Goal: Task Accomplishment & Management: Use online tool/utility

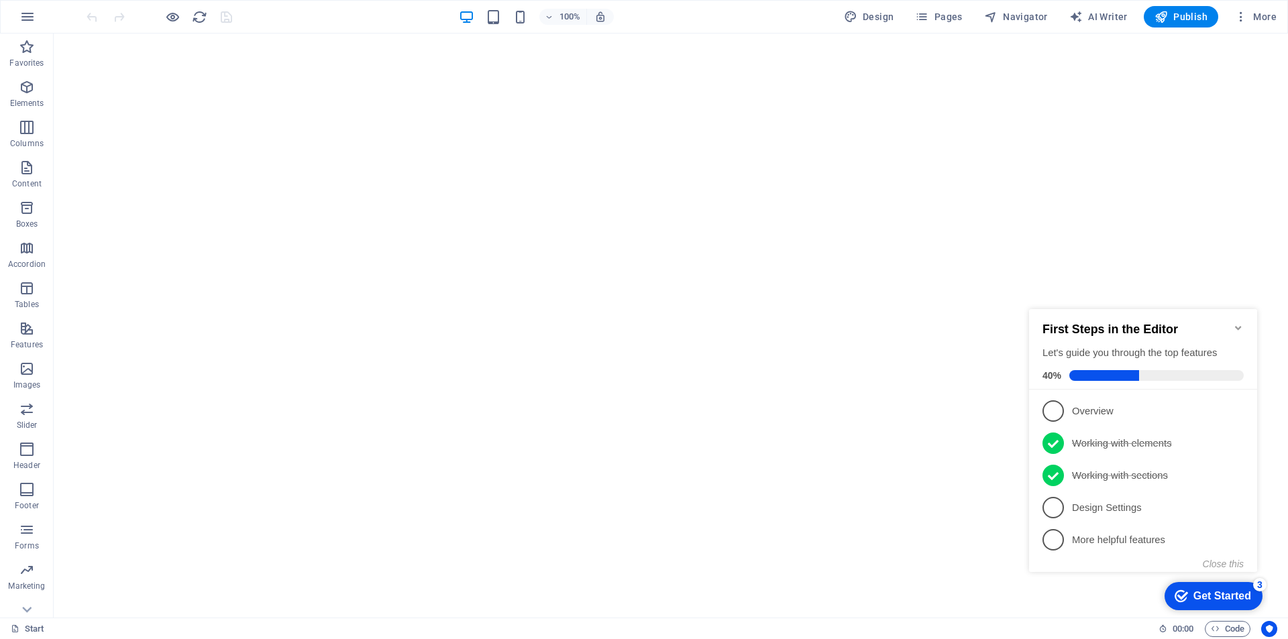
click at [1237, 326] on icon "Minimize checklist" at bounding box center [1238, 328] width 11 height 11
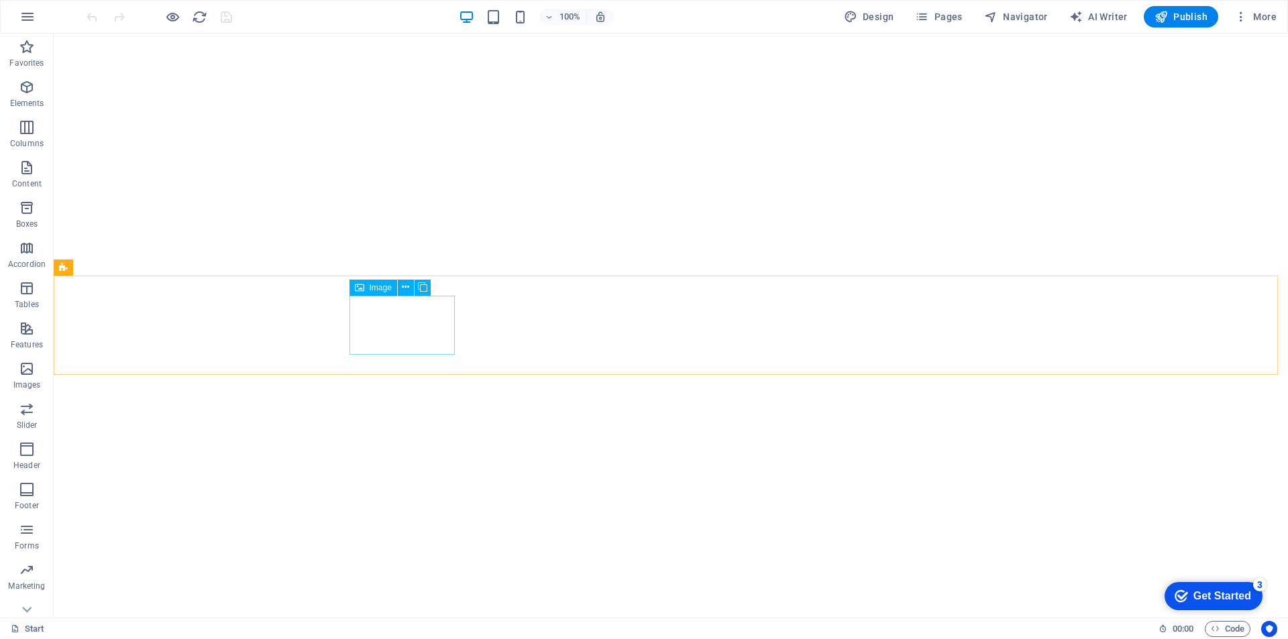
click at [378, 286] on span "Image" at bounding box center [381, 288] width 22 height 8
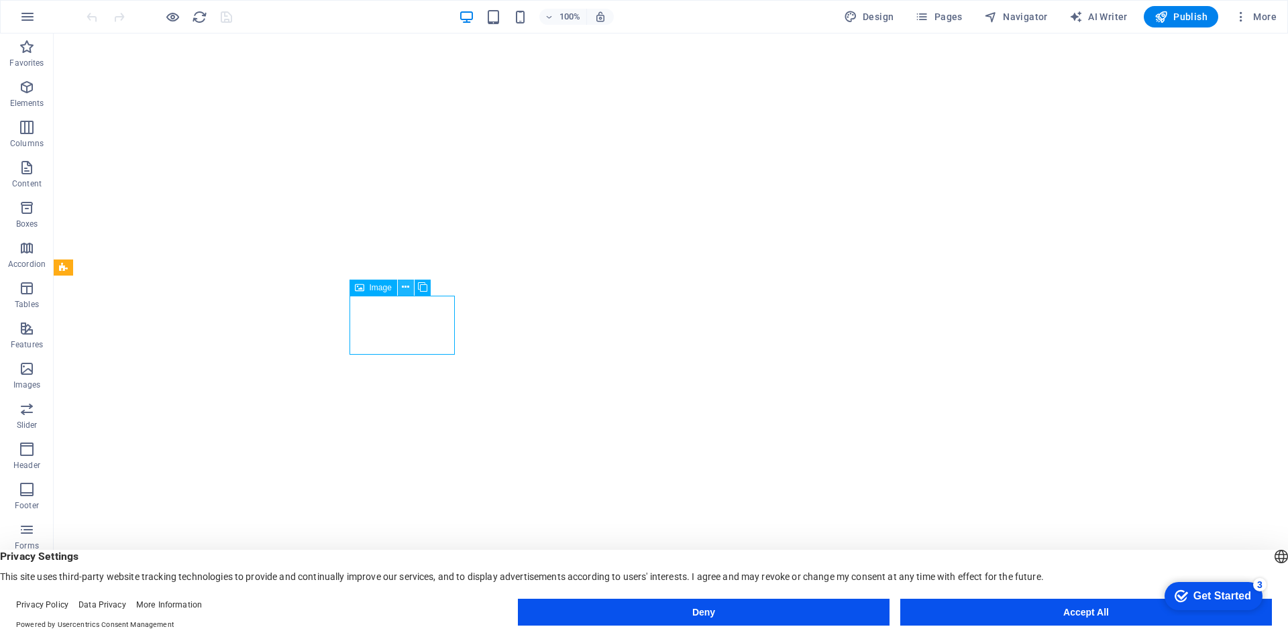
click at [405, 290] on icon at bounding box center [405, 287] width 7 height 14
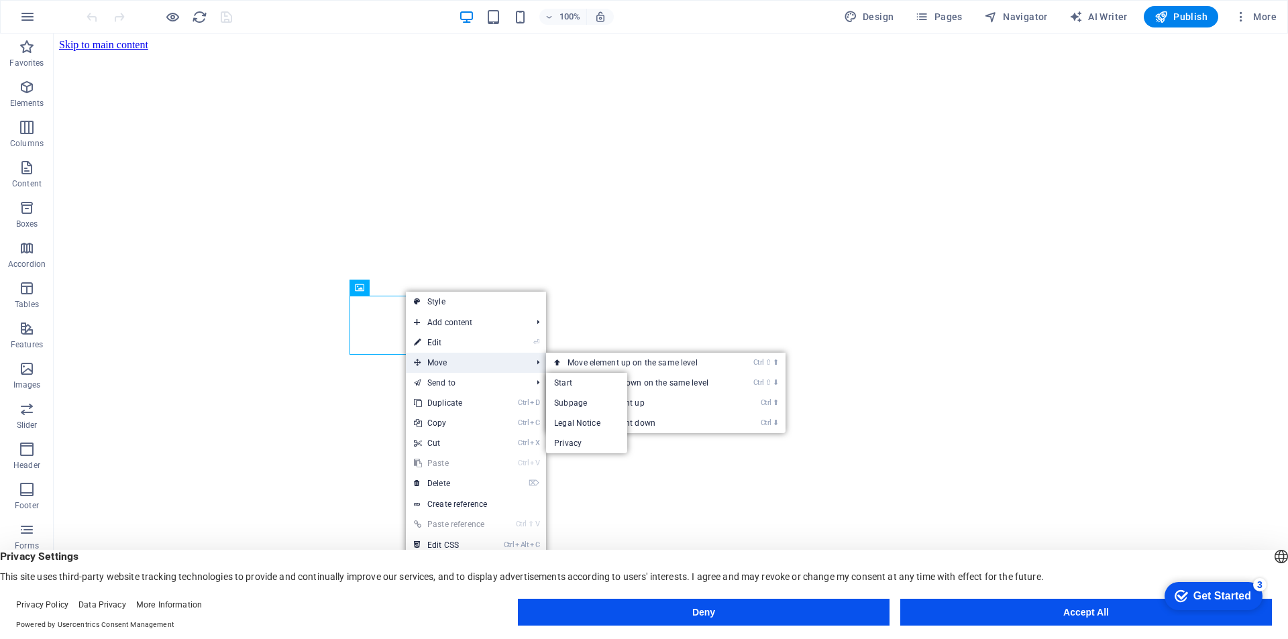
scroll to position [1738, 0]
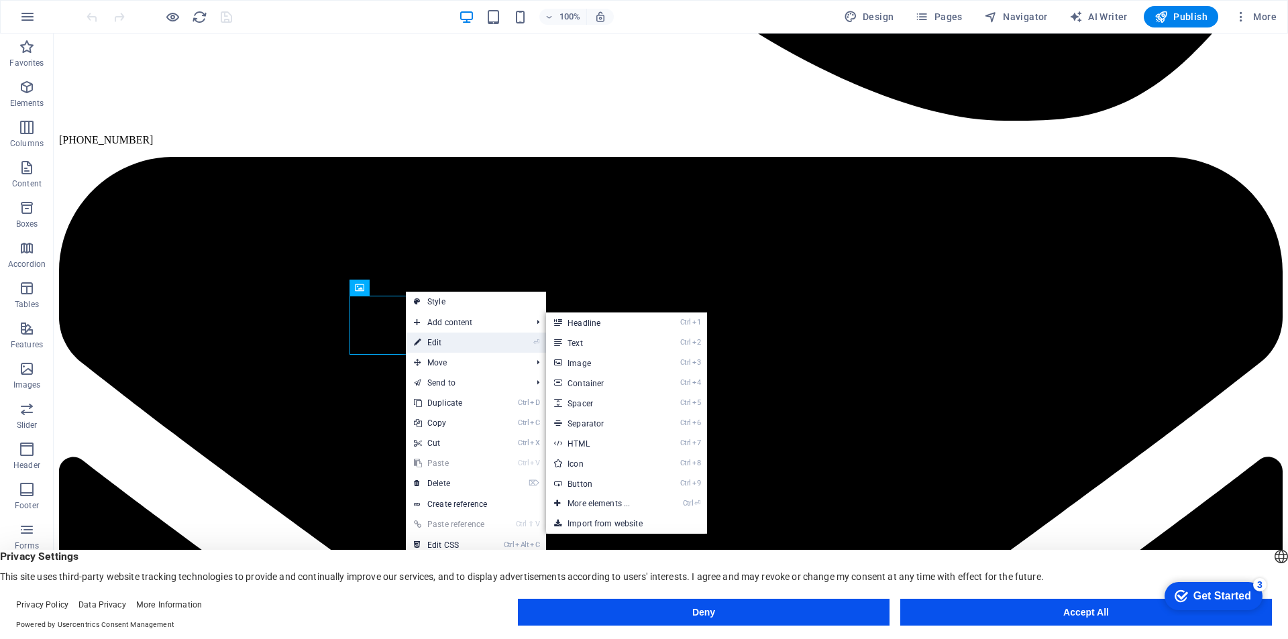
click at [522, 343] on li "⏎ Edit" at bounding box center [476, 343] width 140 height 20
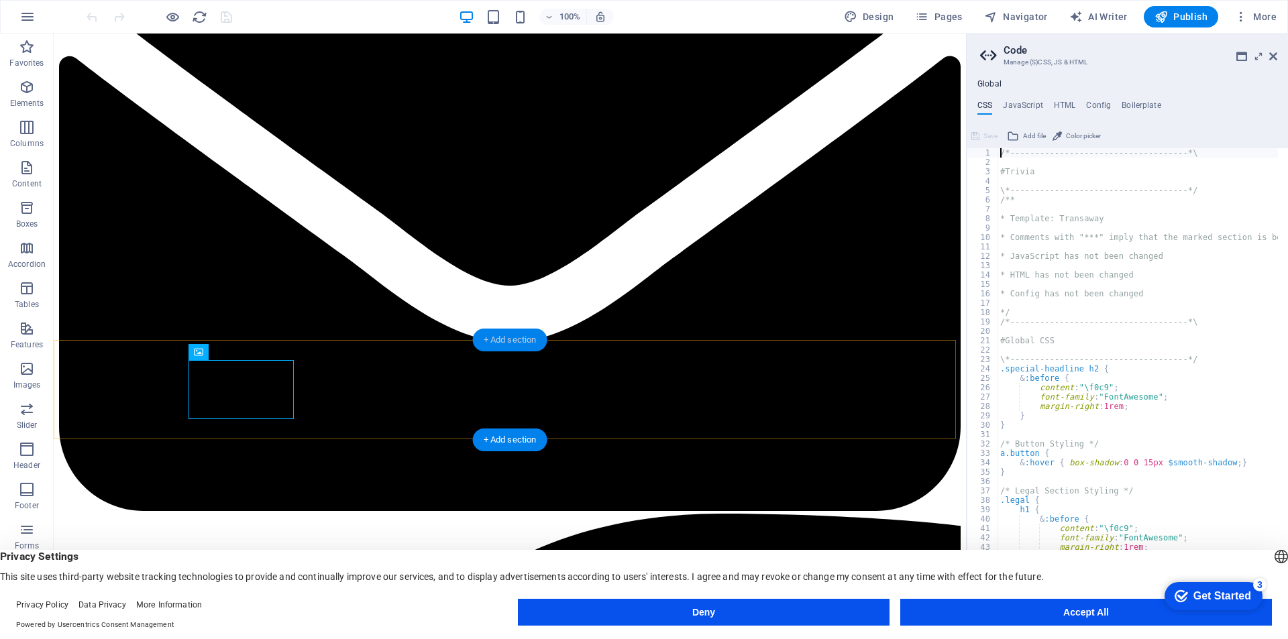
scroll to position [1819, 0]
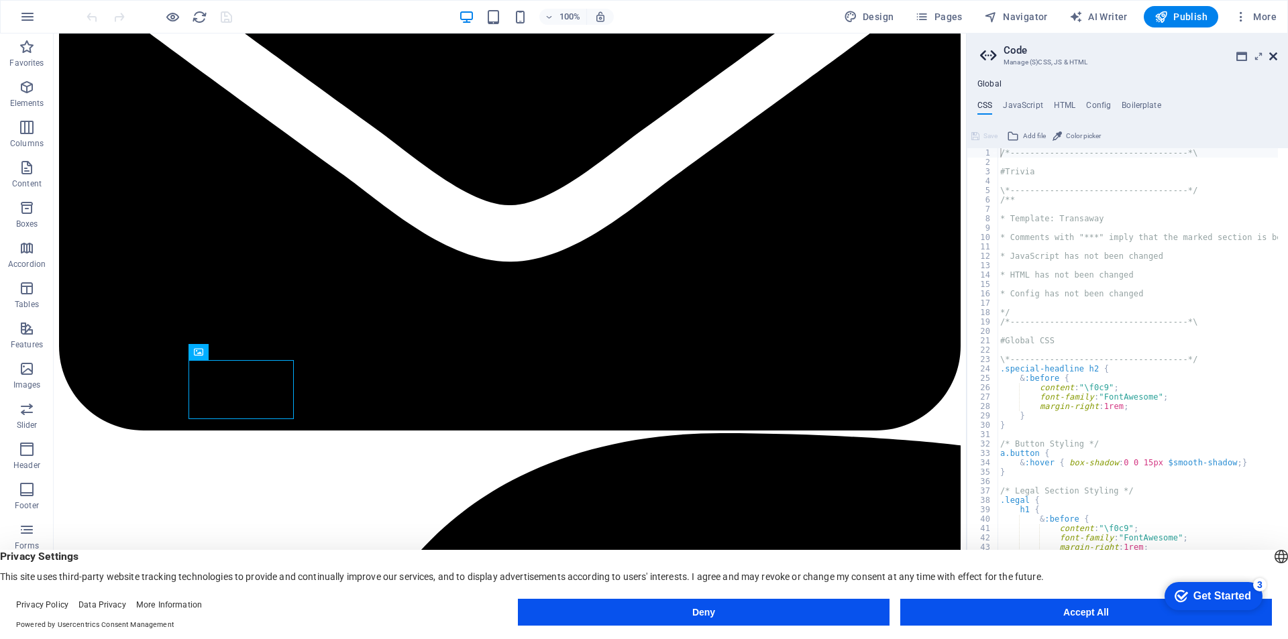
drag, startPoint x: 1275, startPoint y: 55, endPoint x: 1159, endPoint y: 76, distance: 117.9
click at [1275, 55] on icon at bounding box center [1273, 56] width 8 height 11
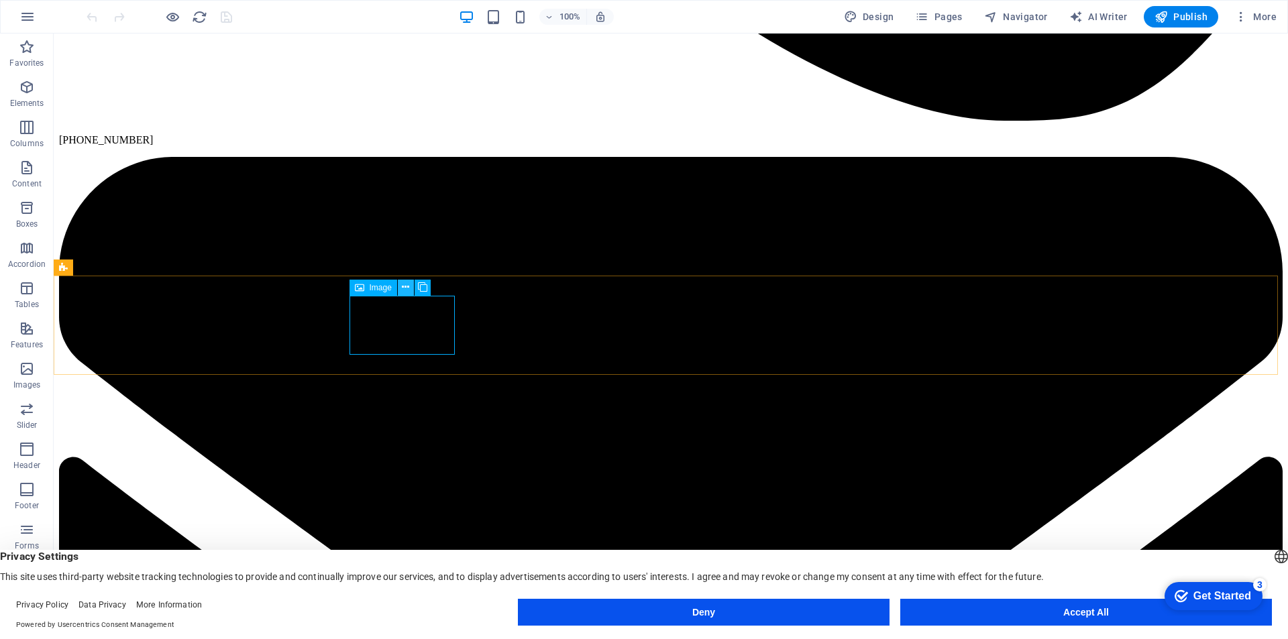
click at [409, 286] on icon at bounding box center [405, 287] width 7 height 14
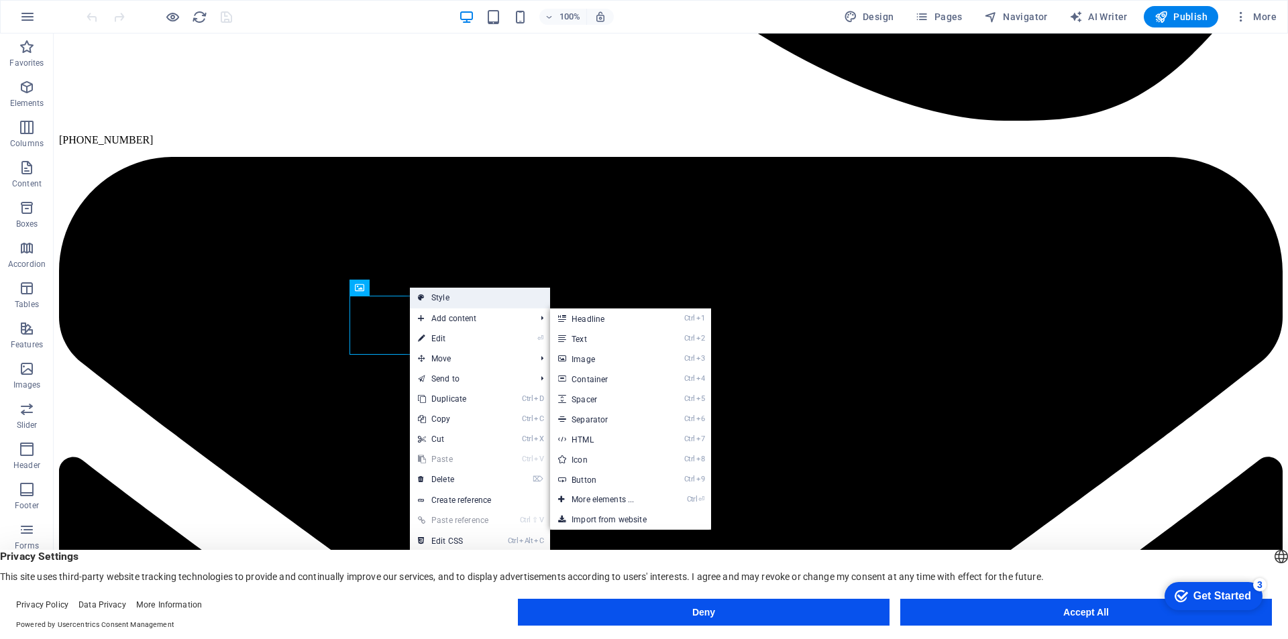
click at [453, 299] on link "Style" at bounding box center [480, 298] width 140 height 20
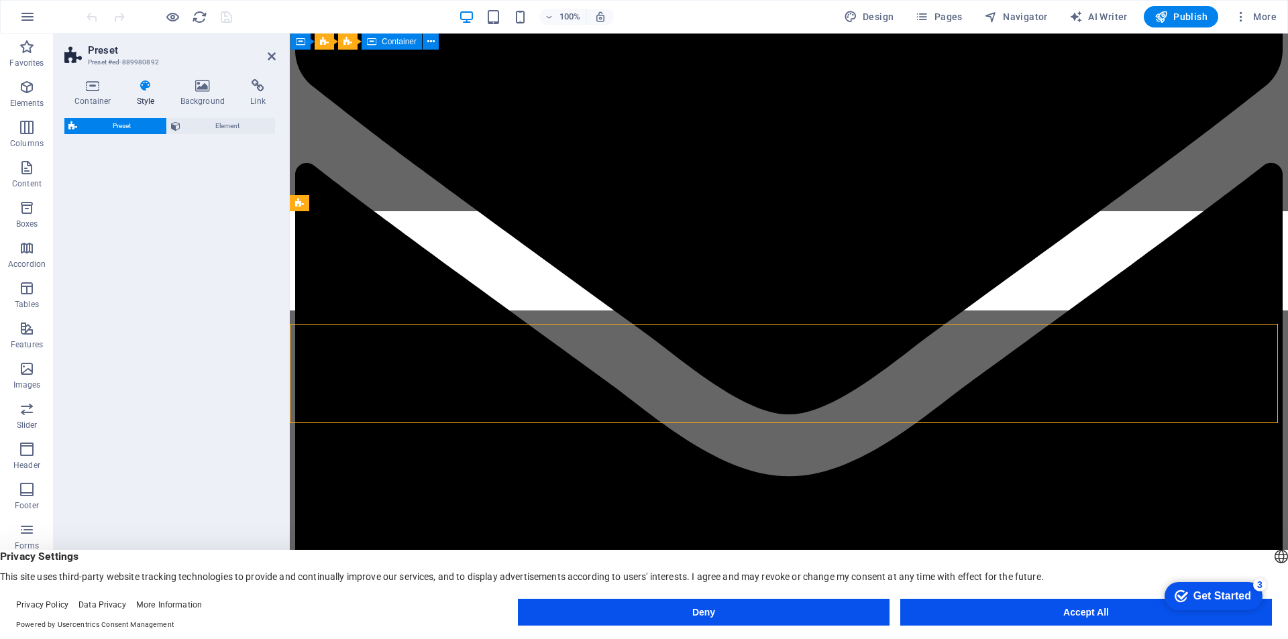
select select "16/9"
select select "rem"
select select "px"
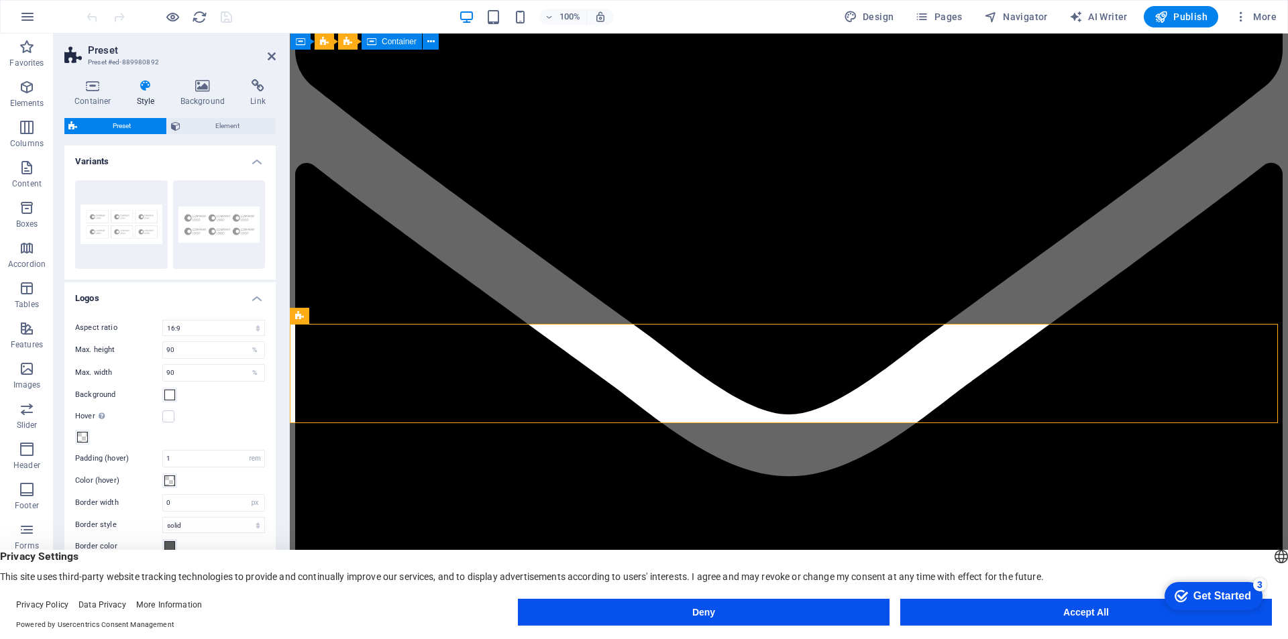
scroll to position [1803, 0]
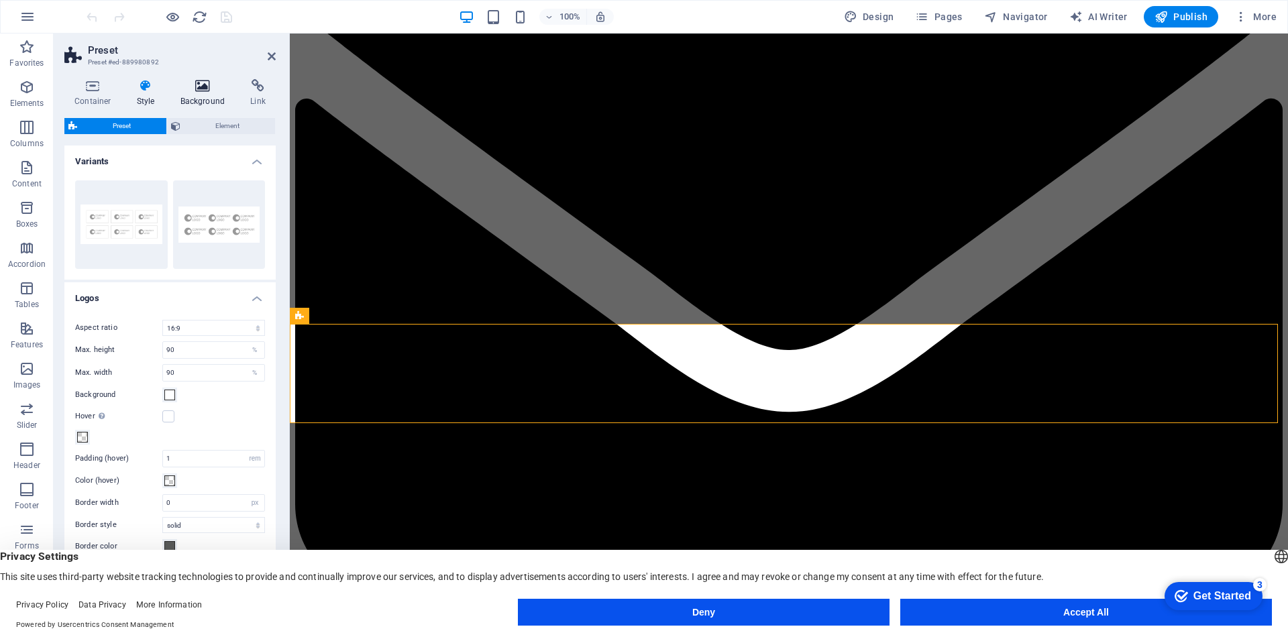
click at [210, 100] on h4 "Background" at bounding box center [205, 93] width 70 height 28
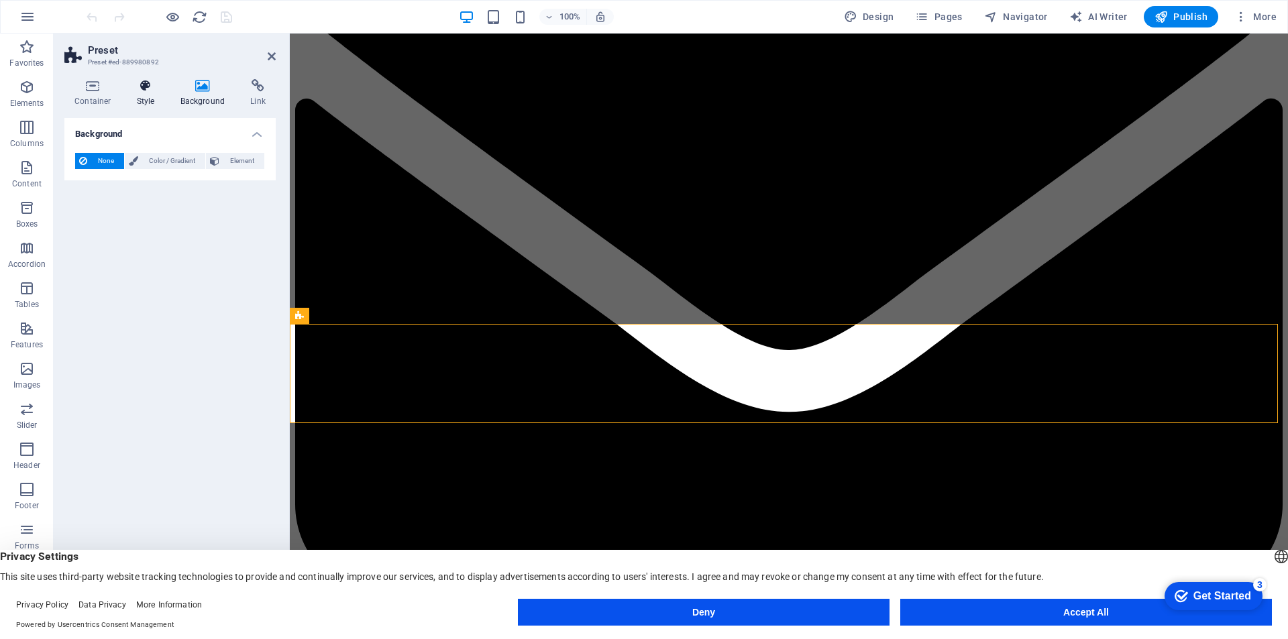
click at [154, 85] on icon at bounding box center [146, 85] width 38 height 13
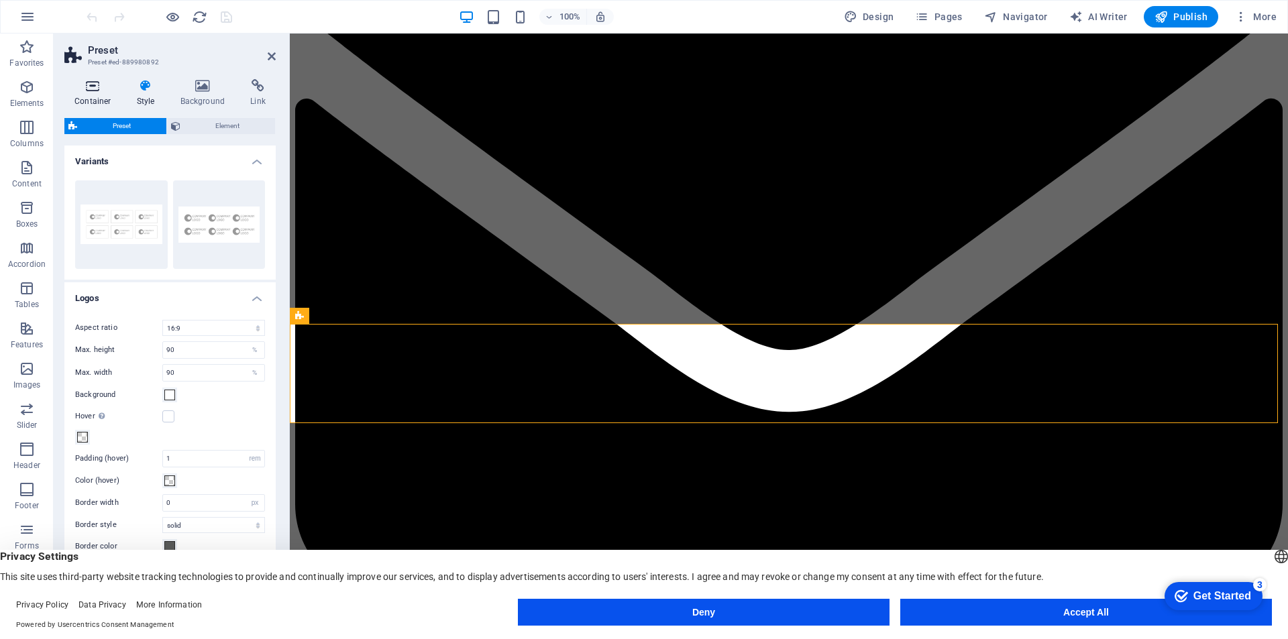
click at [105, 94] on h4 "Container" at bounding box center [95, 93] width 62 height 28
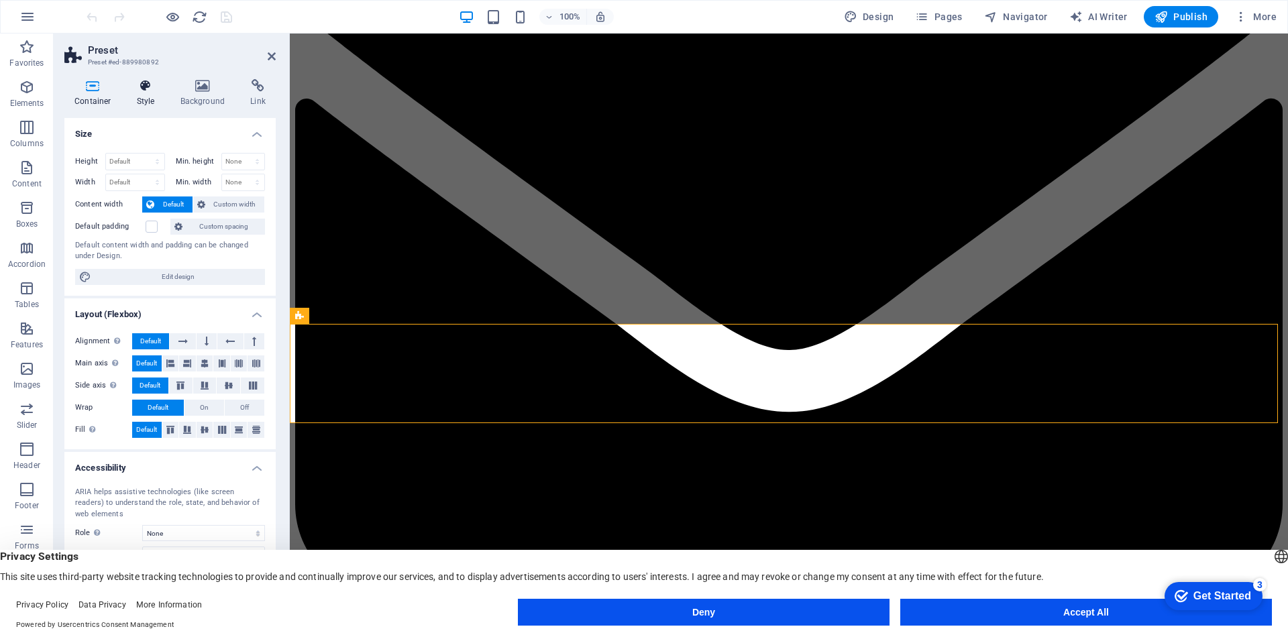
click at [135, 94] on h4 "Style" at bounding box center [149, 93] width 44 height 28
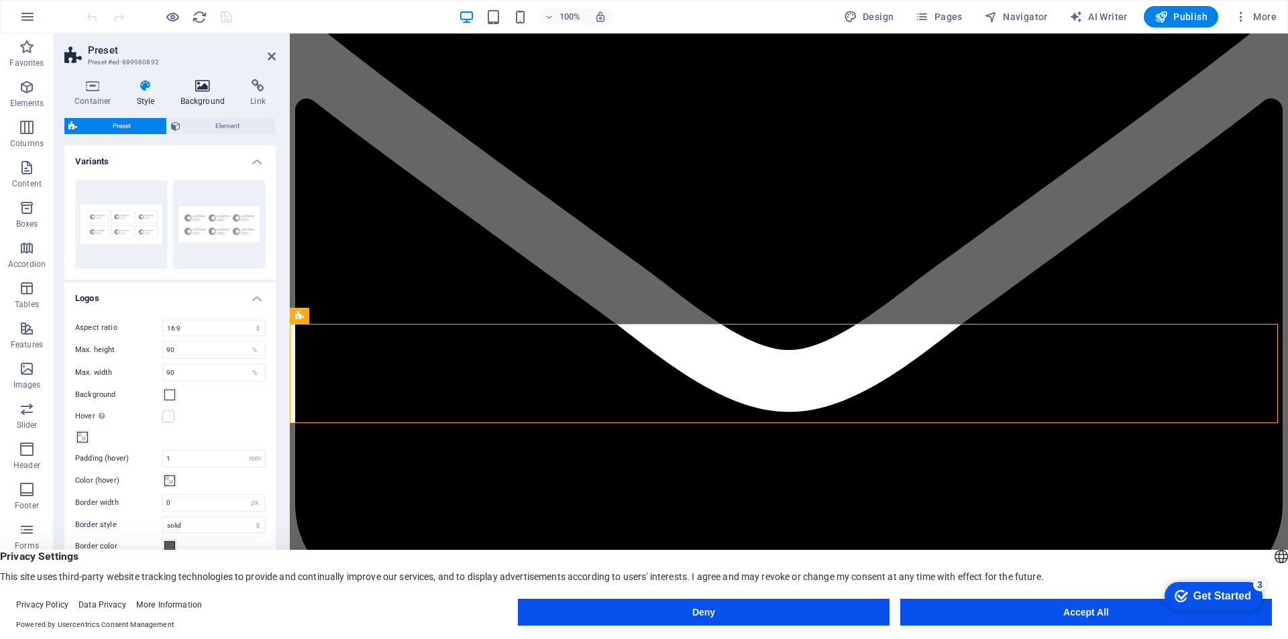
click at [201, 91] on icon at bounding box center [202, 85] width 65 height 13
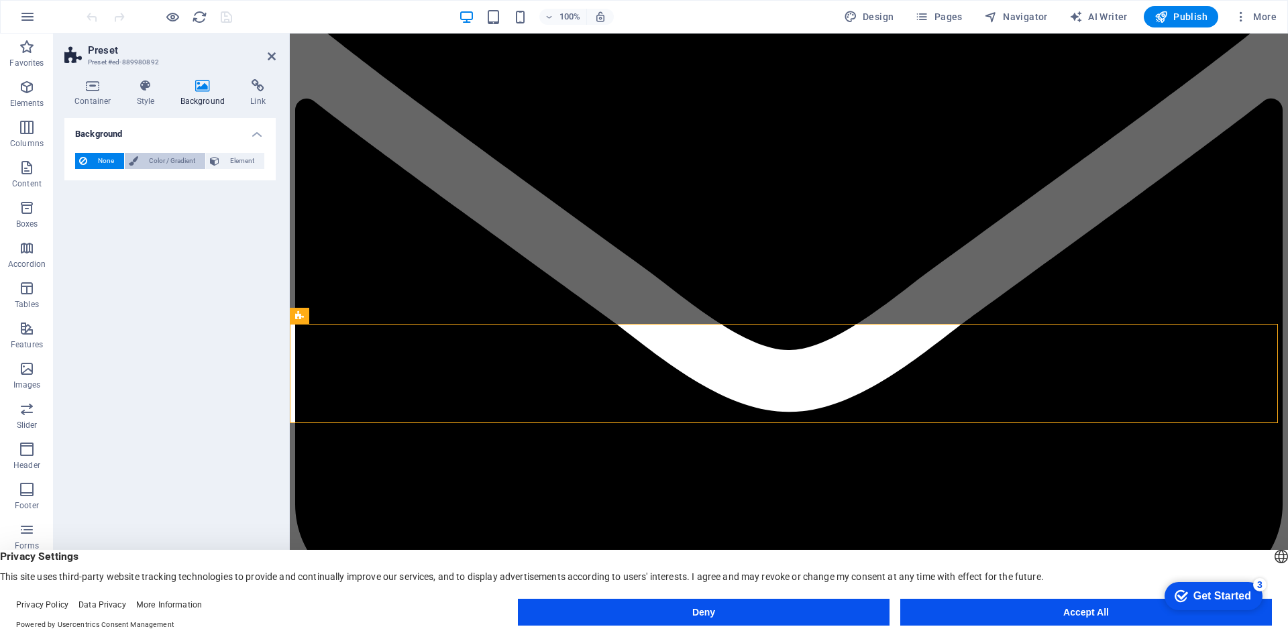
click at [188, 156] on span "Color / Gradient" at bounding box center [171, 161] width 59 height 16
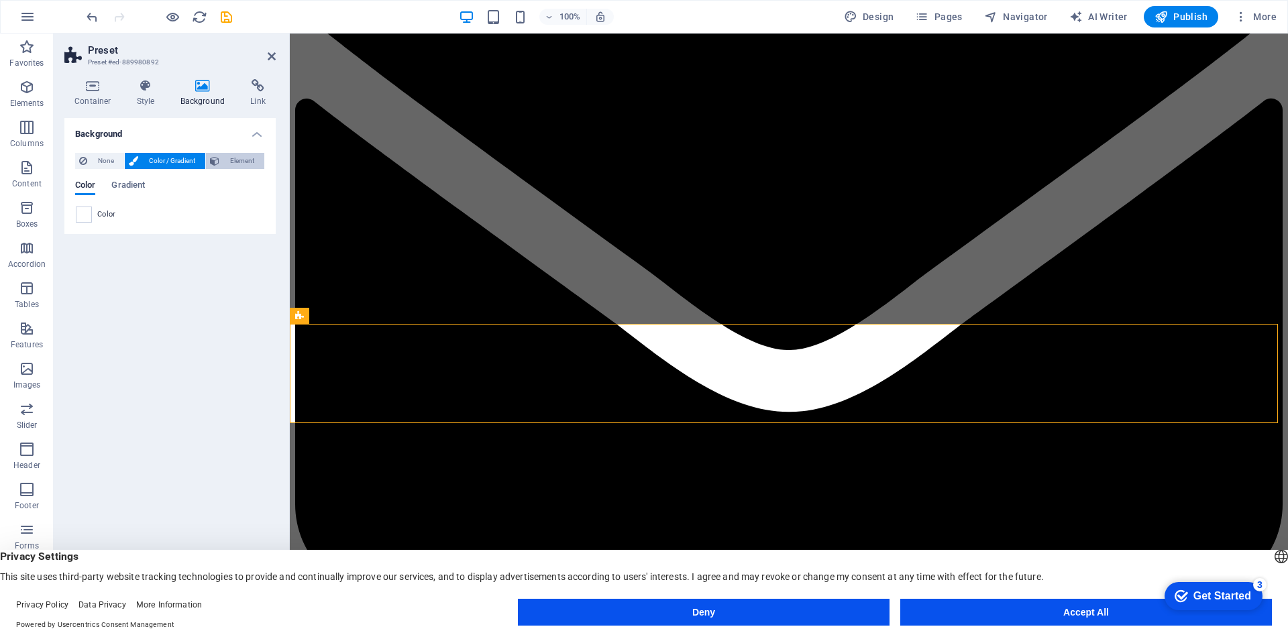
click at [244, 160] on span "Element" at bounding box center [241, 161] width 37 height 16
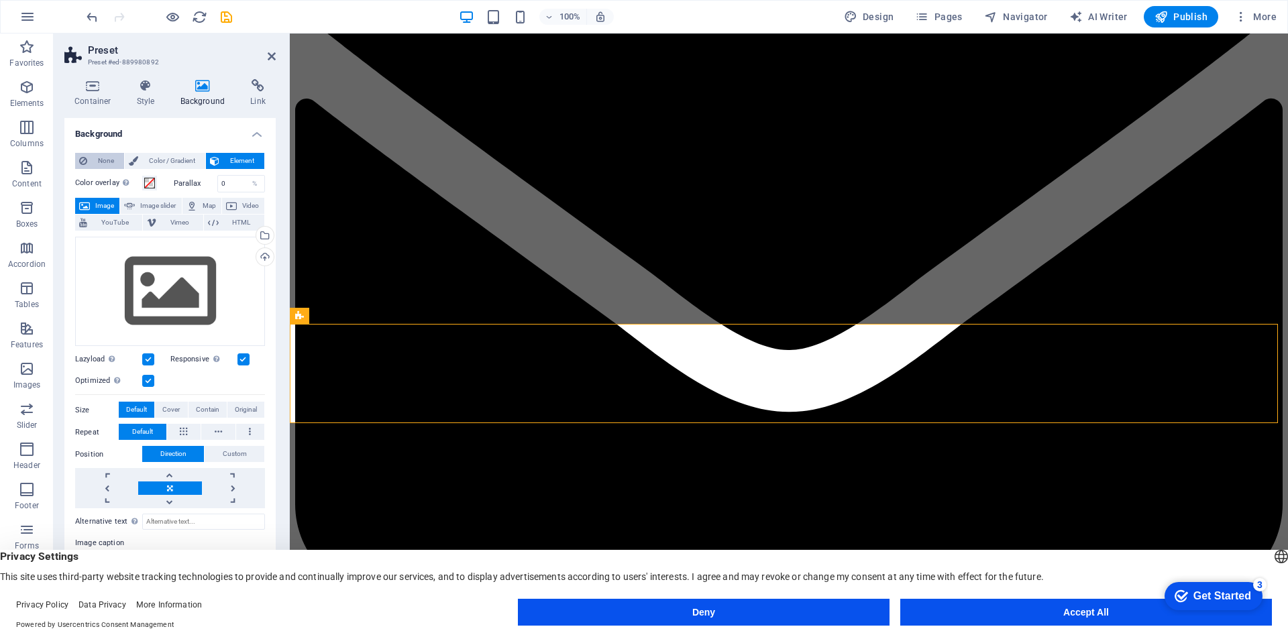
click at [99, 159] on span "None" at bounding box center [105, 161] width 29 height 16
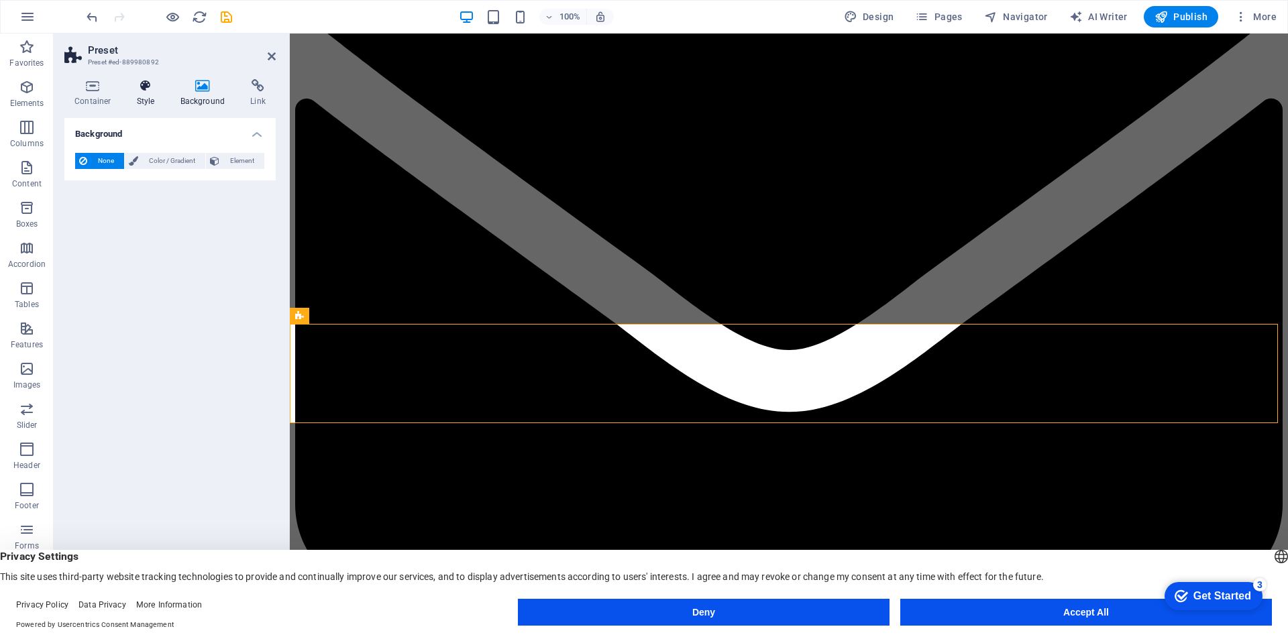
click at [144, 94] on h4 "Style" at bounding box center [149, 93] width 44 height 28
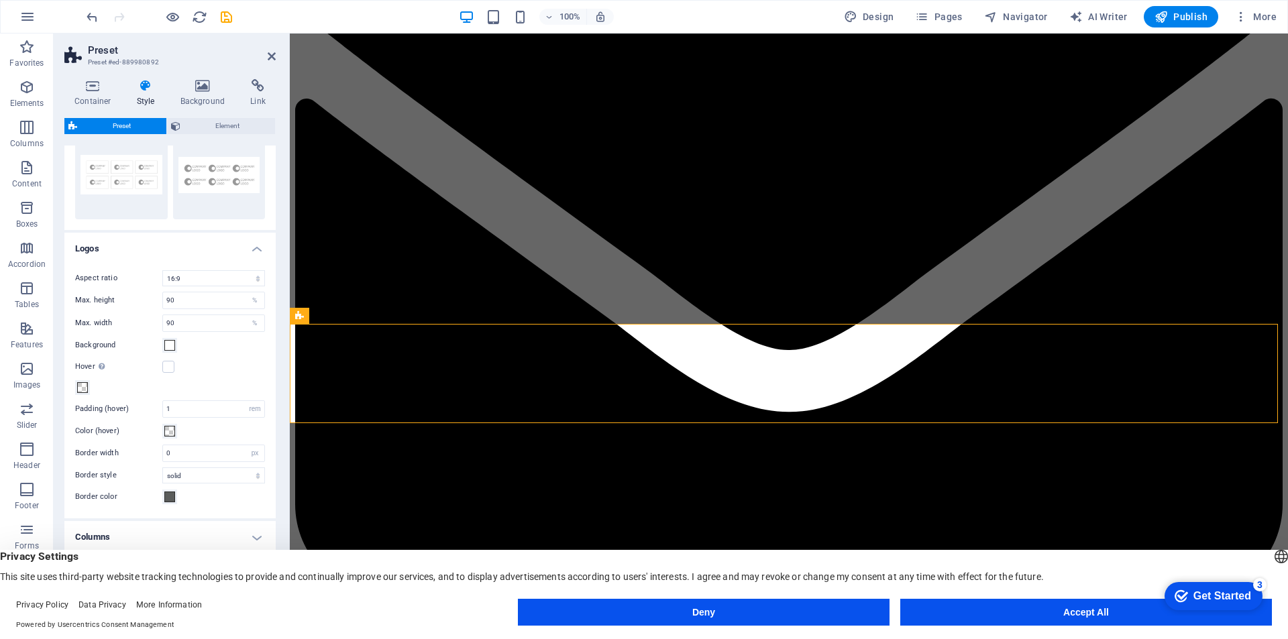
scroll to position [0, 0]
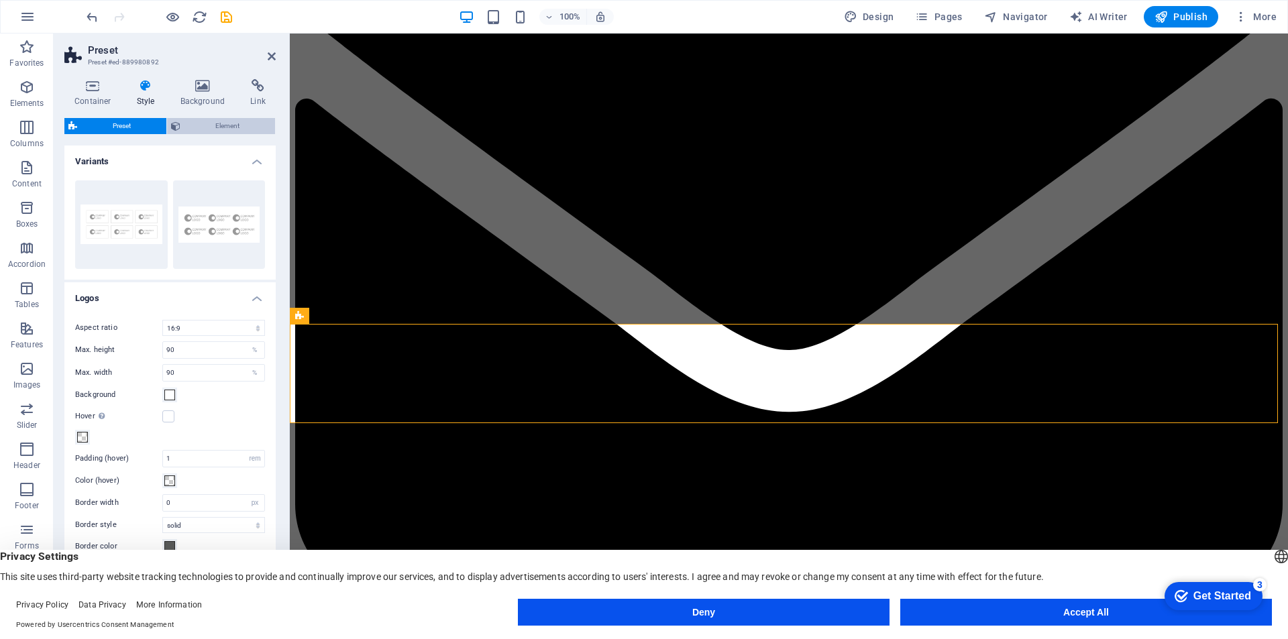
click at [222, 121] on span "Element" at bounding box center [227, 126] width 87 height 16
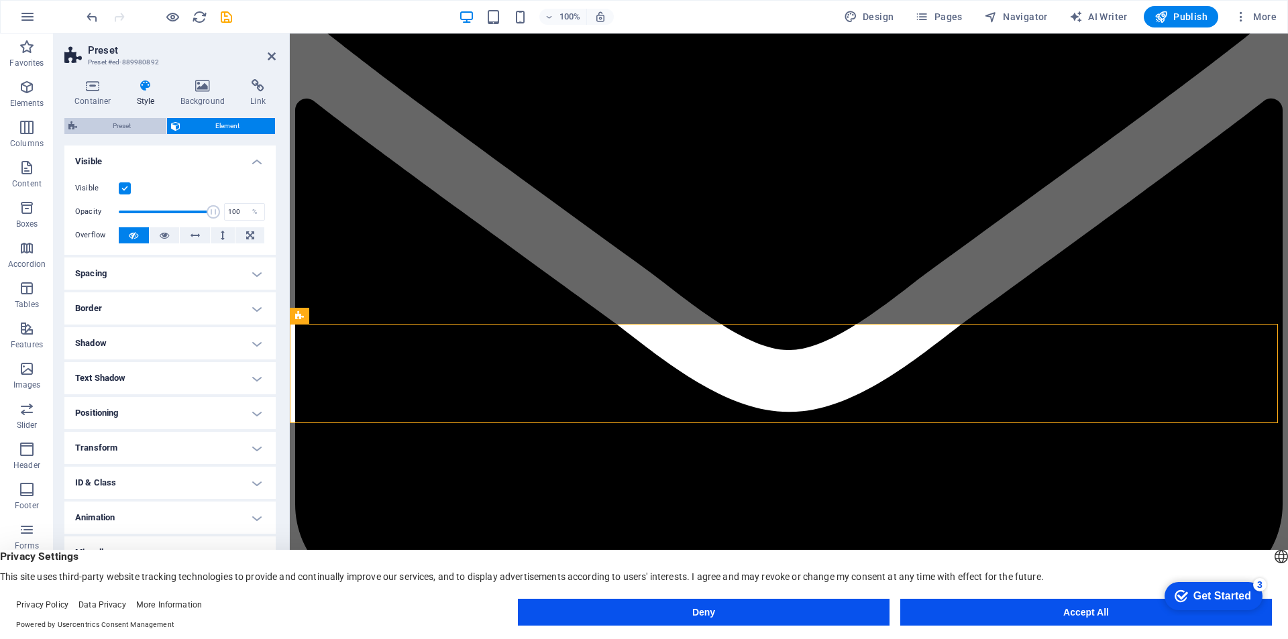
click at [133, 133] on span "Preset" at bounding box center [121, 126] width 81 height 16
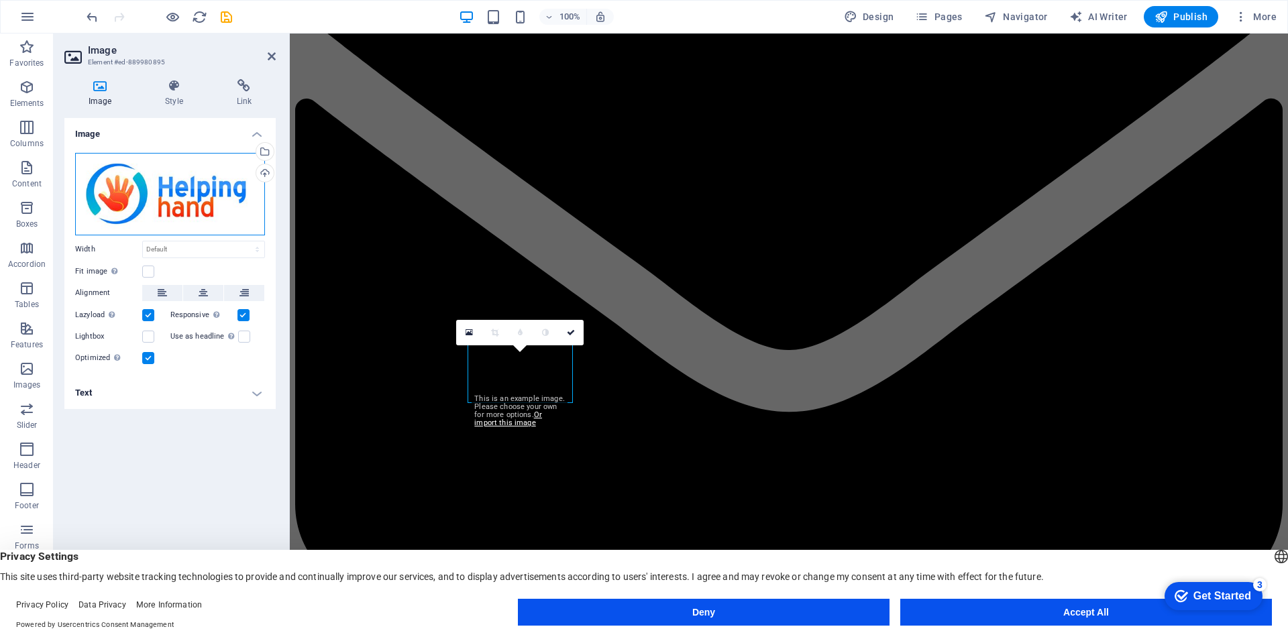
click at [205, 188] on div "Drag files here, click to choose files or select files from Files or our free s…" at bounding box center [170, 194] width 190 height 83
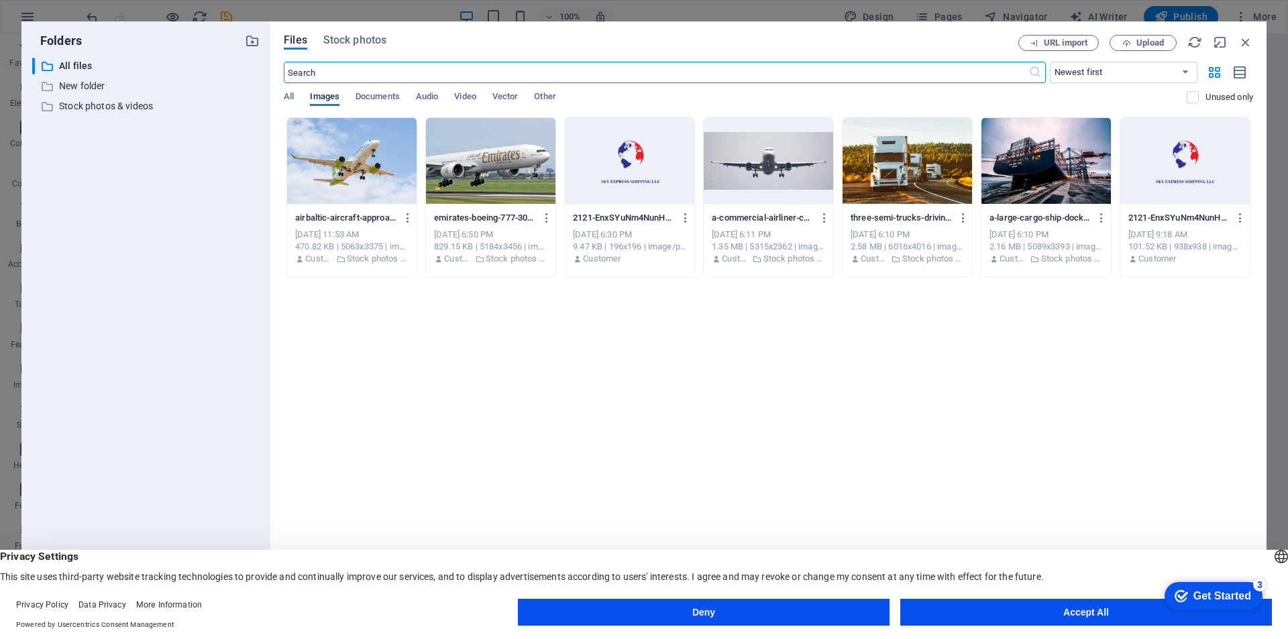
scroll to position [2086, 0]
click at [385, 71] on input "text" at bounding box center [656, 72] width 744 height 21
click at [349, 36] on span "Stock photos" at bounding box center [354, 40] width 63 height 16
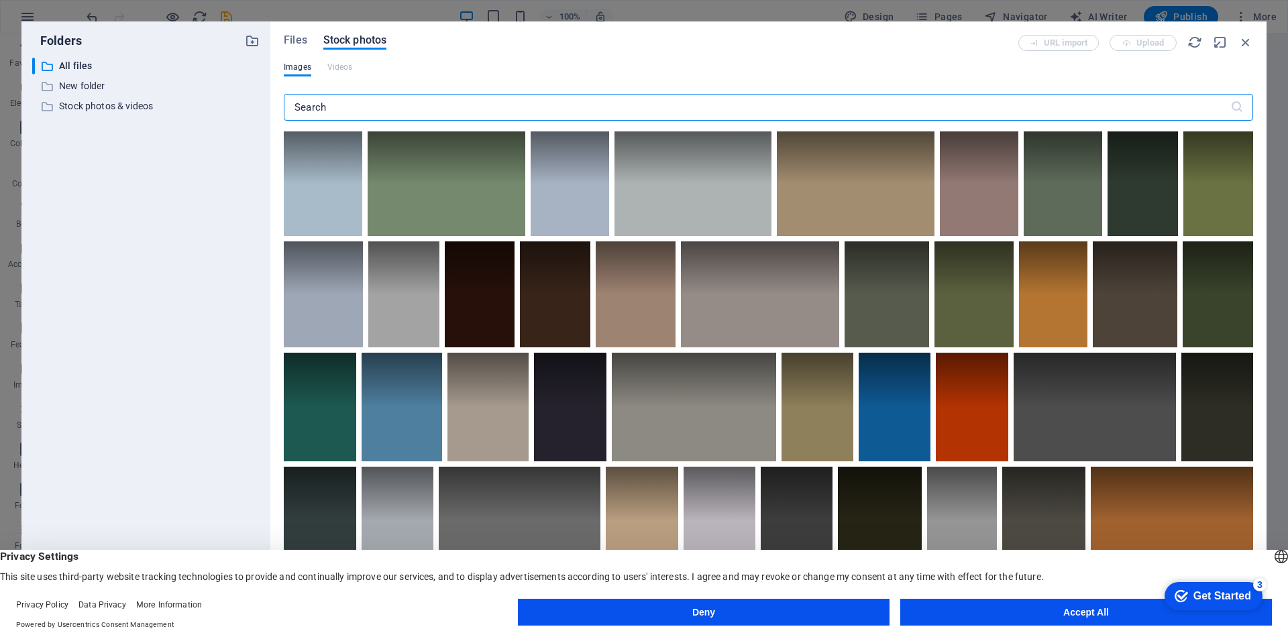
click at [411, 103] on input "text" at bounding box center [757, 107] width 947 height 27
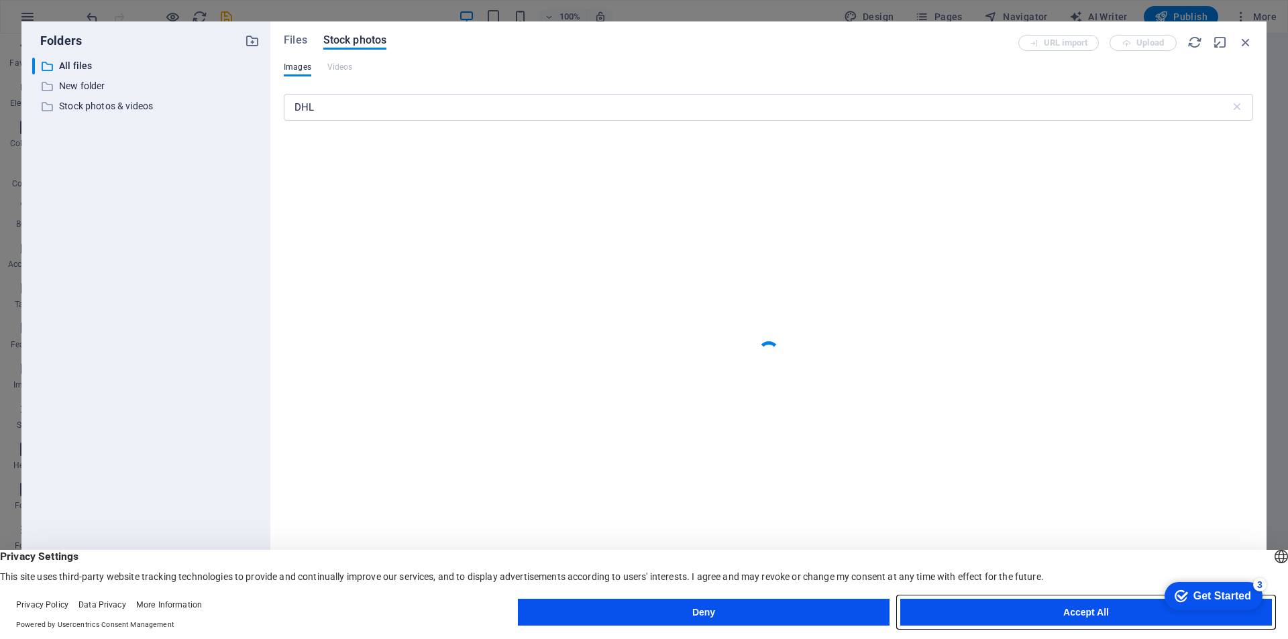
click at [954, 610] on button "Accept All" at bounding box center [1086, 612] width 372 height 27
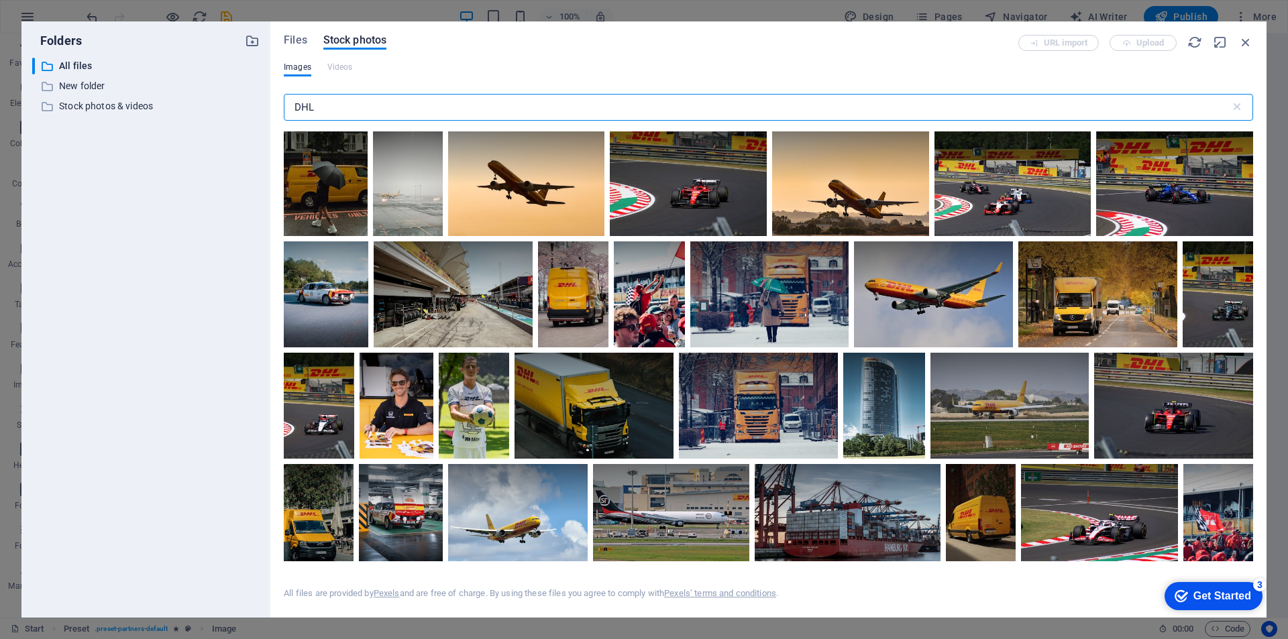
click at [354, 107] on input "DHL" at bounding box center [757, 107] width 947 height 27
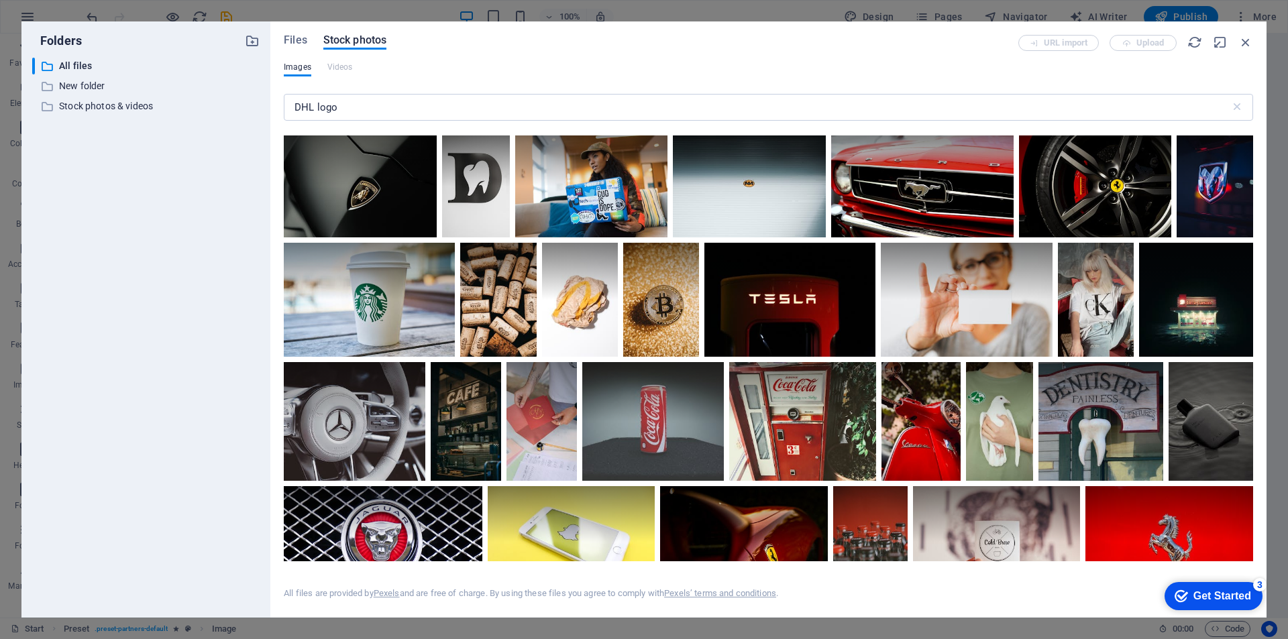
scroll to position [0, 0]
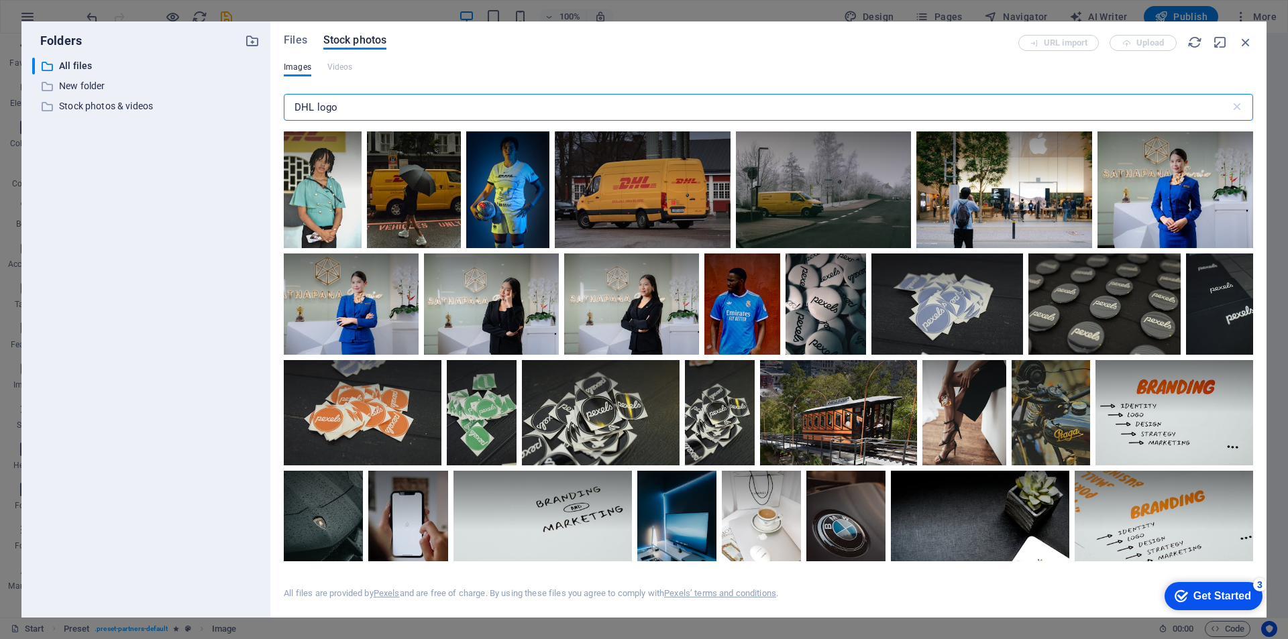
click at [334, 109] on input "DHL logo" at bounding box center [757, 107] width 947 height 27
click at [323, 106] on input "DHL logo" at bounding box center [757, 107] width 947 height 27
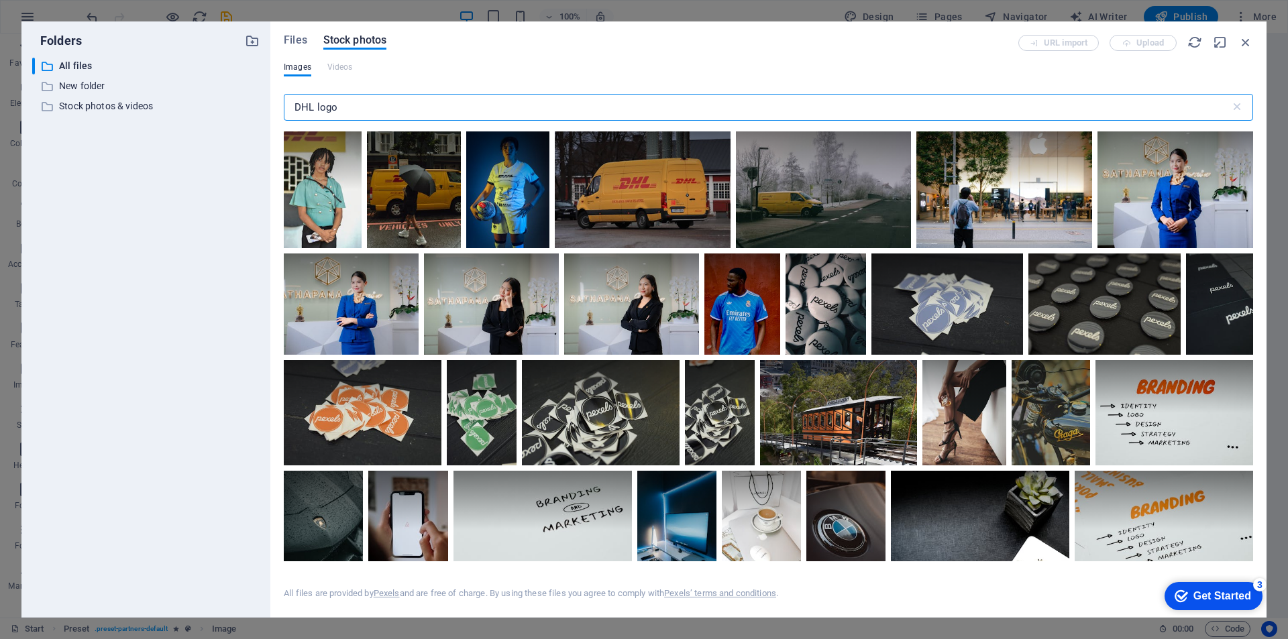
click at [323, 106] on input "DHL logo" at bounding box center [757, 107] width 947 height 27
click at [308, 106] on input "DHL Logo" at bounding box center [757, 107] width 947 height 27
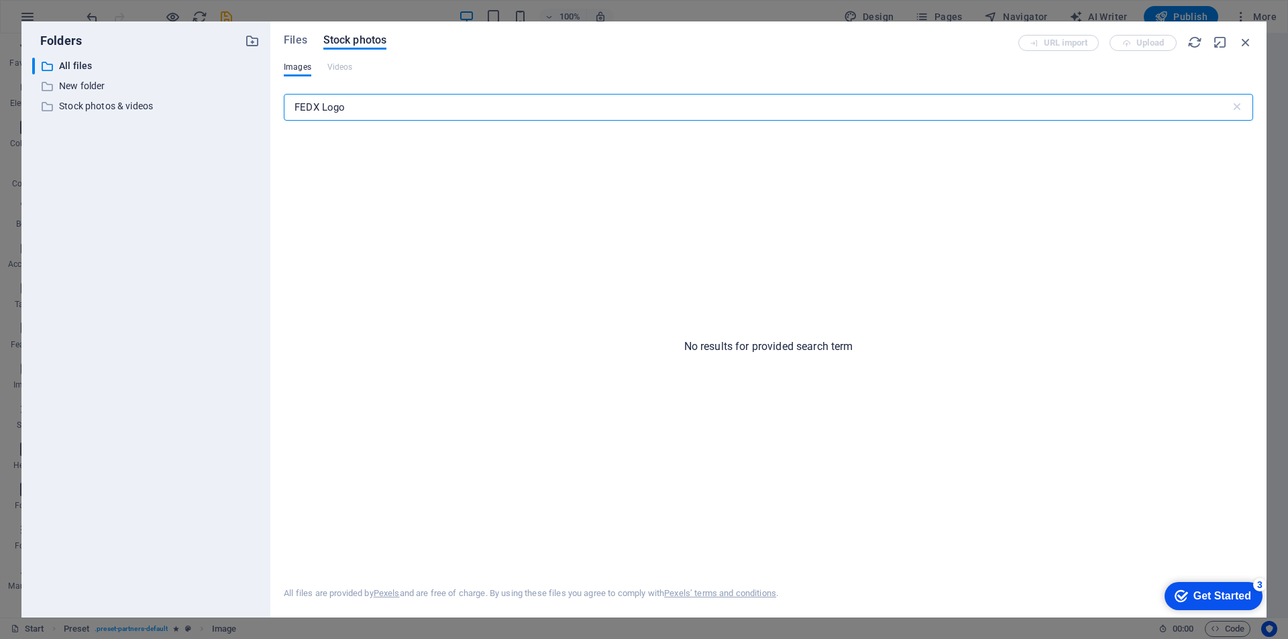
type input "FEDX Logo"
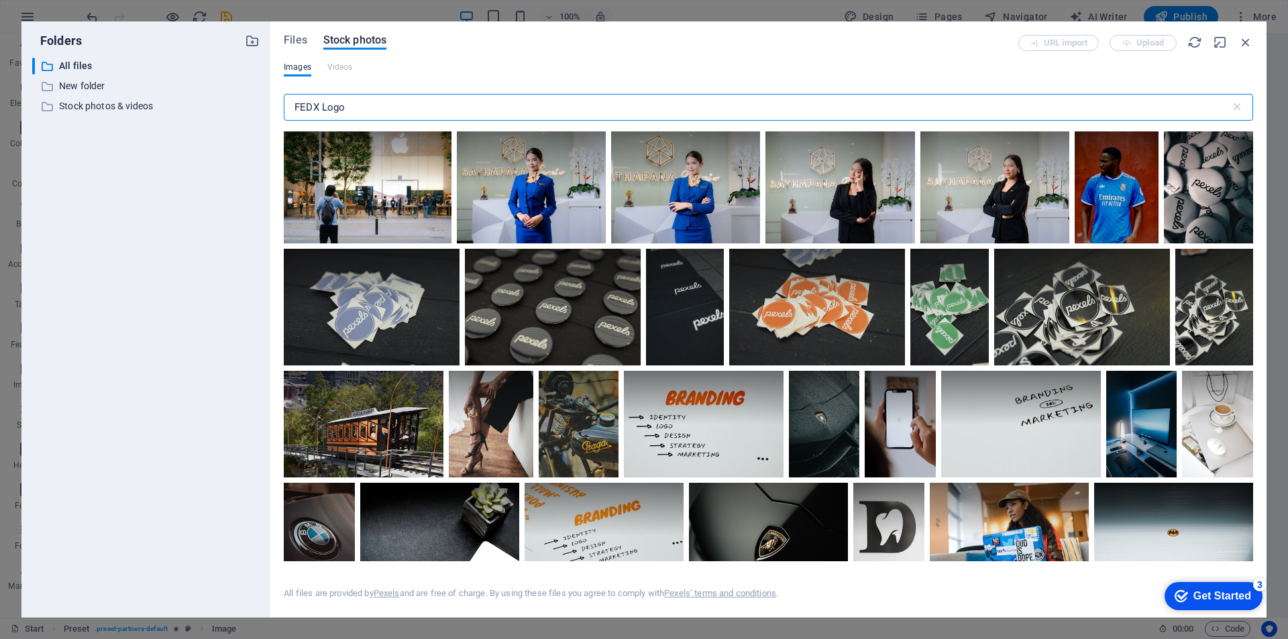
click at [329, 109] on input "FEDX Logo" at bounding box center [757, 107] width 947 height 27
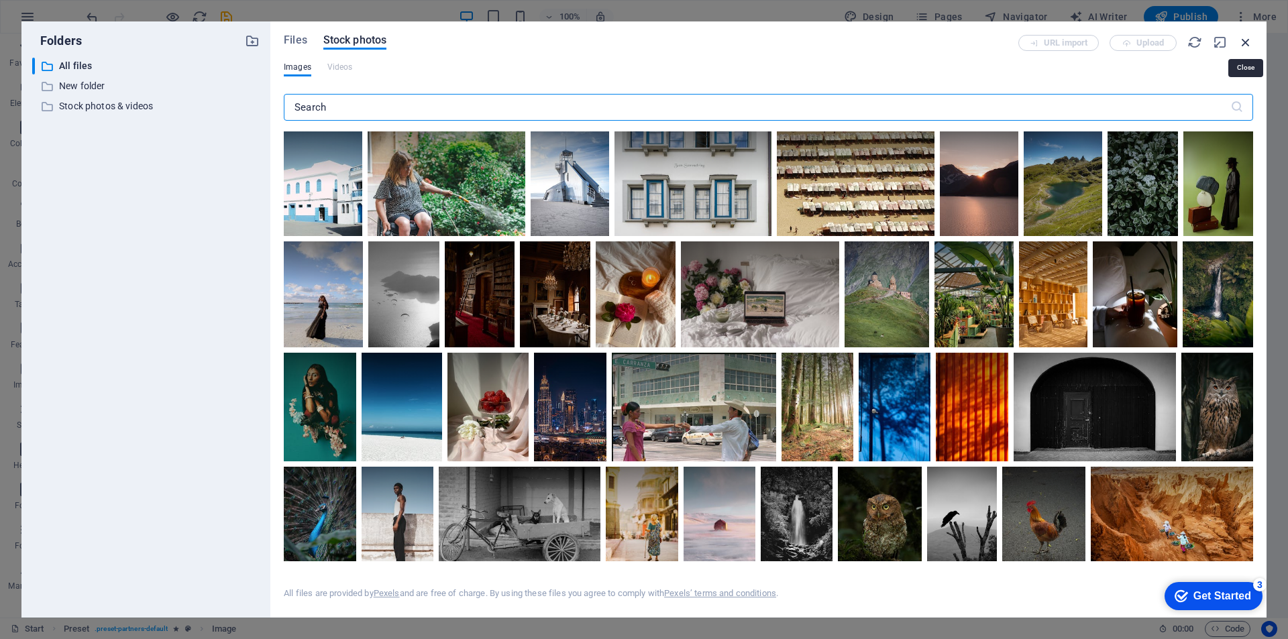
drag, startPoint x: 955, startPoint y: 9, endPoint x: 1246, endPoint y: 40, distance: 293.5
click at [1246, 40] on icon "button" at bounding box center [1245, 42] width 15 height 15
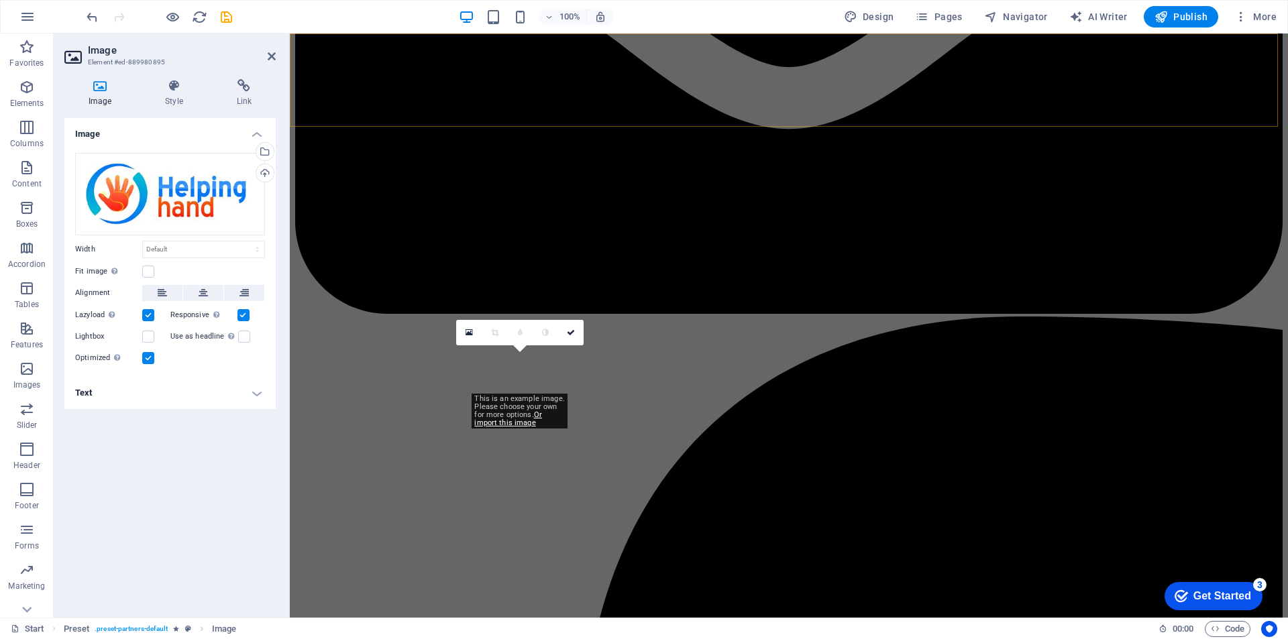
scroll to position [1803, 0]
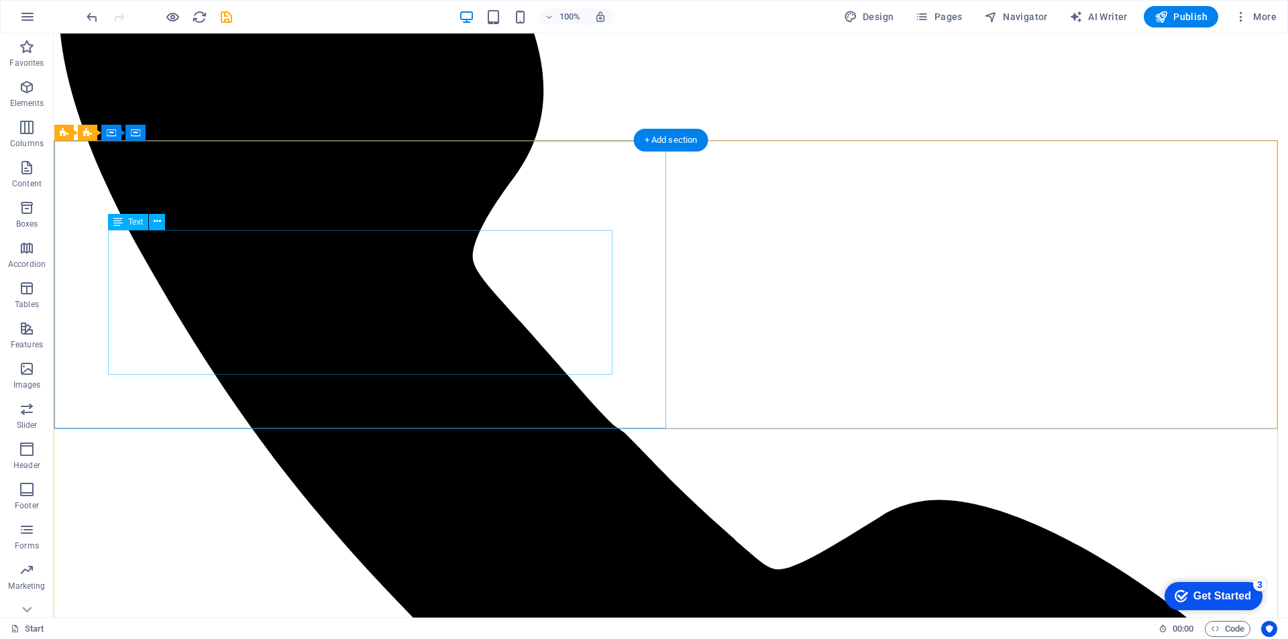
scroll to position [805, 0]
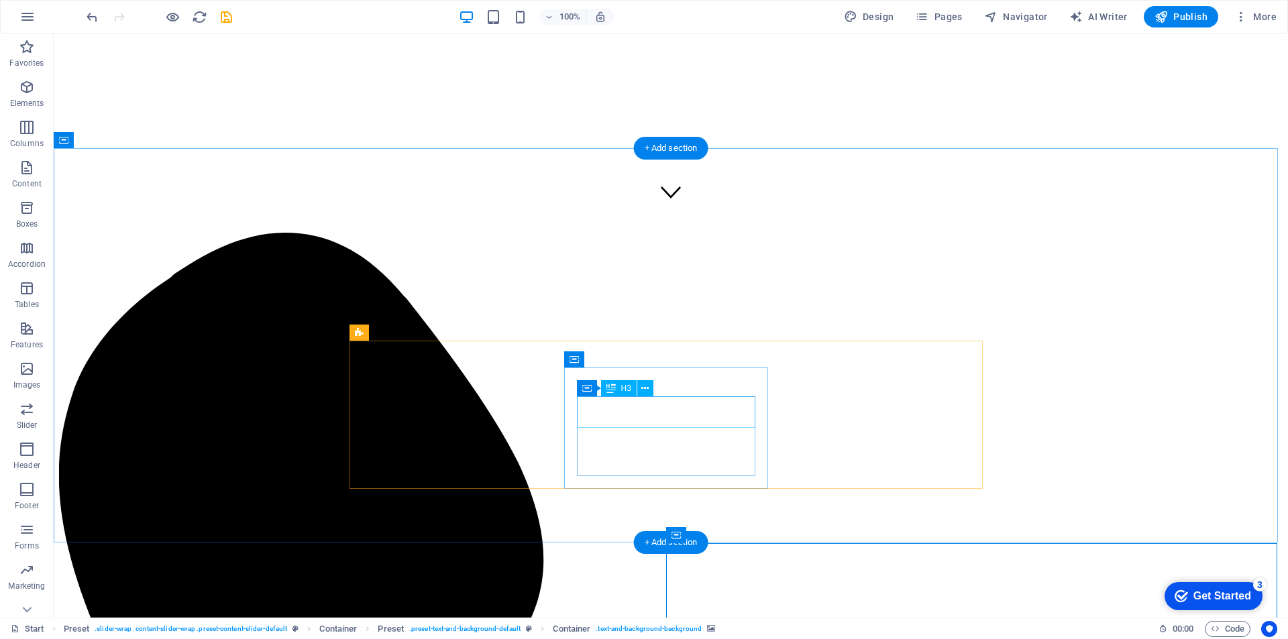
scroll to position [470, 0]
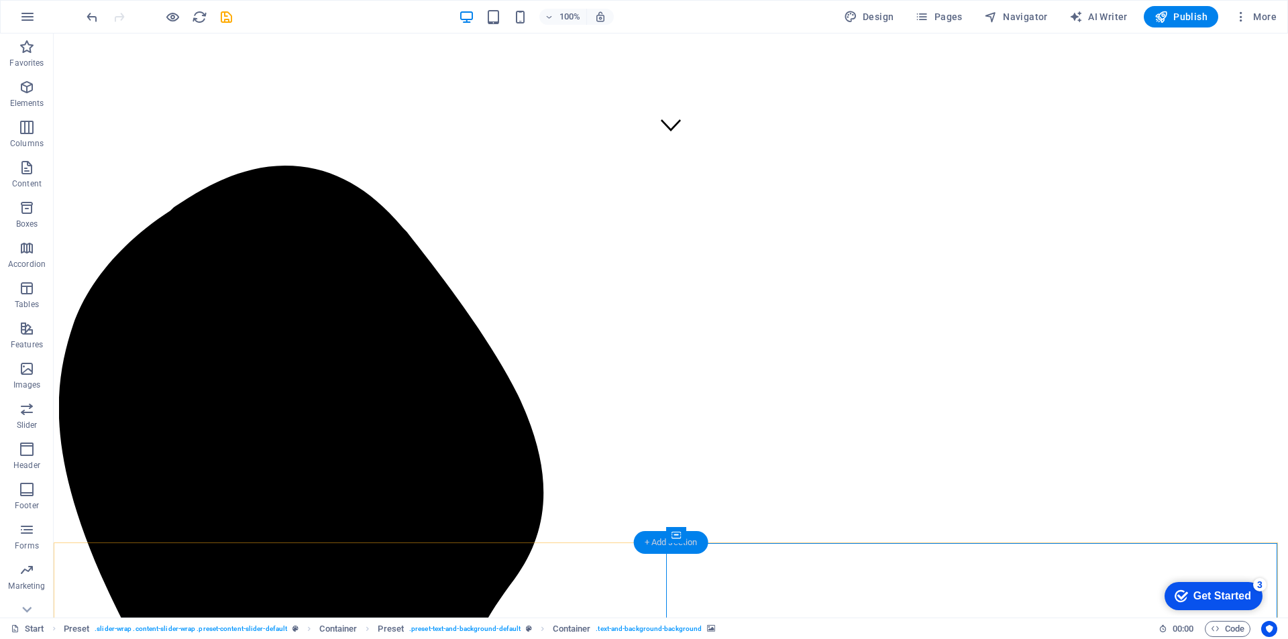
click at [672, 546] on div "+ Add section" at bounding box center [671, 542] width 74 height 23
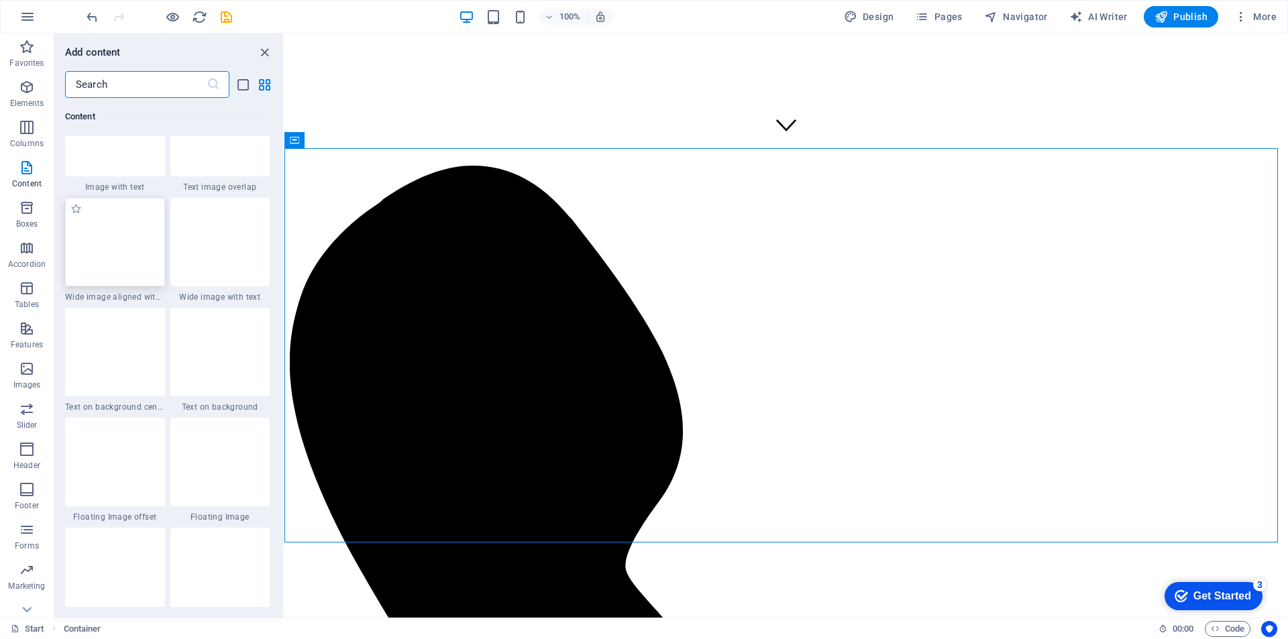
scroll to position [2548, 0]
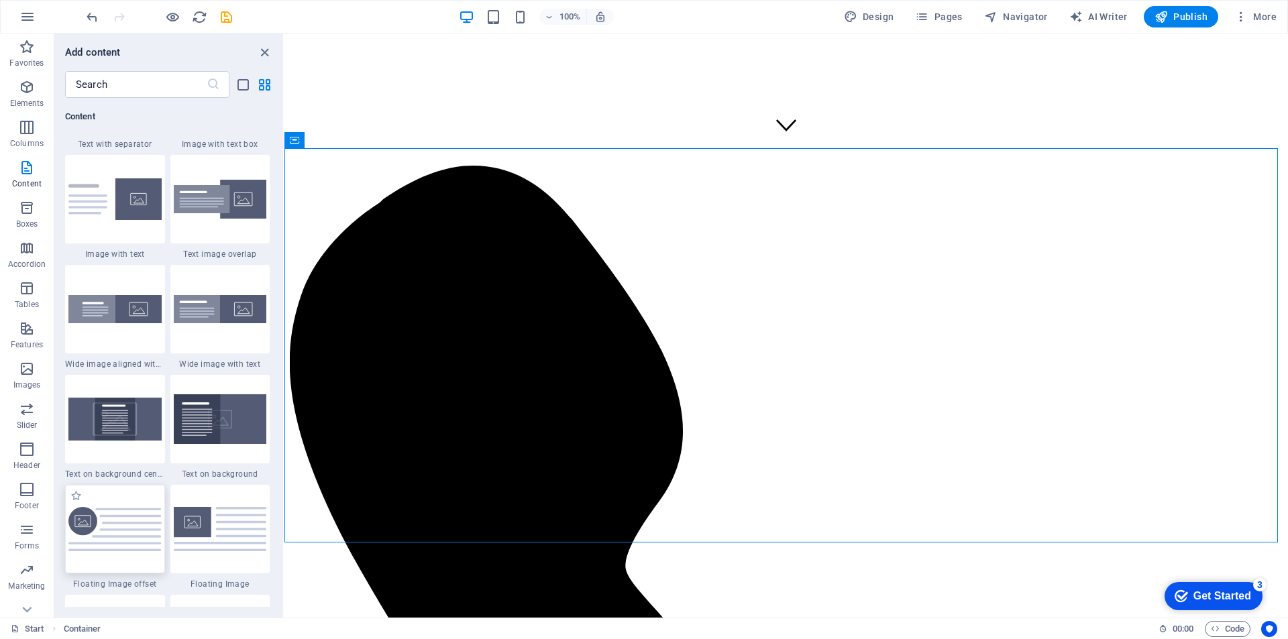
click at [130, 533] on img at bounding box center [114, 529] width 93 height 45
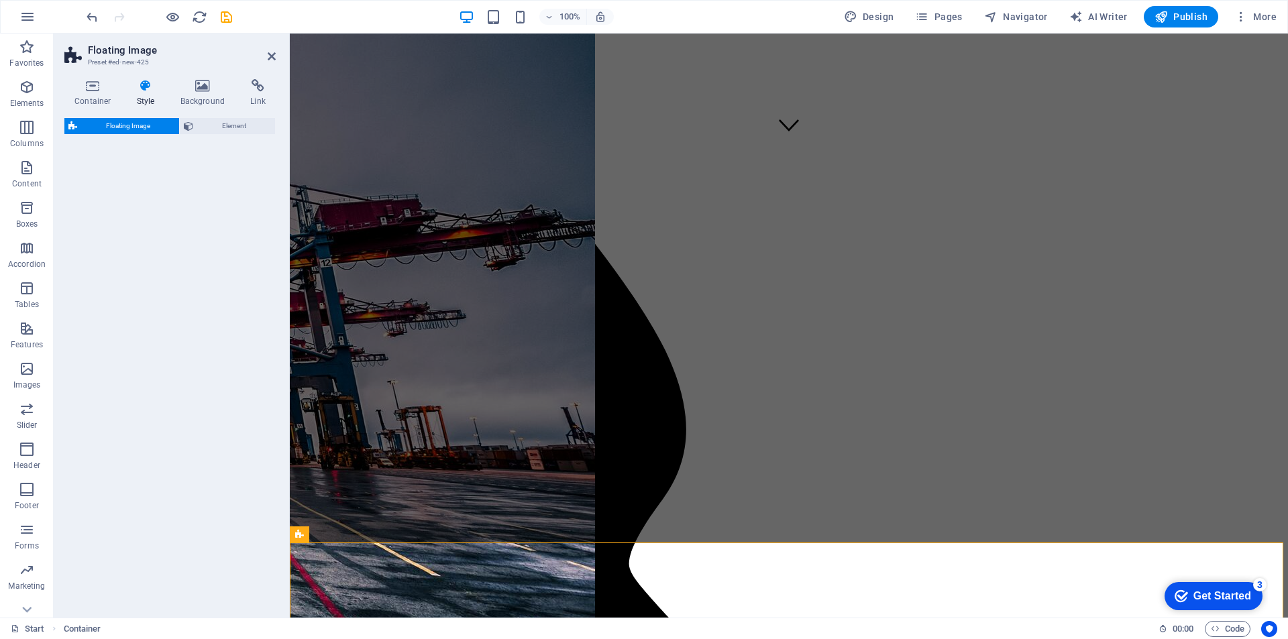
select select "%"
select select "rem"
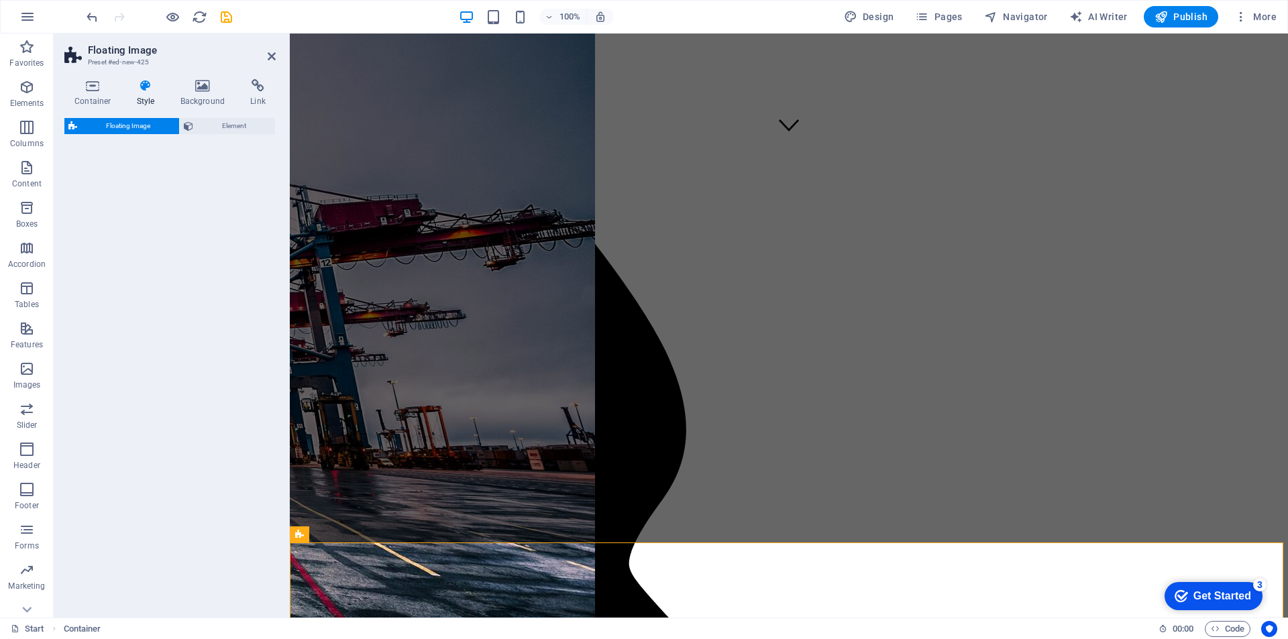
select select "%"
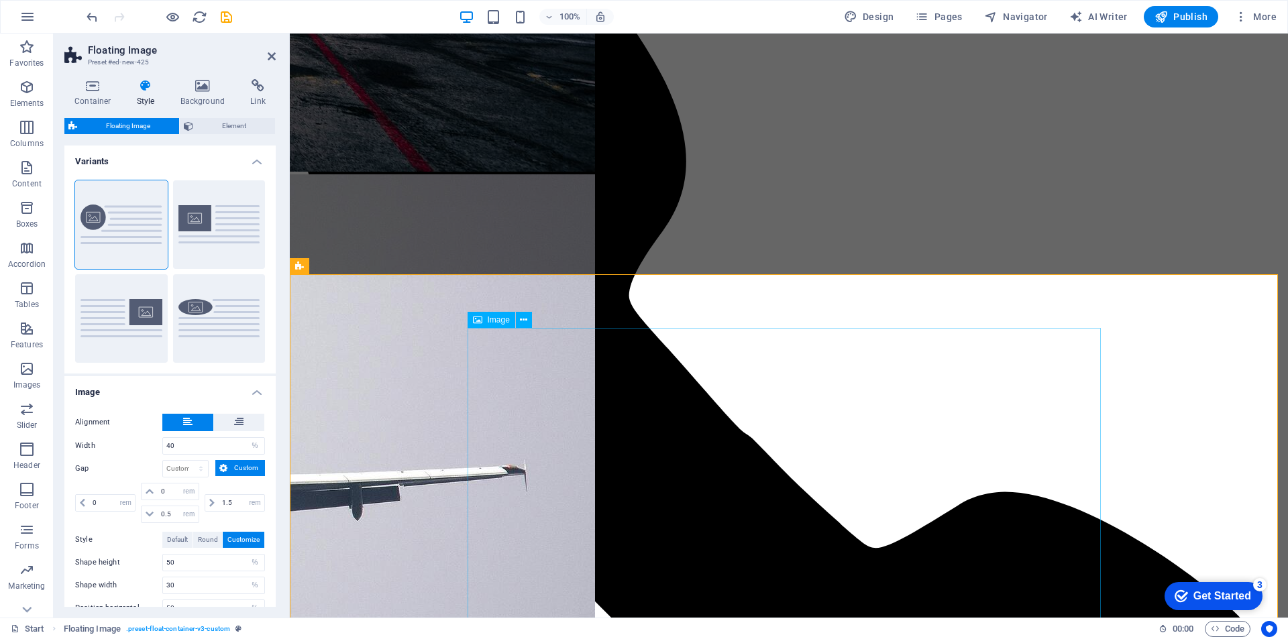
scroll to position [872, 0]
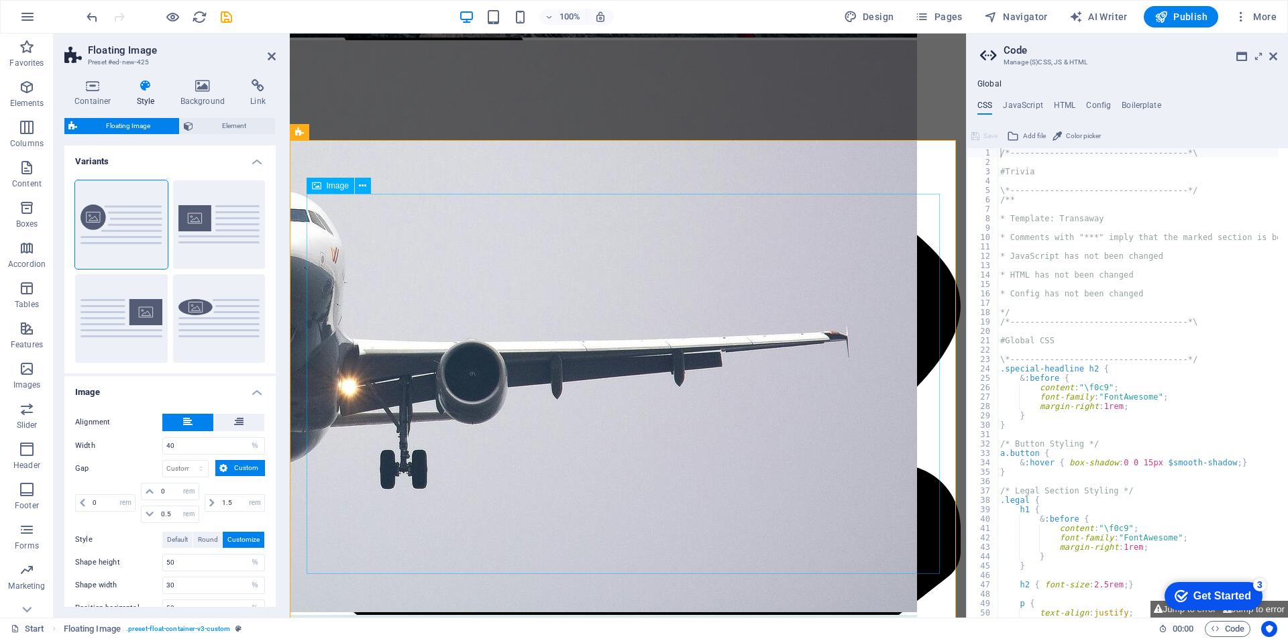
click at [337, 186] on span "Image" at bounding box center [338, 186] width 22 height 8
click at [362, 186] on icon at bounding box center [362, 186] width 7 height 14
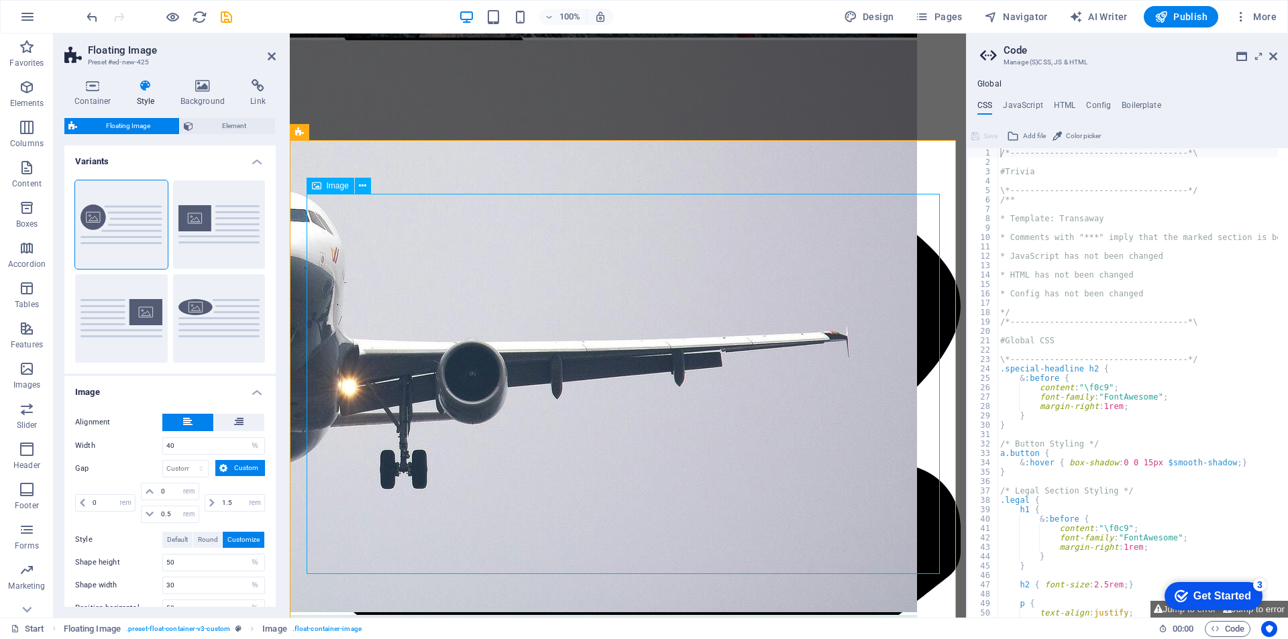
select select "%"
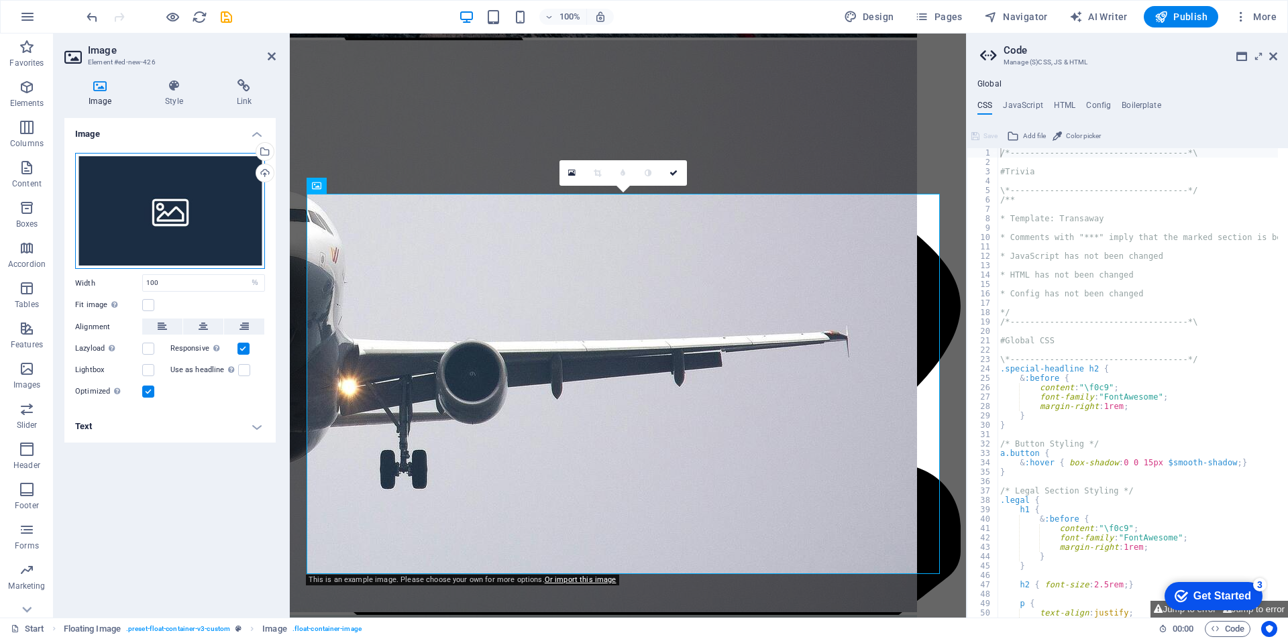
click at [187, 185] on div "Drag files here, click to choose files or select files from Files or our free s…" at bounding box center [170, 211] width 190 height 117
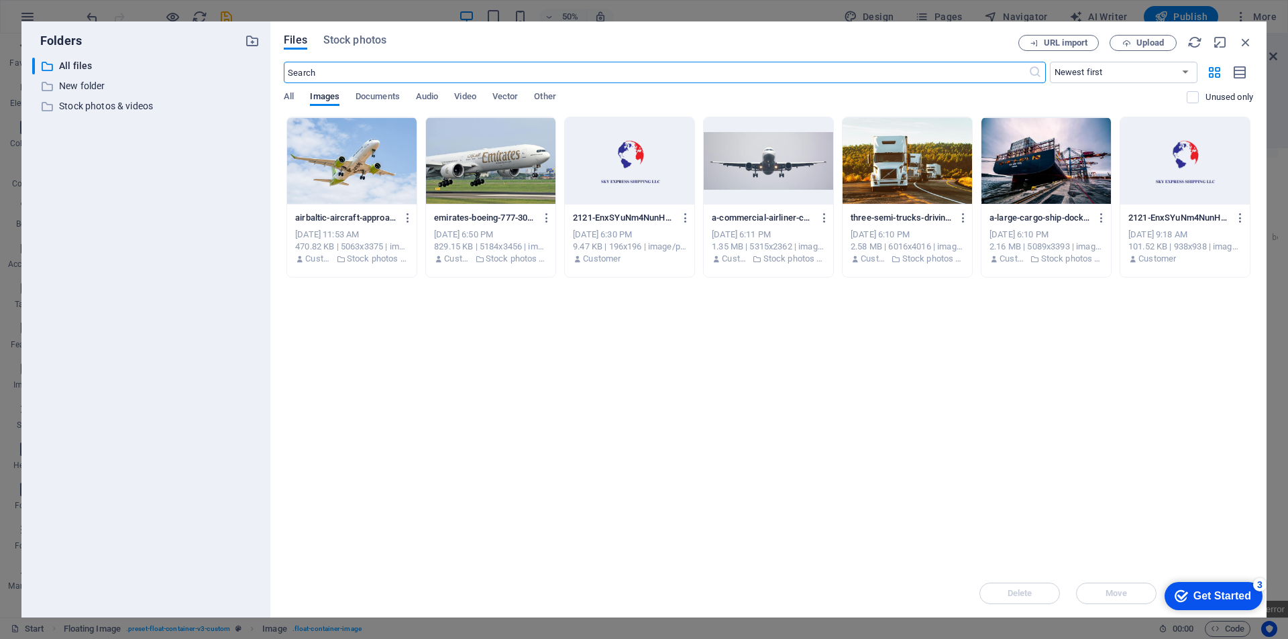
scroll to position [1456, 0]
click at [659, 160] on div at bounding box center [629, 160] width 129 height 87
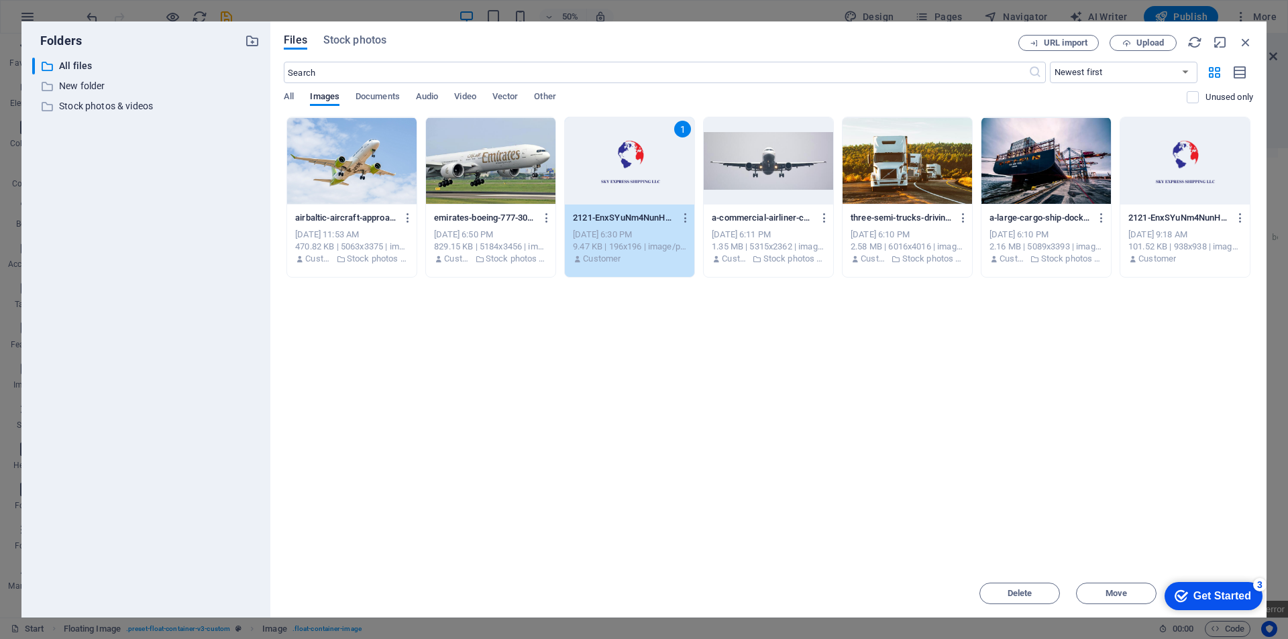
click at [659, 160] on div "1" at bounding box center [629, 160] width 129 height 87
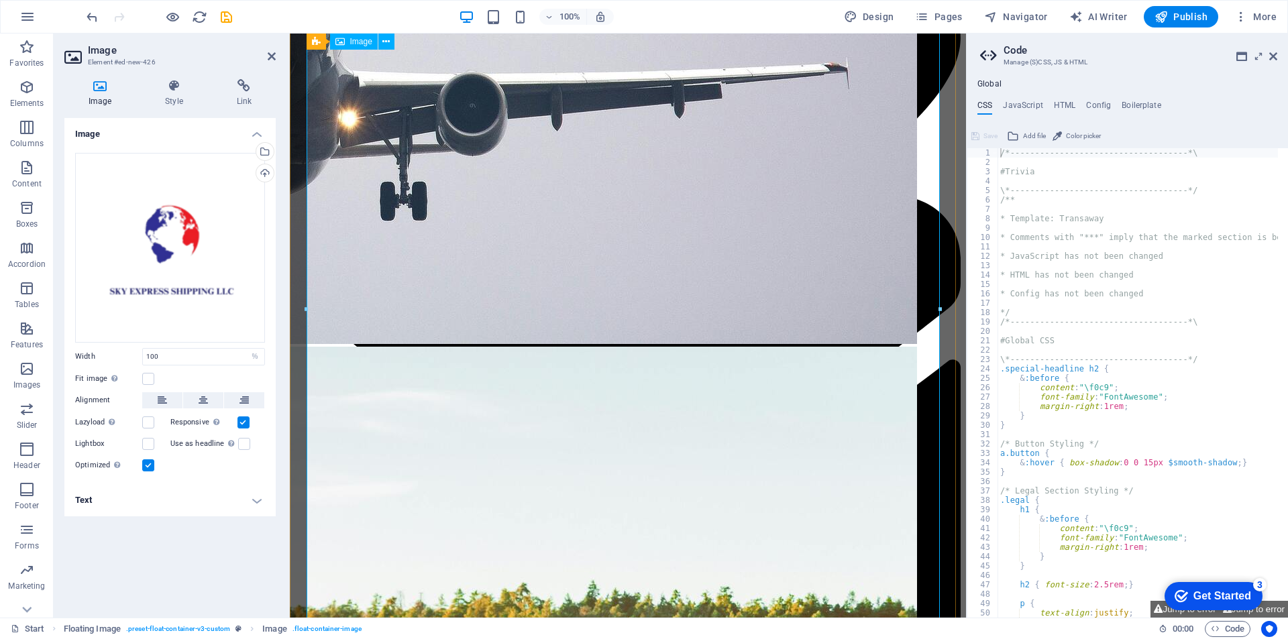
scroll to position [1208, 0]
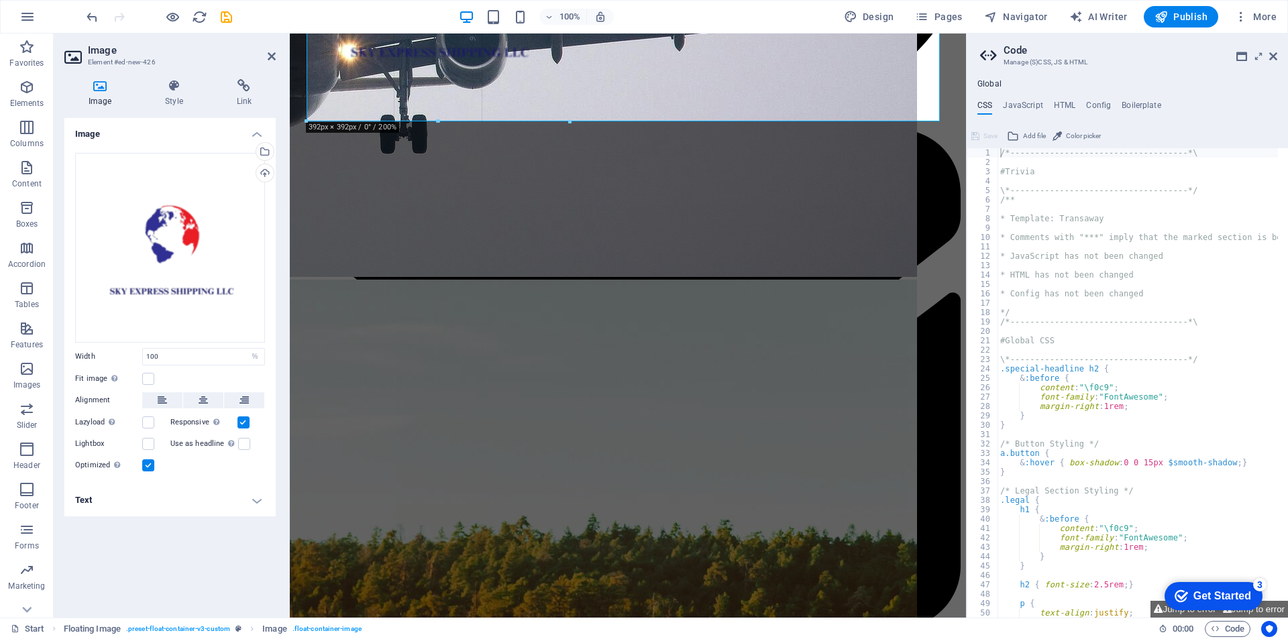
drag, startPoint x: 941, startPoint y: 492, endPoint x: 480, endPoint y: 382, distance: 474.5
type input "392"
select select "px"
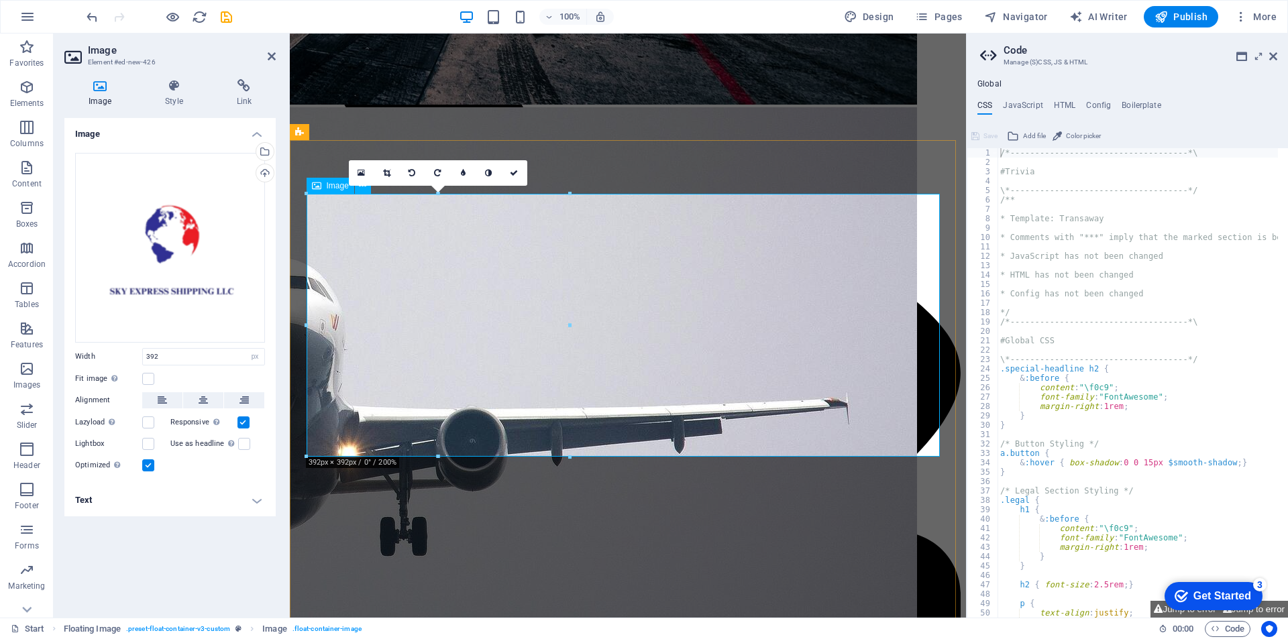
scroll to position [872, 0]
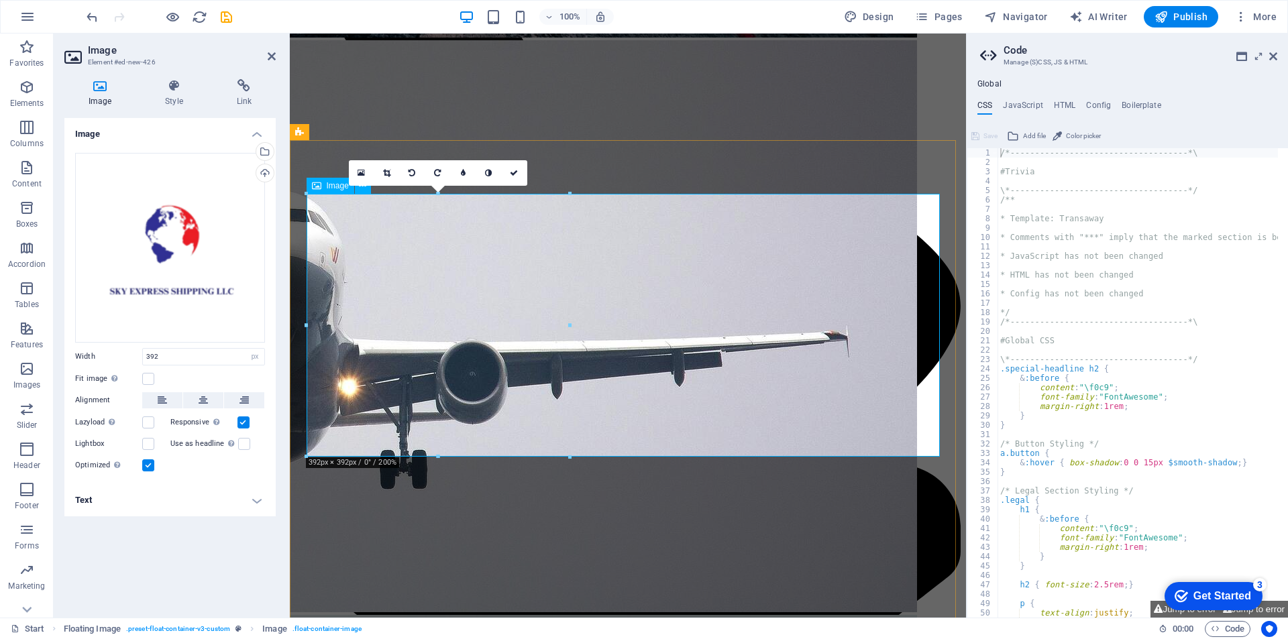
drag, startPoint x: 582, startPoint y: 329, endPoint x: 553, endPoint y: 338, distance: 29.5
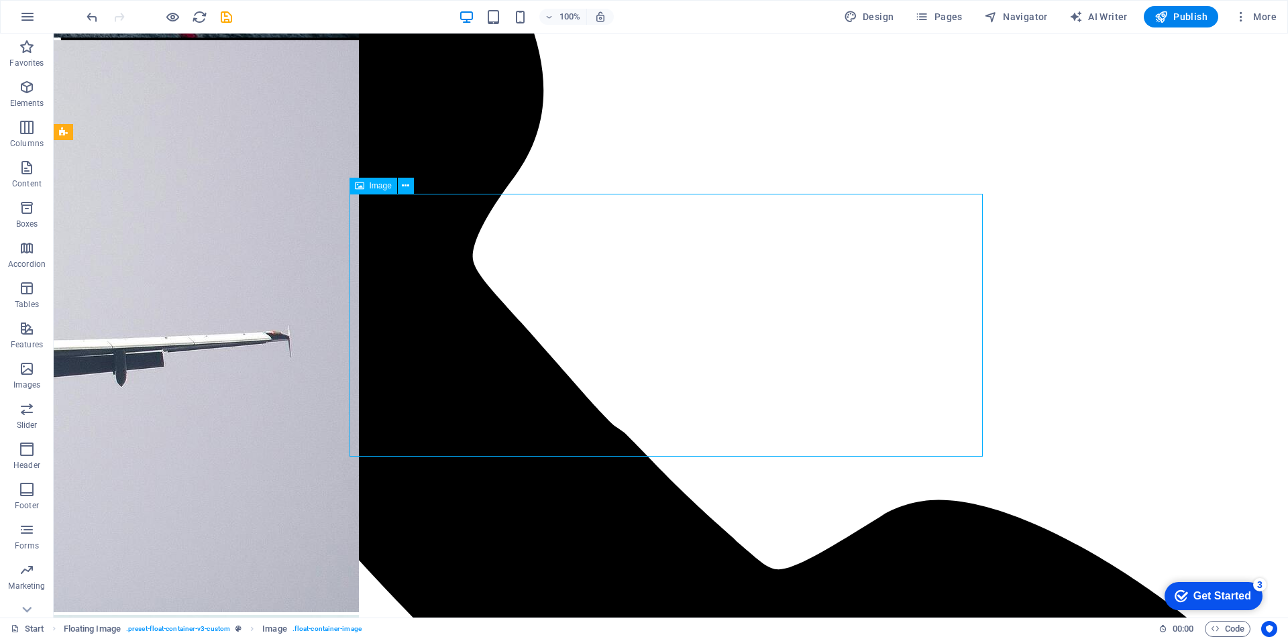
select select "px"
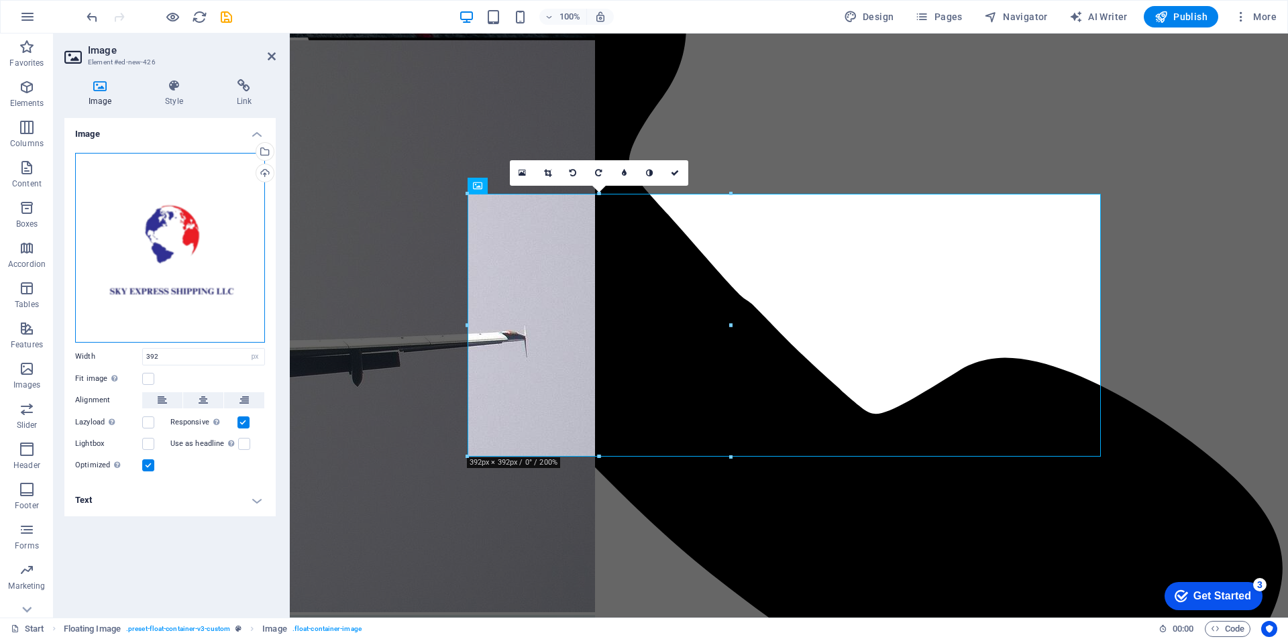
click at [146, 235] on div "Drag files here, click to choose files or select files from Files or our free s…" at bounding box center [170, 248] width 190 height 190
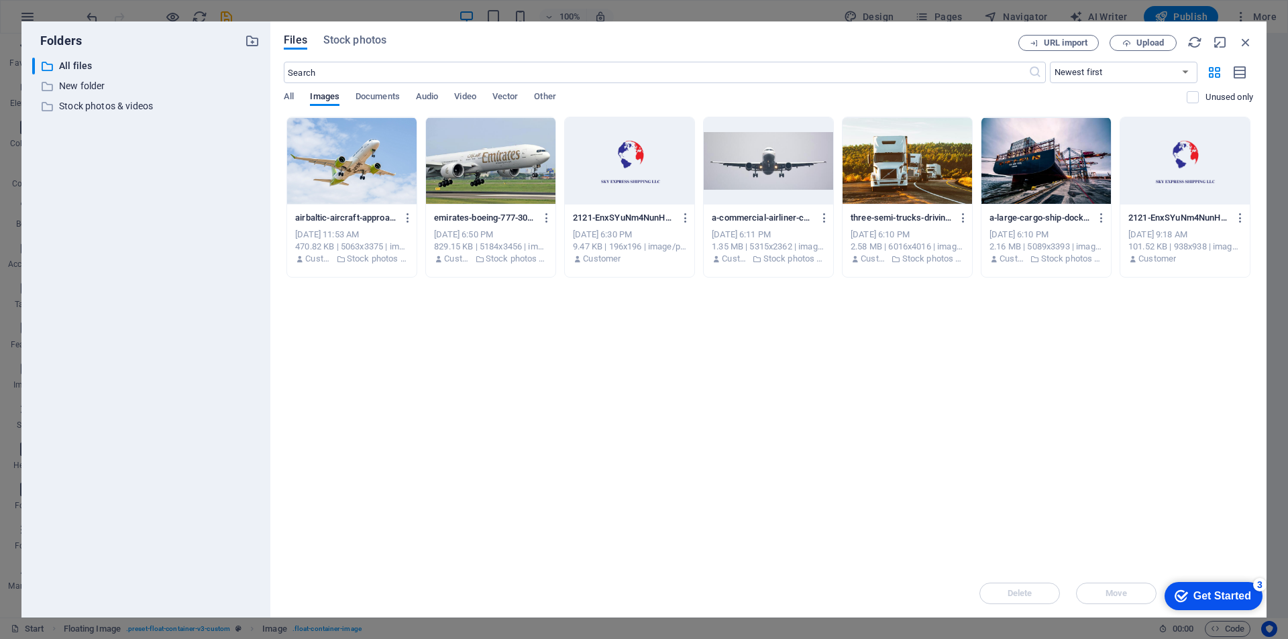
click at [1169, 153] on div at bounding box center [1184, 160] width 129 height 87
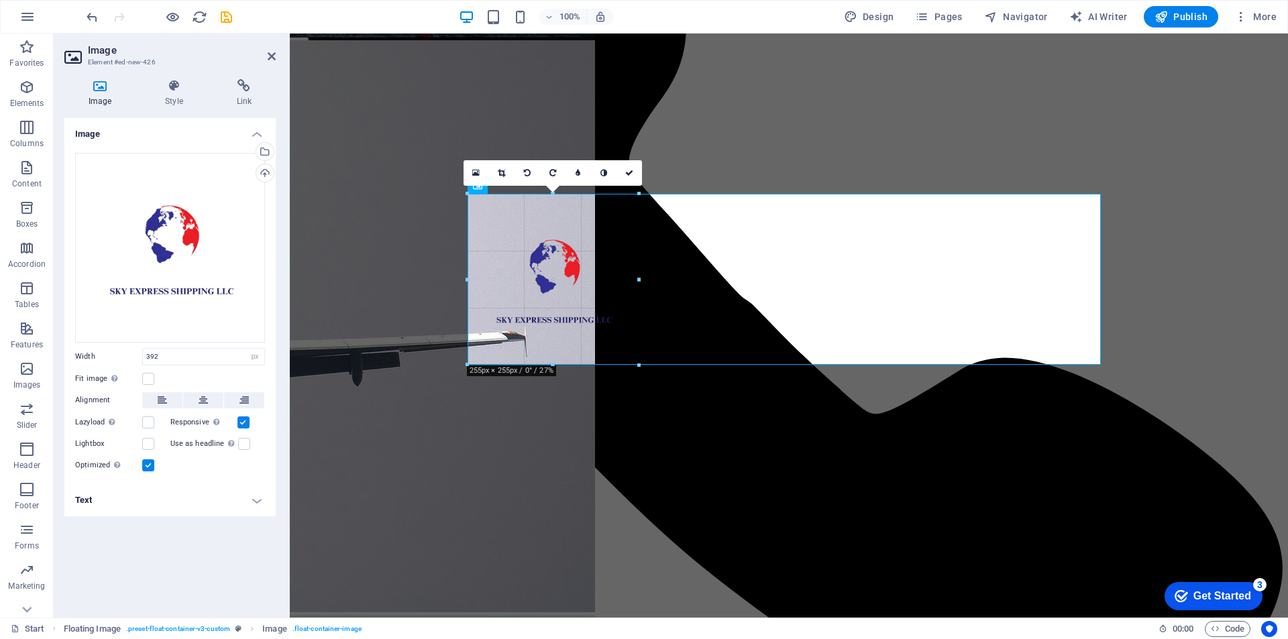
drag, startPoint x: 731, startPoint y: 460, endPoint x: 356, endPoint y: 317, distance: 401.3
type input "255"
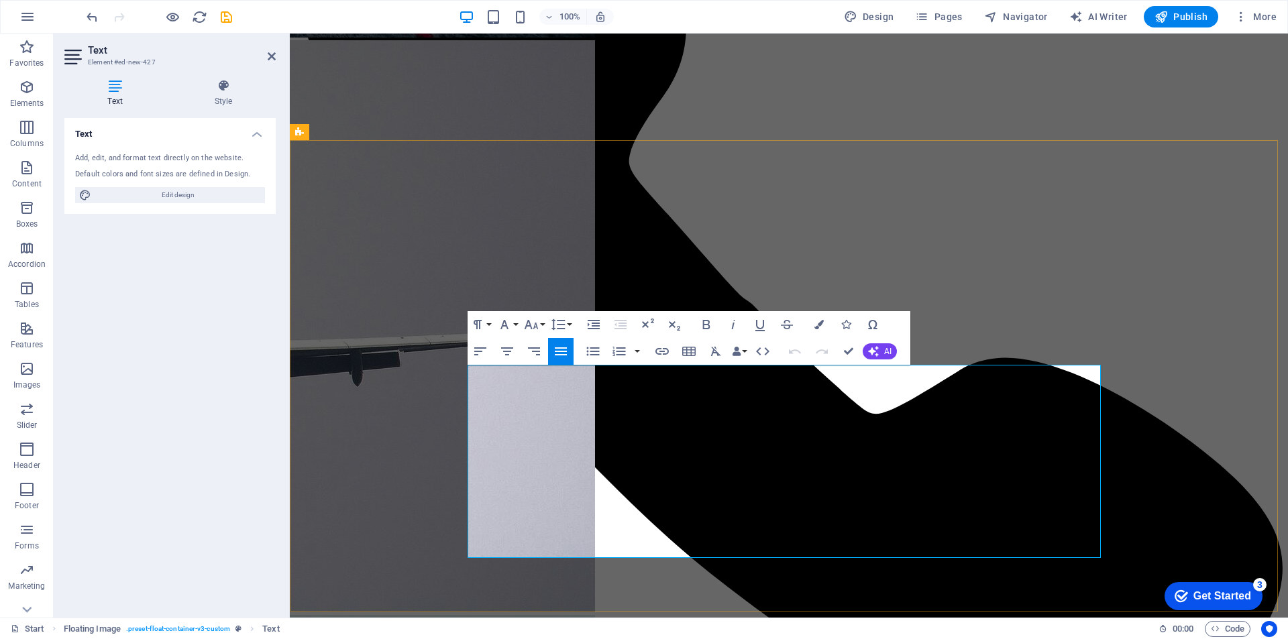
drag, startPoint x: 361, startPoint y: 371, endPoint x: 641, endPoint y: 371, distance: 279.7
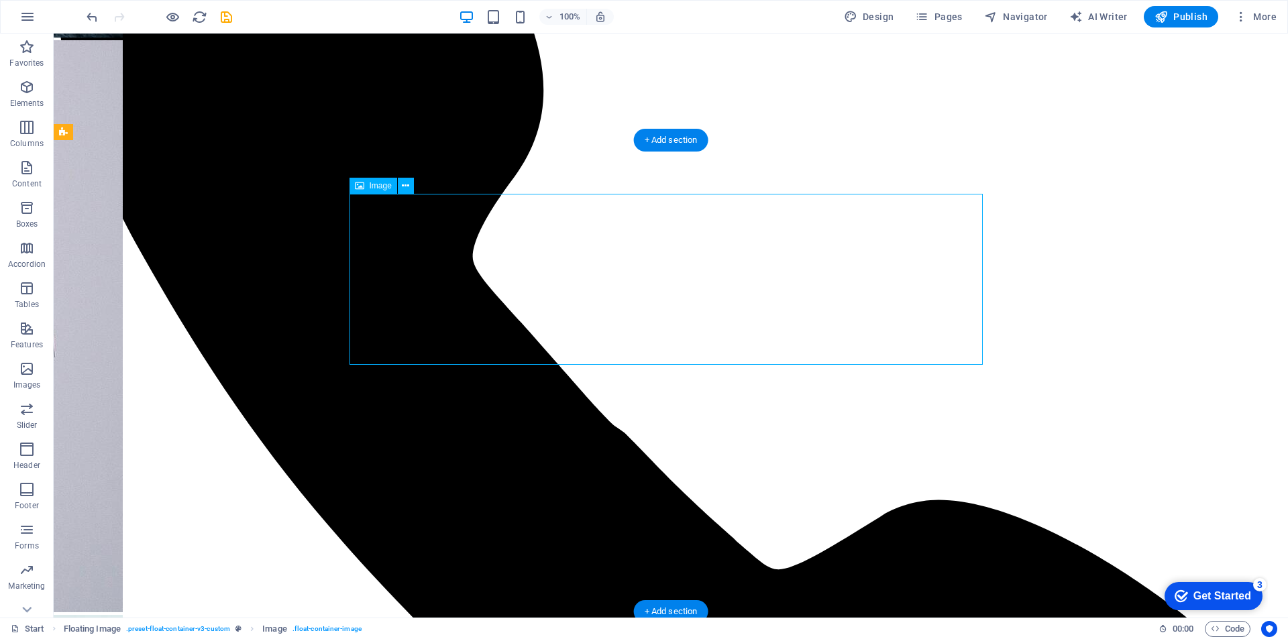
select select "px"
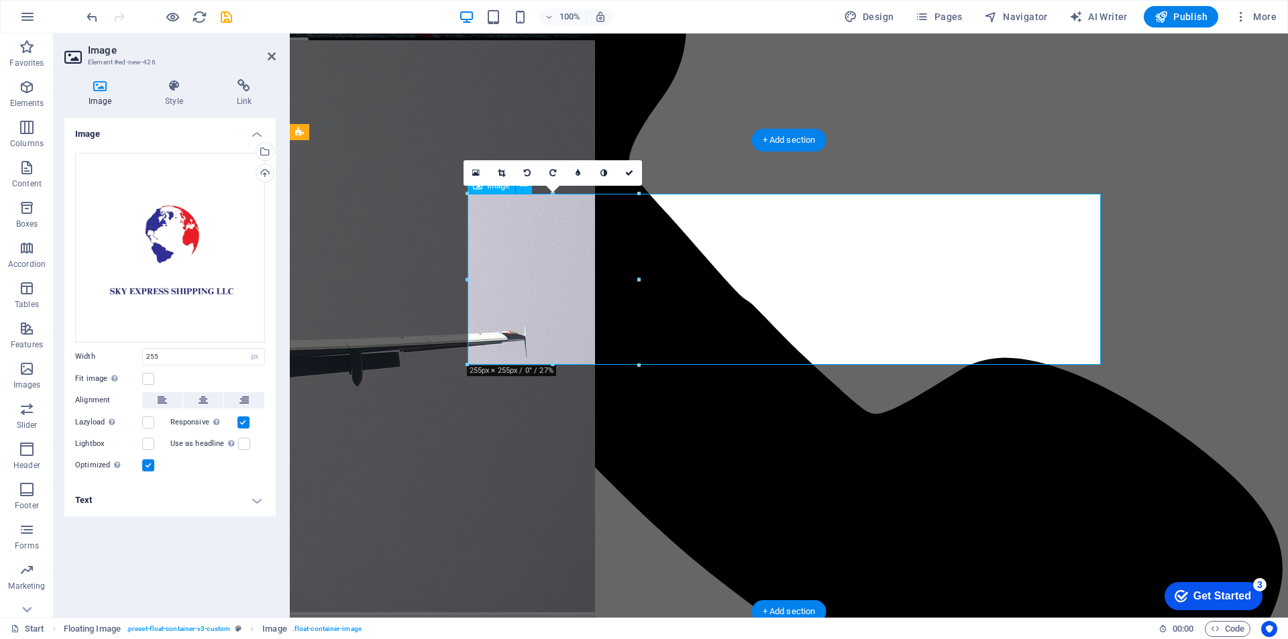
drag, startPoint x: 704, startPoint y: 278, endPoint x: 624, endPoint y: 289, distance: 81.3
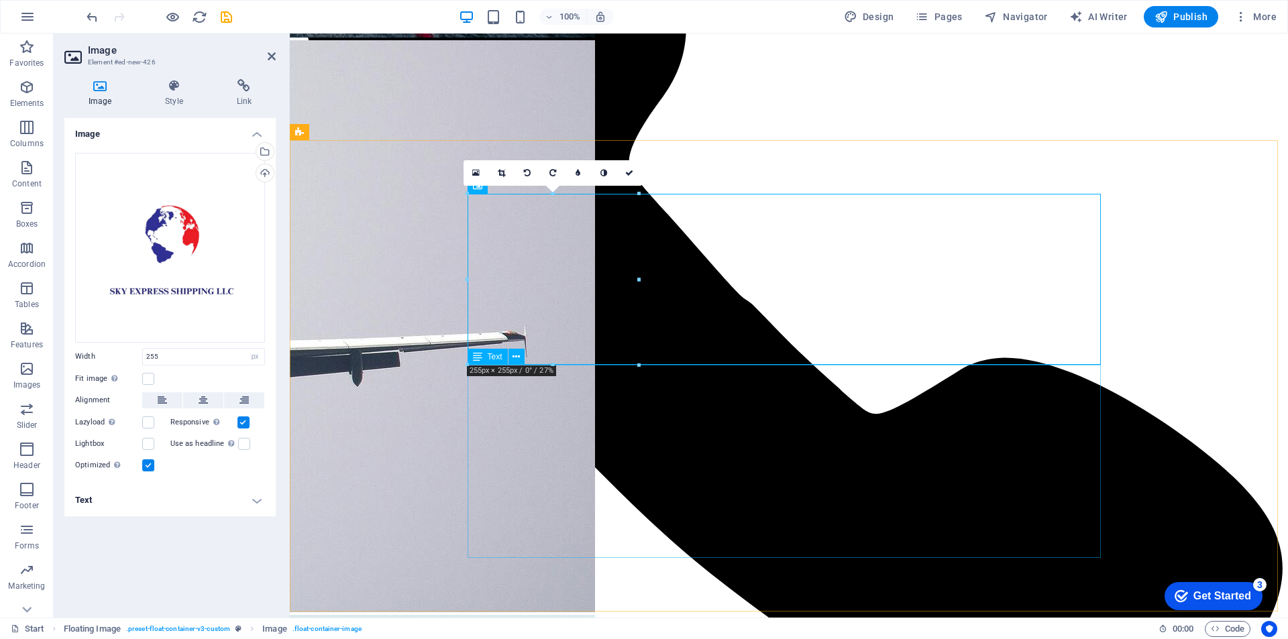
drag, startPoint x: 930, startPoint y: 399, endPoint x: 710, endPoint y: 425, distance: 221.5
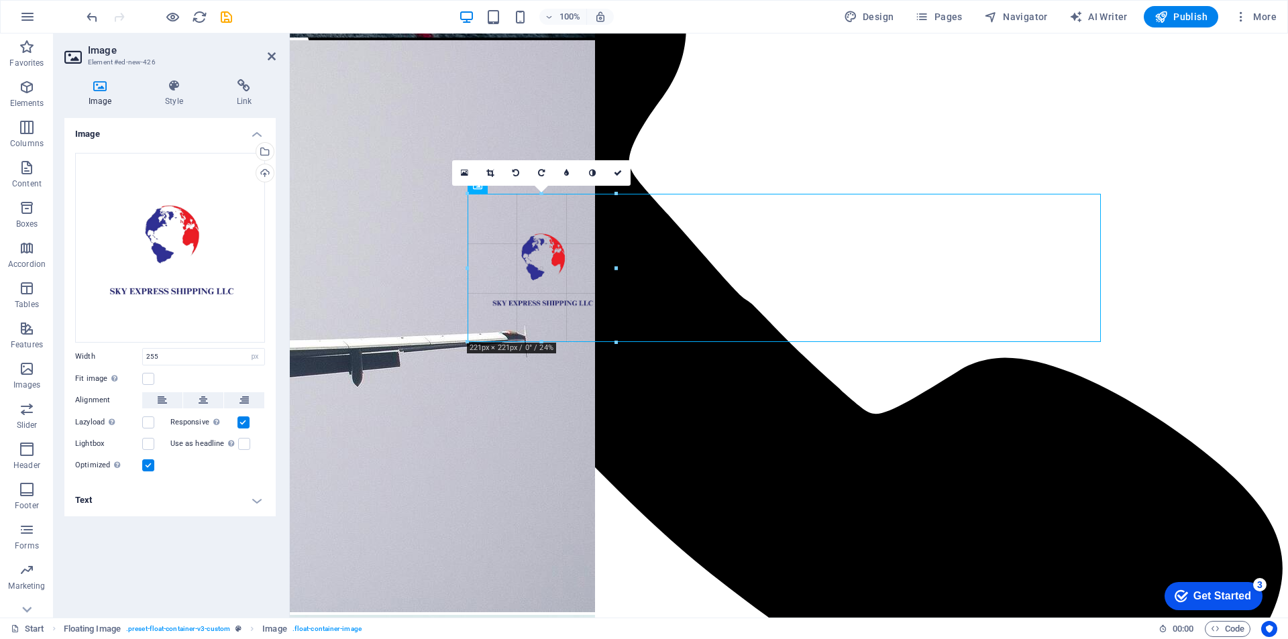
type input "221"
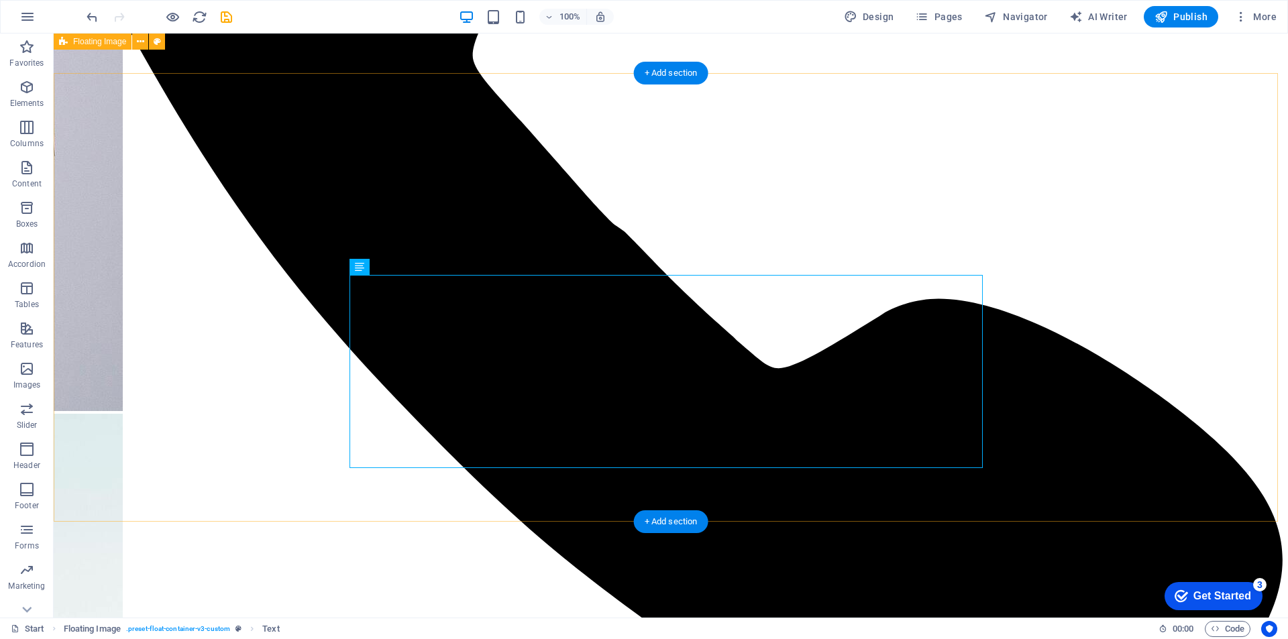
scroll to position [939, 0]
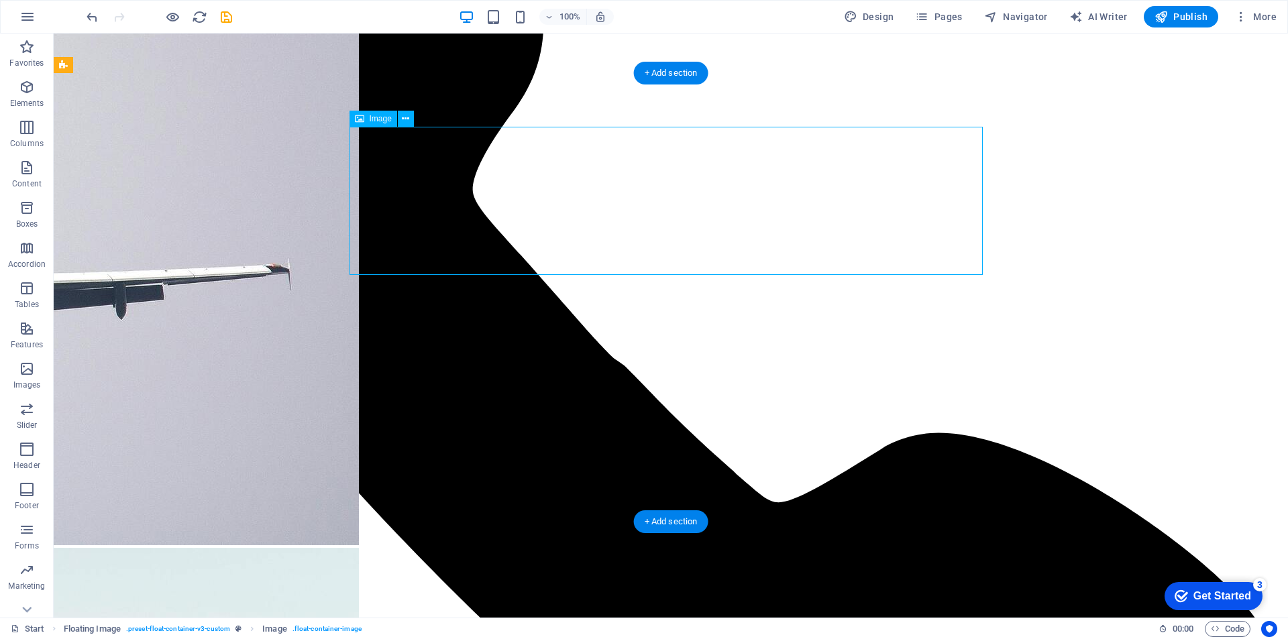
select select "px"
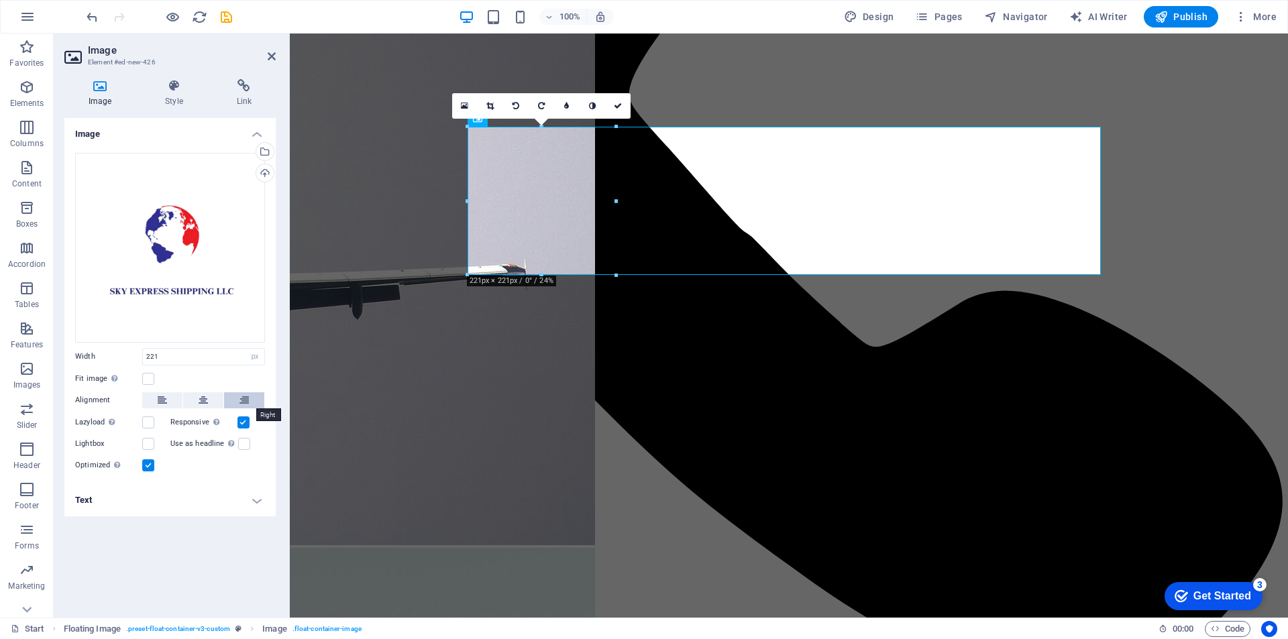
click at [246, 398] on icon at bounding box center [243, 400] width 9 height 16
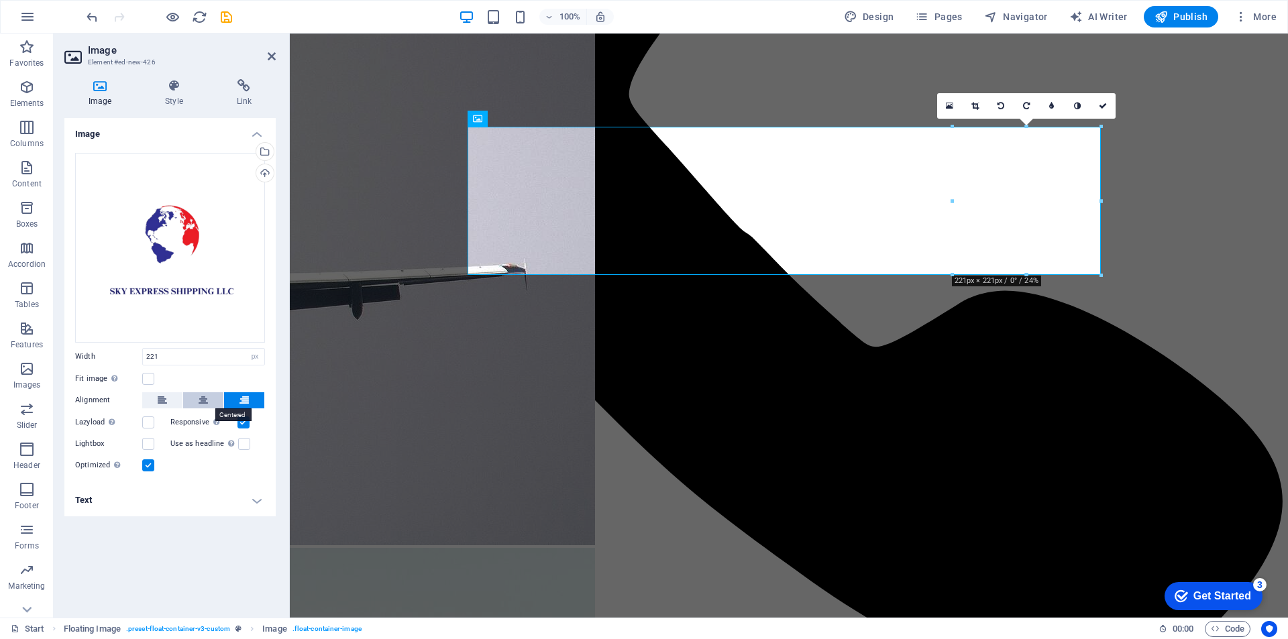
click at [208, 404] on button at bounding box center [203, 400] width 40 height 16
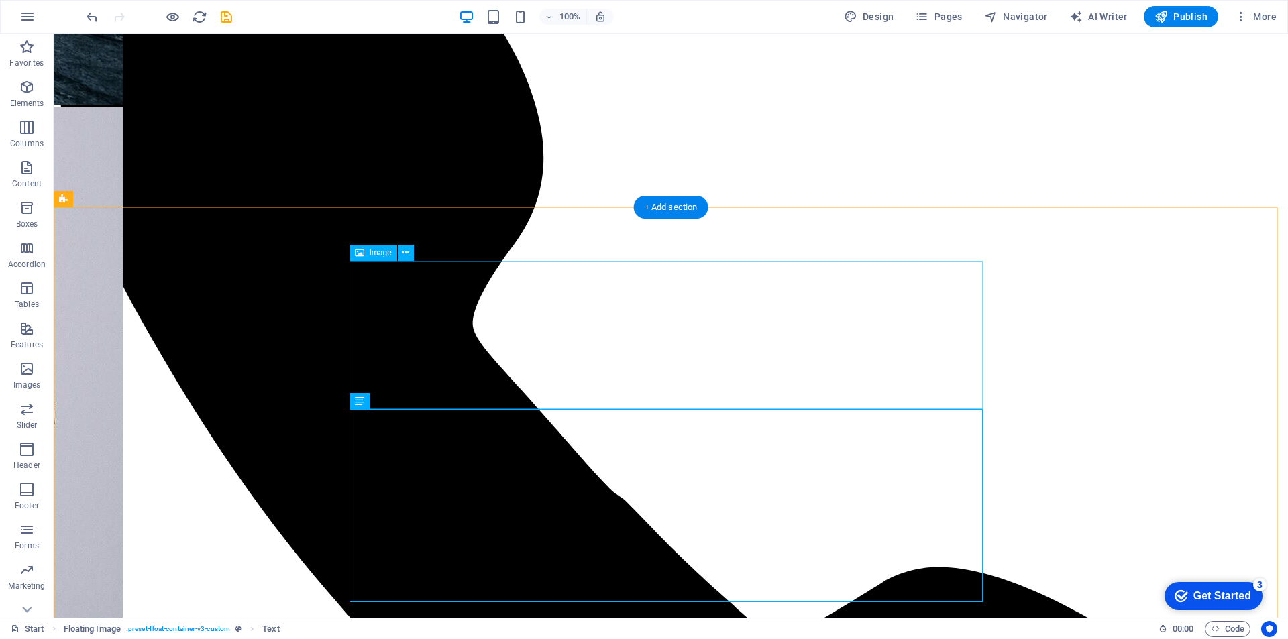
scroll to position [738, 0]
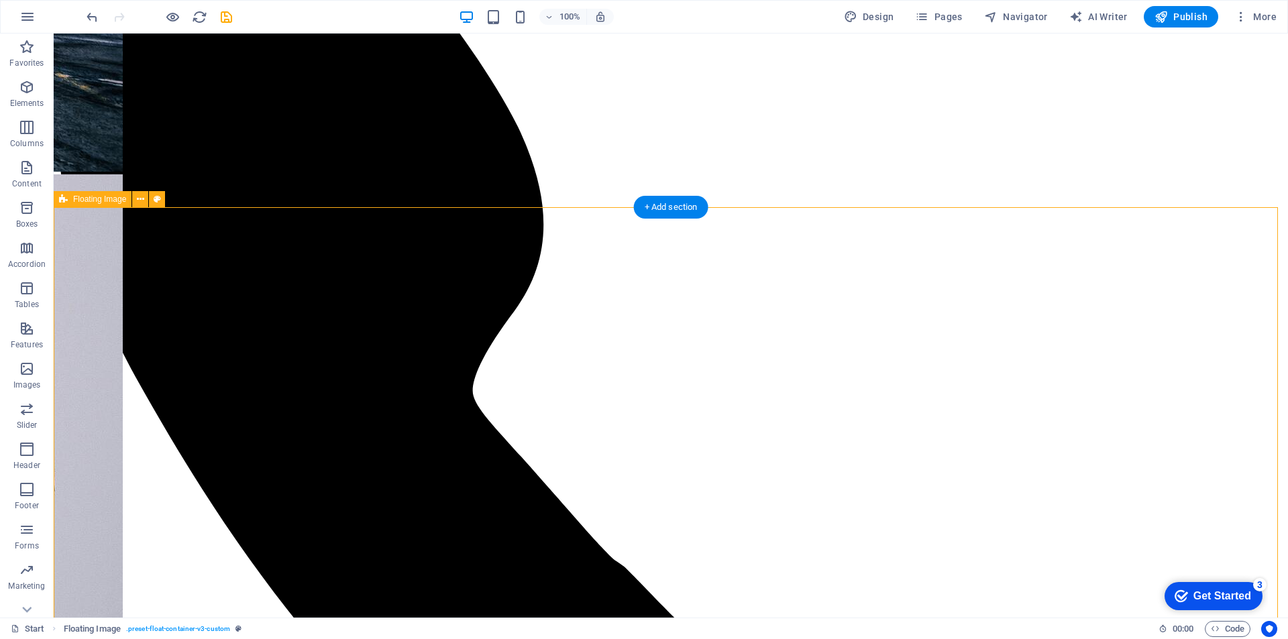
scroll to position [872, 0]
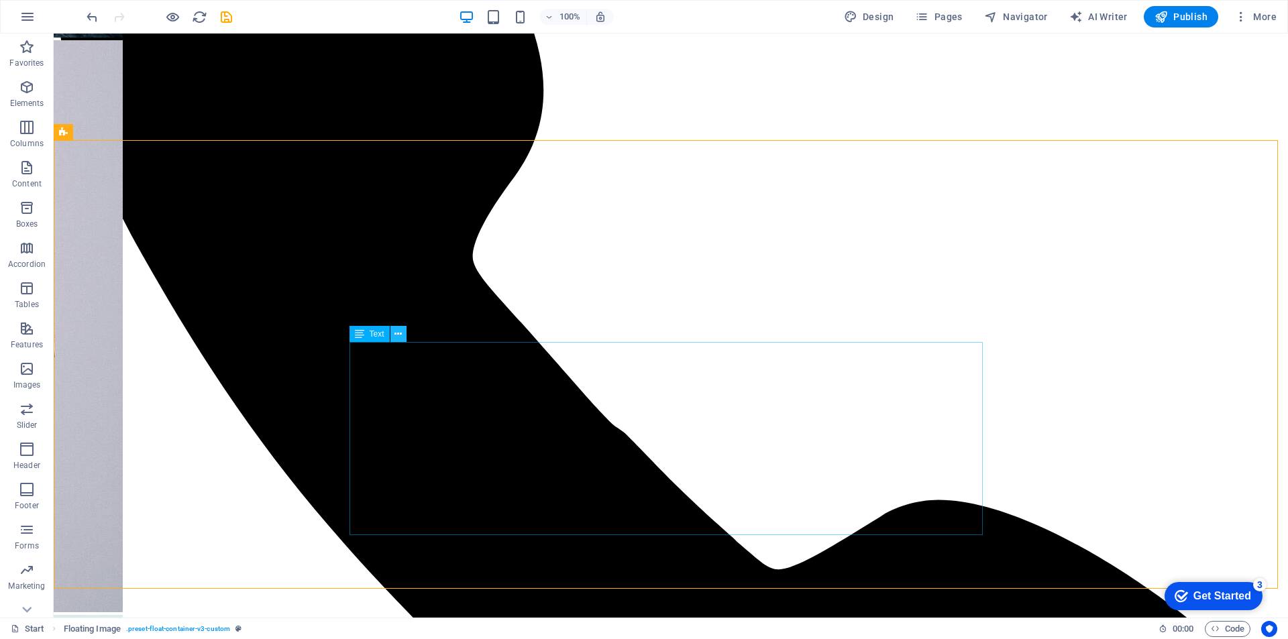
click at [404, 333] on button at bounding box center [398, 334] width 16 height 16
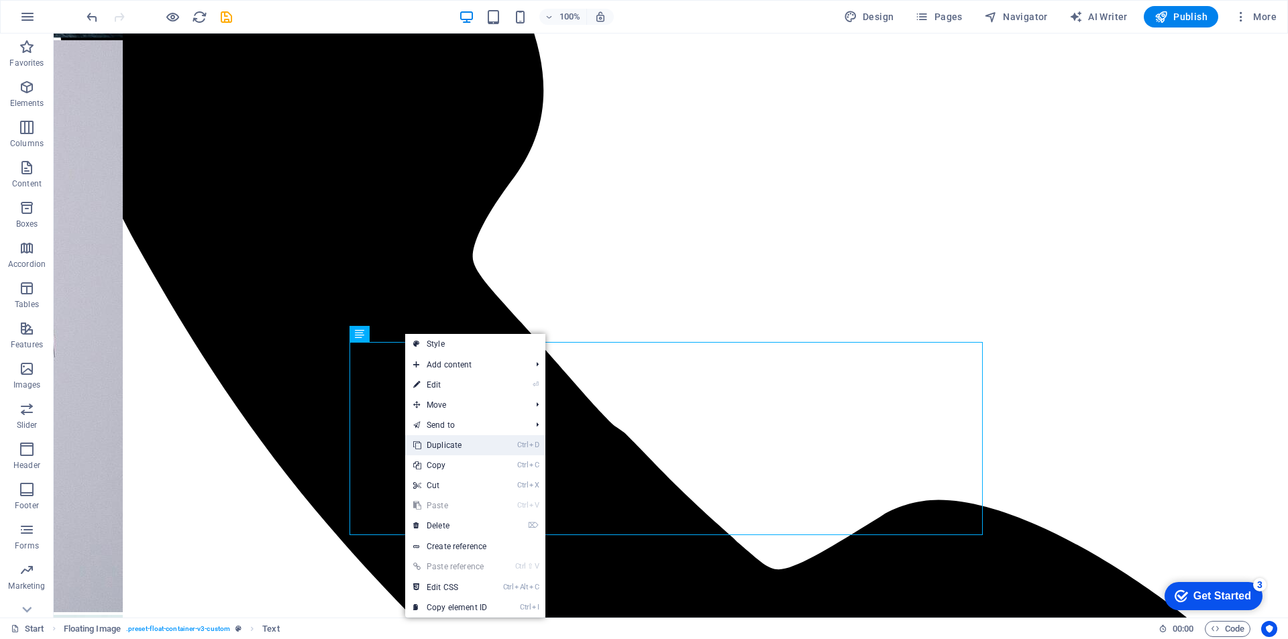
click at [466, 445] on link "Ctrl D Duplicate" at bounding box center [450, 445] width 90 height 20
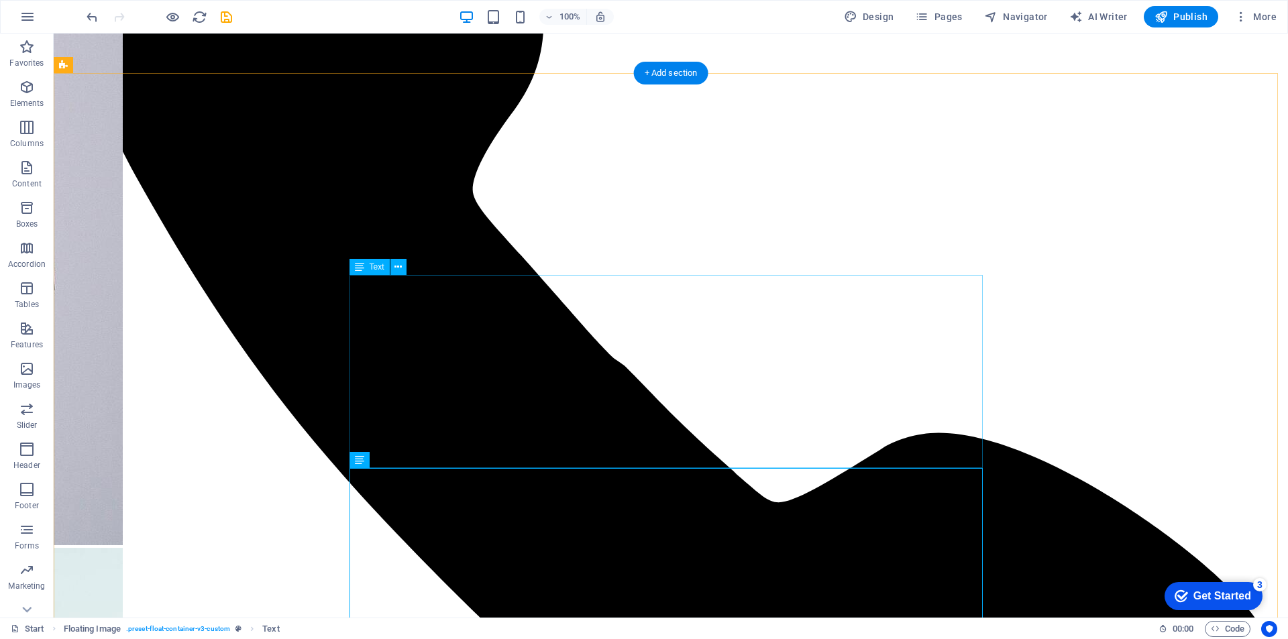
scroll to position [1006, 0]
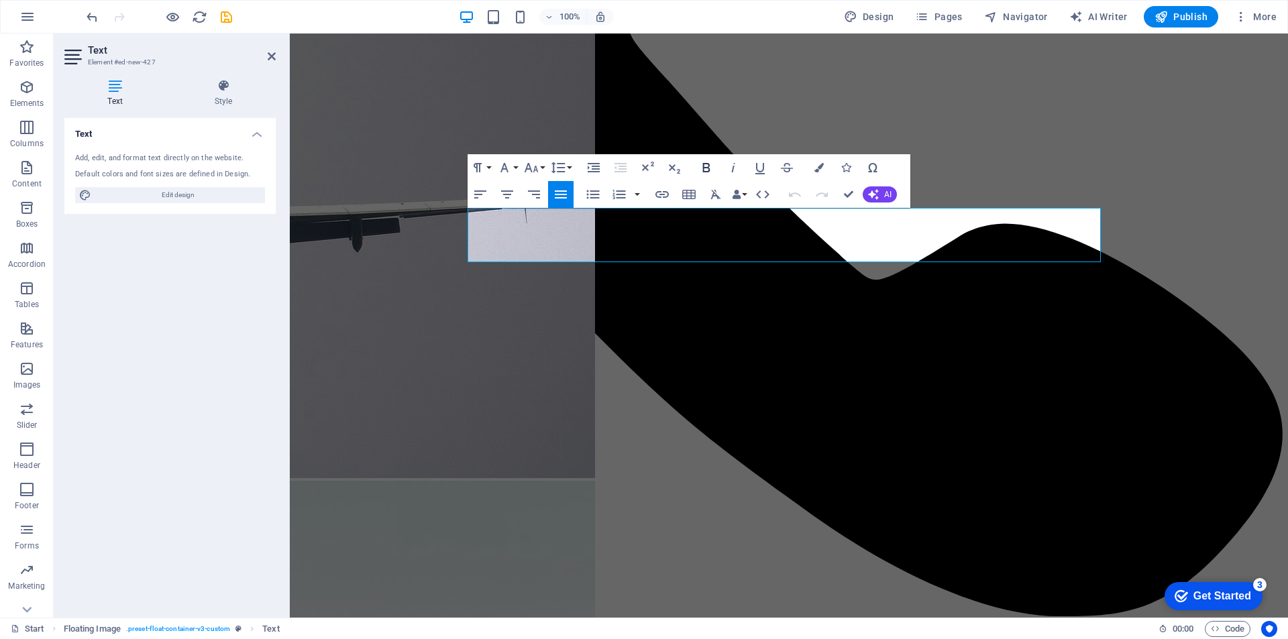
click at [706, 170] on icon "button" at bounding box center [706, 168] width 16 height 16
click at [814, 168] on icon "button" at bounding box center [818, 167] width 9 height 9
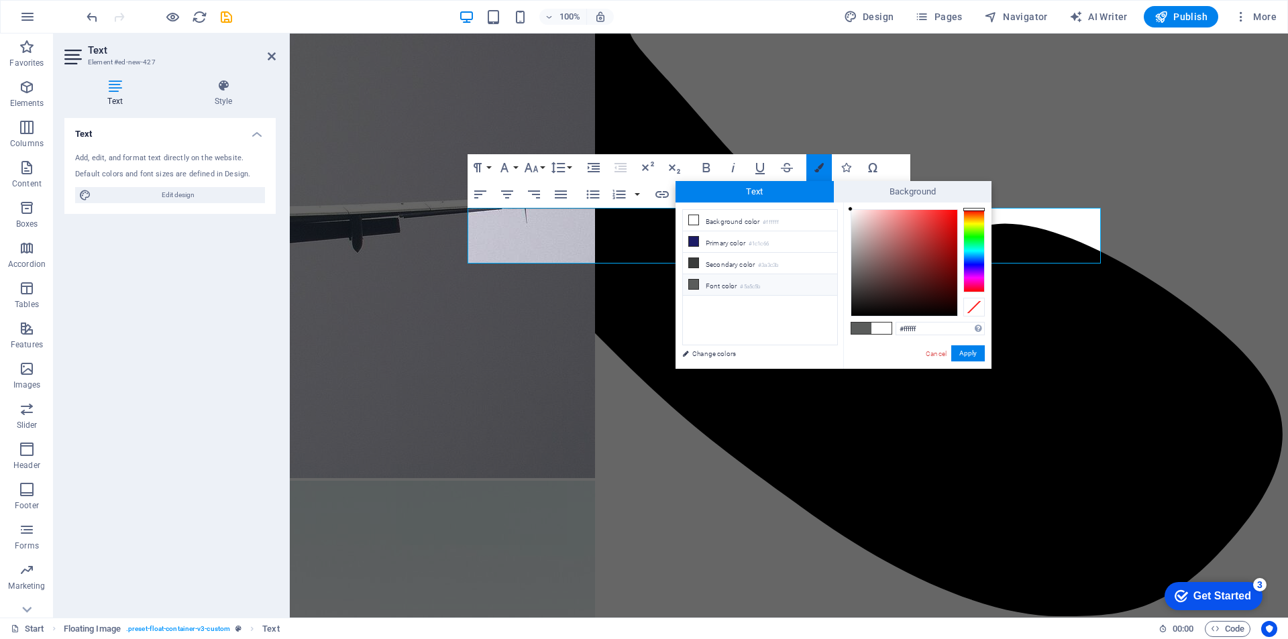
click at [814, 168] on icon "button" at bounding box center [818, 167] width 9 height 9
click at [710, 171] on icon "button" at bounding box center [706, 168] width 16 height 16
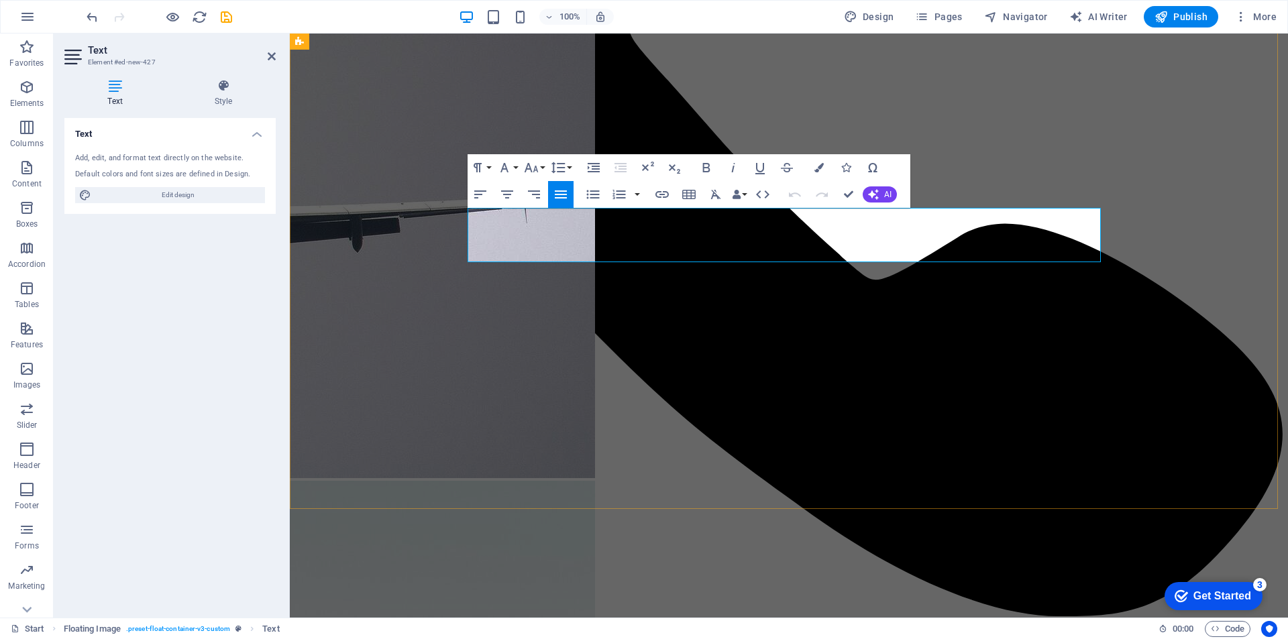
click at [211, 99] on h4 "Style" at bounding box center [223, 93] width 105 height 28
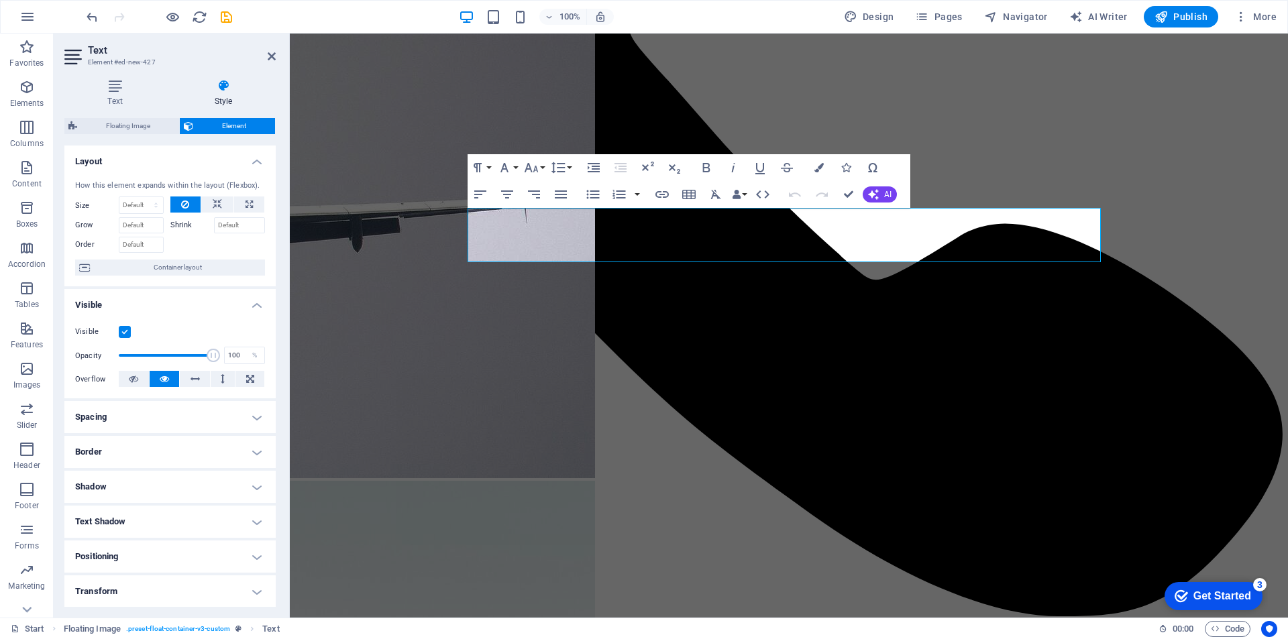
scroll to position [67, 0]
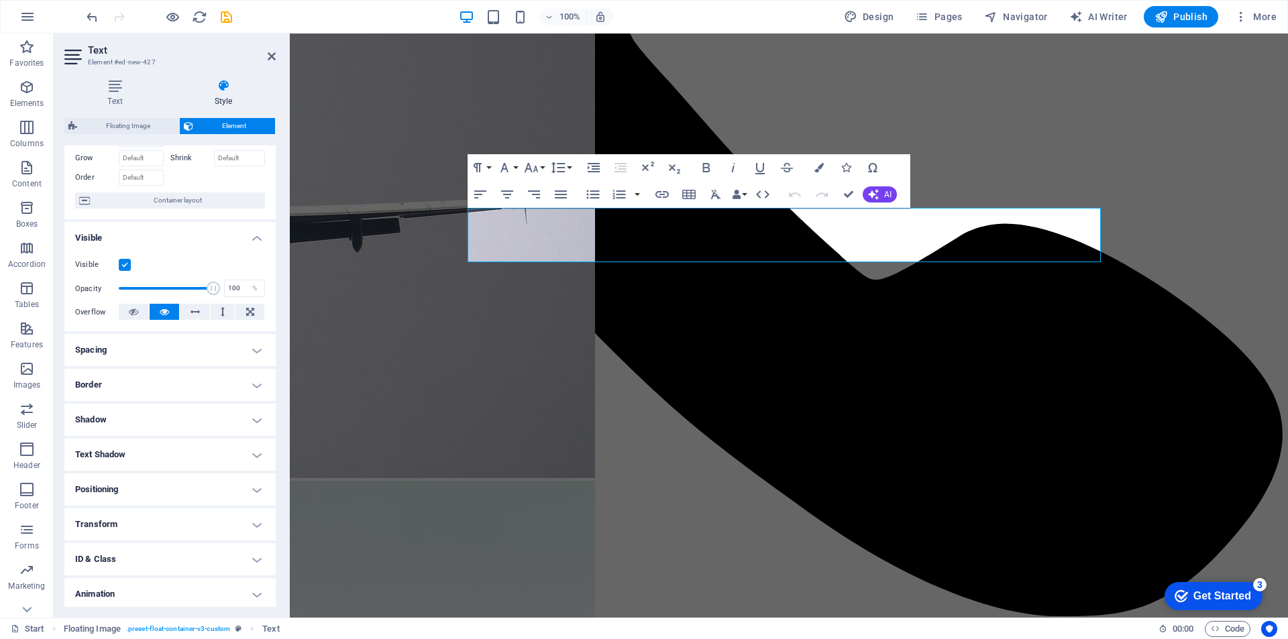
click at [174, 353] on h4 "Spacing" at bounding box center [169, 350] width 211 height 32
click at [170, 350] on h4 "Spacing" at bounding box center [169, 346] width 211 height 24
click at [150, 382] on h4 "Border" at bounding box center [169, 385] width 211 height 32
click at [150, 382] on h4 "Border" at bounding box center [169, 381] width 211 height 24
click at [160, 419] on h4 "Shadow" at bounding box center [169, 420] width 211 height 32
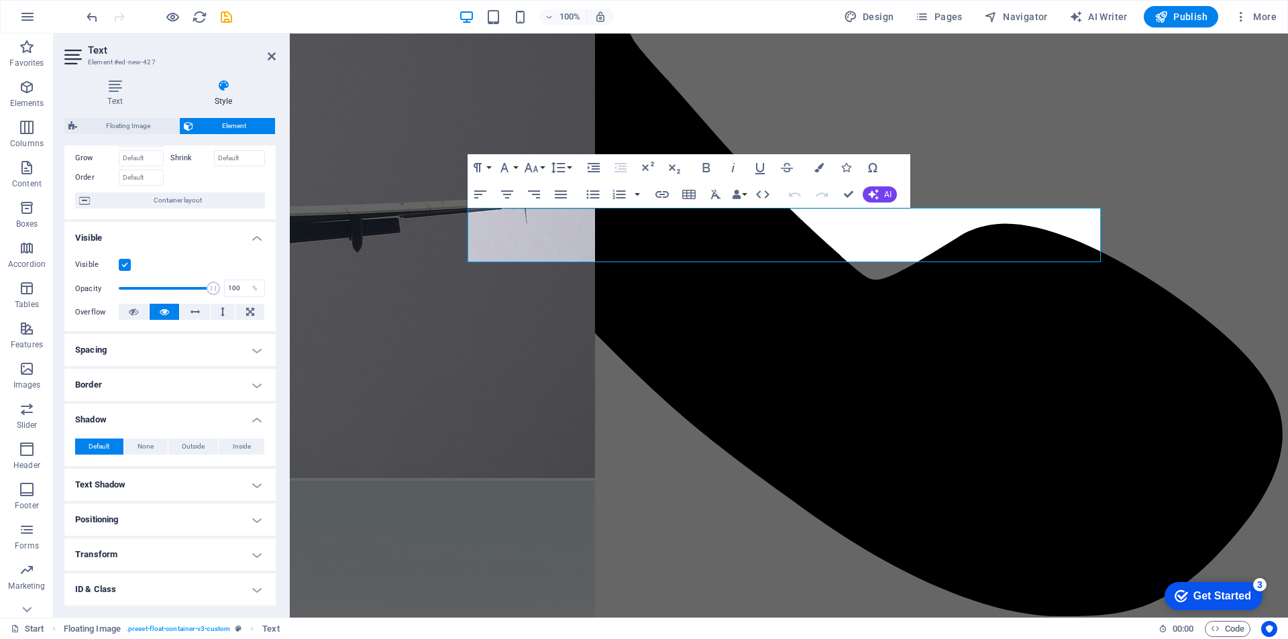
drag, startPoint x: 162, startPoint y: 421, endPoint x: 155, endPoint y: 460, distance: 39.5
click at [161, 421] on h4 "Shadow" at bounding box center [169, 416] width 211 height 24
click at [155, 466] on h4 "Text Shadow" at bounding box center [169, 455] width 211 height 32
click at [158, 458] on h4 "Text Shadow" at bounding box center [169, 451] width 211 height 24
click at [146, 504] on h4 "Positioning" at bounding box center [169, 490] width 211 height 32
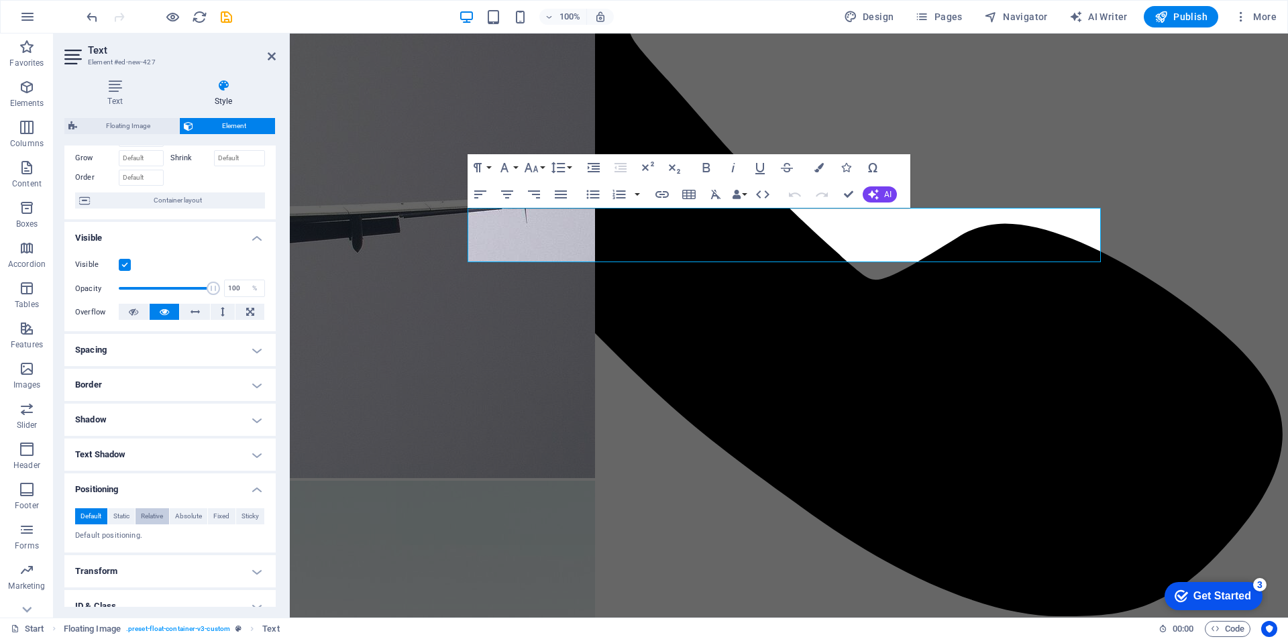
drag, startPoint x: 146, startPoint y: 502, endPoint x: 140, endPoint y: 510, distance: 10.1
click at [147, 501] on div "Default Static Relative Absolute Fixed Sticky Z-Index Sets the order of the ele…" at bounding box center [169, 525] width 211 height 55
click at [141, 486] on h4 "Positioning" at bounding box center [169, 486] width 211 height 24
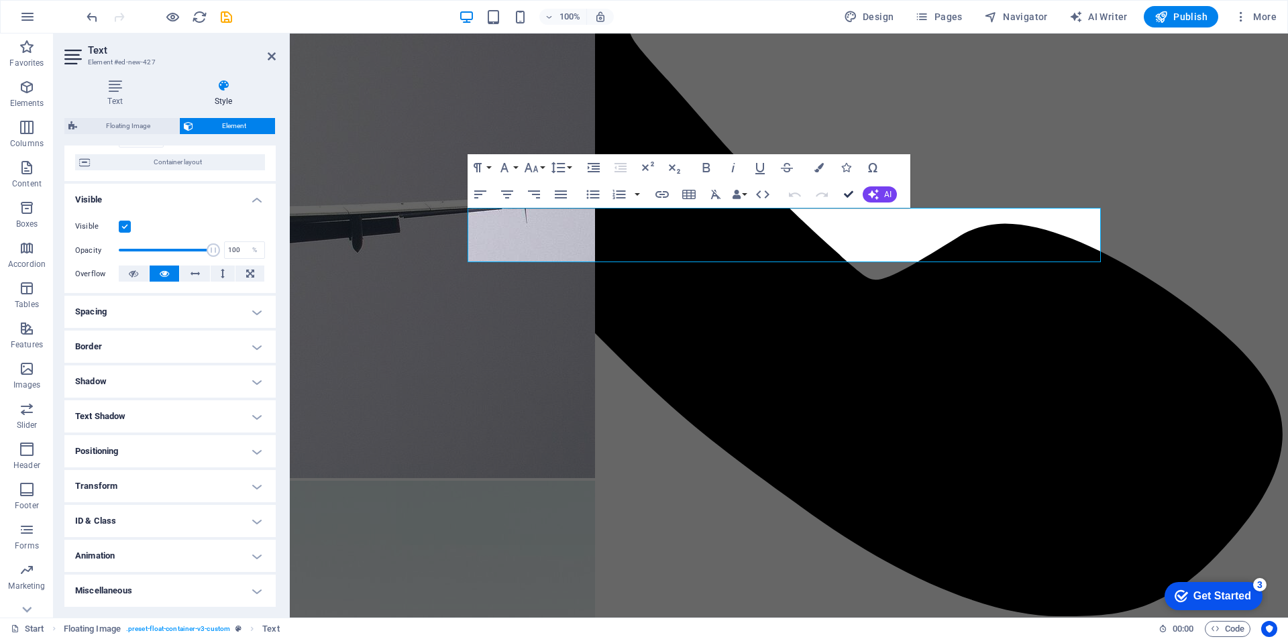
drag, startPoint x: 796, startPoint y: 160, endPoint x: 849, endPoint y: 193, distance: 62.6
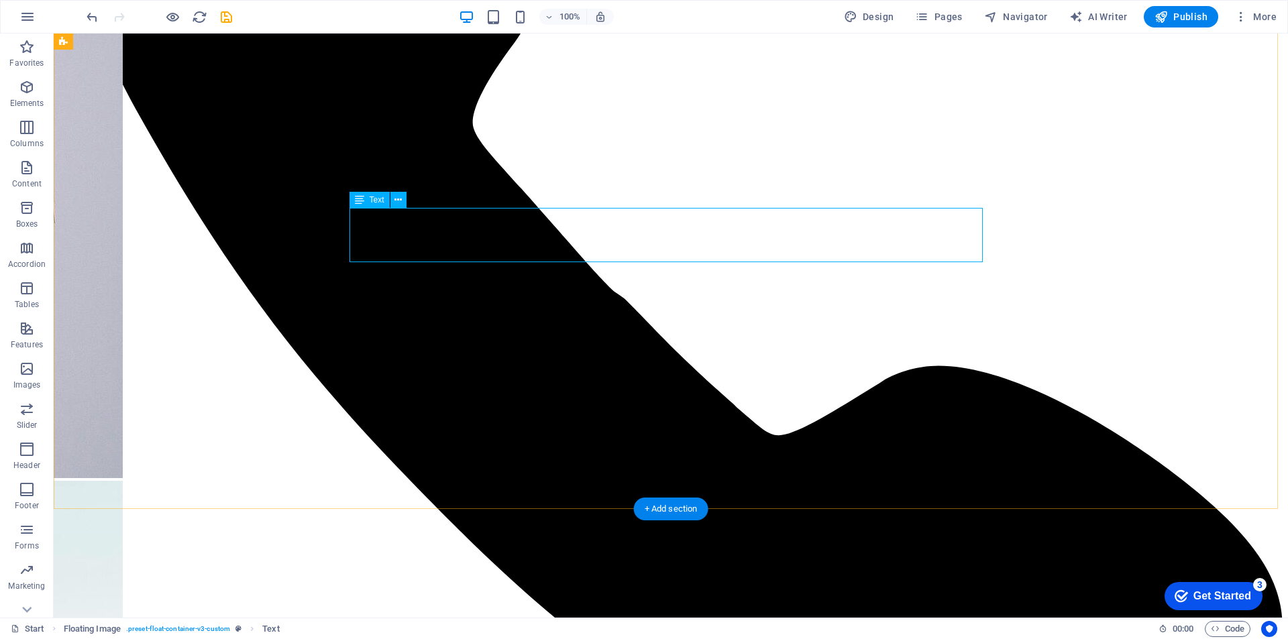
click at [406, 205] on button at bounding box center [398, 200] width 16 height 16
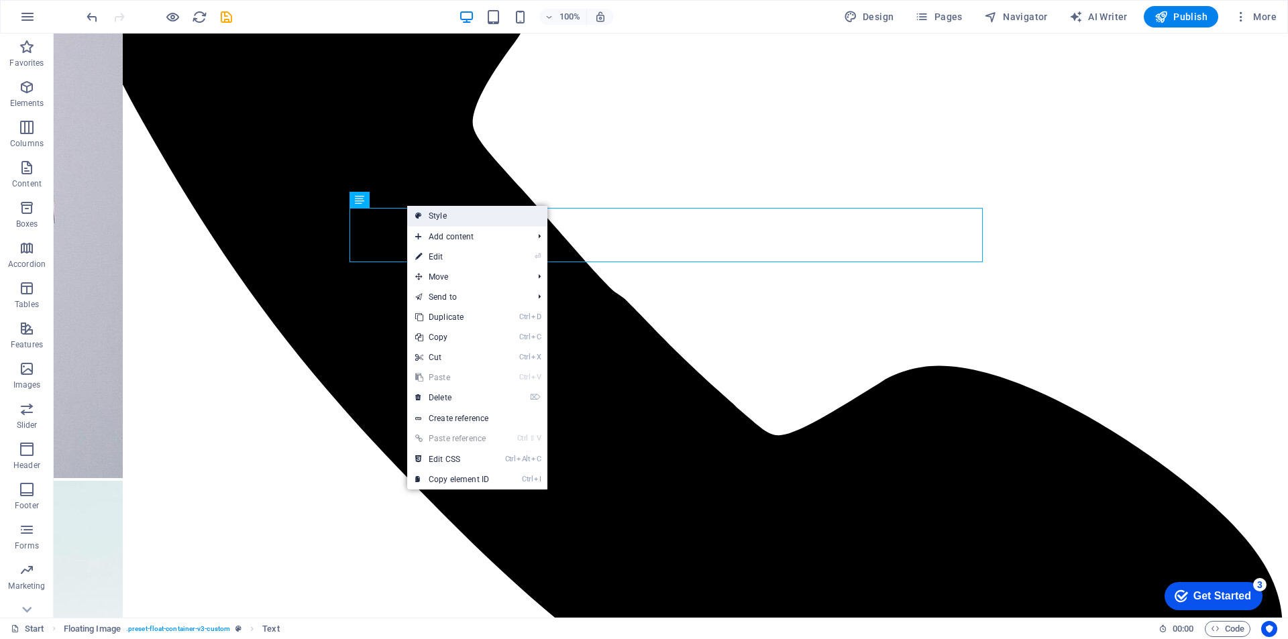
click at [451, 222] on link "Style" at bounding box center [477, 216] width 140 height 20
select select "%"
select select "rem"
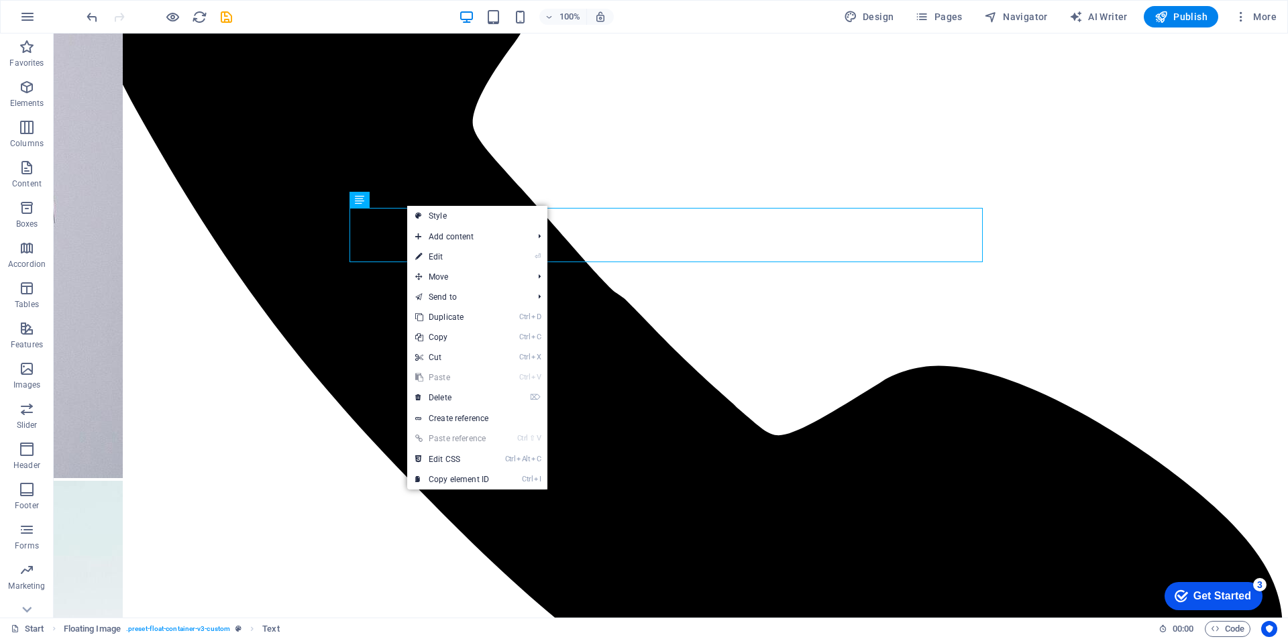
select select "rem"
select select "%"
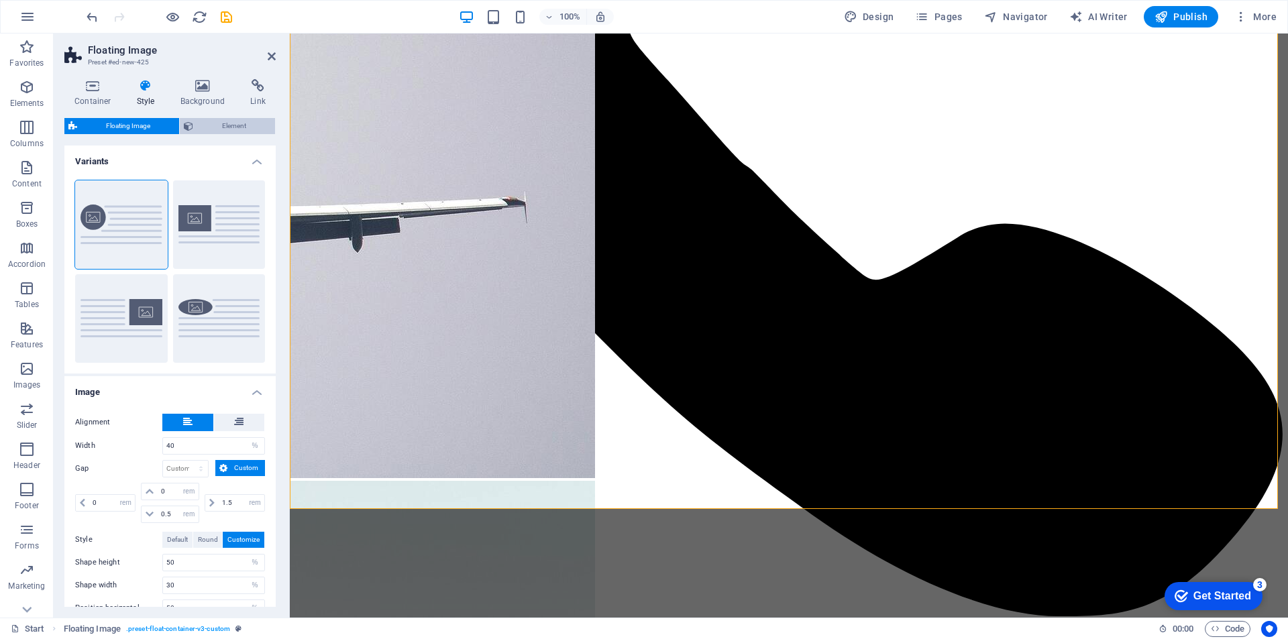
click at [230, 131] on span "Element" at bounding box center [234, 126] width 74 height 16
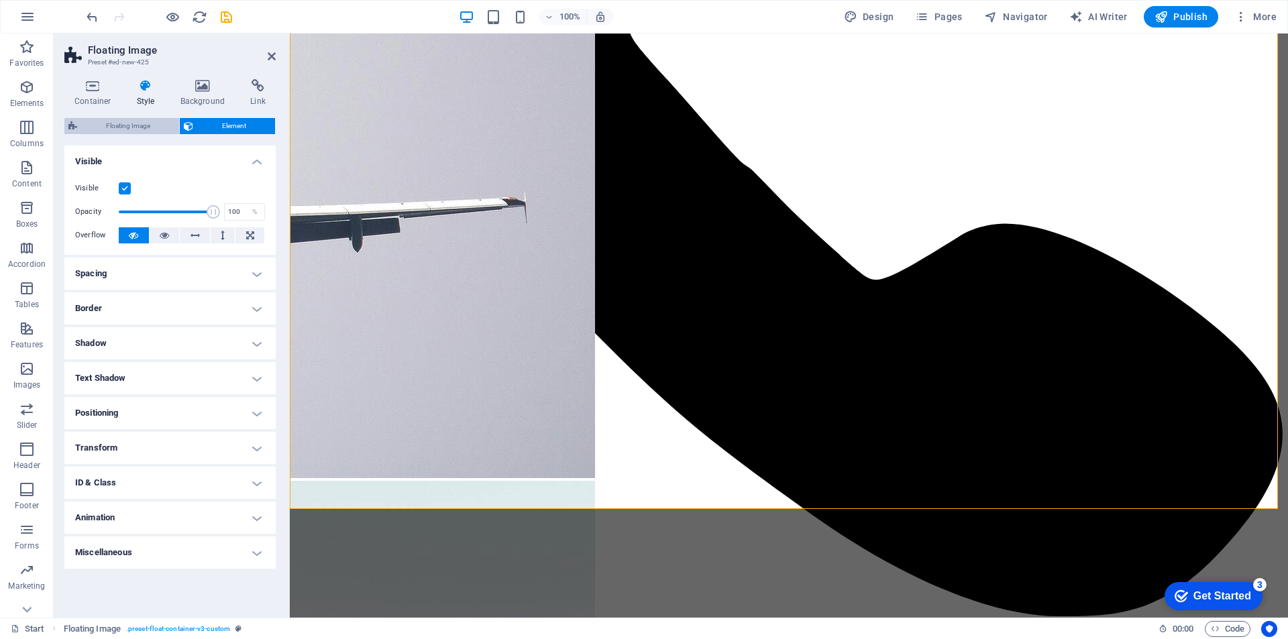
click at [152, 127] on span "Floating Image" at bounding box center [128, 126] width 94 height 16
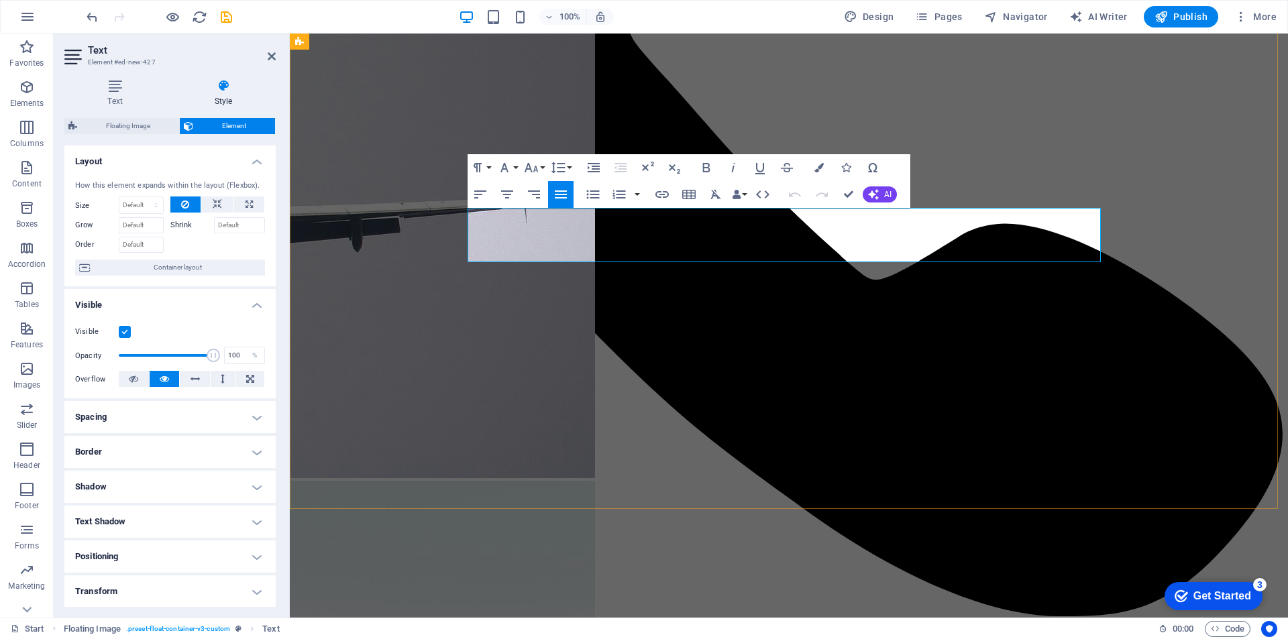
click at [745, 198] on button "Data Bindings" at bounding box center [739, 194] width 19 height 27
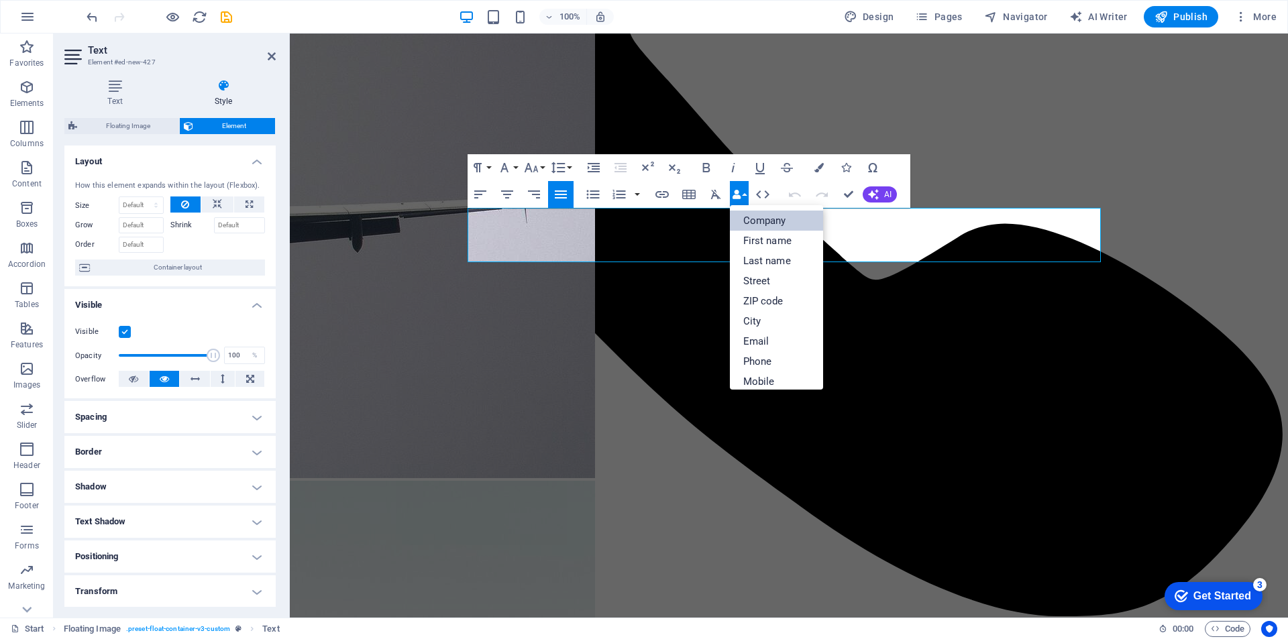
click at [755, 215] on link "Company" at bounding box center [777, 221] width 94 height 20
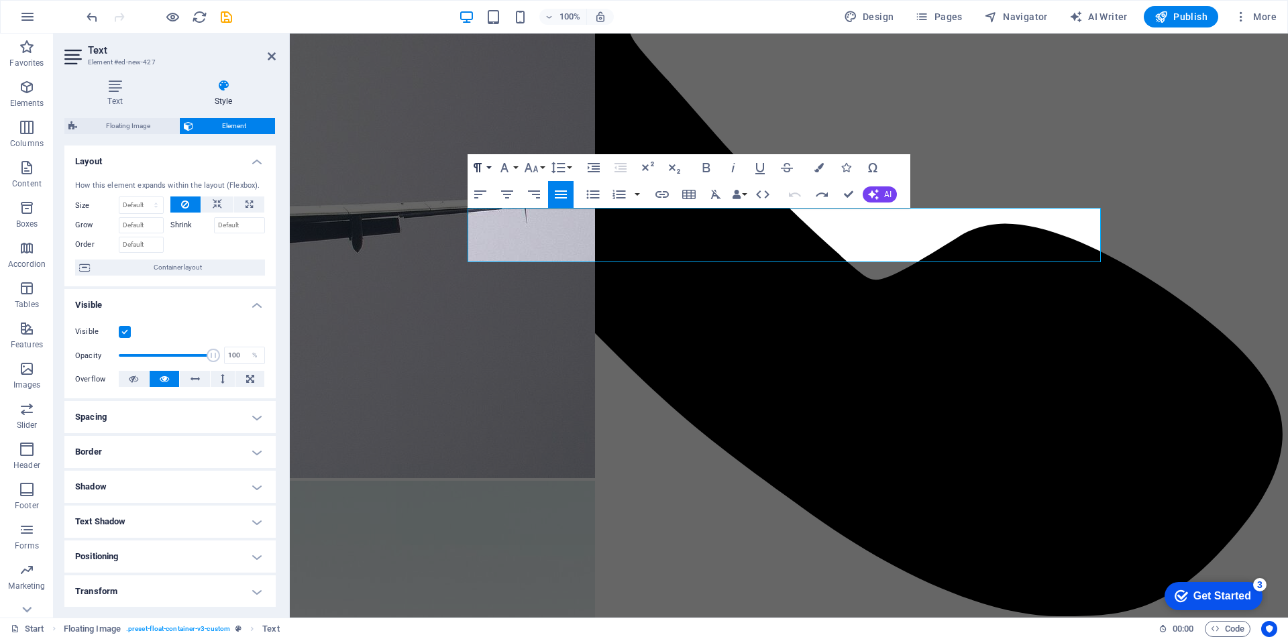
click at [482, 168] on icon "button" at bounding box center [478, 168] width 16 height 16
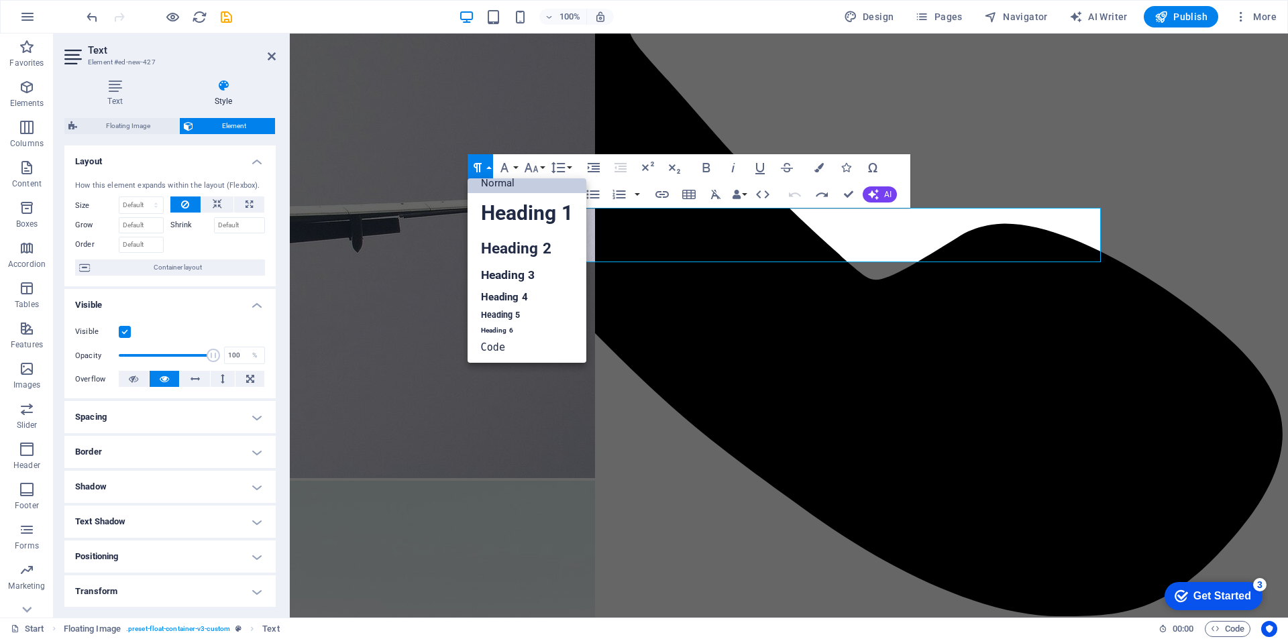
scroll to position [11, 0]
click at [506, 248] on link "Heading 2" at bounding box center [527, 248] width 119 height 30
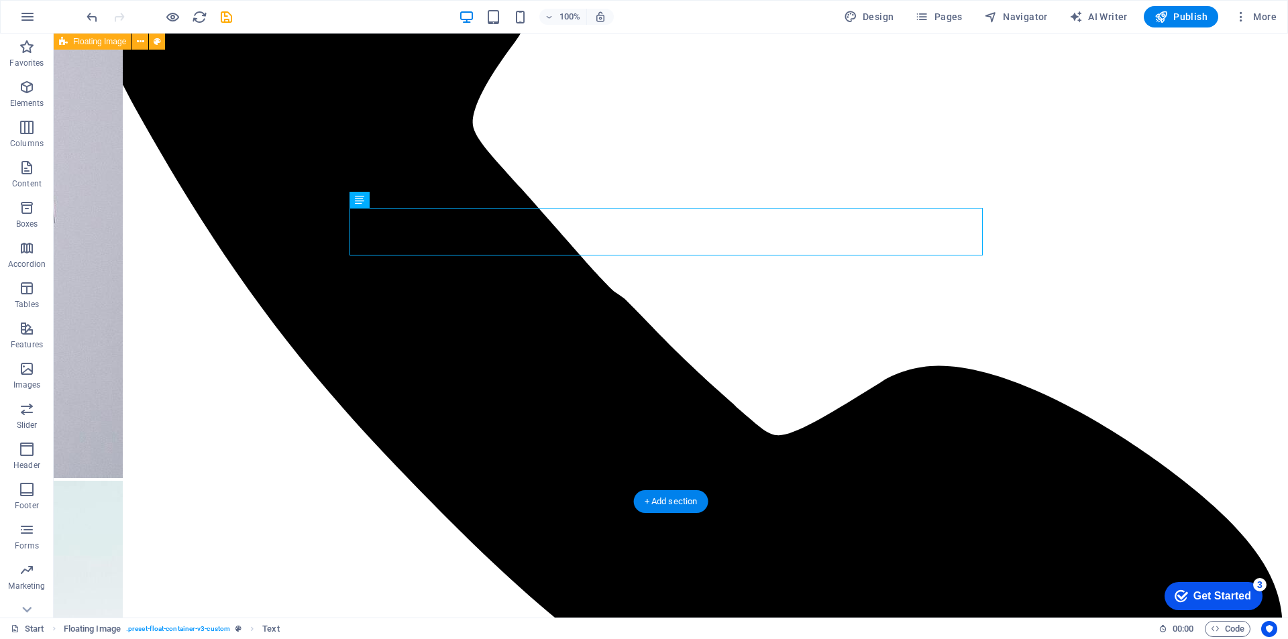
drag, startPoint x: 602, startPoint y: 222, endPoint x: 366, endPoint y: 222, distance: 235.5
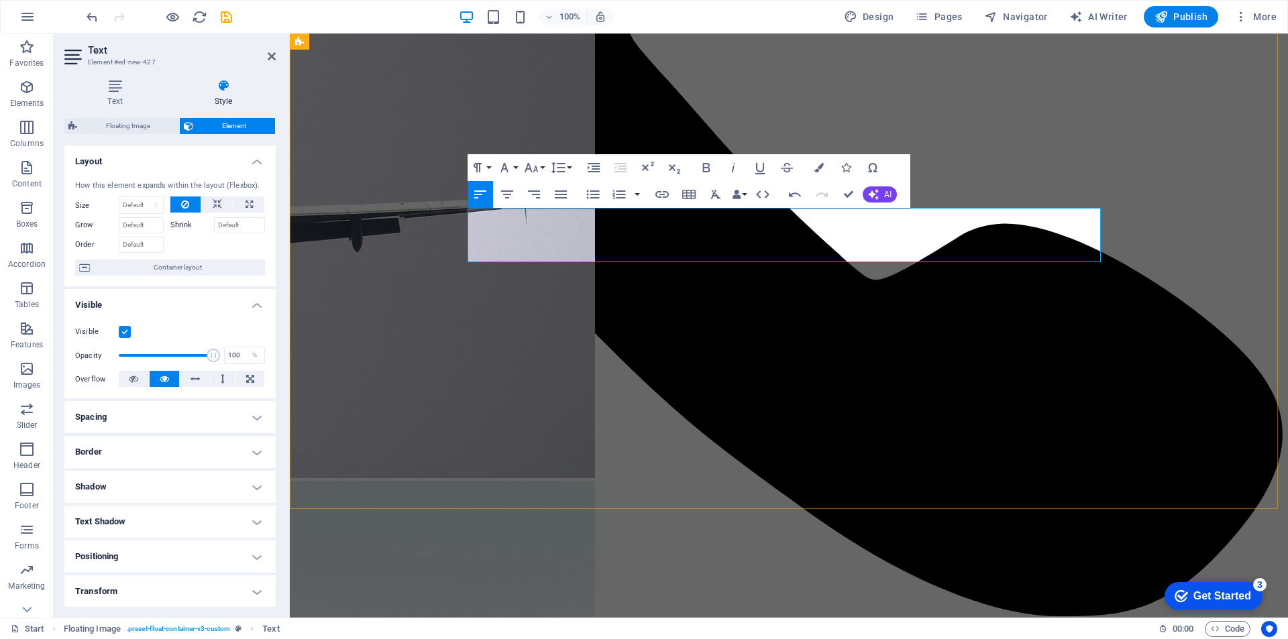
drag, startPoint x: 841, startPoint y: 225, endPoint x: 460, endPoint y: 243, distance: 381.4
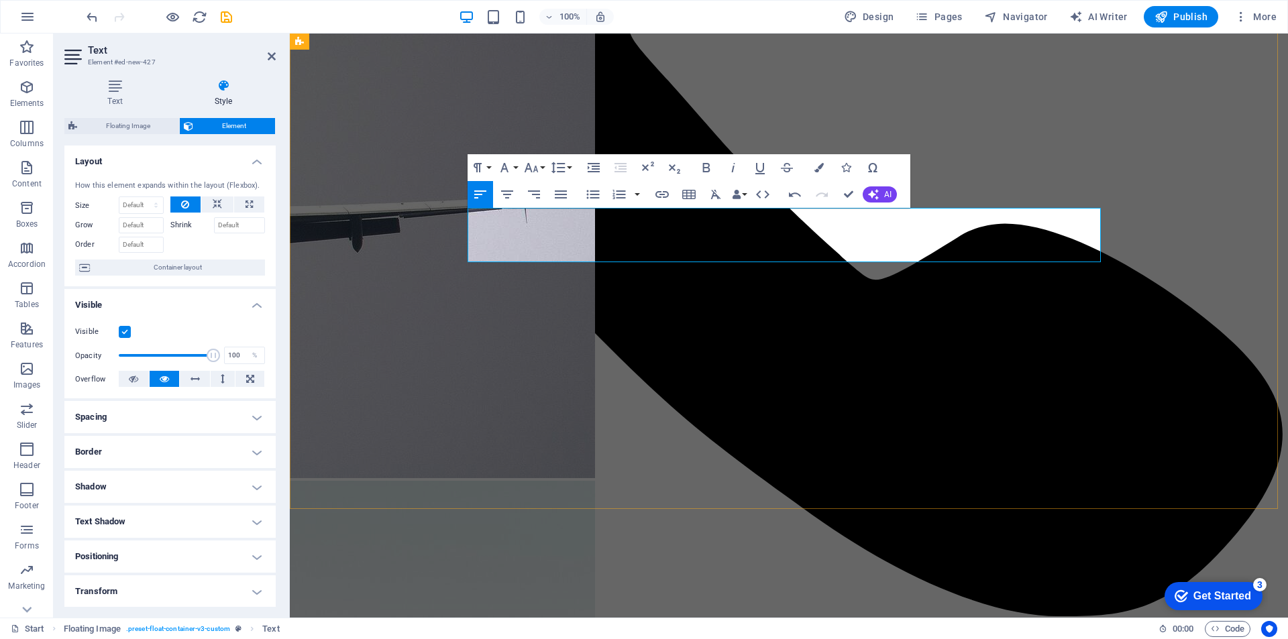
click at [824, 169] on button "Colors" at bounding box center [818, 167] width 25 height 27
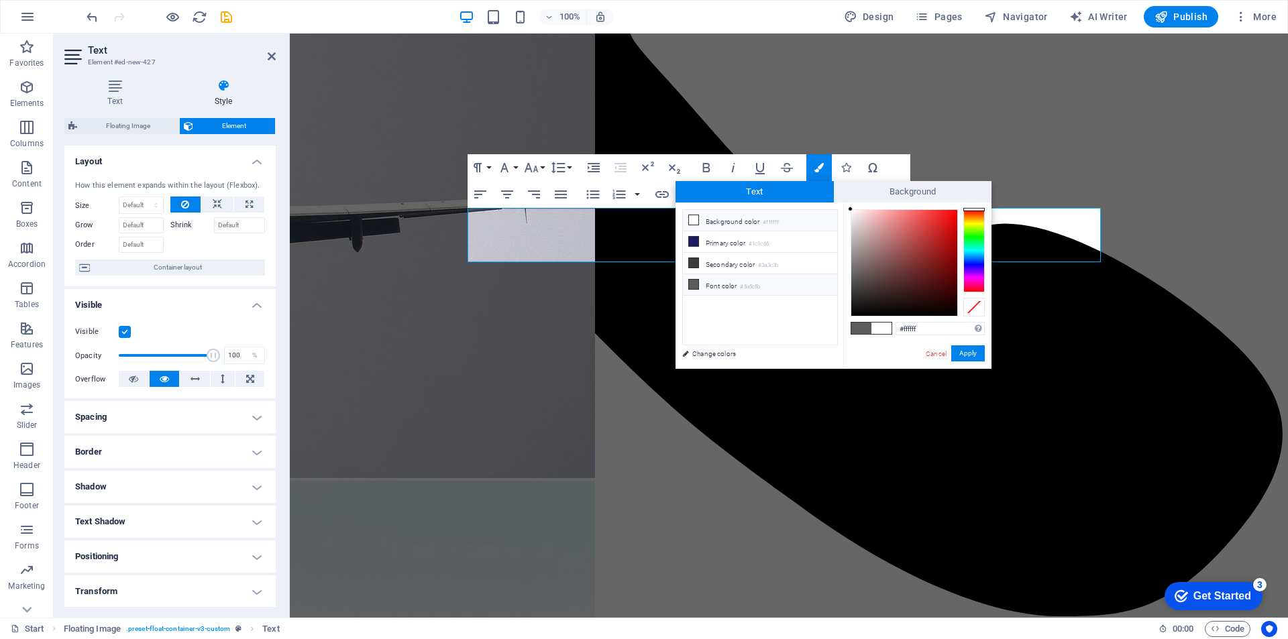
click at [744, 223] on li "Background color #ffffff" at bounding box center [760, 220] width 154 height 21
click at [742, 242] on li "Primary color #1c1c66" at bounding box center [760, 241] width 154 height 21
type input "#1c1c66"
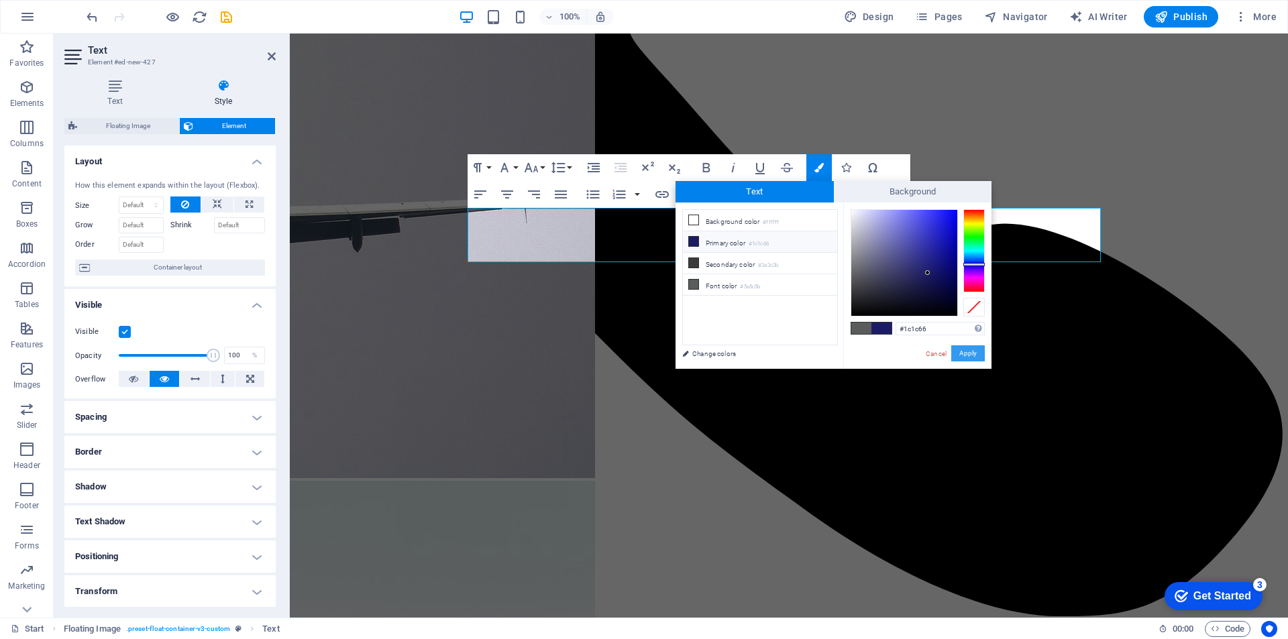
click at [959, 359] on button "Apply" at bounding box center [968, 353] width 34 height 16
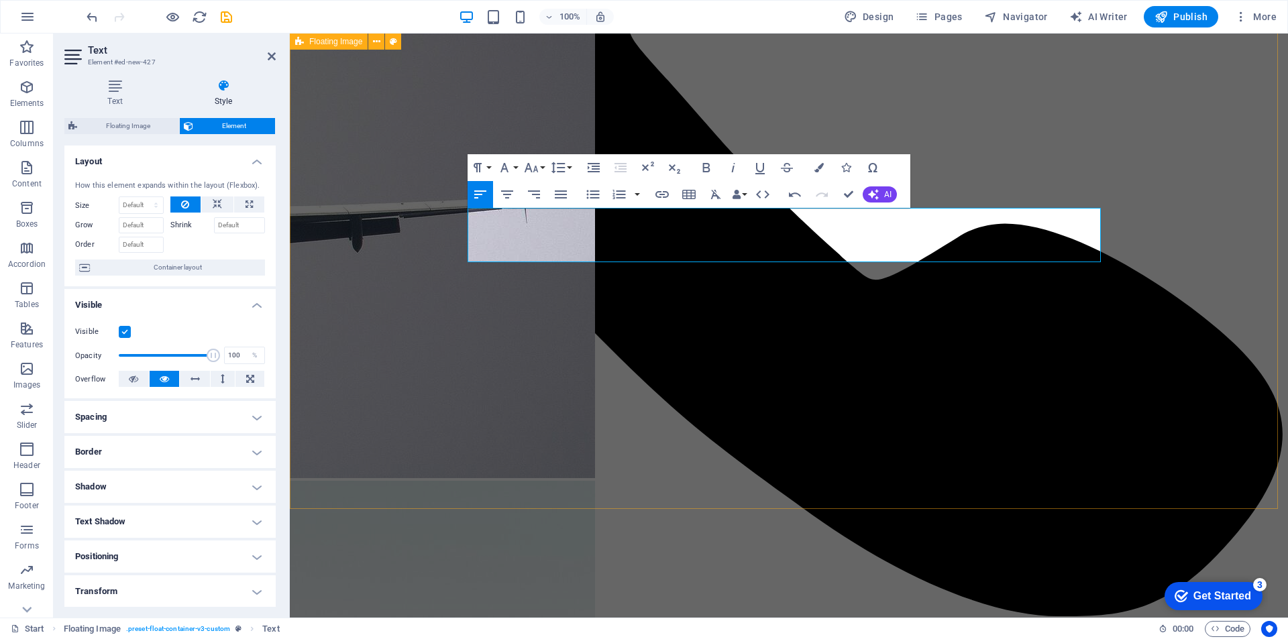
select select "%"
select select "rem"
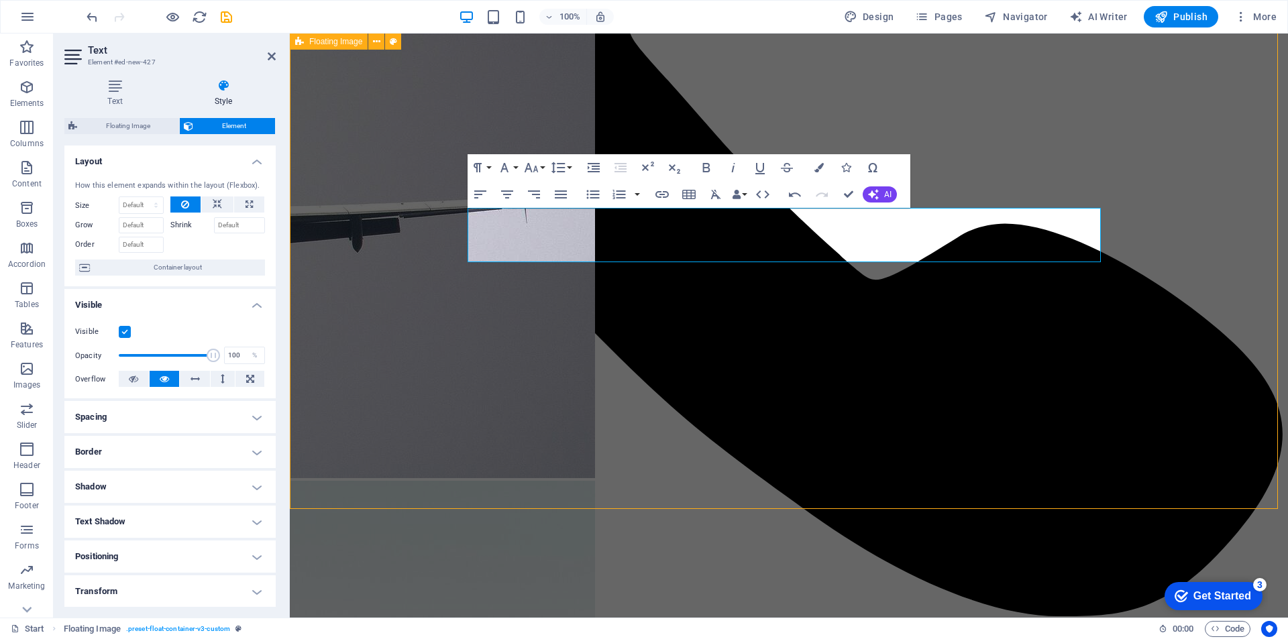
select select "rem"
select select "%"
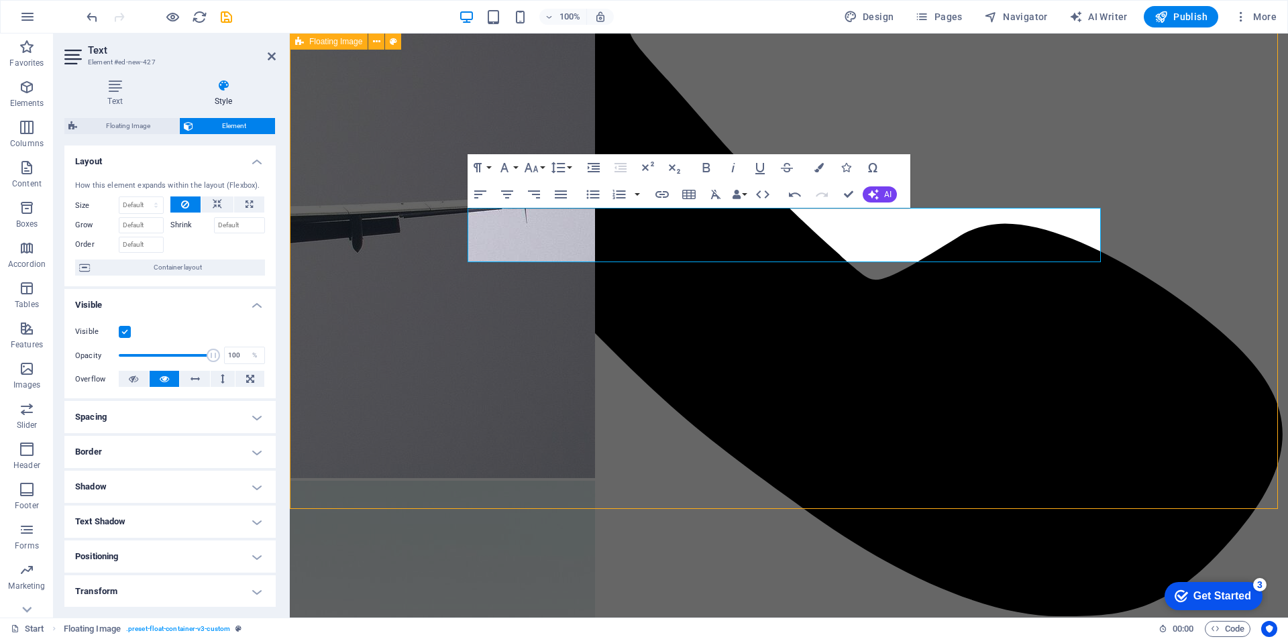
select select "%"
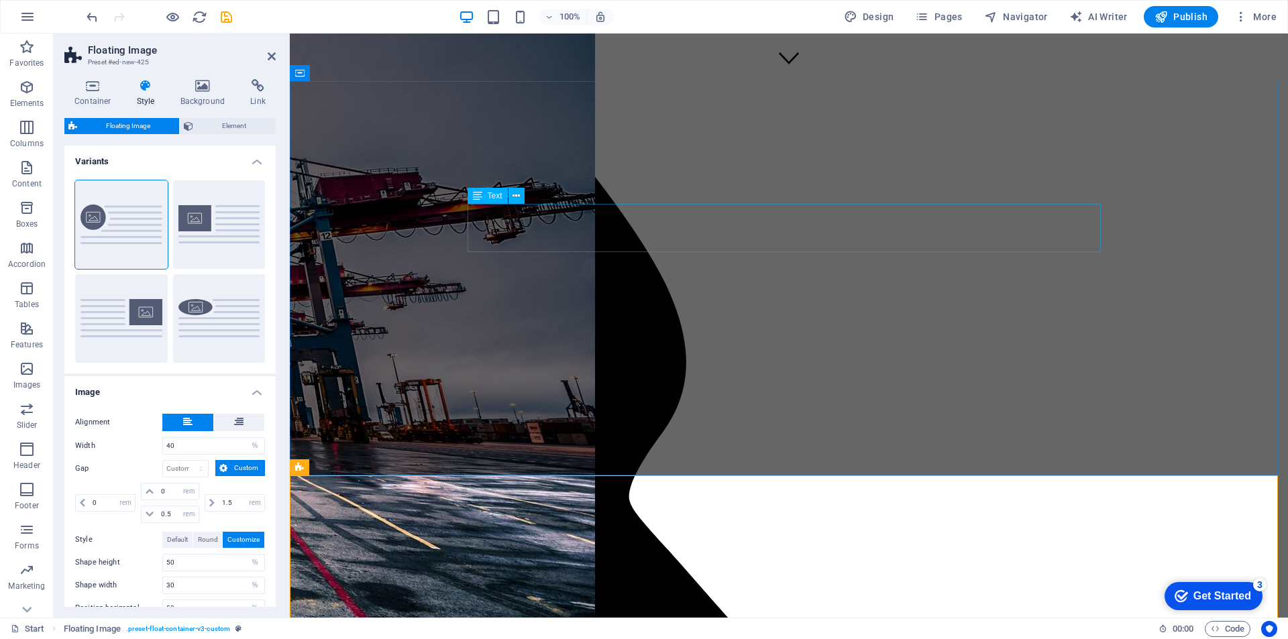
scroll to position [738, 0]
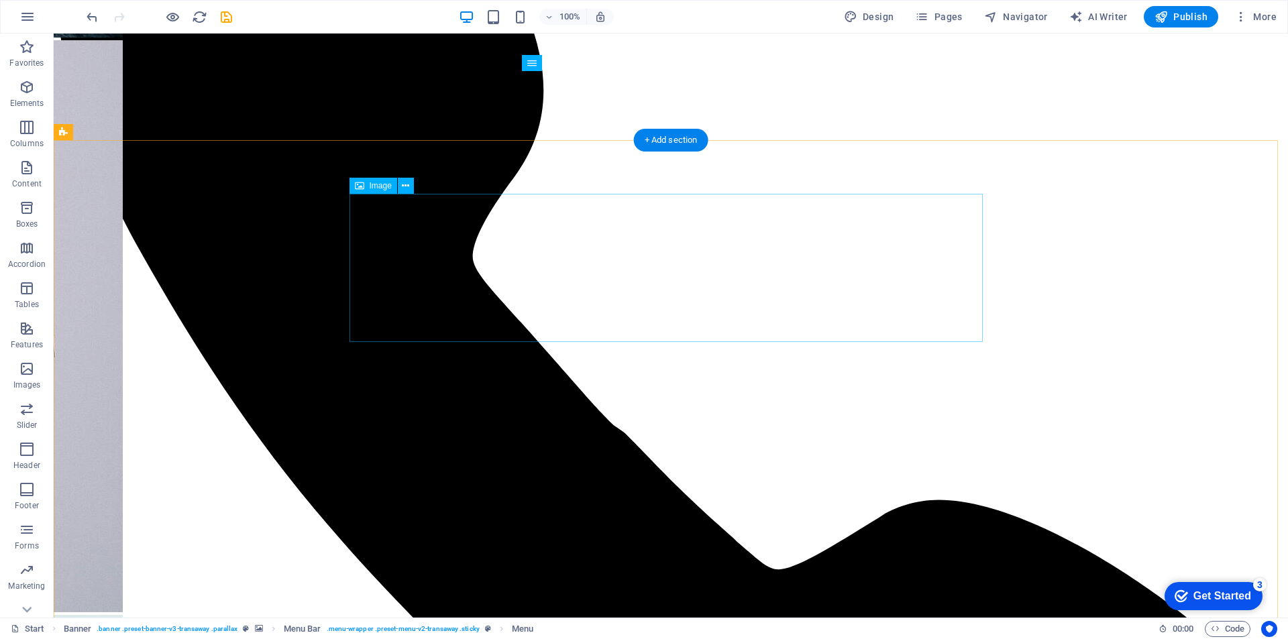
scroll to position [1073, 0]
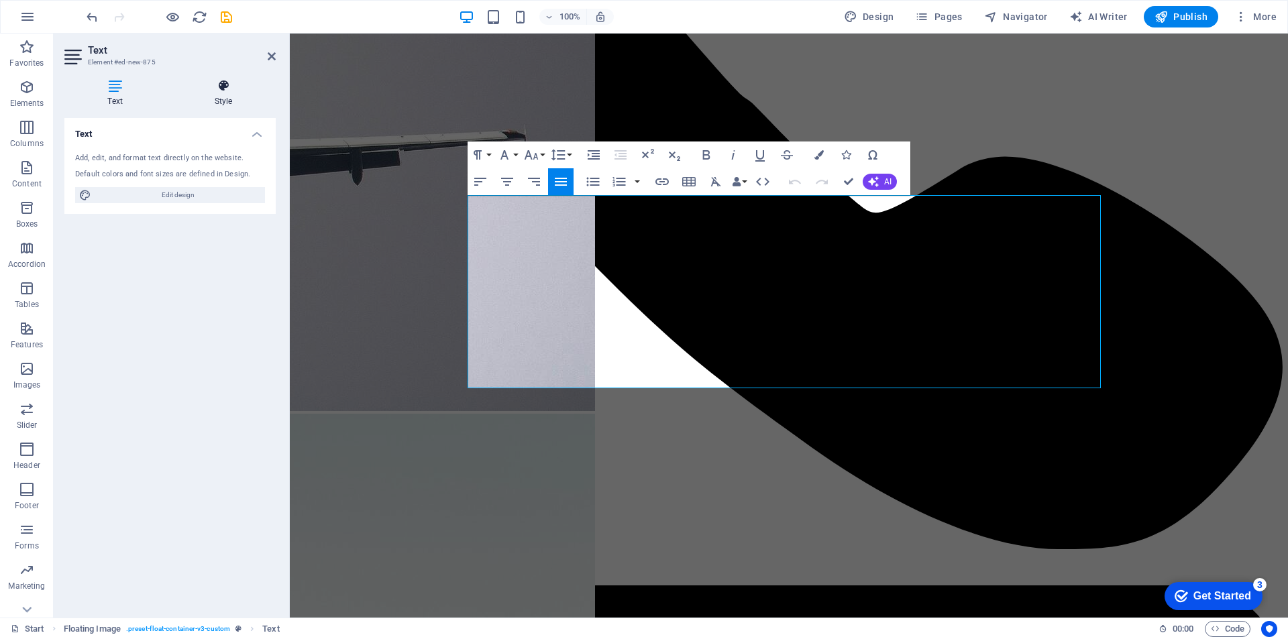
click at [221, 93] on h4 "Style" at bounding box center [223, 93] width 105 height 28
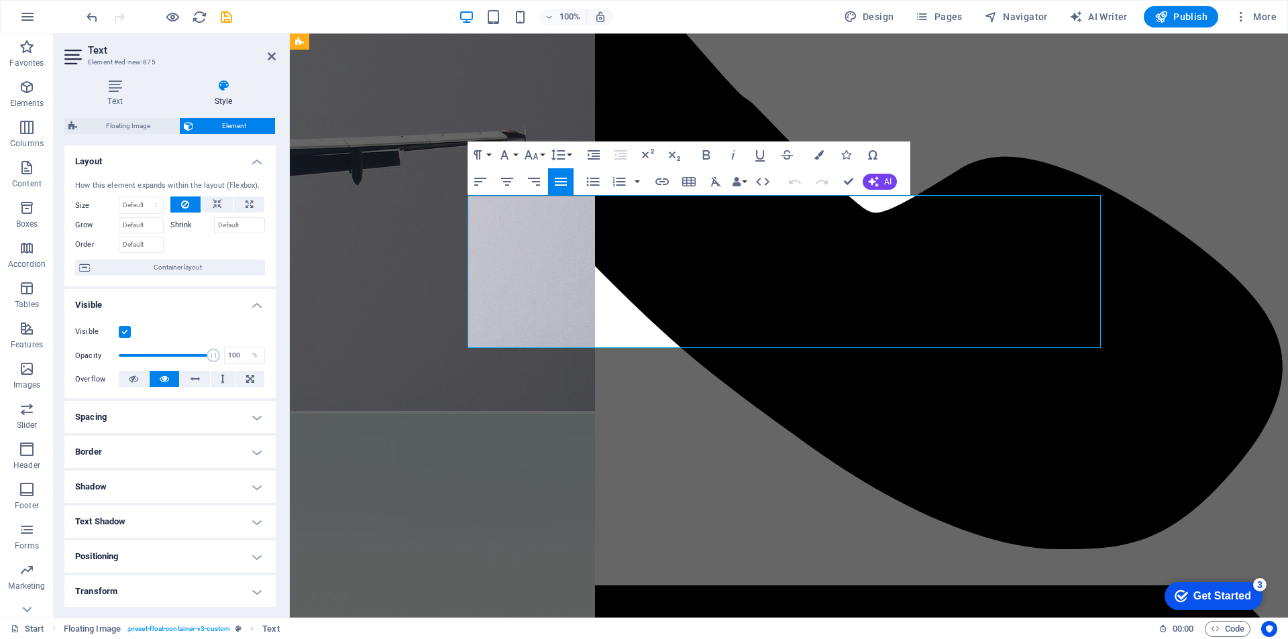
drag, startPoint x: 938, startPoint y: 296, endPoint x: 702, endPoint y: 296, distance: 236.8
click at [820, 156] on icon "button" at bounding box center [818, 154] width 9 height 9
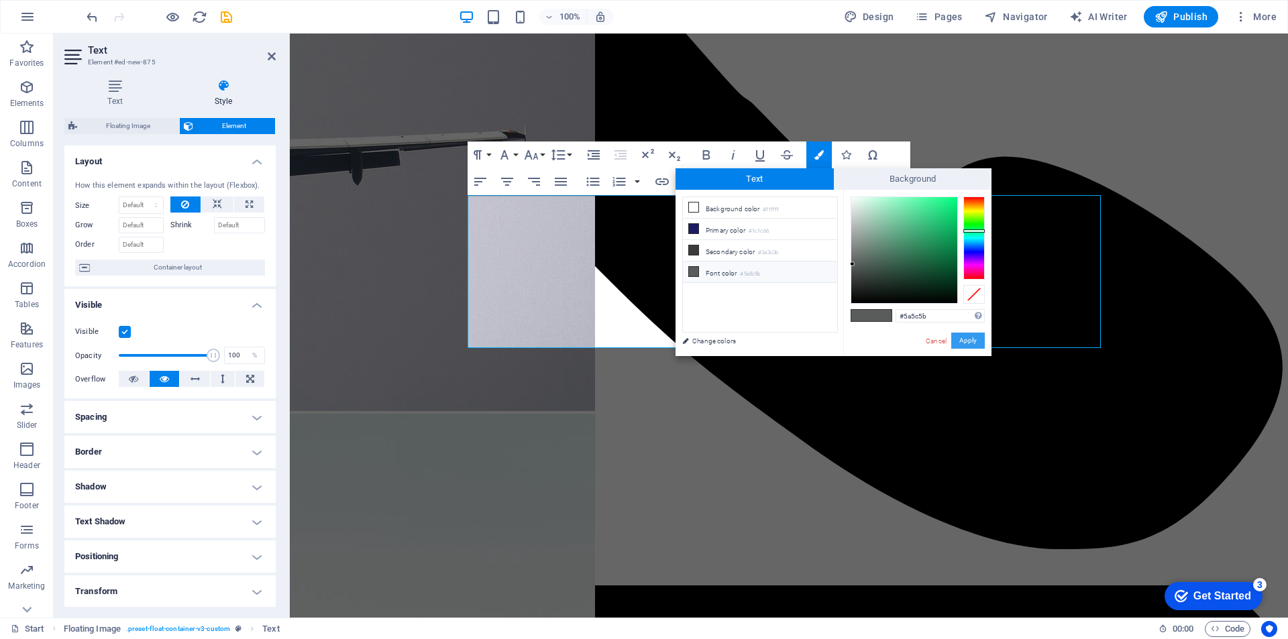
click at [971, 345] on button "Apply" at bounding box center [968, 341] width 34 height 16
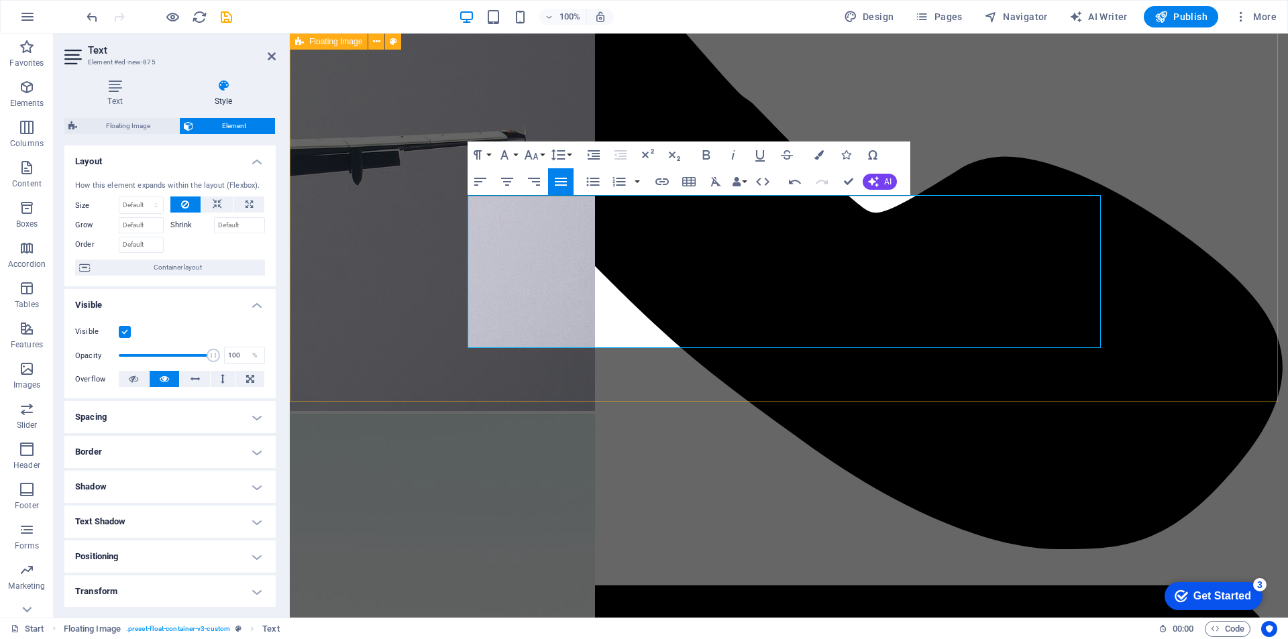
select select "%"
select select "rem"
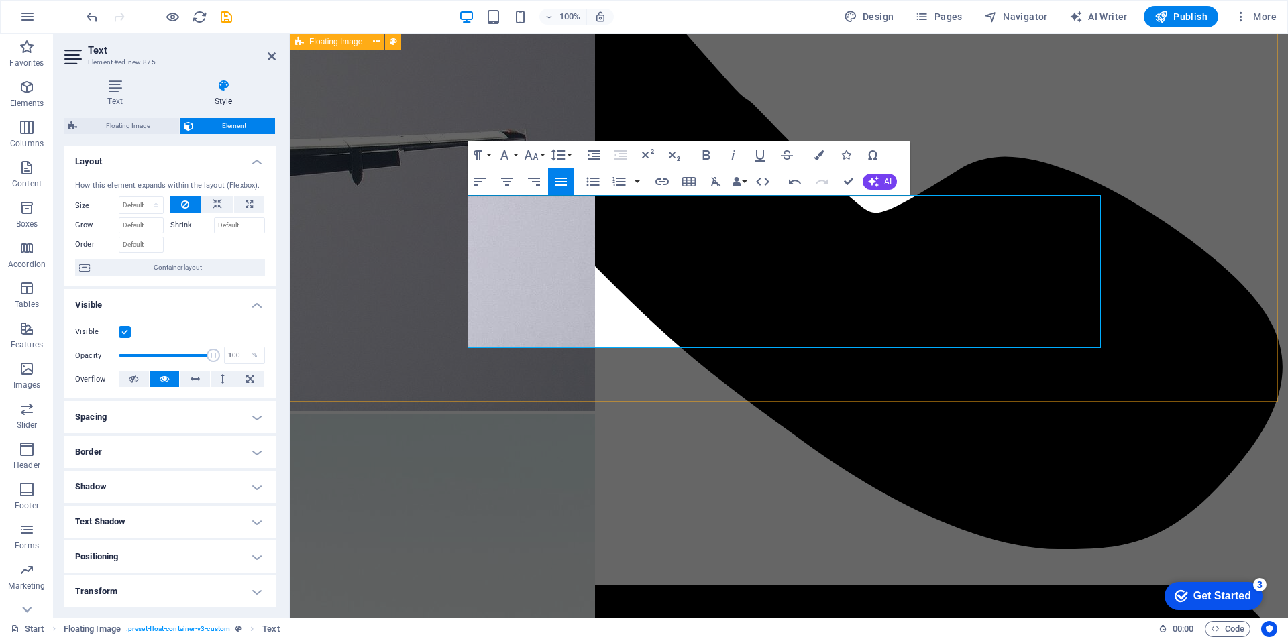
select select "rem"
select select "%"
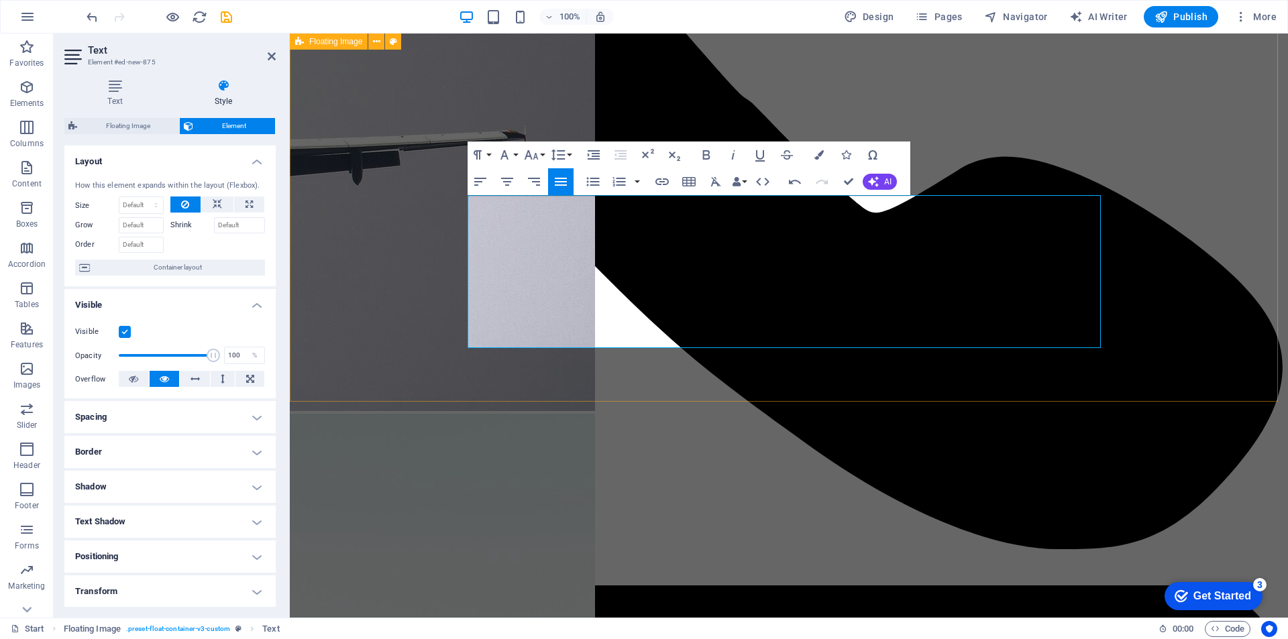
select select "%"
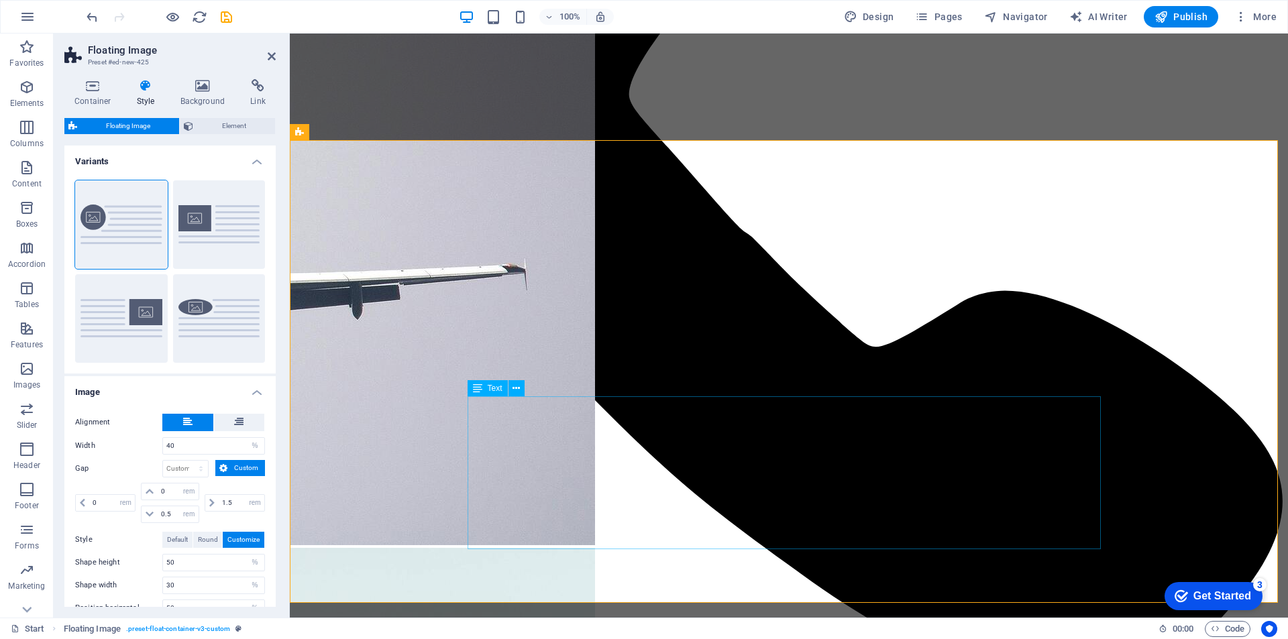
scroll to position [872, 0]
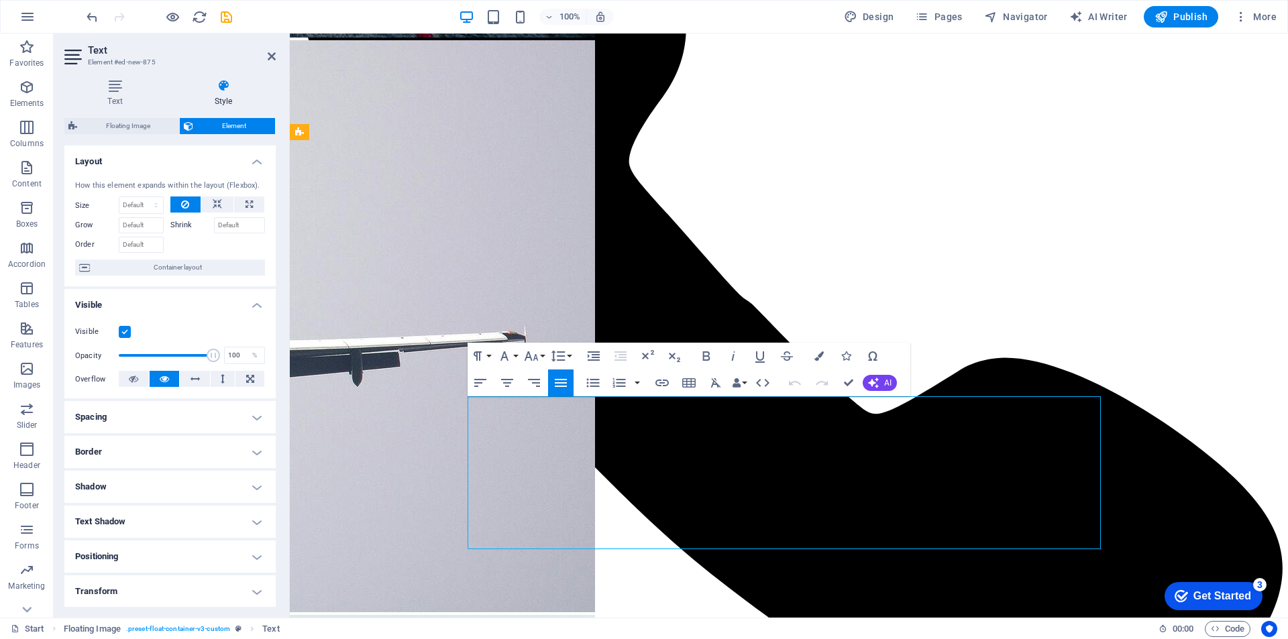
click at [814, 355] on icon "button" at bounding box center [818, 356] width 9 height 9
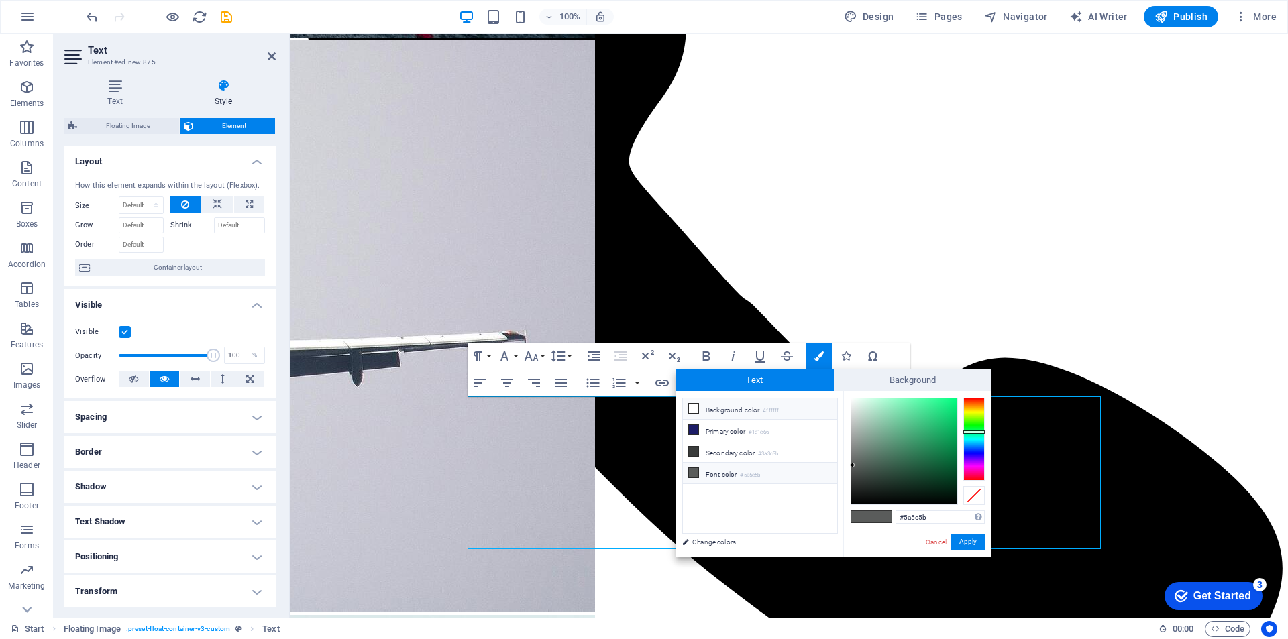
click at [704, 414] on li "Background color #ffffff" at bounding box center [760, 408] width 154 height 21
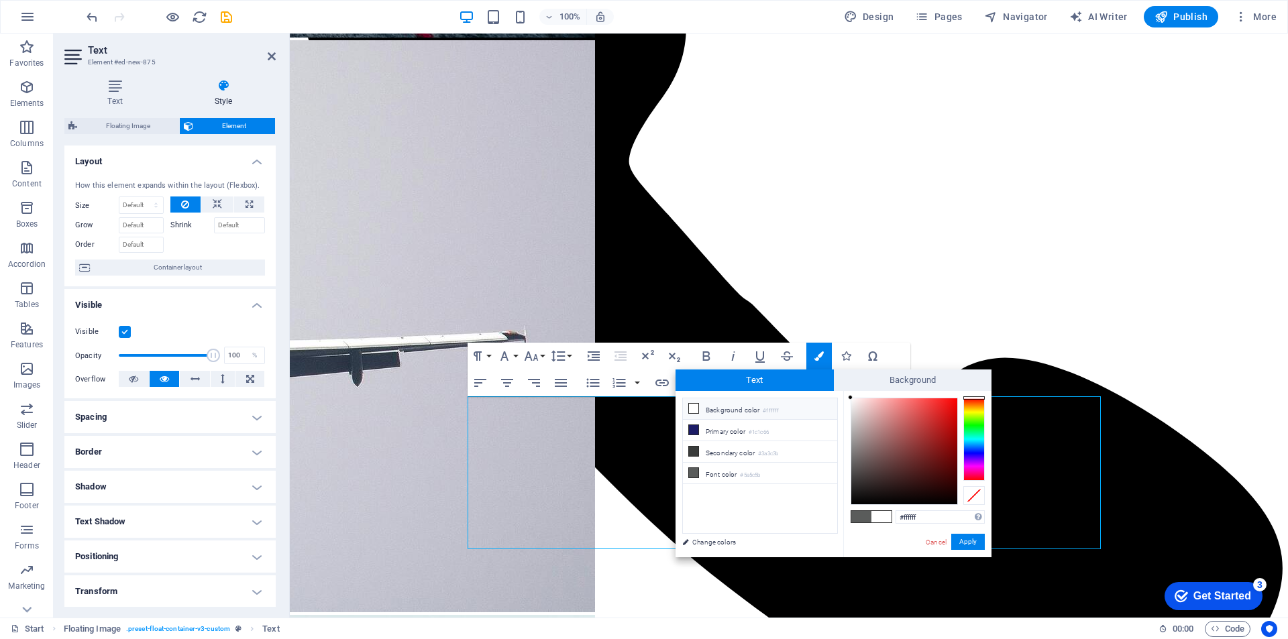
click at [696, 411] on icon at bounding box center [693, 408] width 9 height 9
click at [692, 411] on icon at bounding box center [693, 408] width 9 height 9
click at [693, 431] on icon at bounding box center [693, 429] width 9 height 9
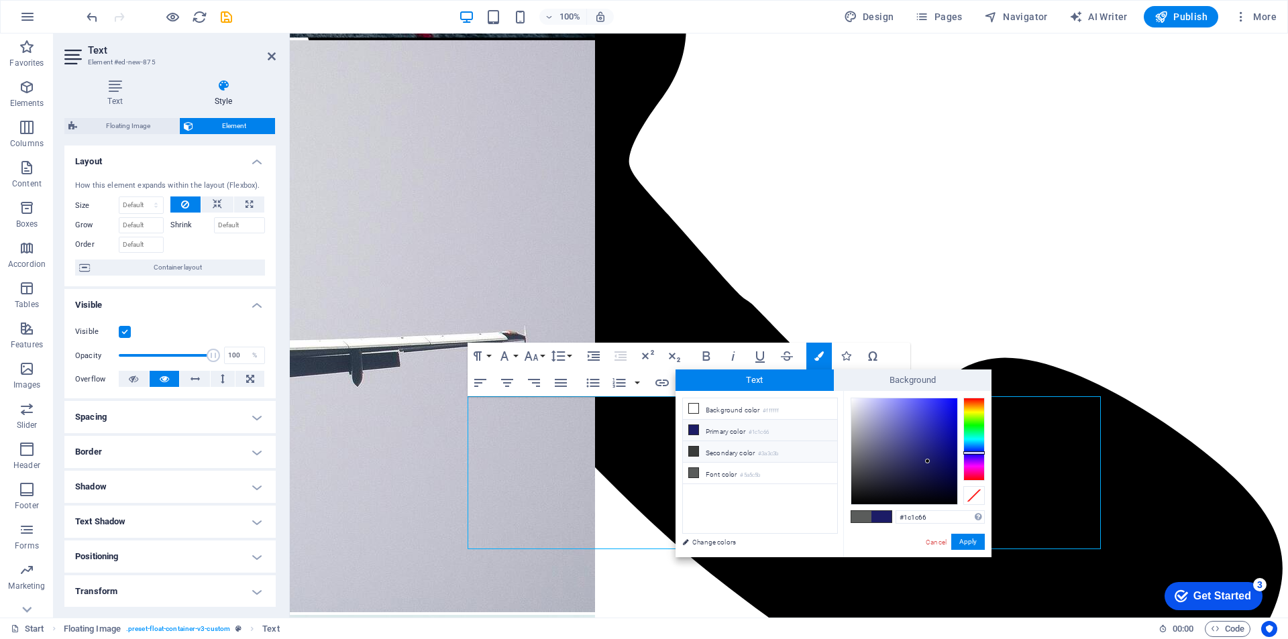
drag, startPoint x: 690, startPoint y: 460, endPoint x: 692, endPoint y: 453, distance: 7.0
click at [690, 458] on li "Secondary color #3a3c3b" at bounding box center [760, 451] width 154 height 21
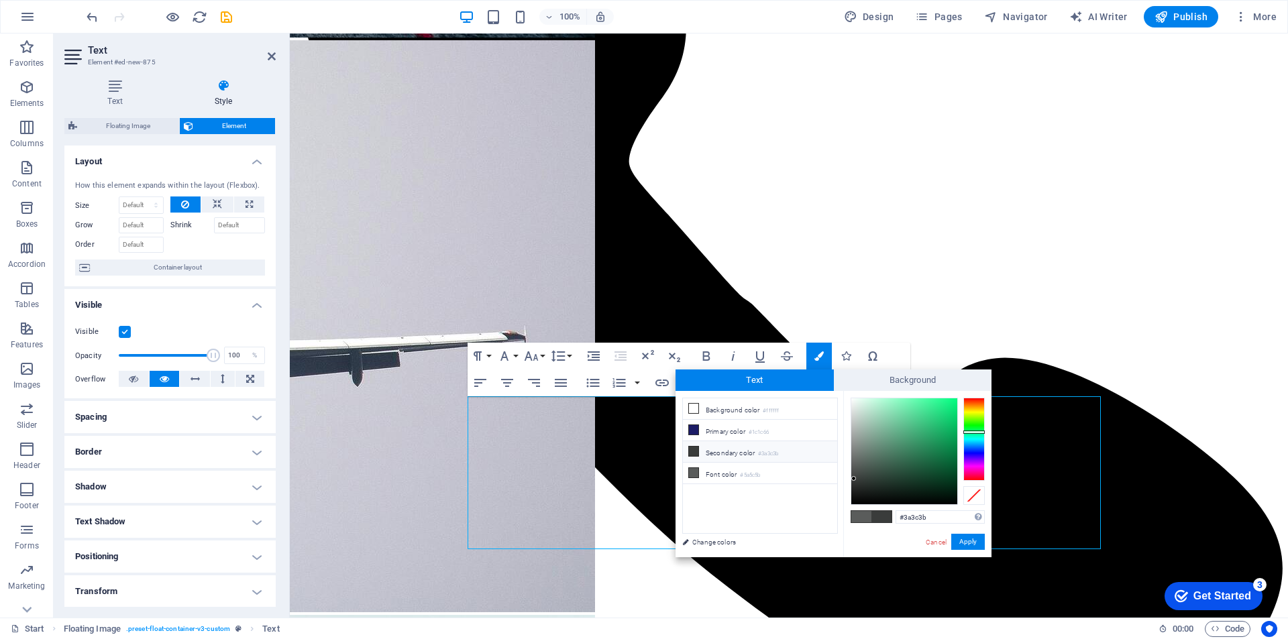
click at [692, 451] on icon at bounding box center [693, 451] width 9 height 9
type input "#000000"
drag, startPoint x: 853, startPoint y: 476, endPoint x: 839, endPoint y: 515, distance: 40.8
click at [841, 514] on div "less Background color #ffffff Primary color #1c1c66 Secondary color #3a3c3b Fon…" at bounding box center [834, 474] width 316 height 166
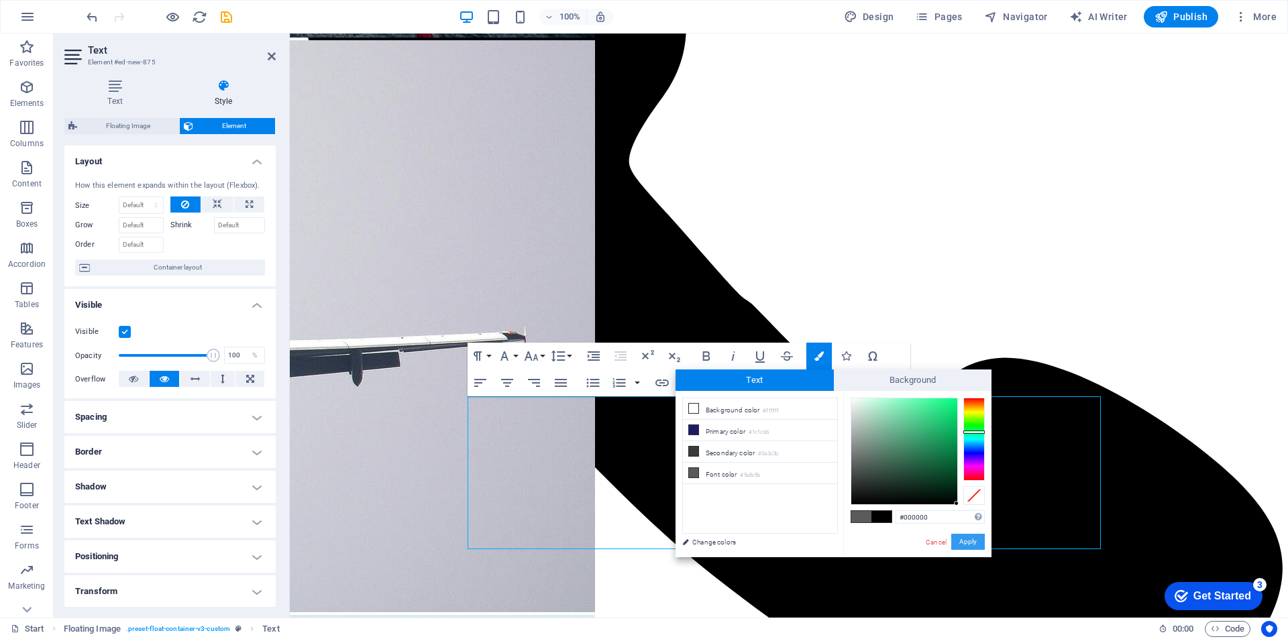
click at [963, 546] on button "Apply" at bounding box center [968, 542] width 34 height 16
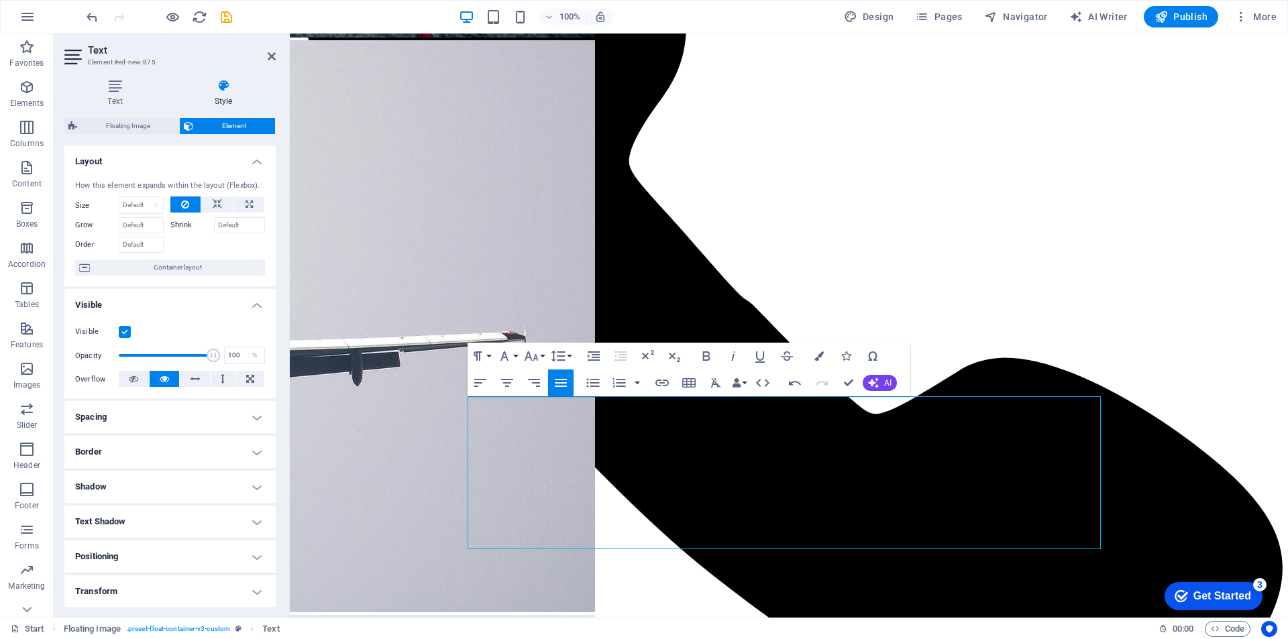
click at [826, 559] on div "Drag here to replace the existing content. Press “Ctrl” if you want to create a…" at bounding box center [789, 326] width 998 height 584
select select "%"
select select "rem"
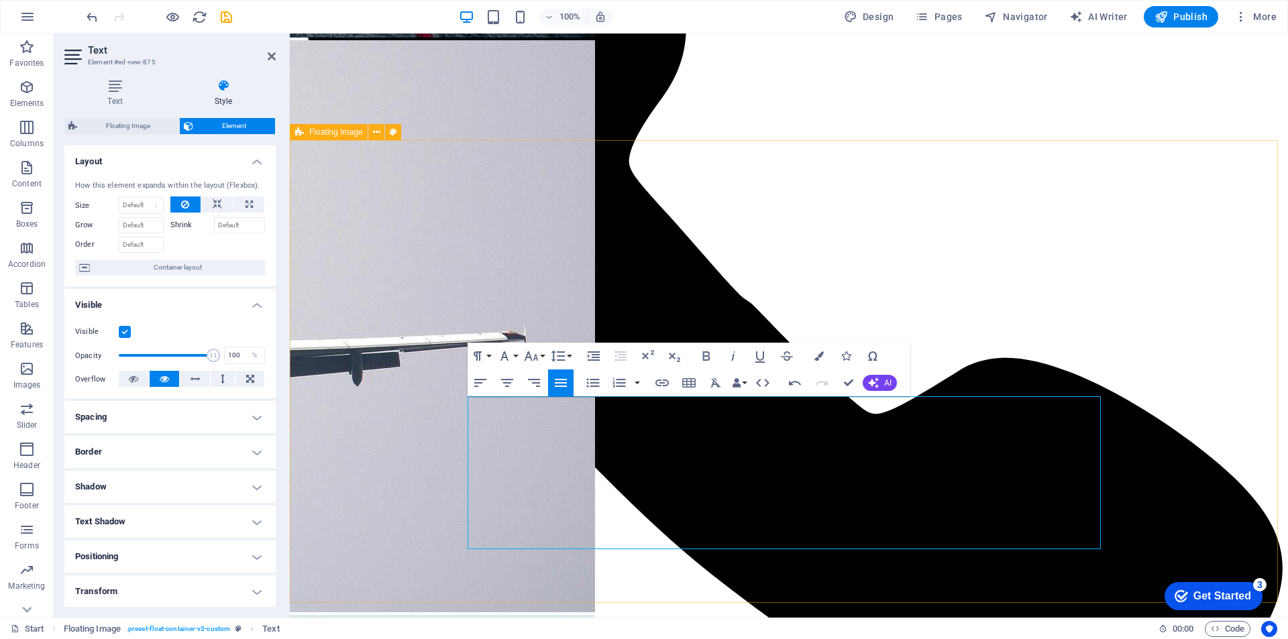
select select "rem"
select select "%"
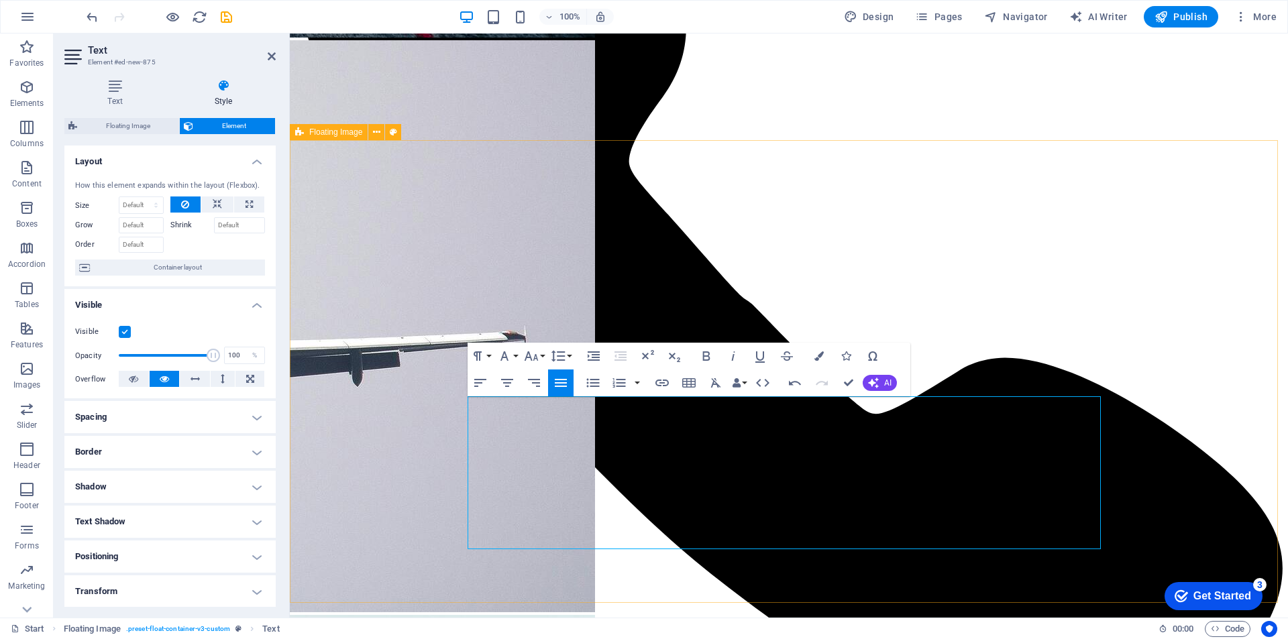
select select "%"
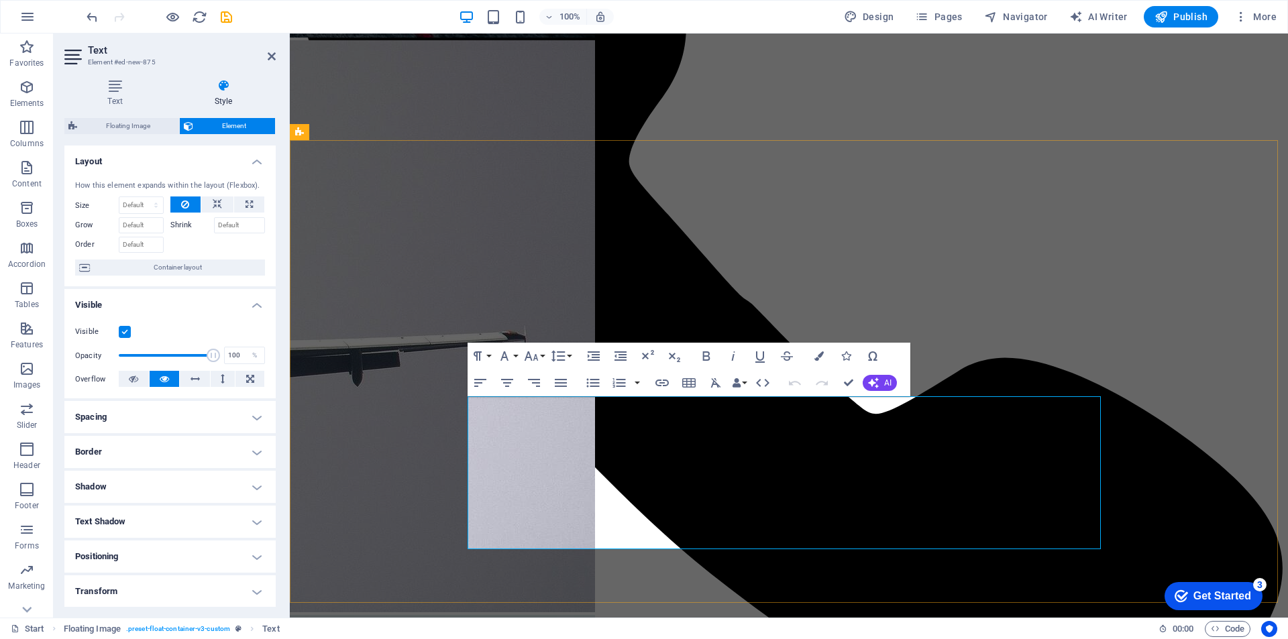
click at [812, 357] on button "Colors" at bounding box center [818, 356] width 25 height 27
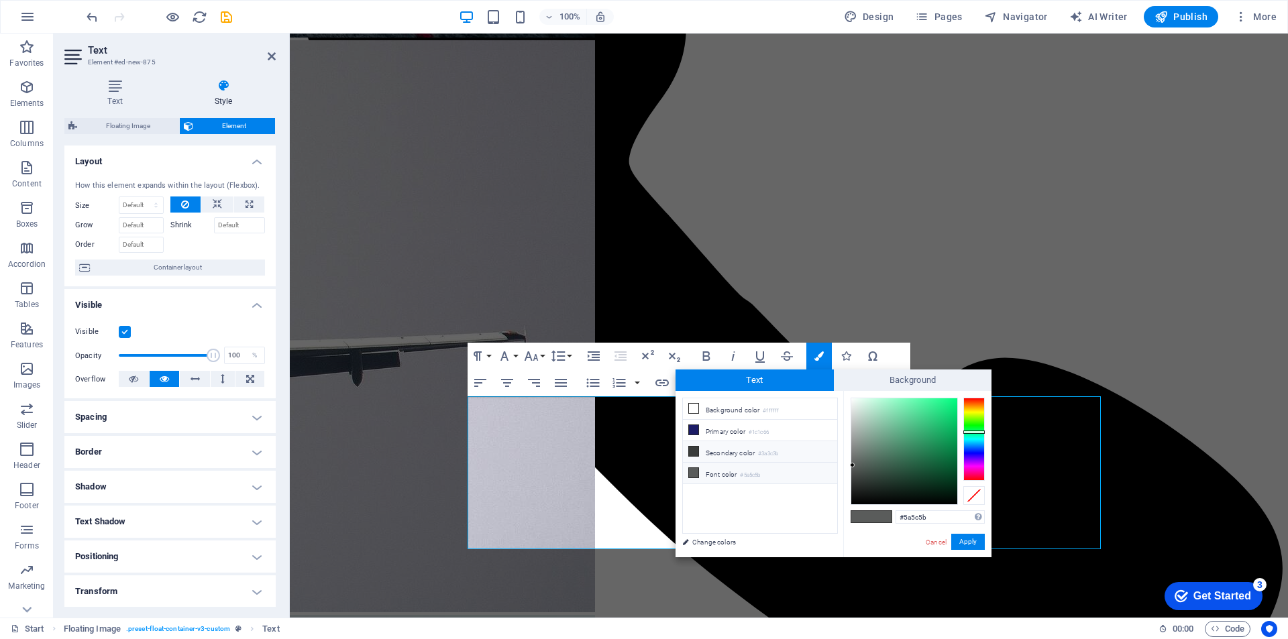
click at [696, 450] on icon at bounding box center [693, 451] width 9 height 9
type input "#000000"
drag, startPoint x: 853, startPoint y: 480, endPoint x: 987, endPoint y: 555, distance: 153.8
click at [851, 558] on body "skyexpress-shipping.com Start Favorites Elements Columns Content Boxes Accordio…" at bounding box center [644, 319] width 1288 height 639
click at [969, 539] on button "Apply" at bounding box center [968, 542] width 34 height 16
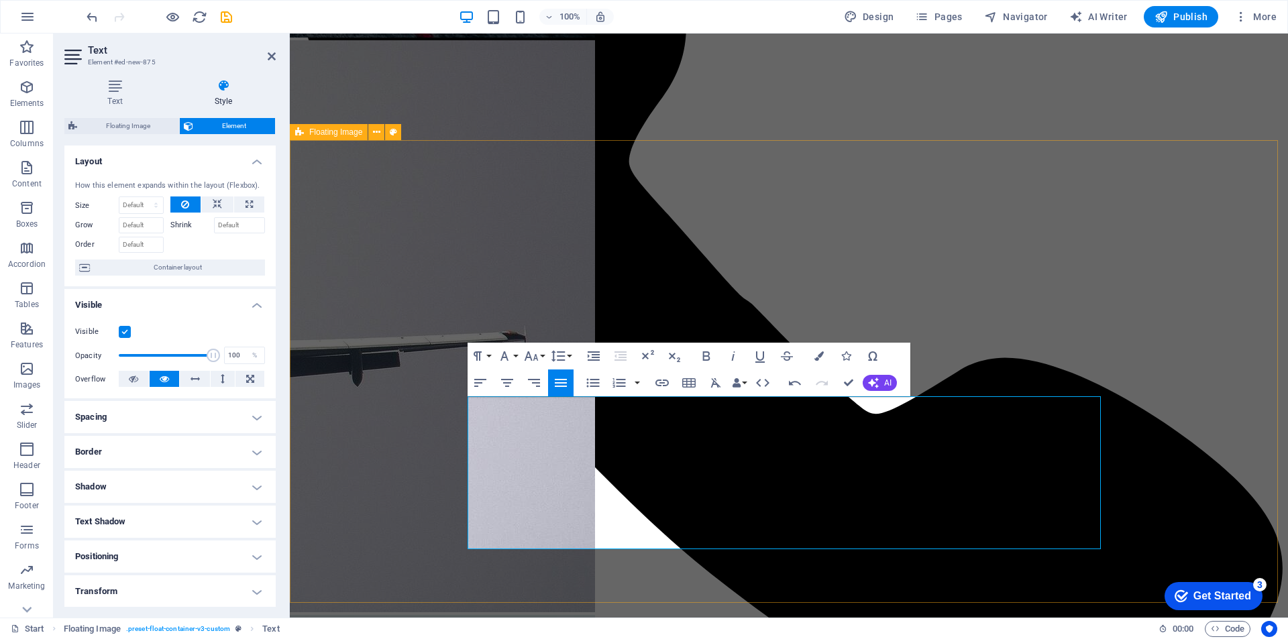
select select "%"
select select "rem"
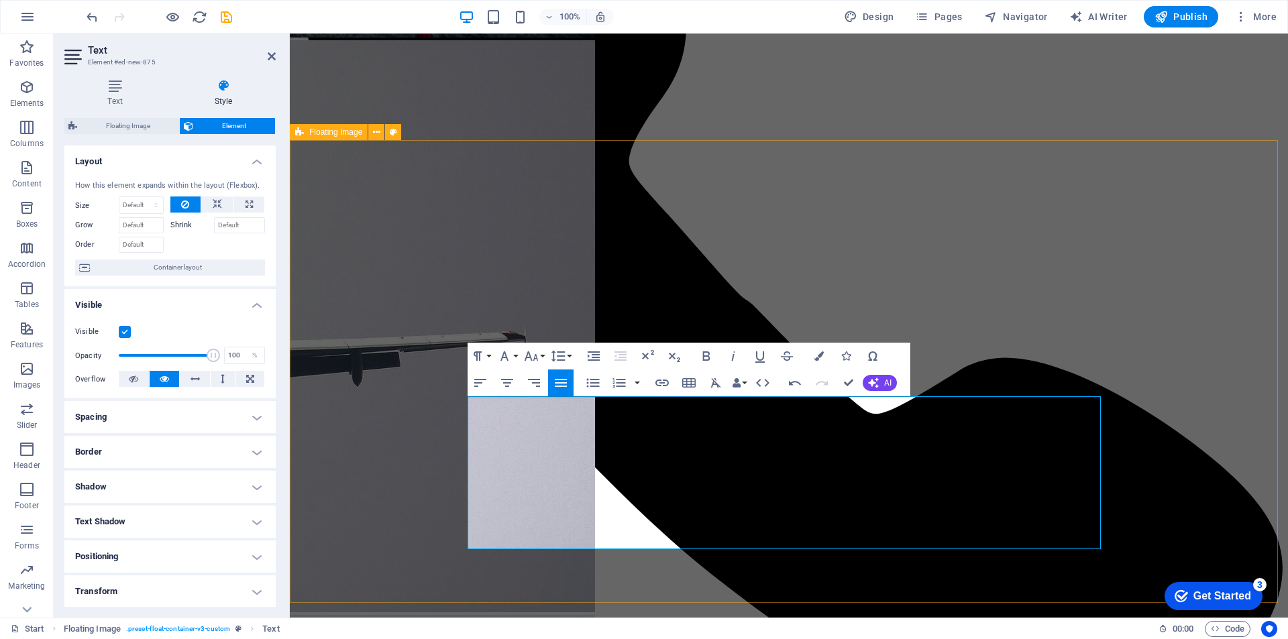
select select "rem"
select select "%"
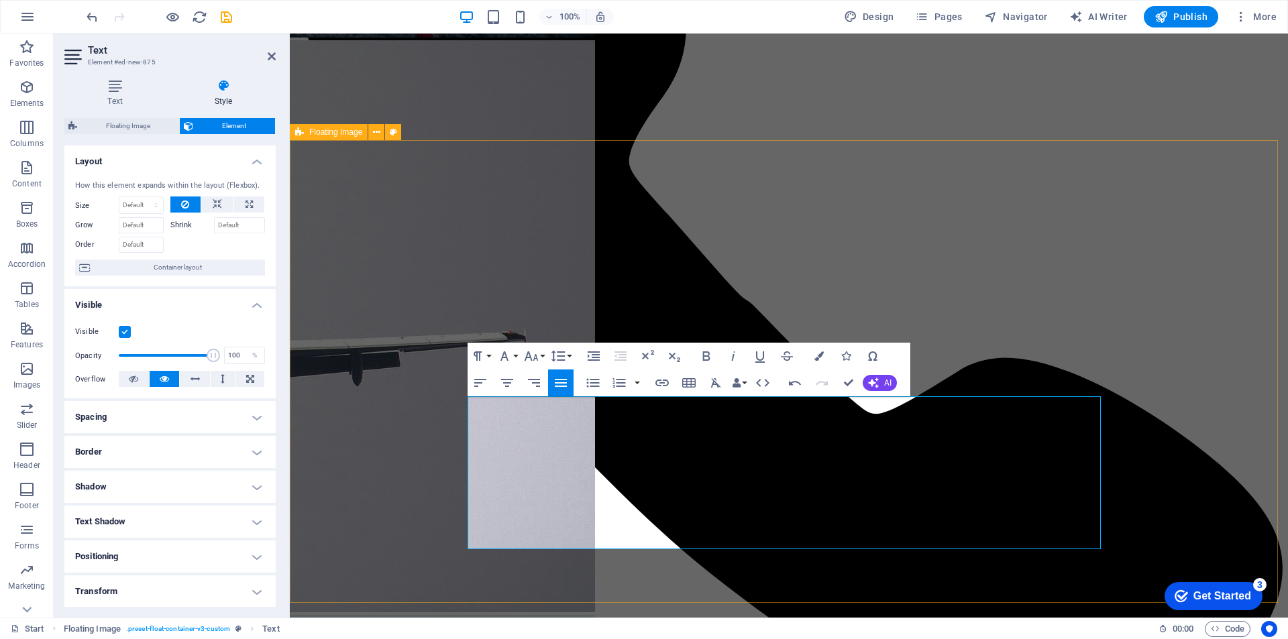
select select "%"
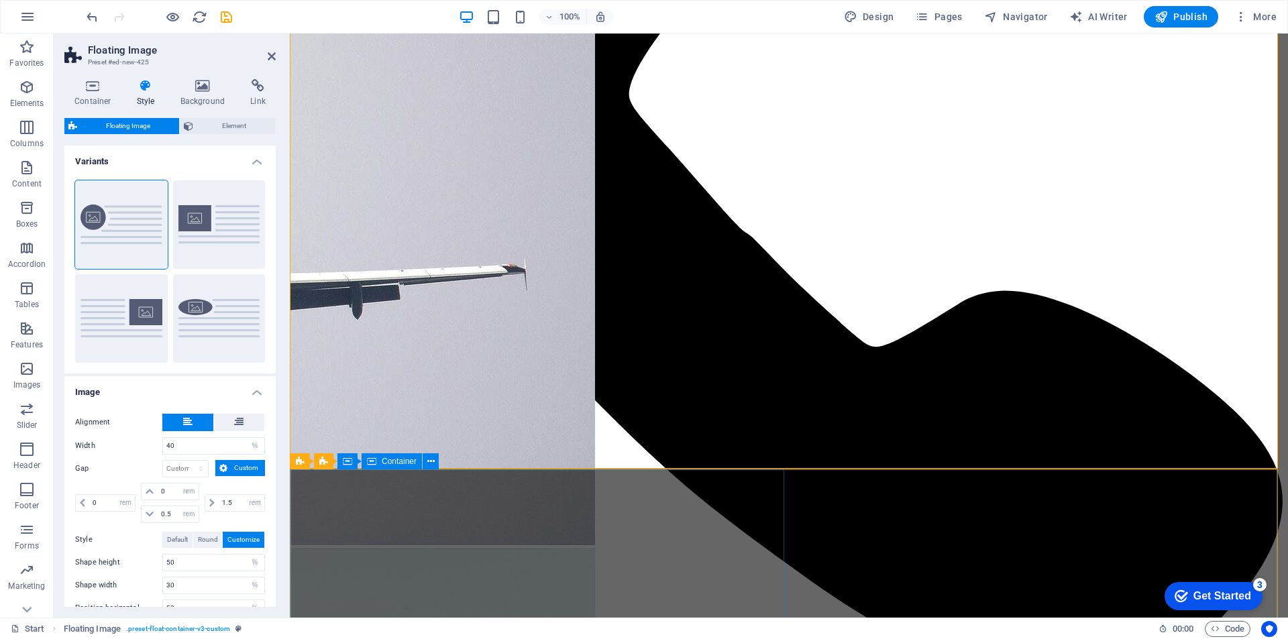
scroll to position [1006, 0]
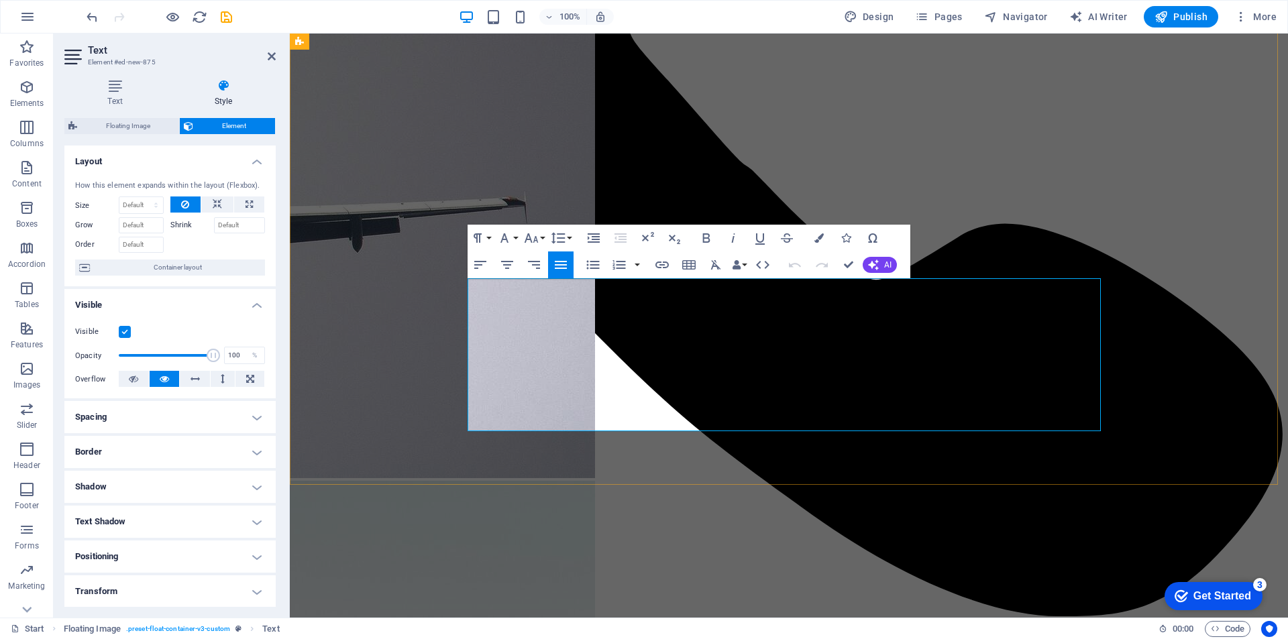
click at [651, 239] on icon "button" at bounding box center [647, 238] width 16 height 16
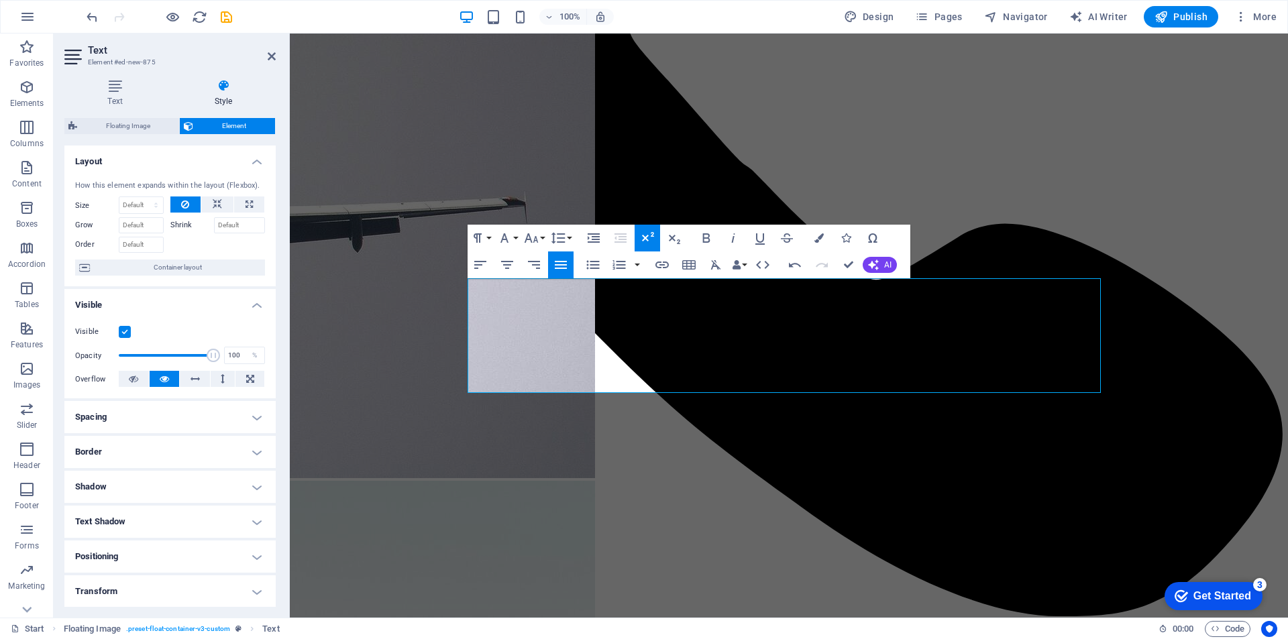
click at [651, 239] on icon "button" at bounding box center [647, 238] width 16 height 16
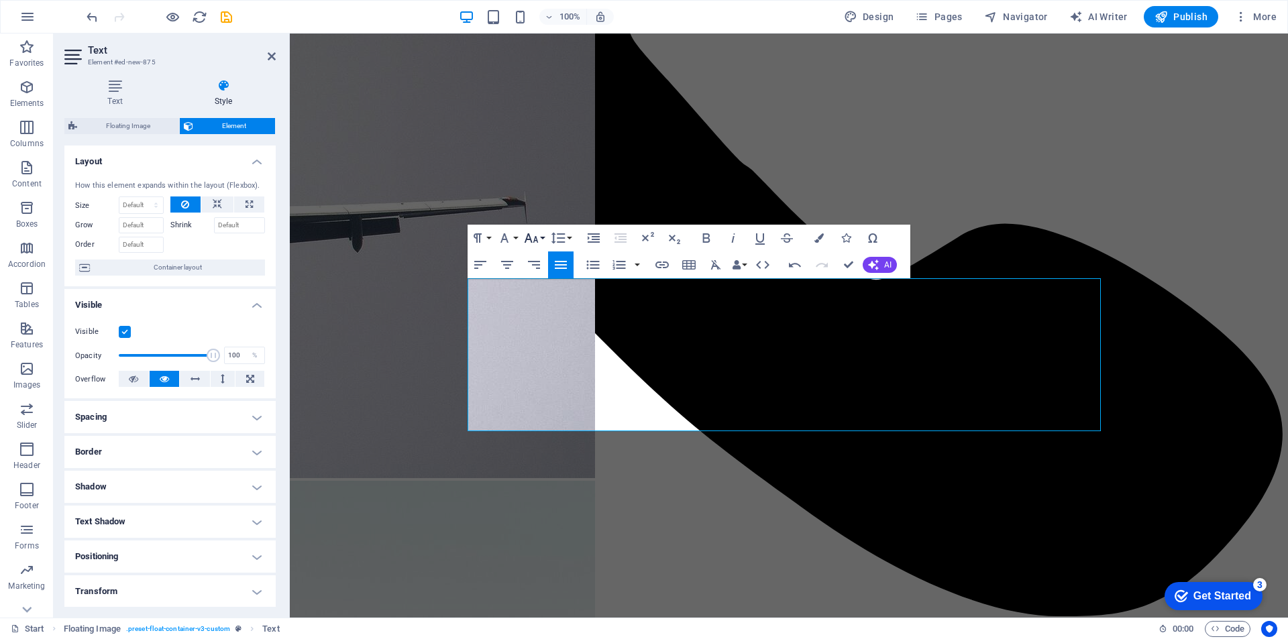
click at [545, 237] on button "Font Size" at bounding box center [533, 238] width 25 height 27
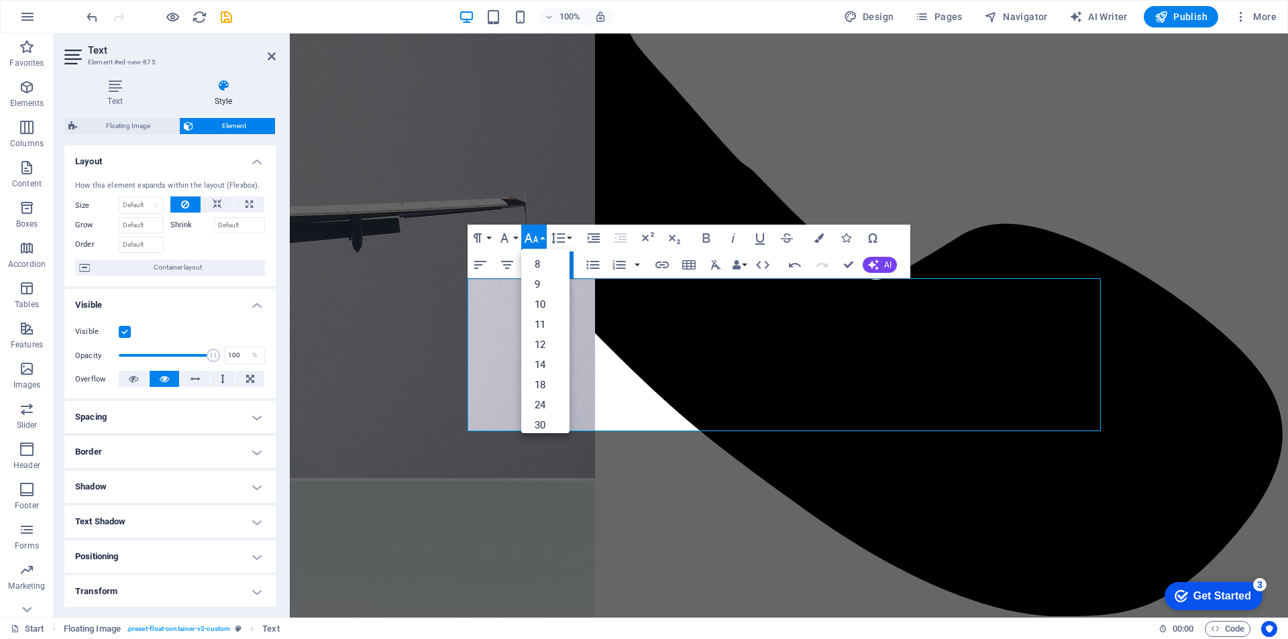
click at [545, 237] on button "Font Size" at bounding box center [533, 238] width 25 height 27
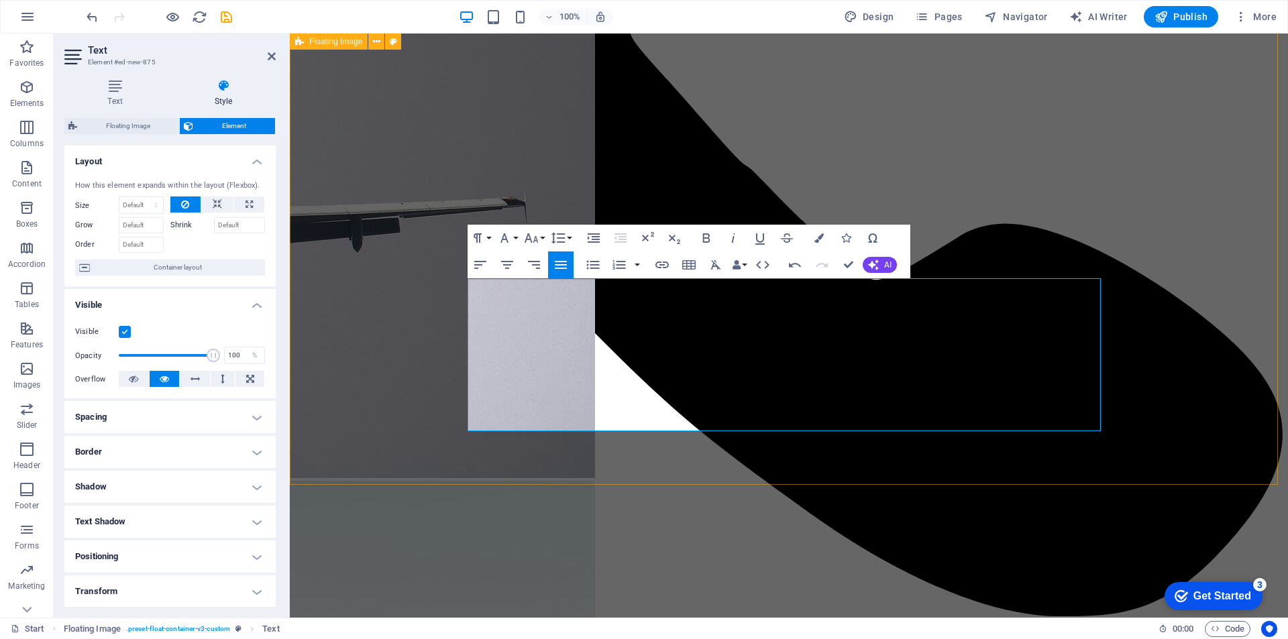
select select "%"
select select "rem"
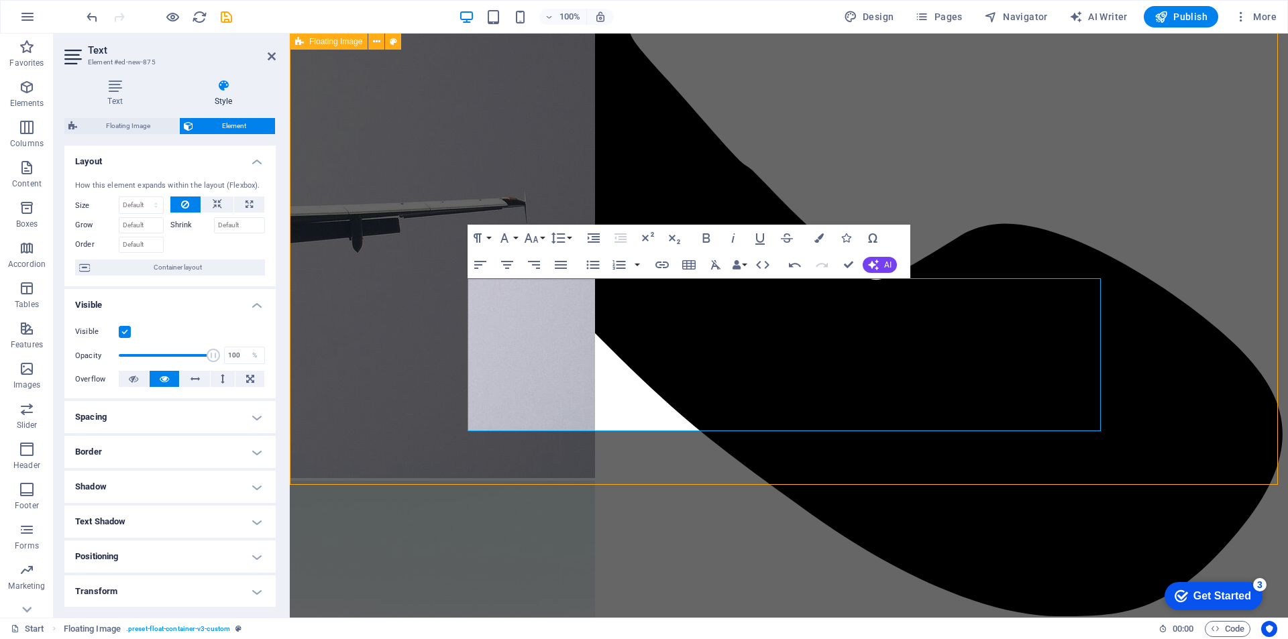
select select "rem"
select select "%"
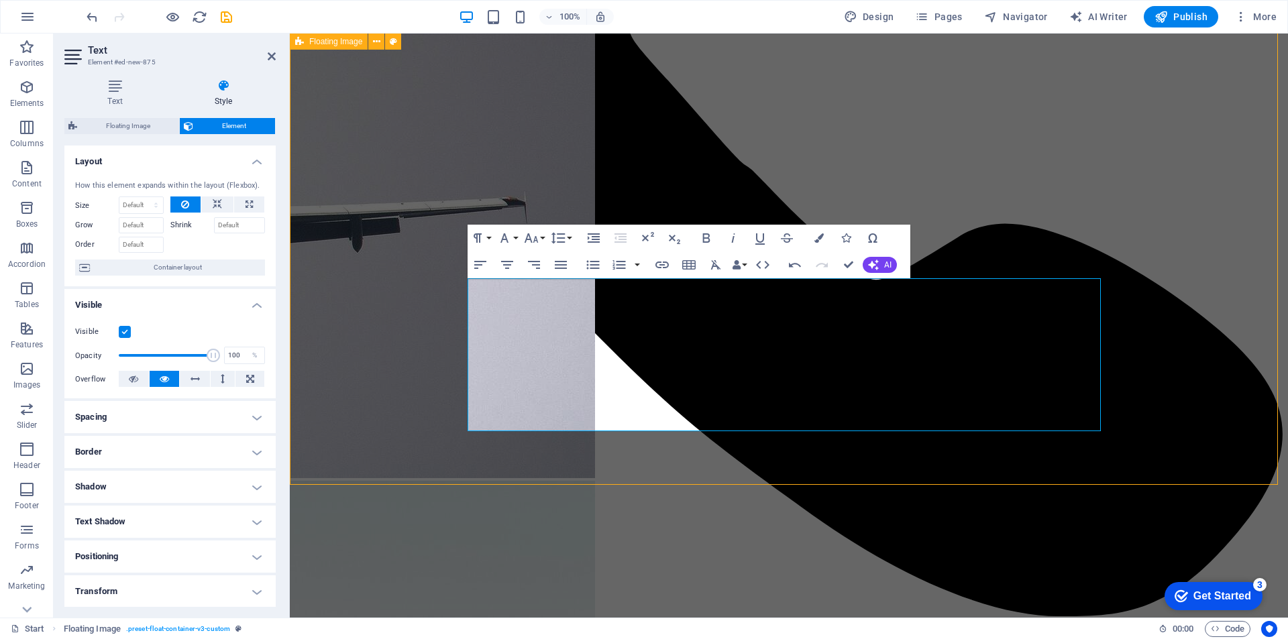
select select "%"
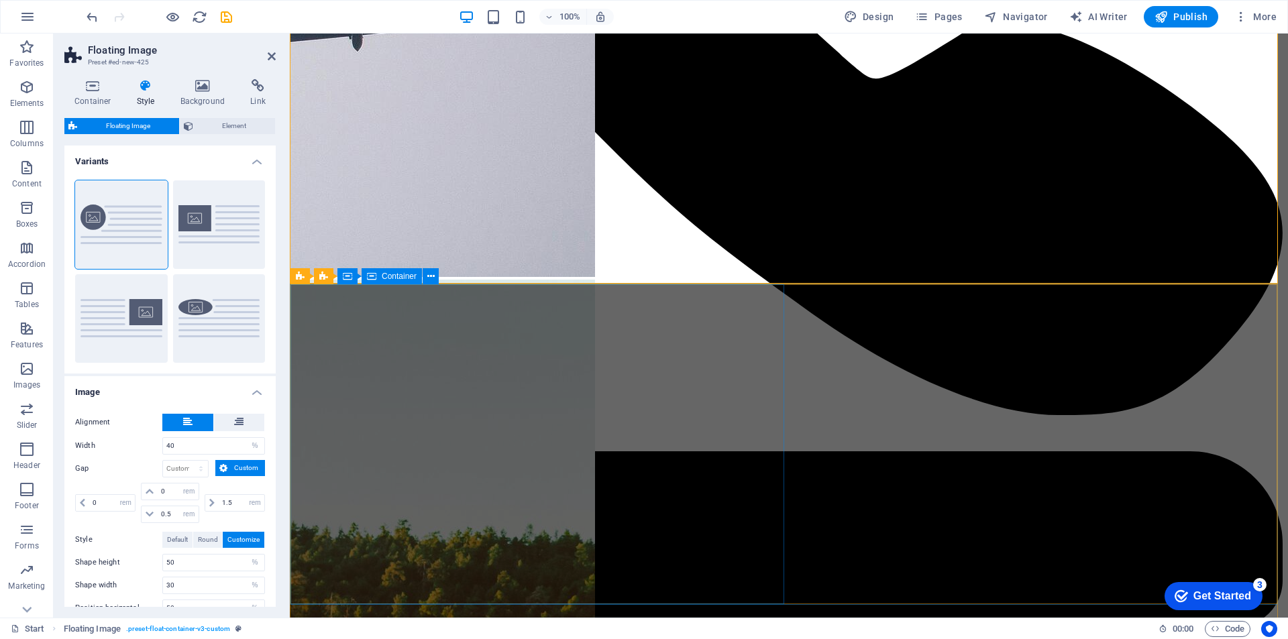
scroll to position [1275, 0]
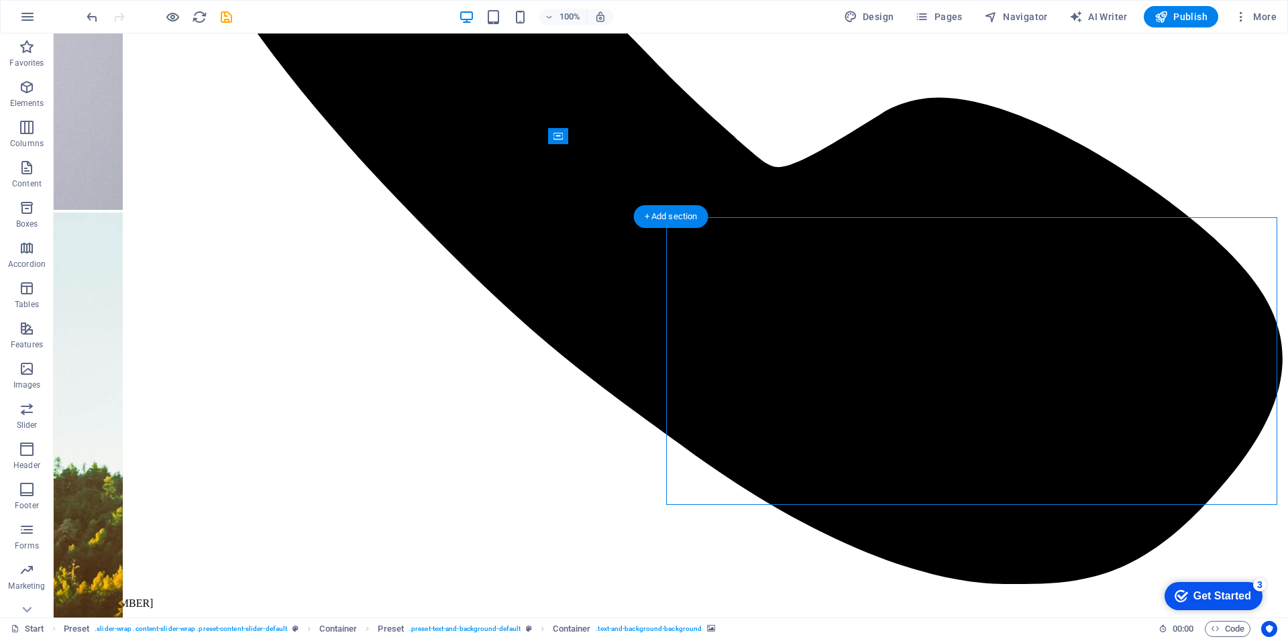
drag, startPoint x: 935, startPoint y: 335, endPoint x: 701, endPoint y: 334, distance: 234.1
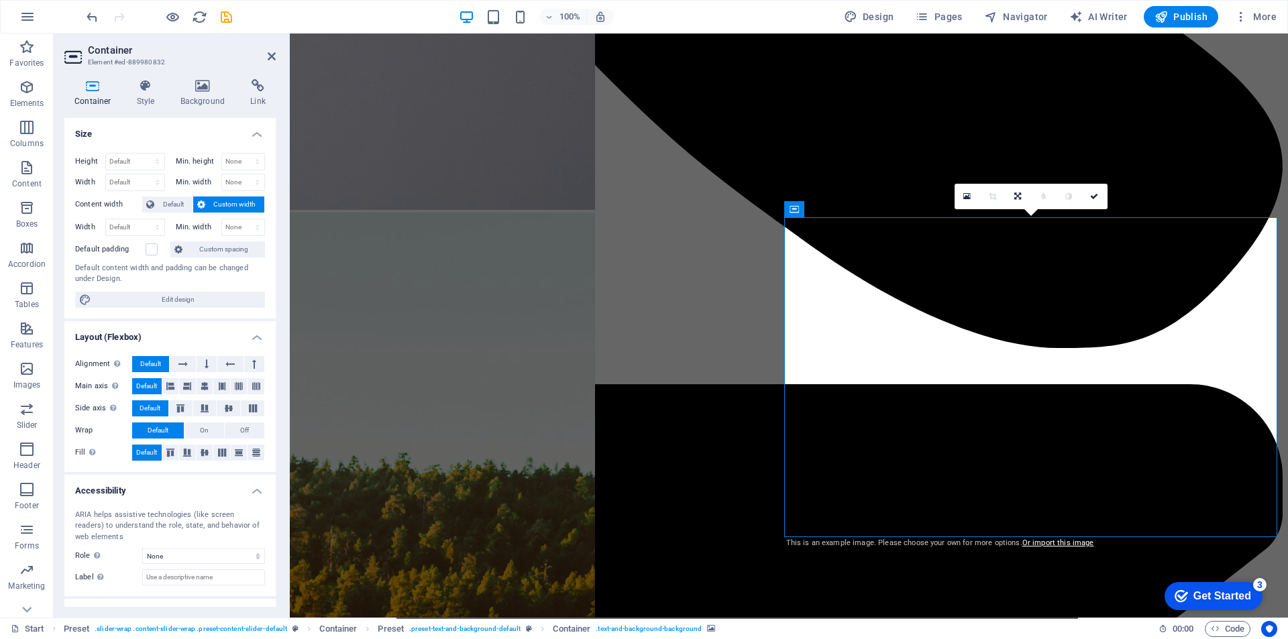
drag, startPoint x: 924, startPoint y: 355, endPoint x: 912, endPoint y: 352, distance: 13.0
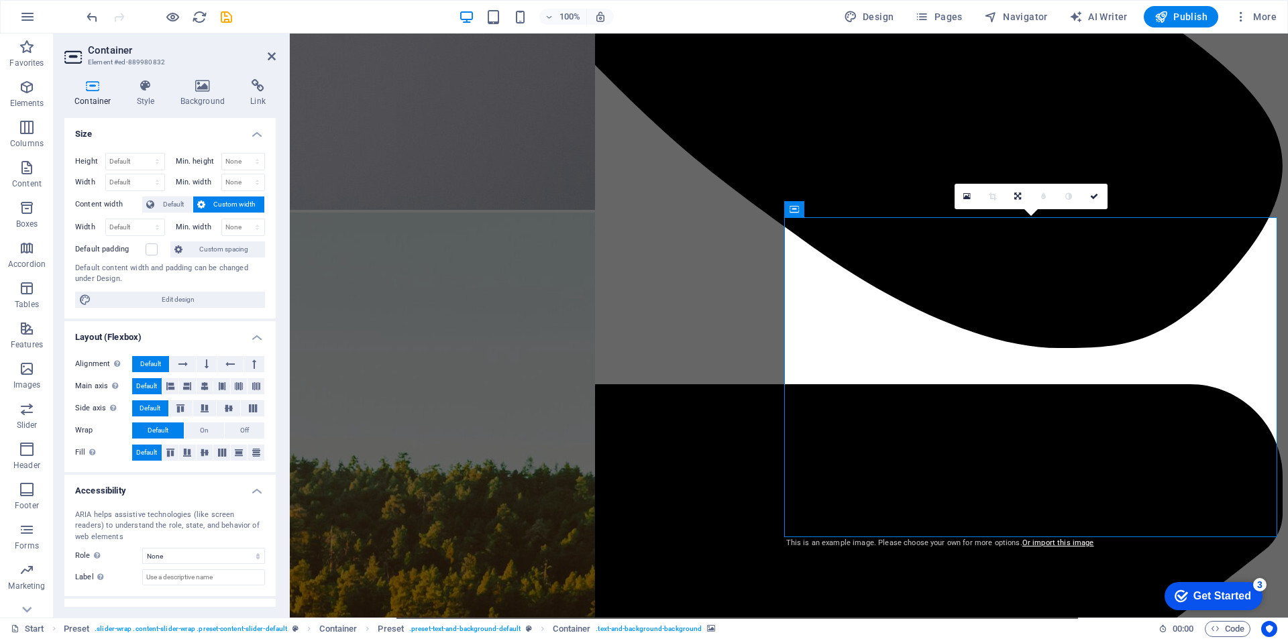
click at [150, 97] on h4 "Style" at bounding box center [149, 93] width 44 height 28
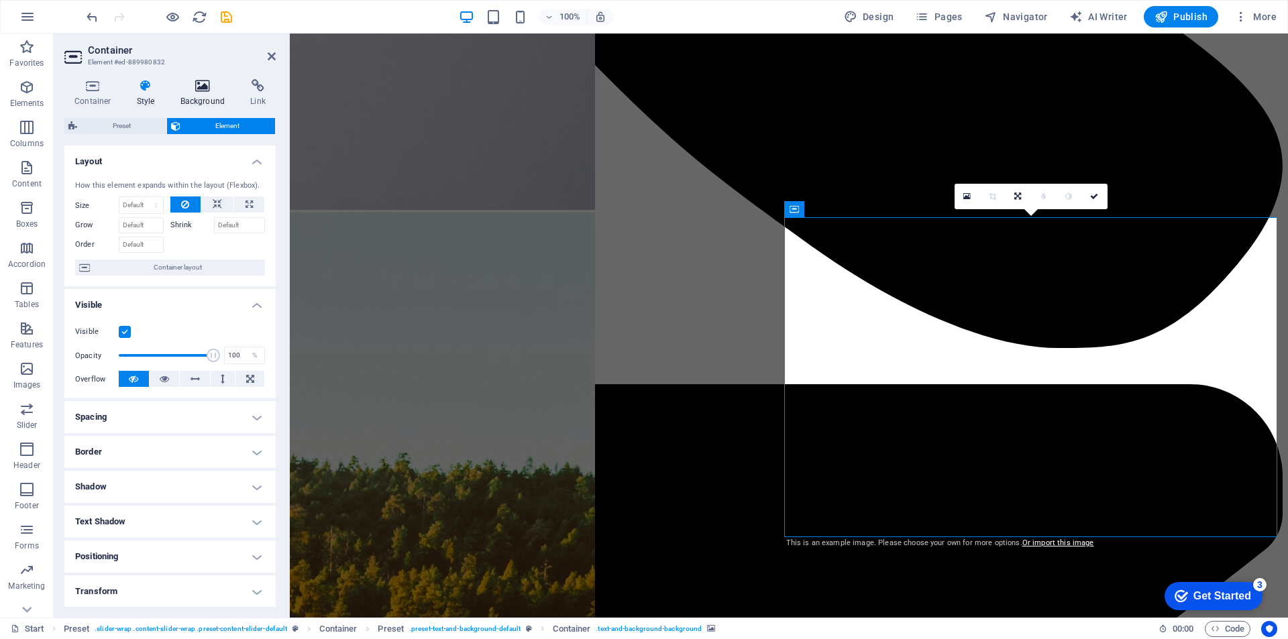
click at [190, 91] on icon at bounding box center [202, 85] width 65 height 13
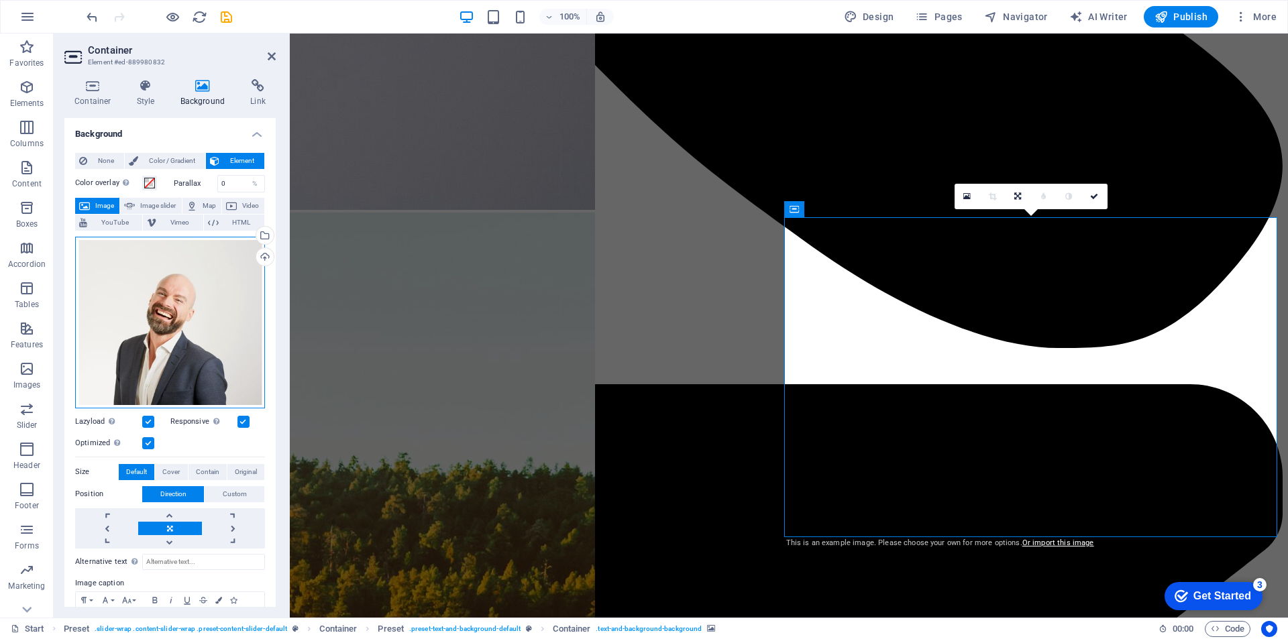
click at [175, 308] on div "Drag files here, click to choose files or select files from Files or our free s…" at bounding box center [170, 323] width 190 height 172
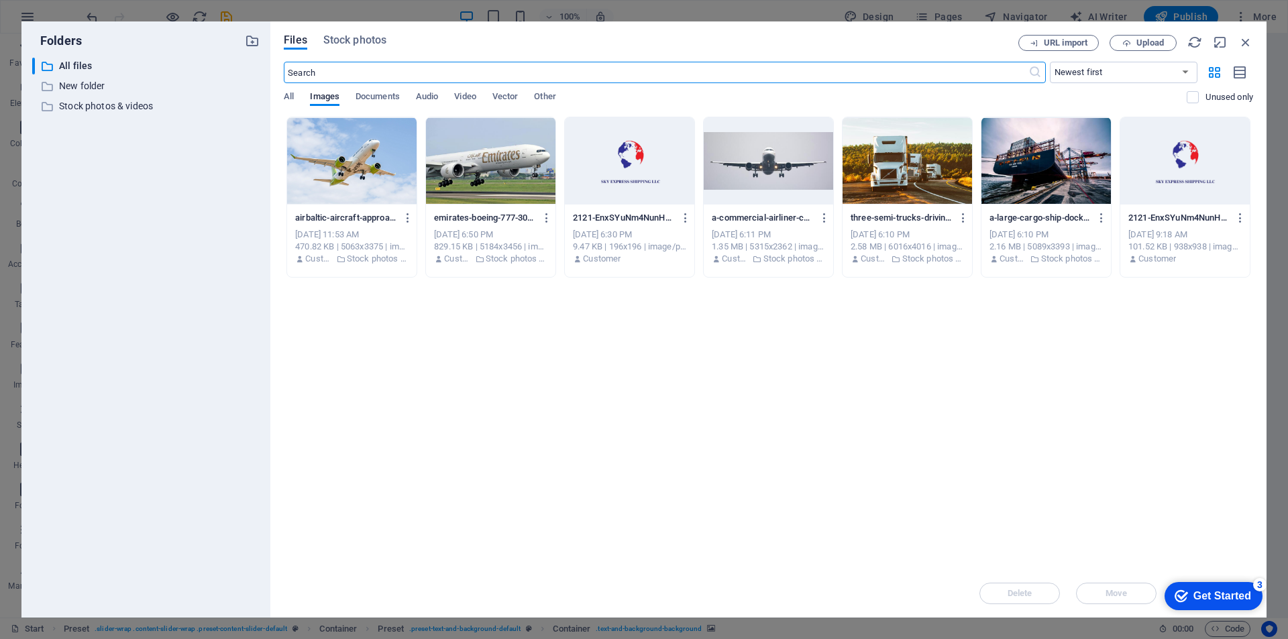
drag, startPoint x: 329, startPoint y: 27, endPoint x: 344, endPoint y: 33, distance: 15.9
click at [330, 26] on div "Files Stock photos URL import Upload ​ Newest first Oldest first Name (A-Z) Nam…" at bounding box center [768, 319] width 996 height 596
click at [353, 34] on div "Files Stock photos URL import Upload ​ Newest first Oldest first Name (A-Z) Nam…" at bounding box center [768, 319] width 996 height 596
drag, startPoint x: 352, startPoint y: 41, endPoint x: 372, endPoint y: 30, distance: 23.4
click at [350, 41] on span "Stock photos" at bounding box center [354, 40] width 63 height 16
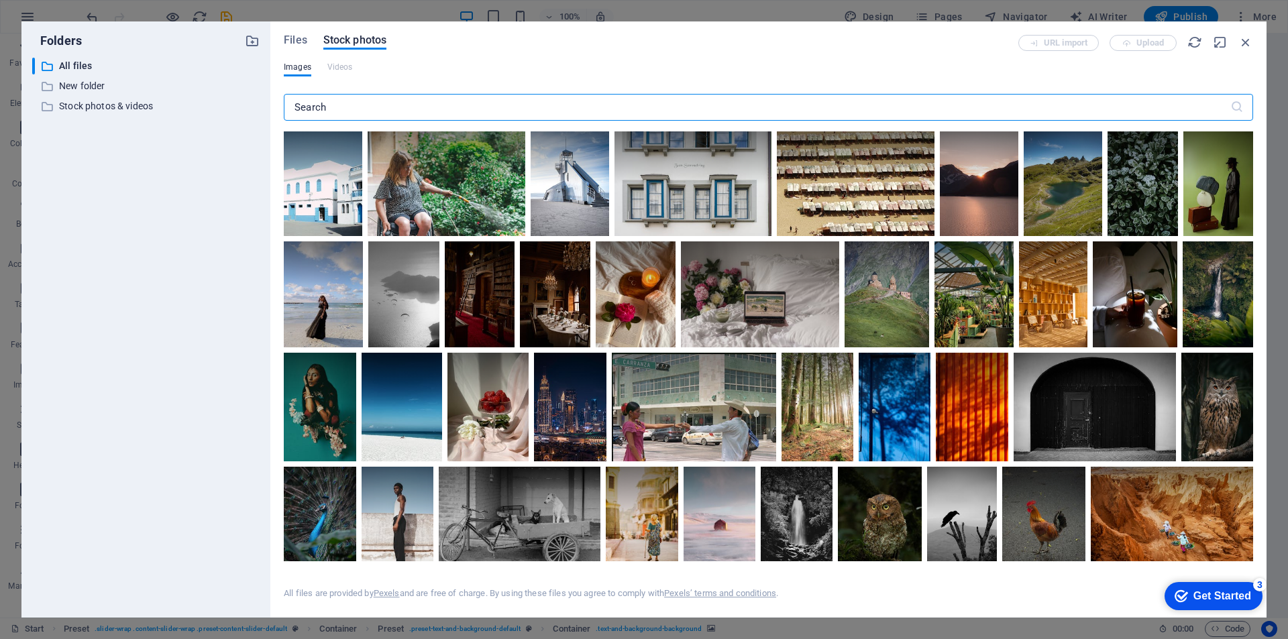
click at [358, 108] on input "text" at bounding box center [757, 107] width 947 height 27
click at [358, 109] on input "text" at bounding box center [757, 107] width 947 height 27
paste input "OUR VISION"
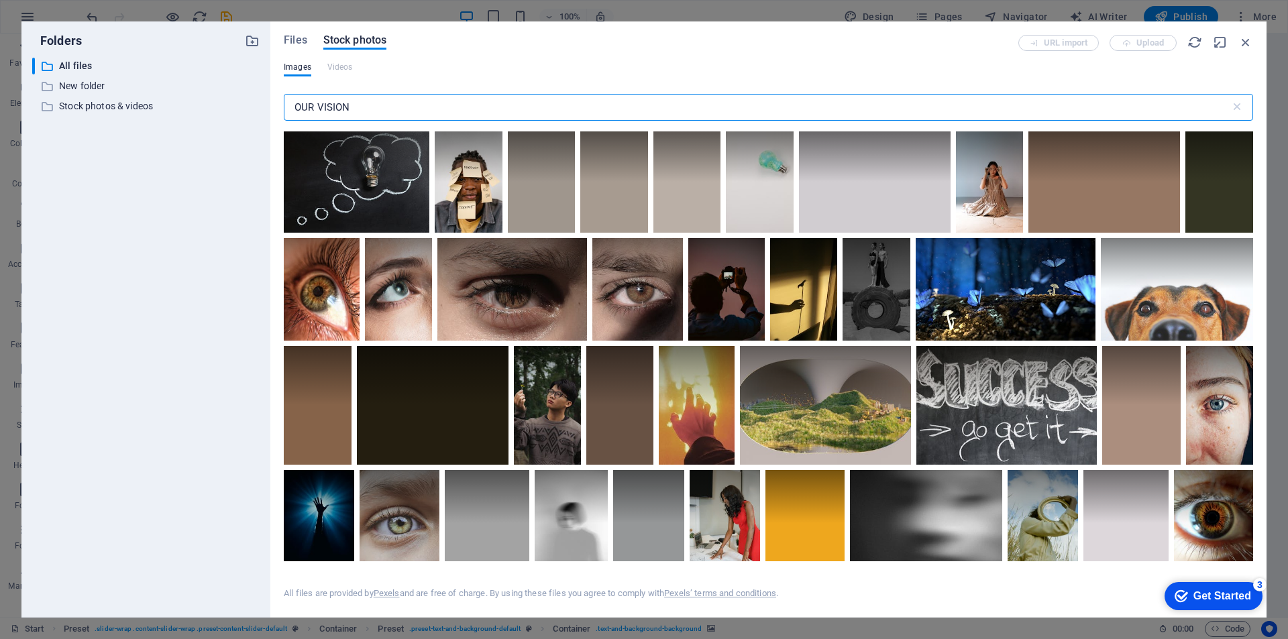
click at [390, 105] on input "OUR VISION" at bounding box center [757, 107] width 947 height 27
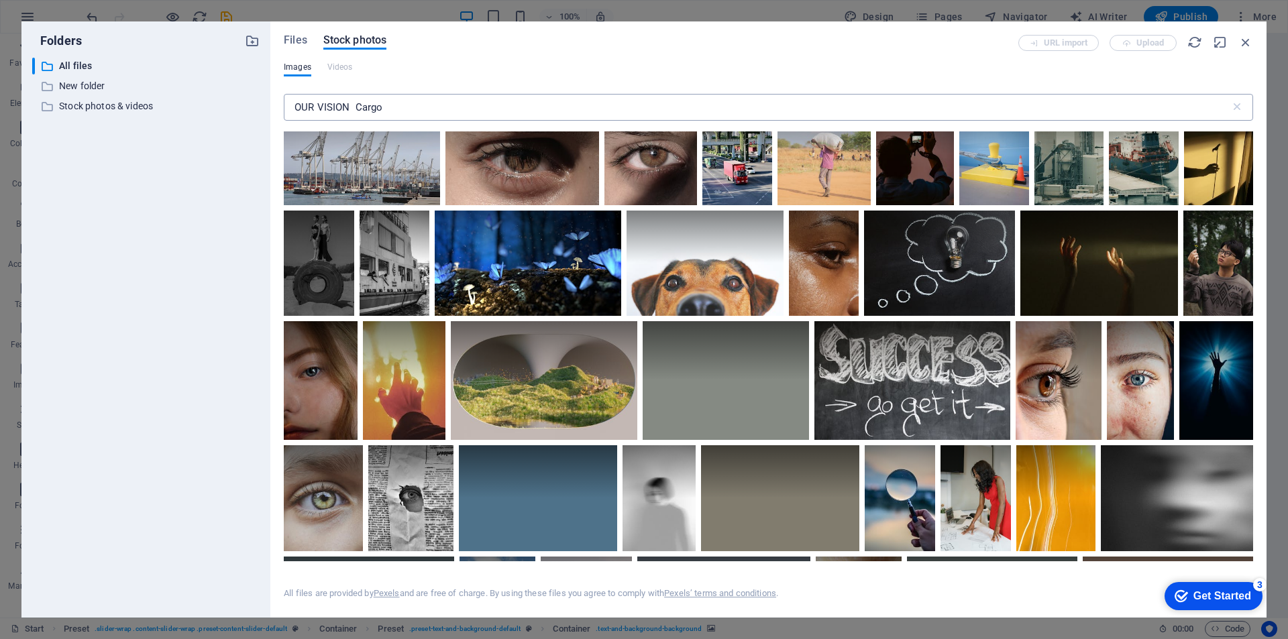
scroll to position [201, 0]
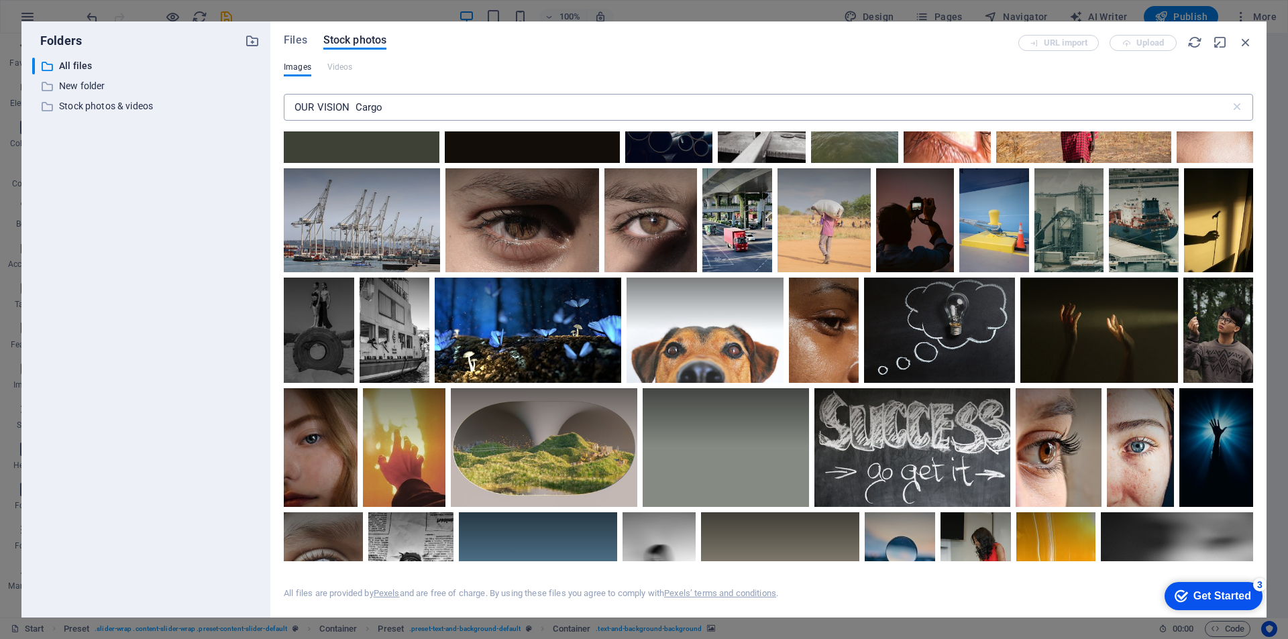
click at [379, 101] on input "OUR VISION Cargo" at bounding box center [757, 107] width 947 height 27
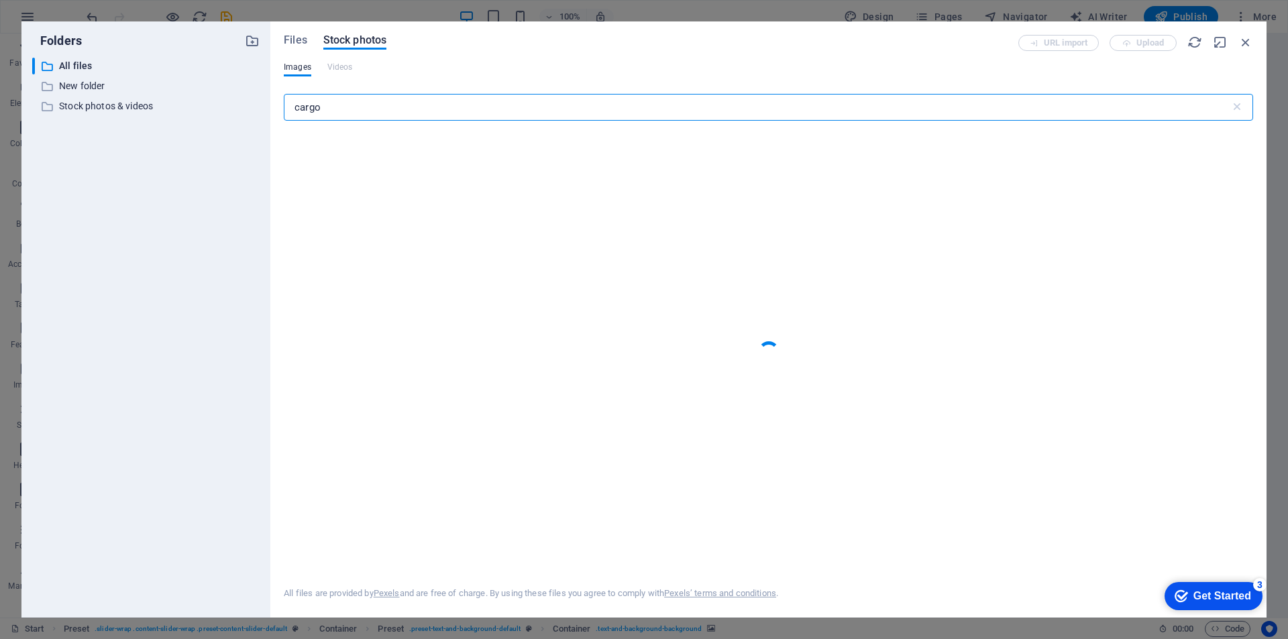
type input "cargo"
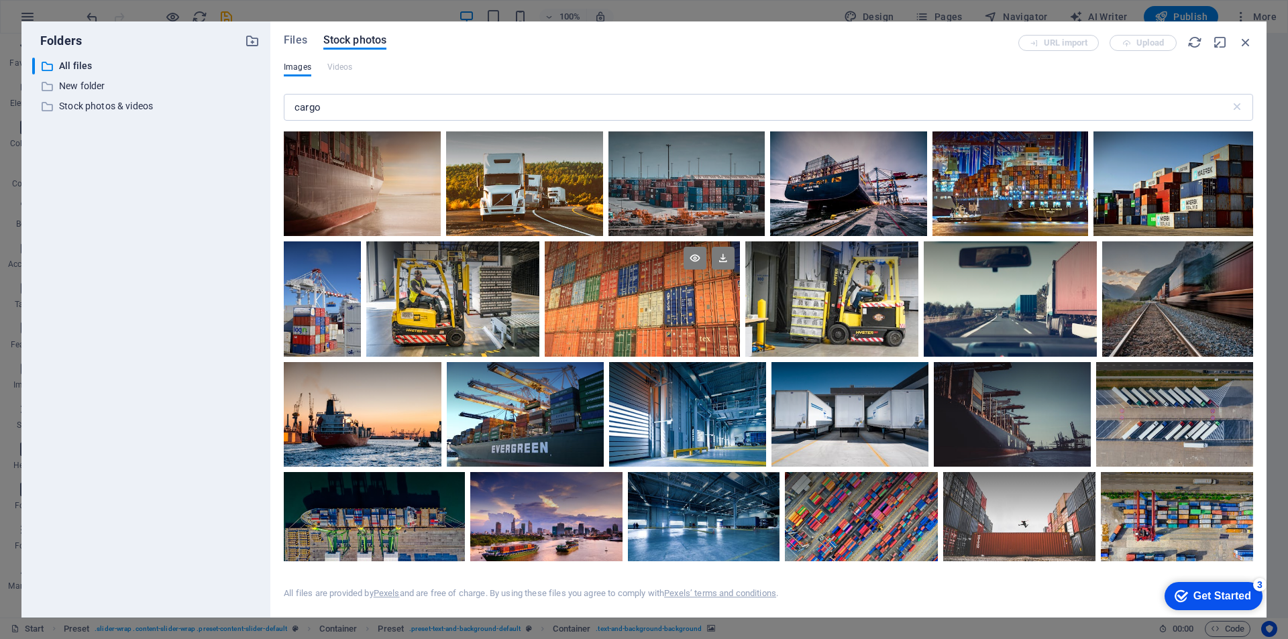
click at [657, 317] on div at bounding box center [643, 298] width 196 height 115
click at [694, 303] on div at bounding box center [643, 328] width 196 height 58
click at [694, 303] on div at bounding box center [643, 298] width 196 height 115
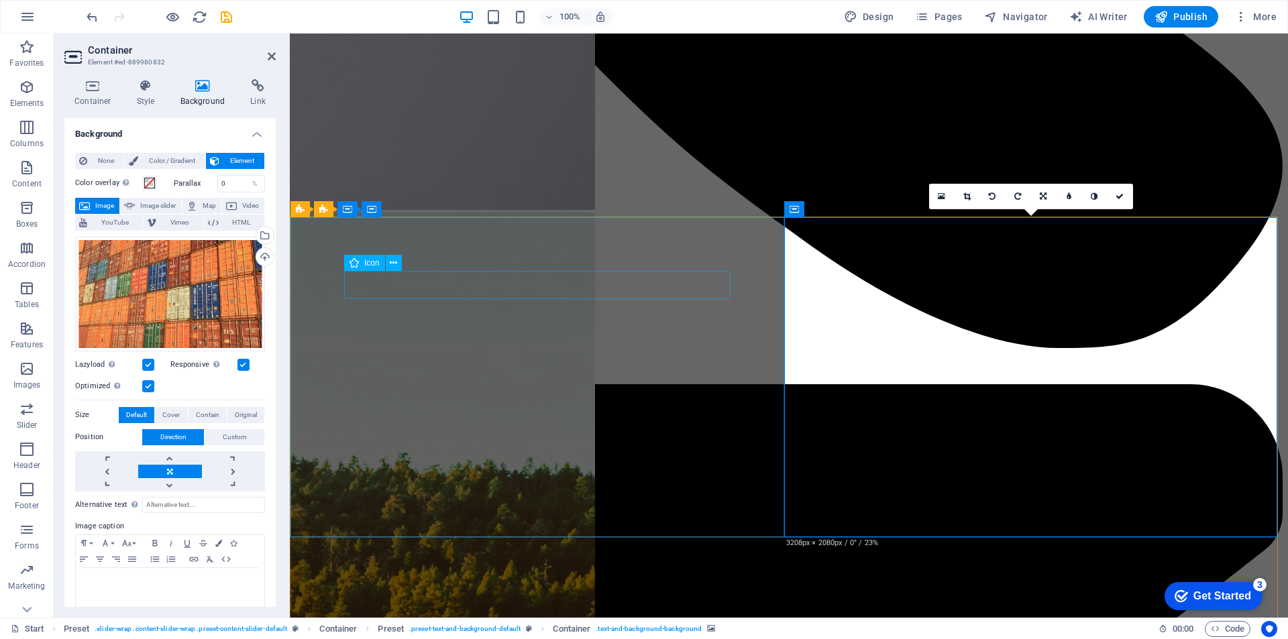
select select "xMidYMid"
select select "px"
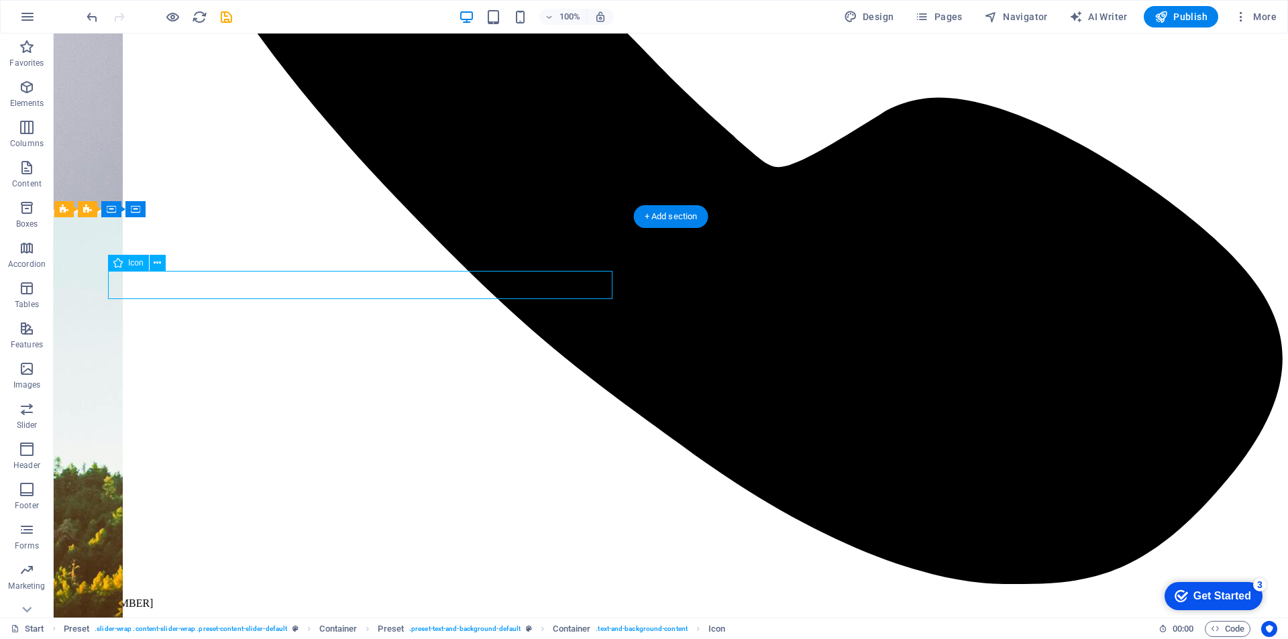
select select "xMidYMid"
select select "px"
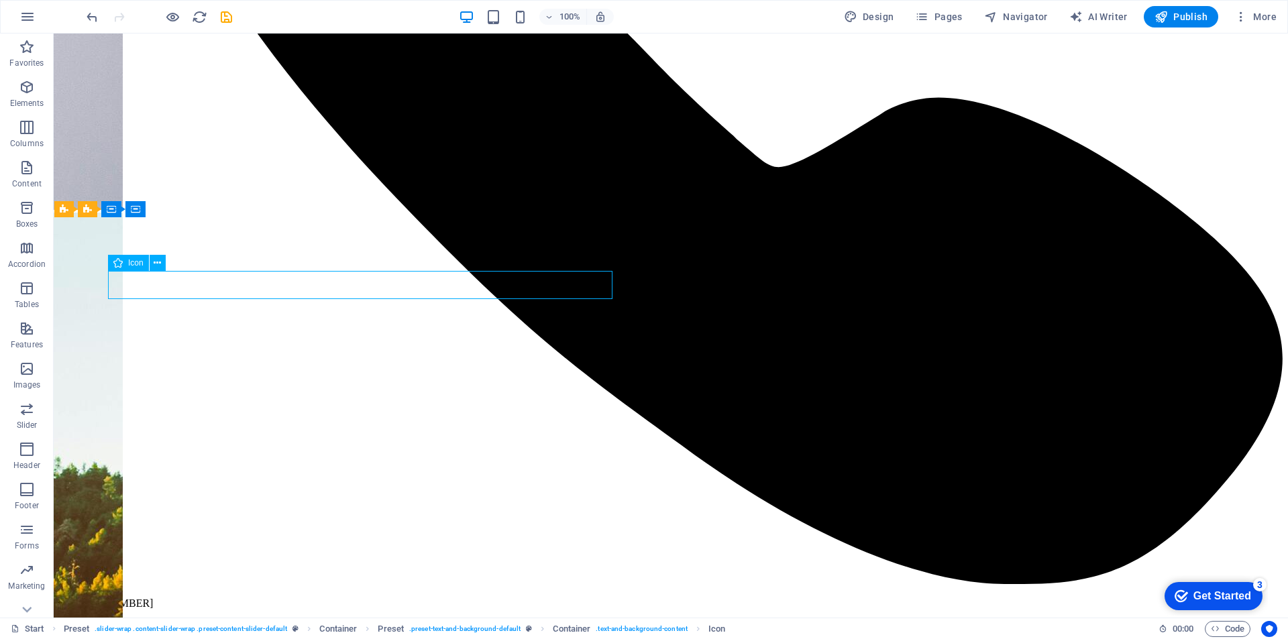
drag, startPoint x: 420, startPoint y: 292, endPoint x: 126, endPoint y: 294, distance: 293.8
select select "xMidYMid"
select select "px"
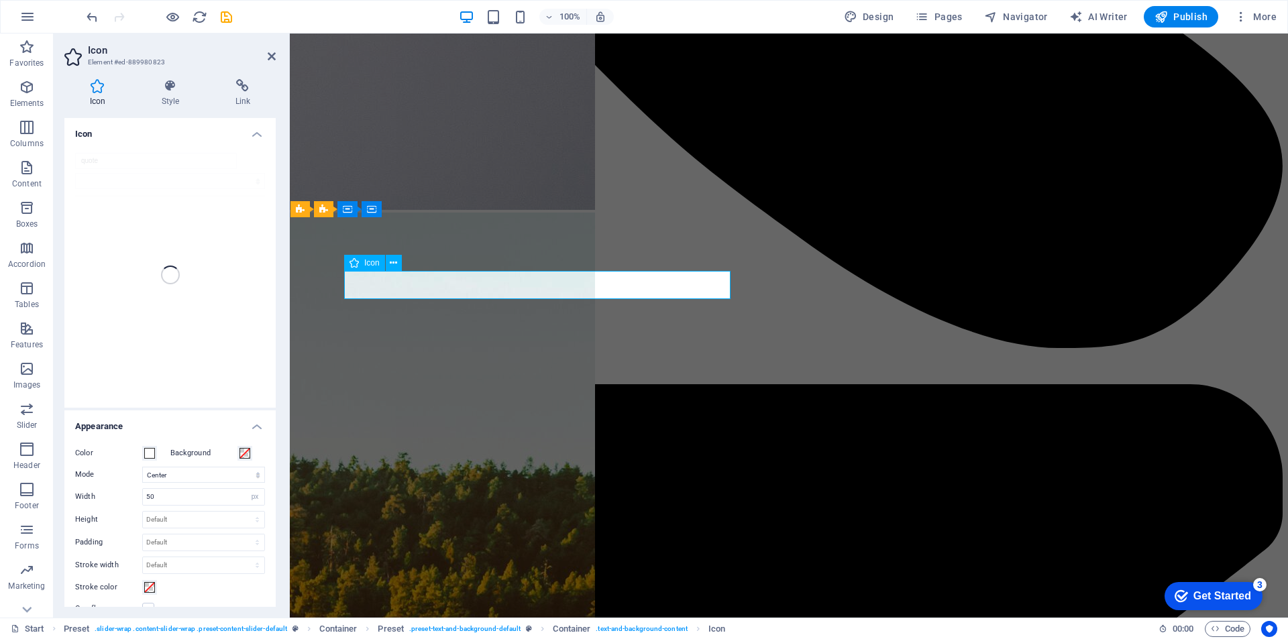
click at [169, 98] on h4 "Style" at bounding box center [173, 93] width 74 height 28
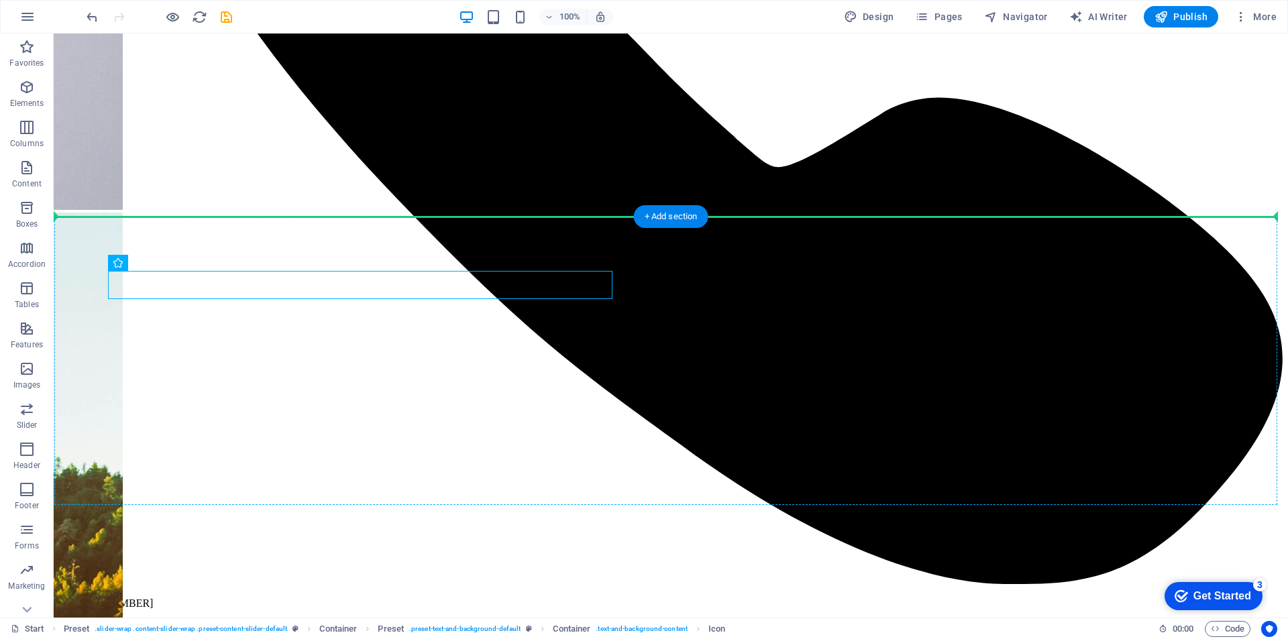
drag, startPoint x: 127, startPoint y: 288, endPoint x: 200, endPoint y: 252, distance: 80.7
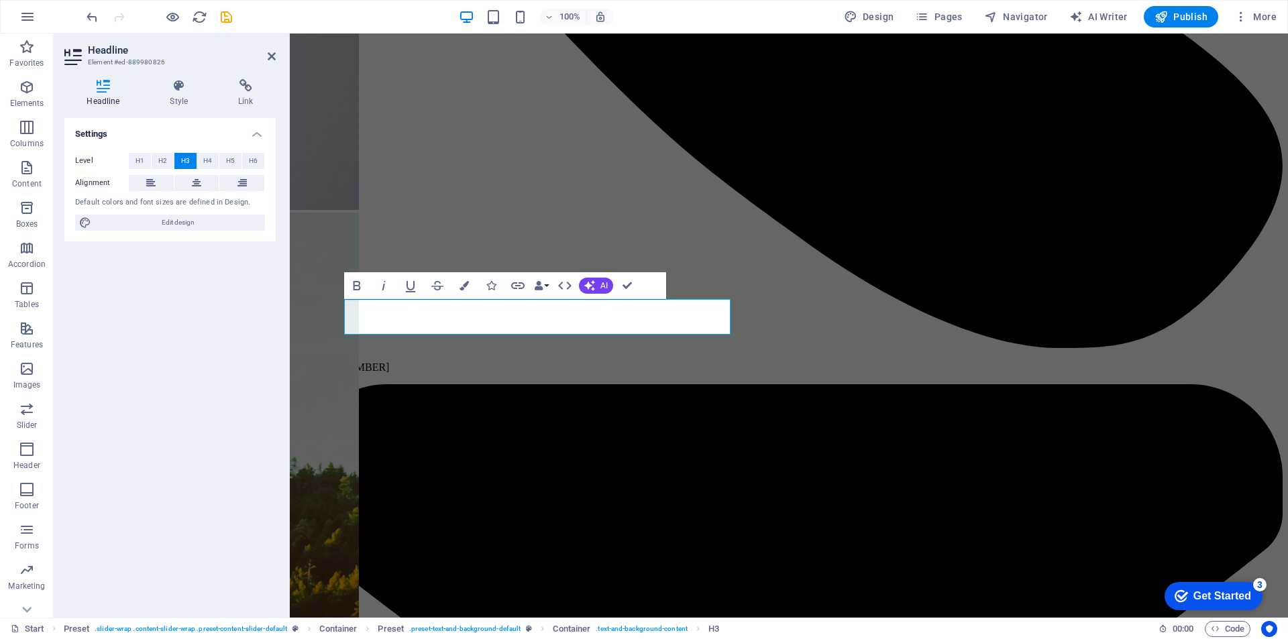
click at [120, 313] on div "Settings Level H1 H2 H3 H4 H5 H6 Alignment Default colors and font sizes are de…" at bounding box center [169, 362] width 211 height 489
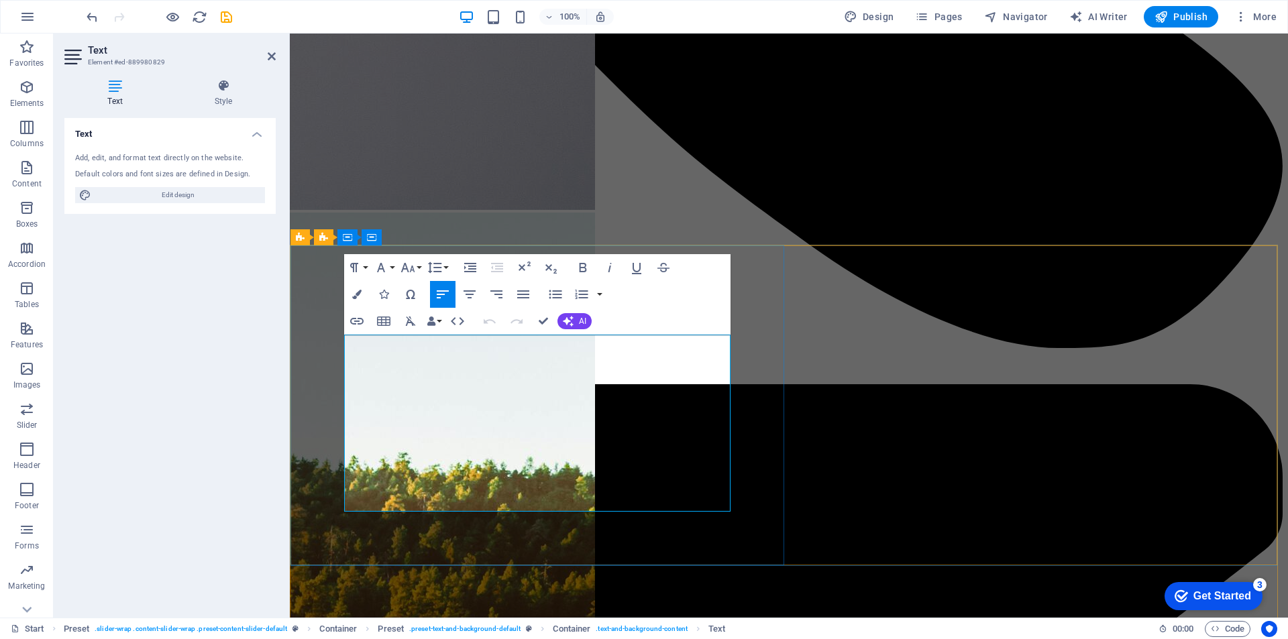
drag, startPoint x: 427, startPoint y: 501, endPoint x: 323, endPoint y: 338, distance: 193.7
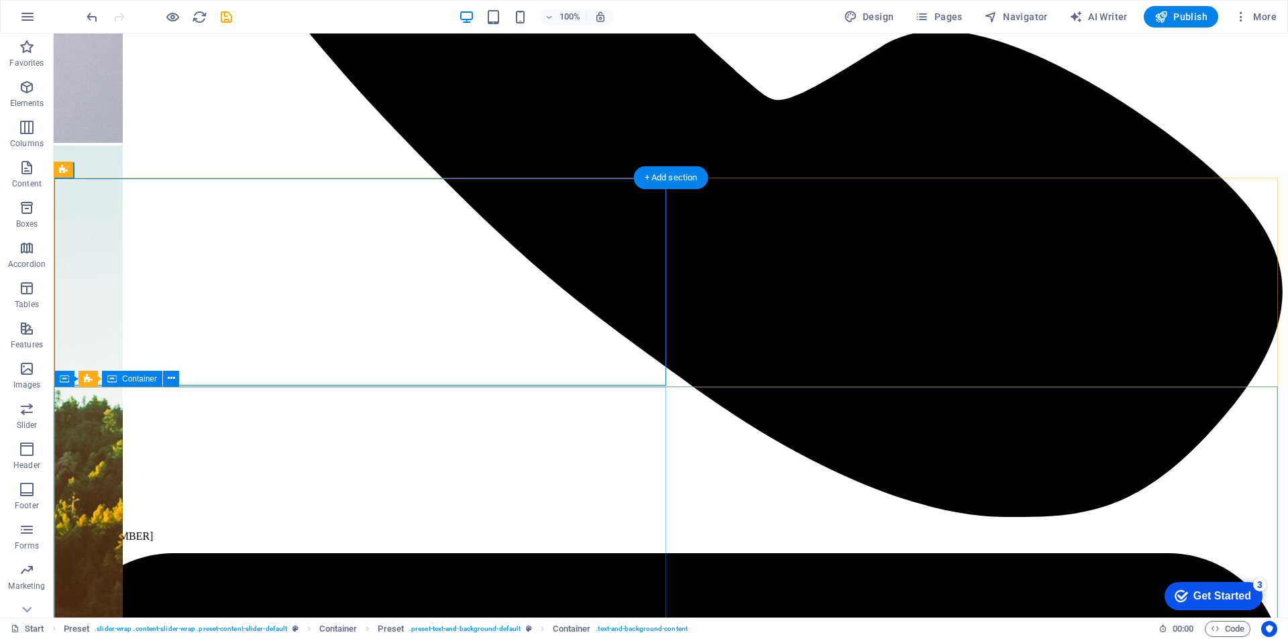
scroll to position [1409, 0]
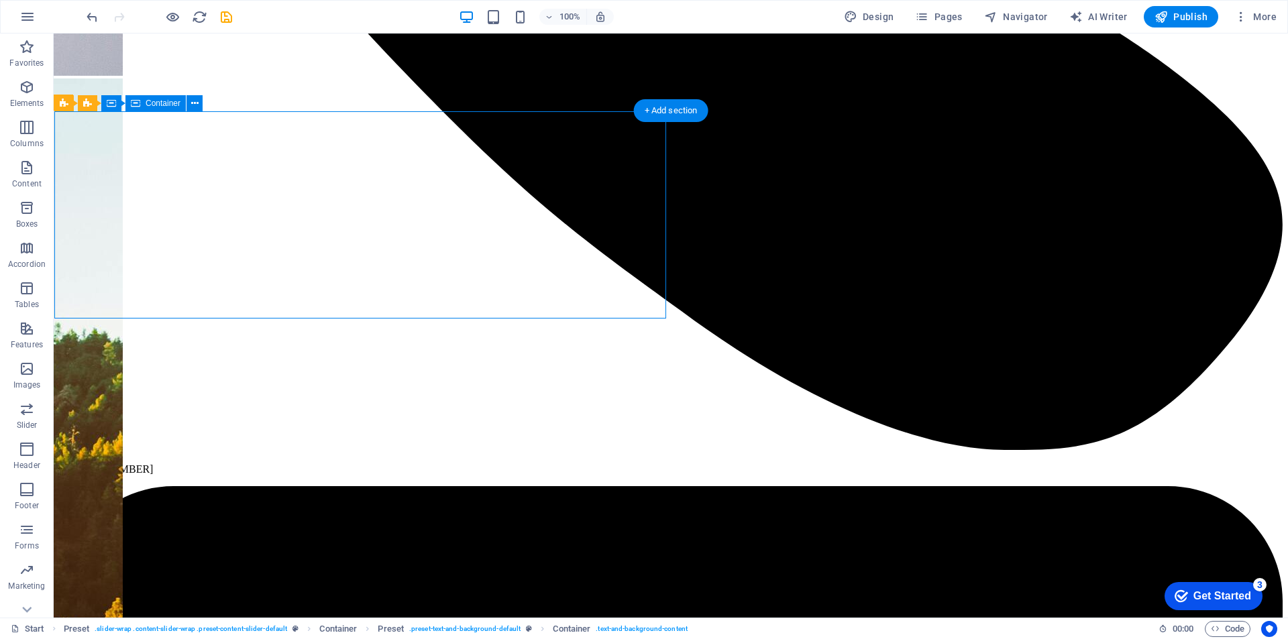
scroll to position [1476, 0]
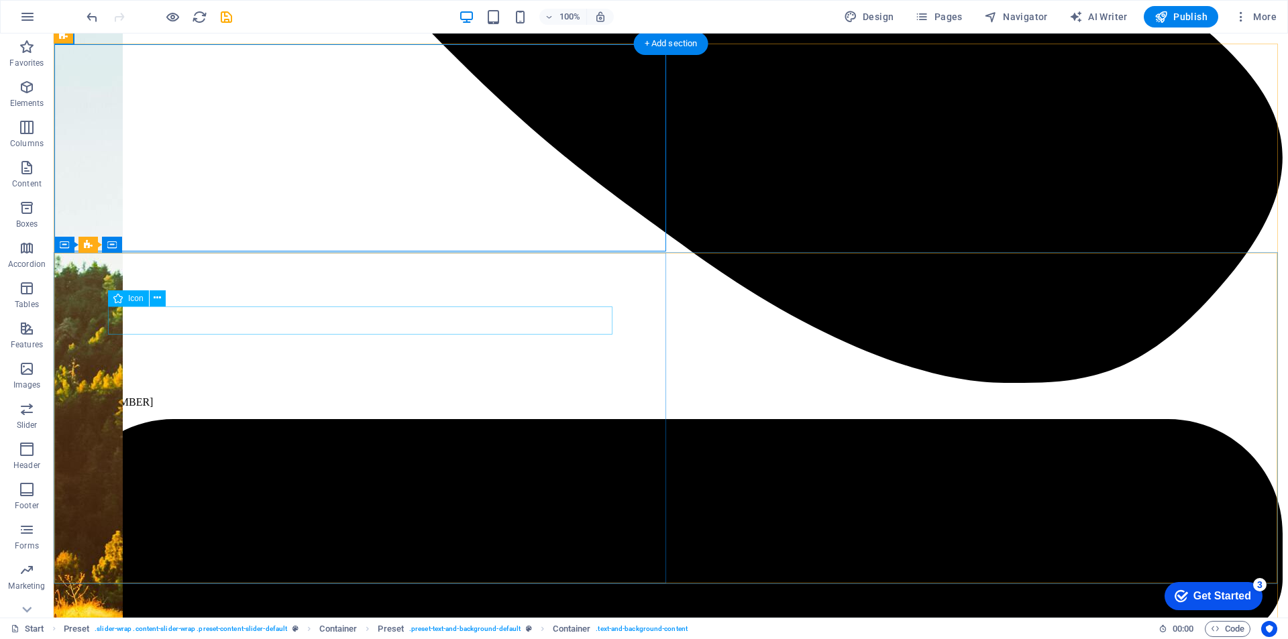
select select "xMidYMid"
select select "px"
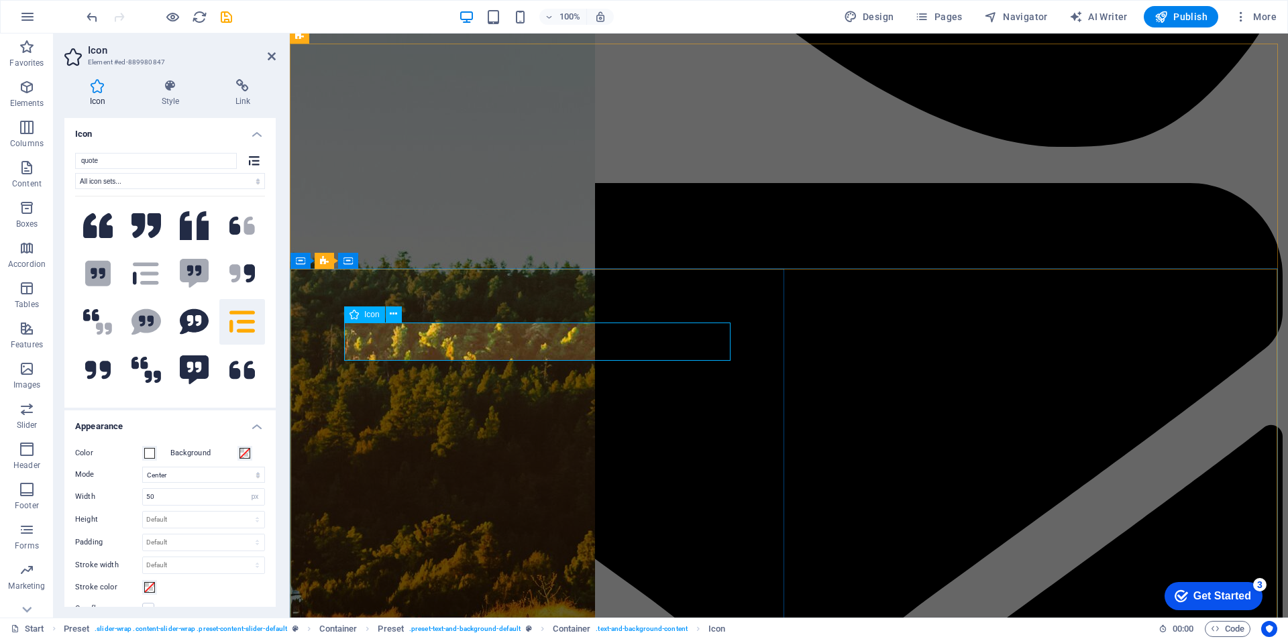
drag, startPoint x: 483, startPoint y: 340, endPoint x: 533, endPoint y: 345, distance: 50.5
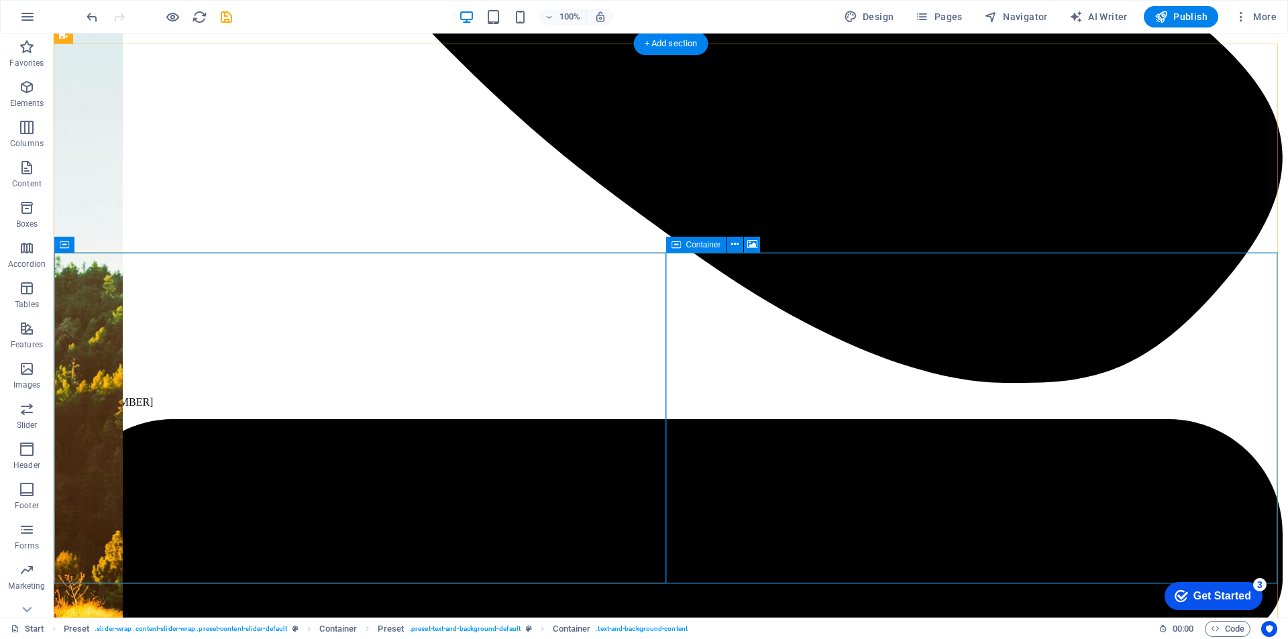
drag, startPoint x: 749, startPoint y: 343, endPoint x: 669, endPoint y: 351, distance: 79.6
select select "xMidYMid"
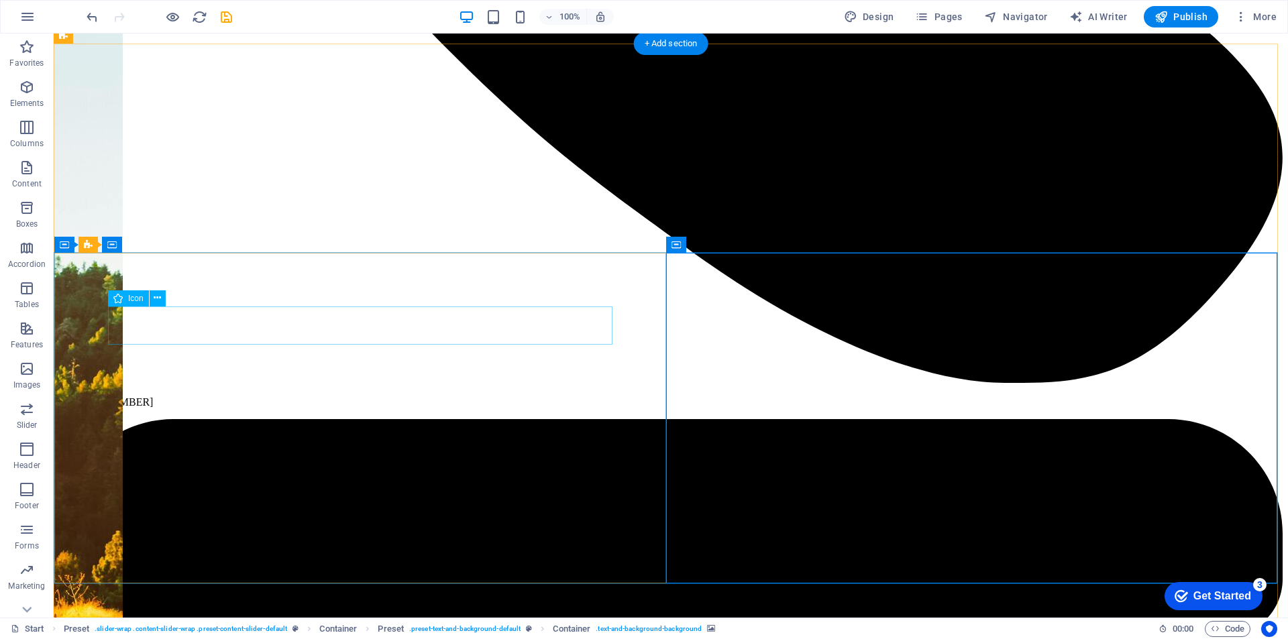
select select "px"
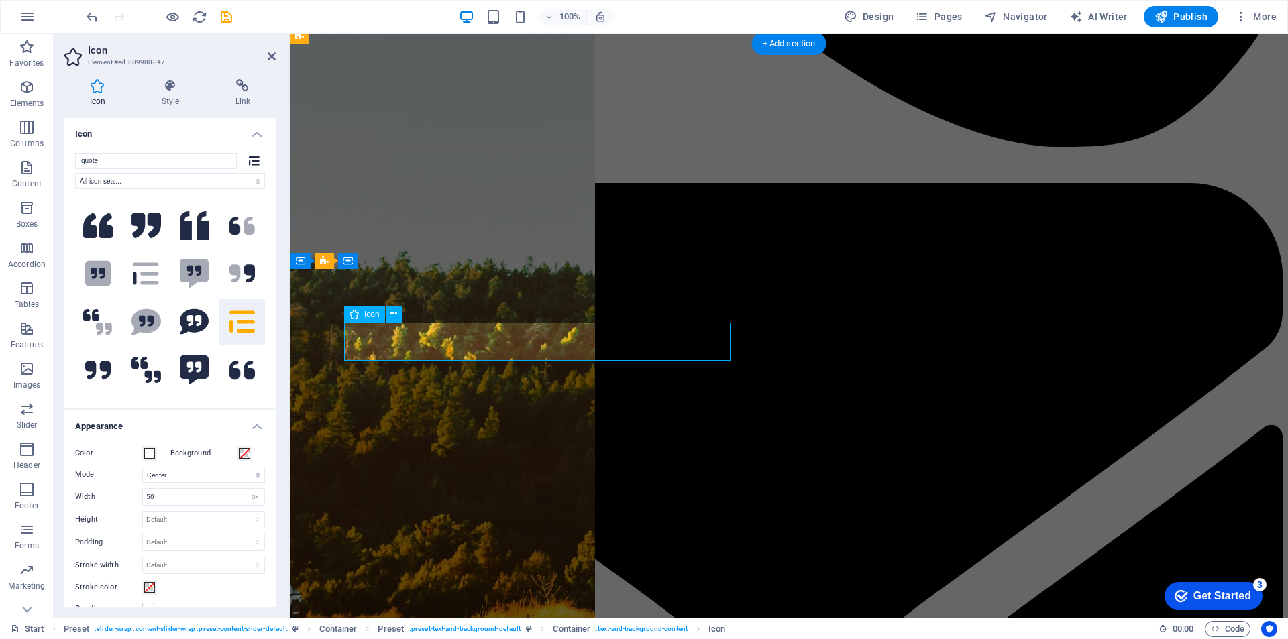
drag, startPoint x: 632, startPoint y: 339, endPoint x: 594, endPoint y: 341, distance: 37.6
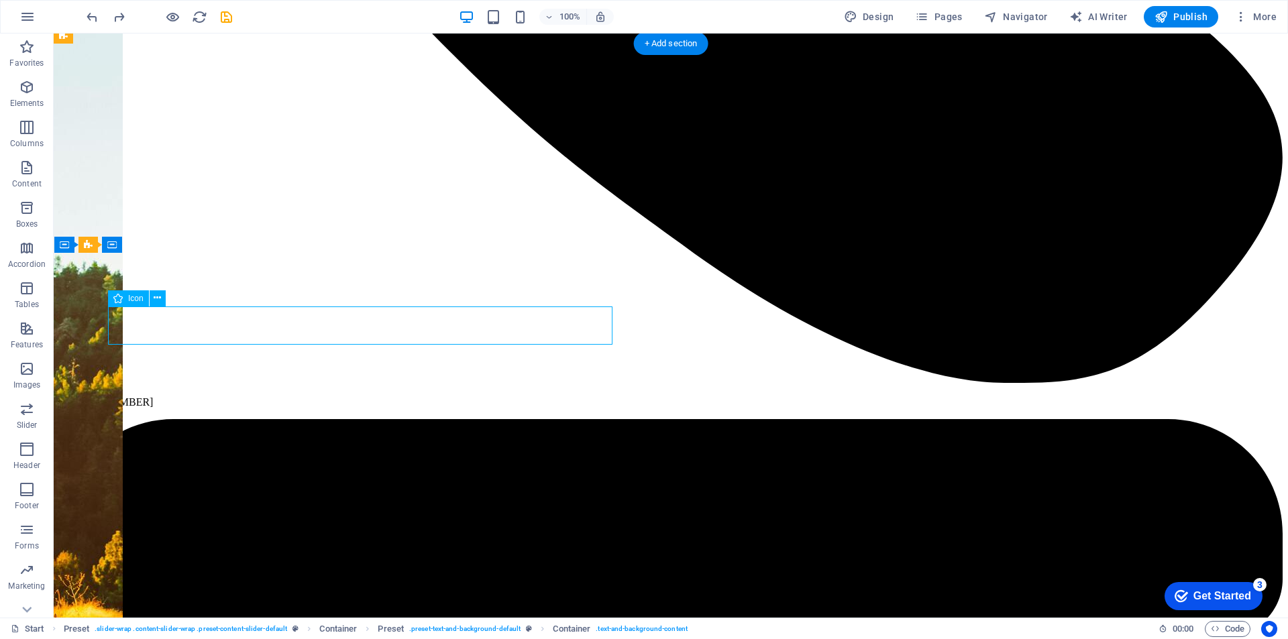
drag, startPoint x: 335, startPoint y: 341, endPoint x: 99, endPoint y: 341, distance: 236.1
select select "xMidYMid"
select select "px"
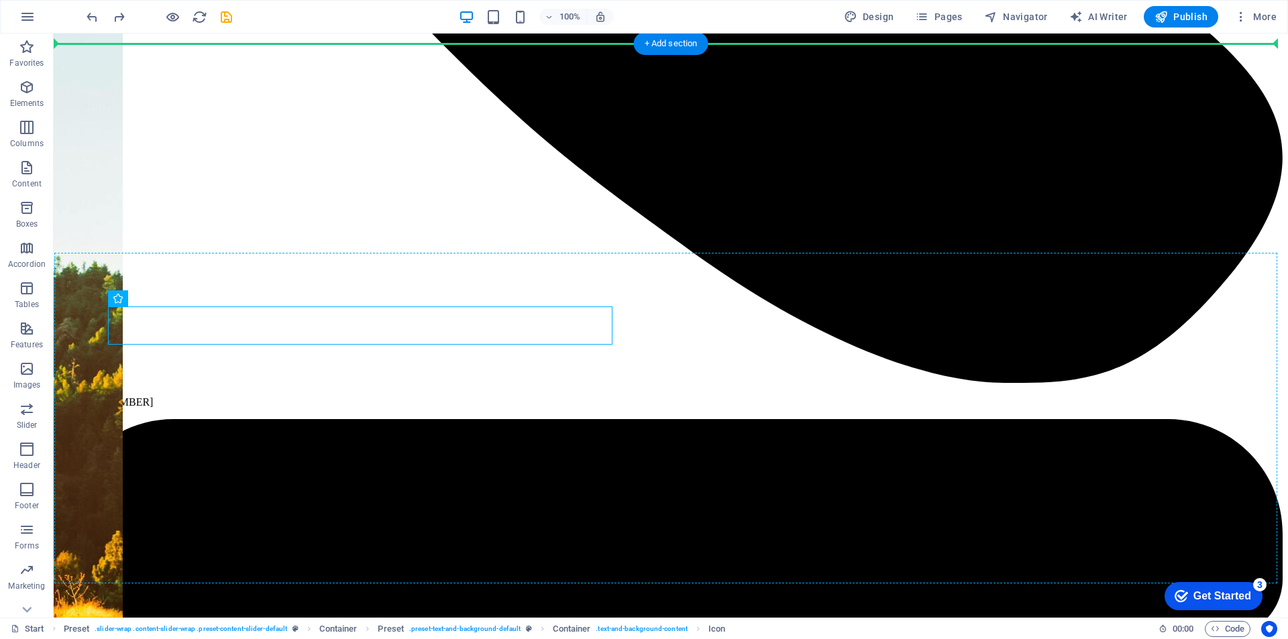
drag, startPoint x: 277, startPoint y: 332, endPoint x: 248, endPoint y: 321, distance: 31.0
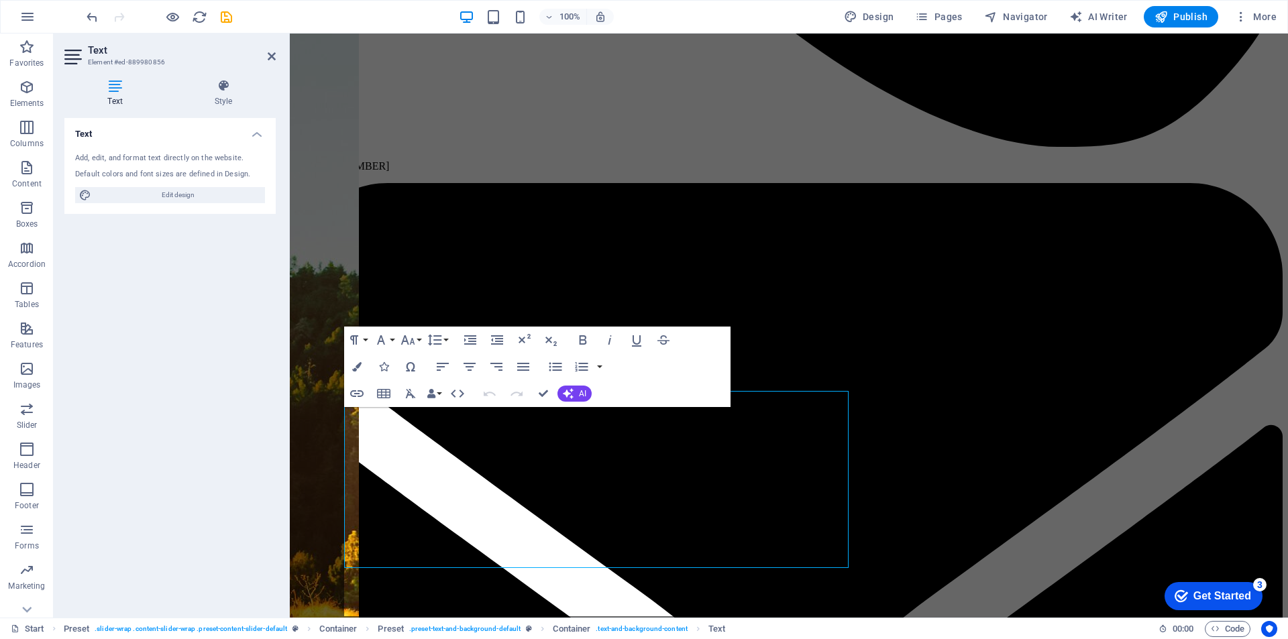
click at [282, 411] on div "Text Element #ed-889980856 Text Style Text Add, edit, and format text directly …" at bounding box center [671, 326] width 1234 height 584
click at [282, 411] on div "Text Style Text Add, edit, and format text directly on the website. Default col…" at bounding box center [170, 342] width 233 height 549
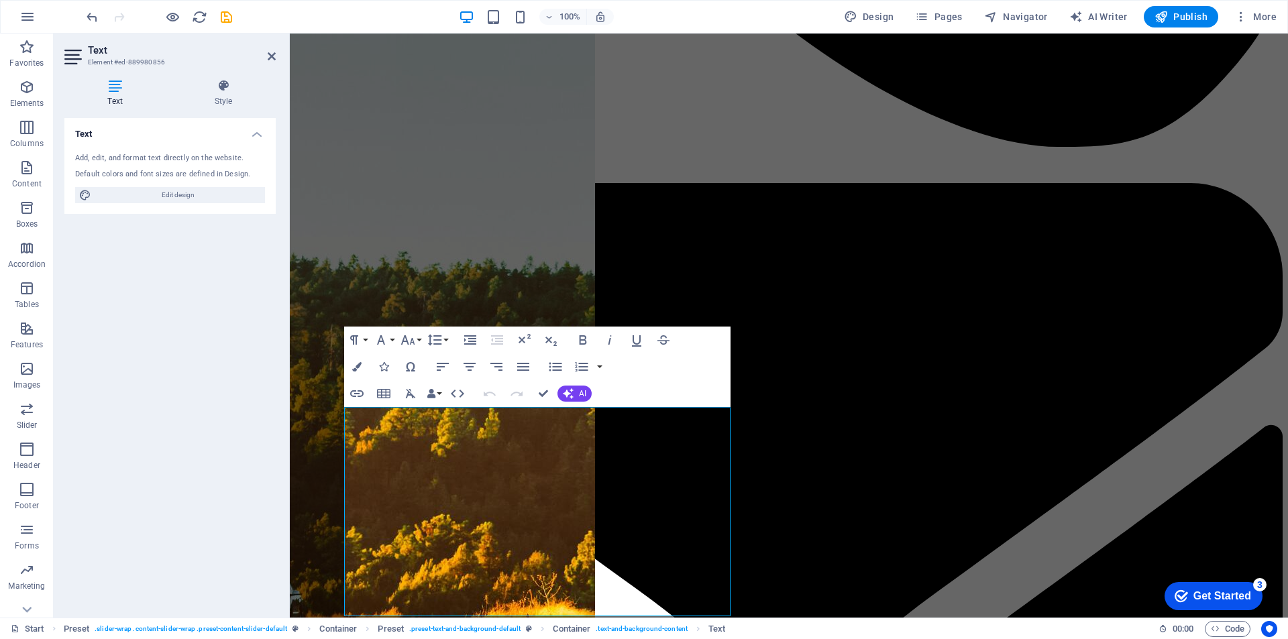
click at [117, 407] on div "Text Add, edit, and format text directly on the website. Default colors and fon…" at bounding box center [169, 362] width 211 height 489
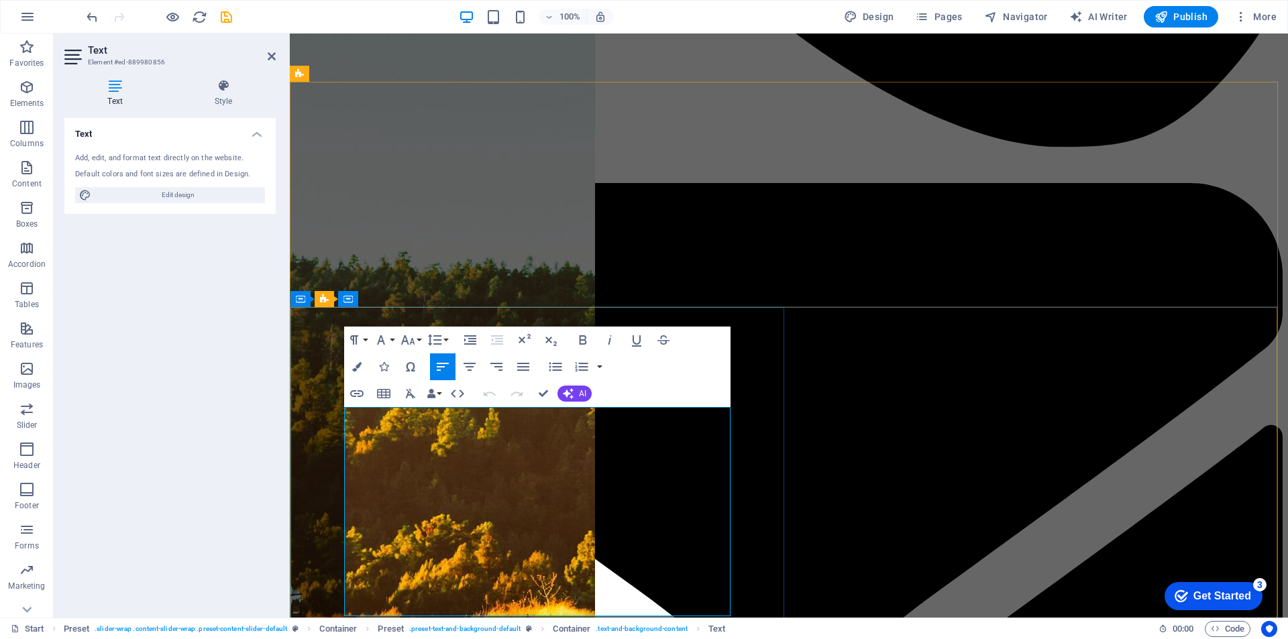
drag, startPoint x: 488, startPoint y: 606, endPoint x: 325, endPoint y: 407, distance: 258.4
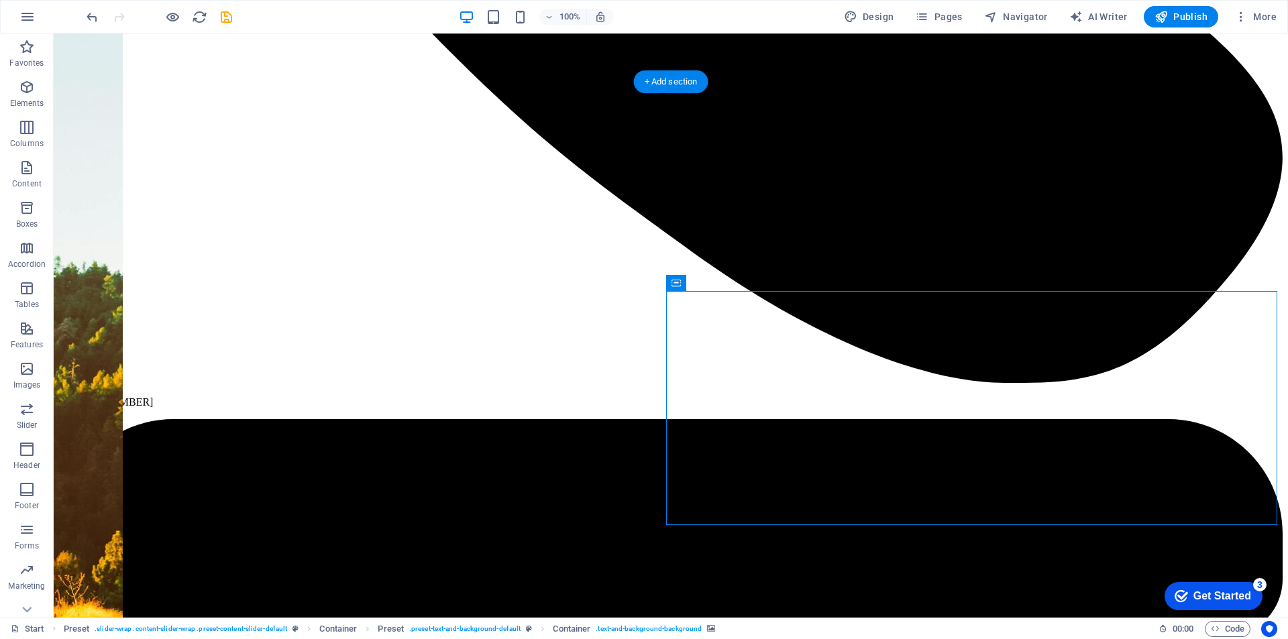
drag, startPoint x: 914, startPoint y: 406, endPoint x: 677, endPoint y: 403, distance: 237.5
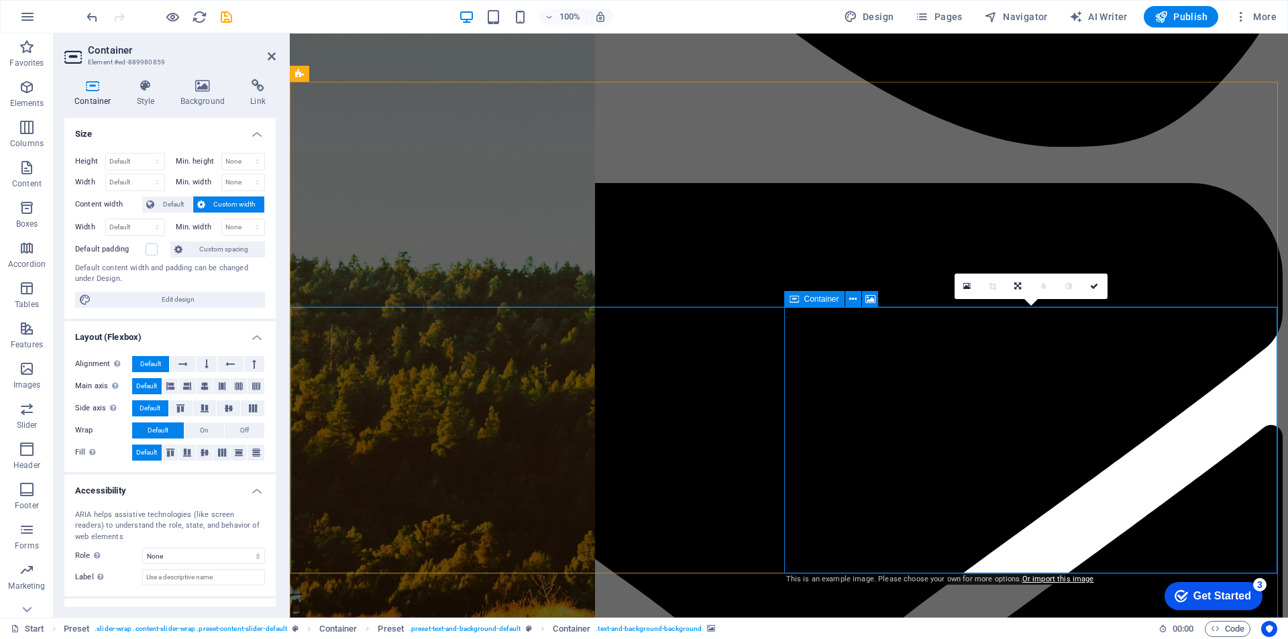
click at [192, 92] on icon at bounding box center [202, 85] width 65 height 13
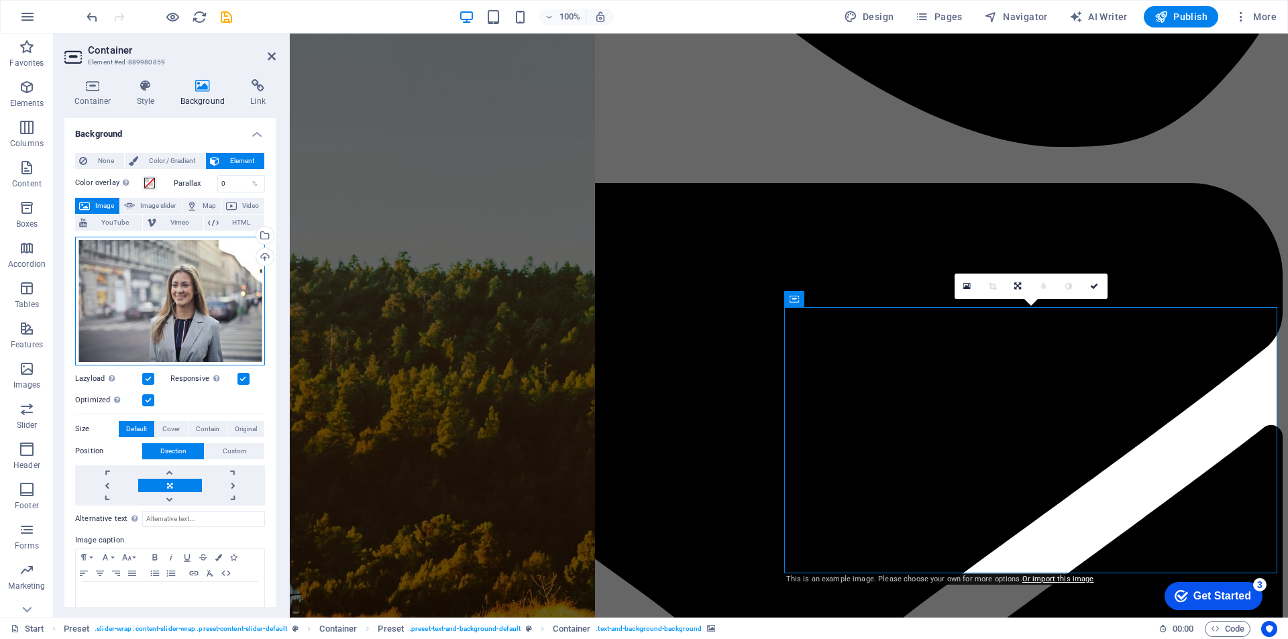
click at [146, 304] on div "Drag files here, click to choose files or select files from Files or our free s…" at bounding box center [170, 301] width 190 height 129
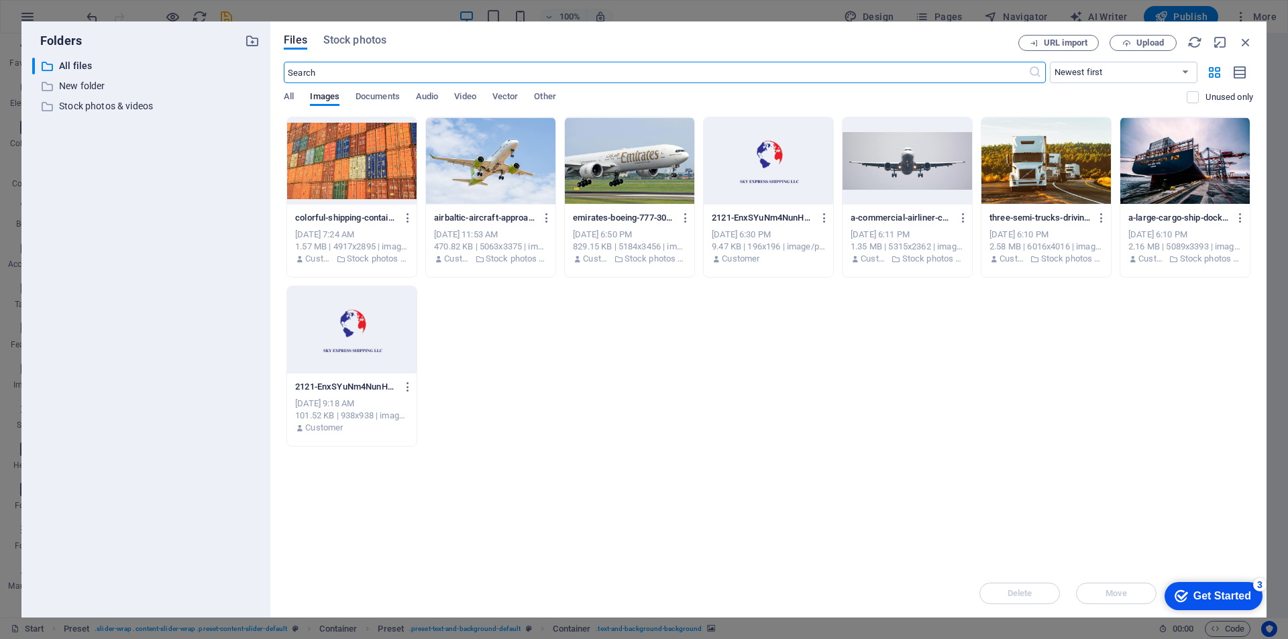
click at [550, 57] on div "Files Stock photos URL import Upload ​ Newest first Oldest first Name (A-Z) Nam…" at bounding box center [768, 320] width 969 height 570
click at [548, 70] on input "text" at bounding box center [656, 72] width 744 height 21
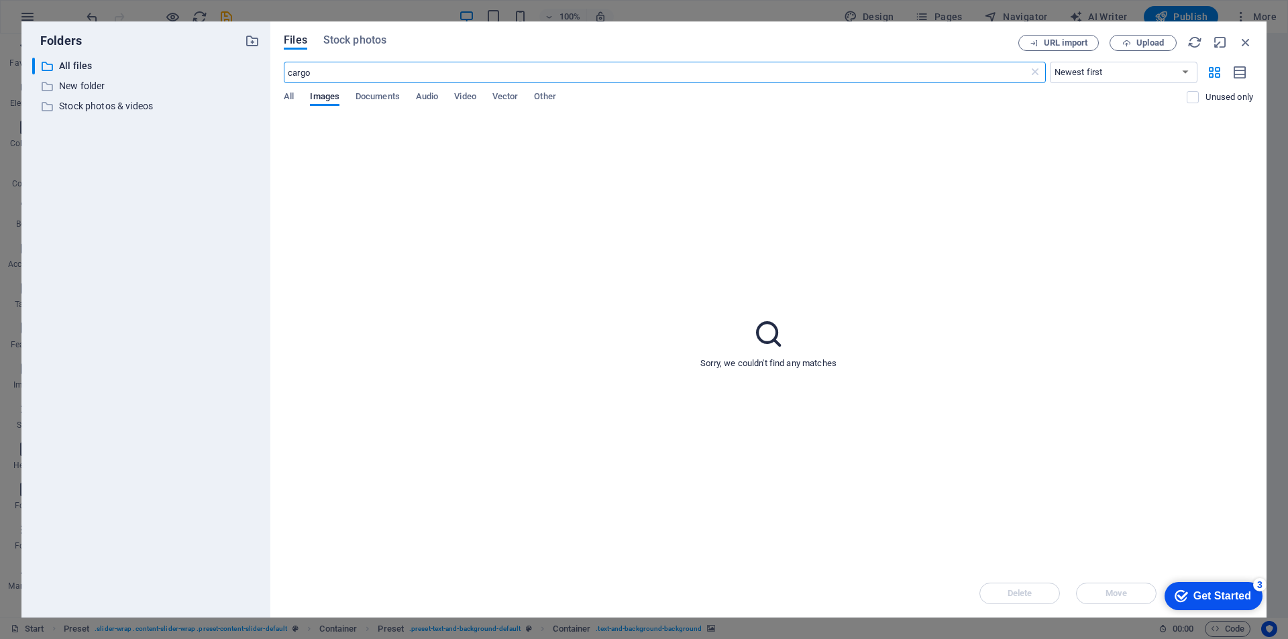
type input "cargo"
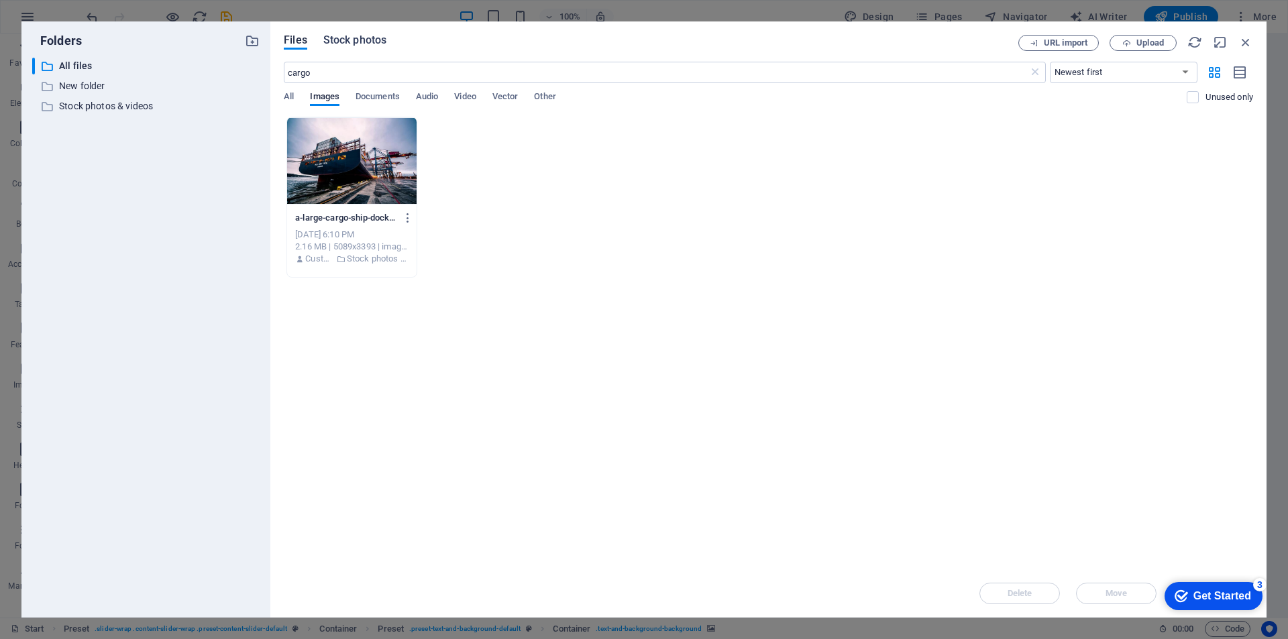
click at [338, 44] on span "Stock photos" at bounding box center [354, 40] width 63 height 16
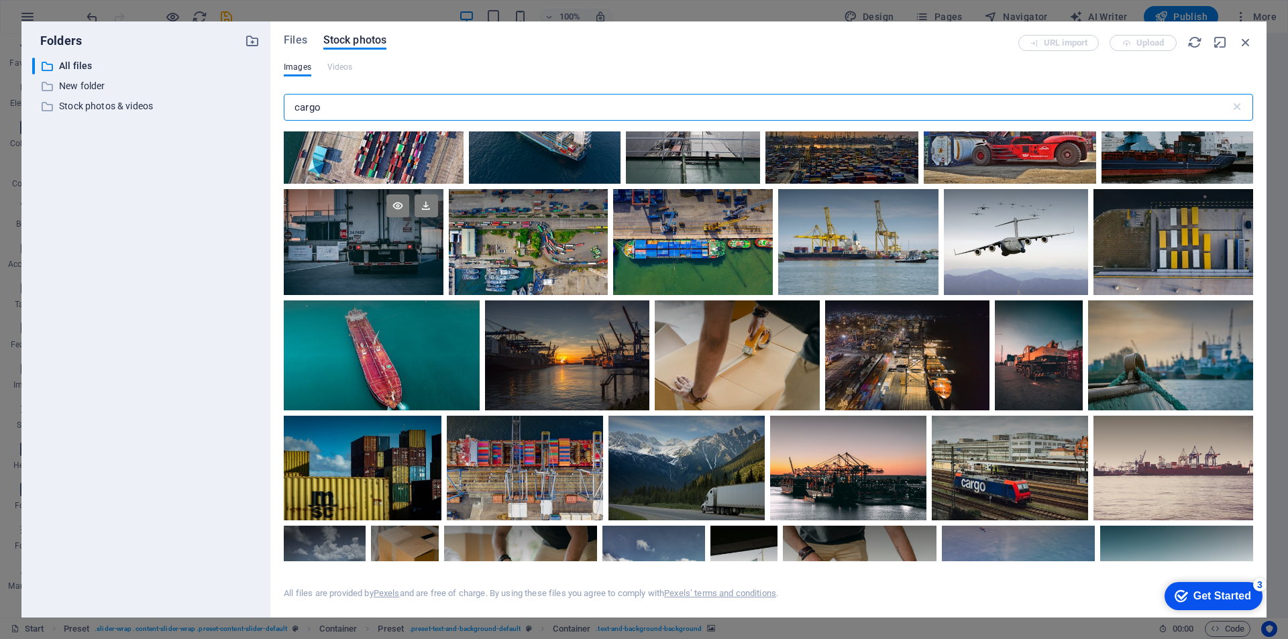
scroll to position [604, 0]
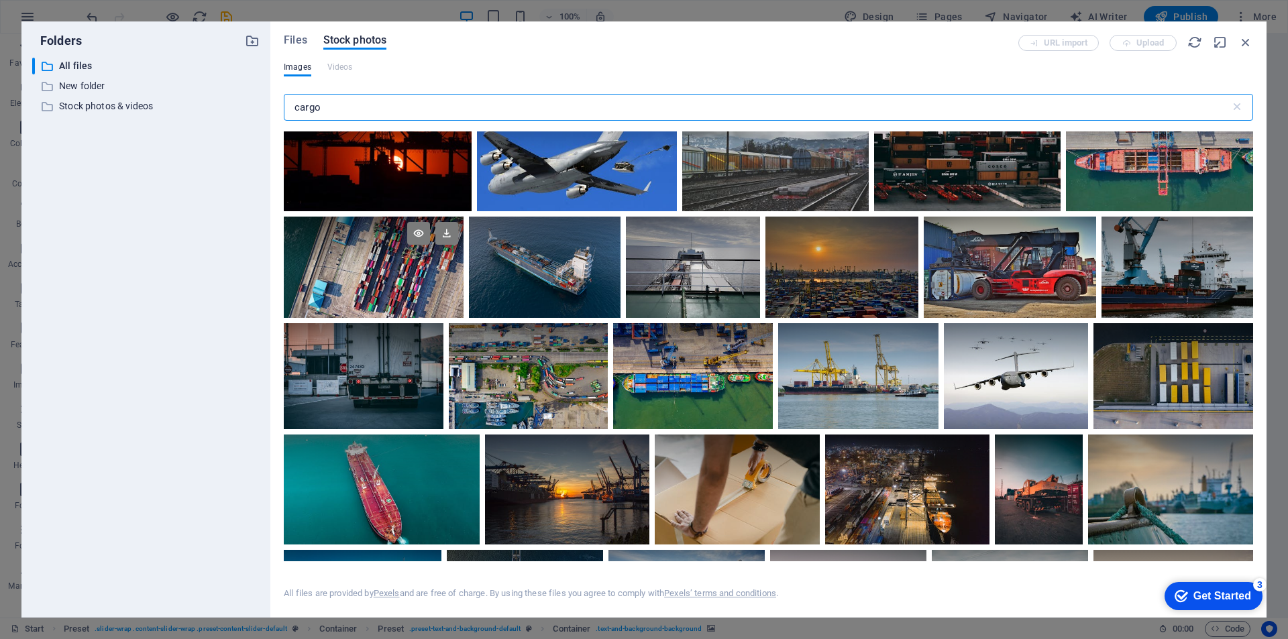
click at [433, 262] on div at bounding box center [374, 242] width 180 height 50
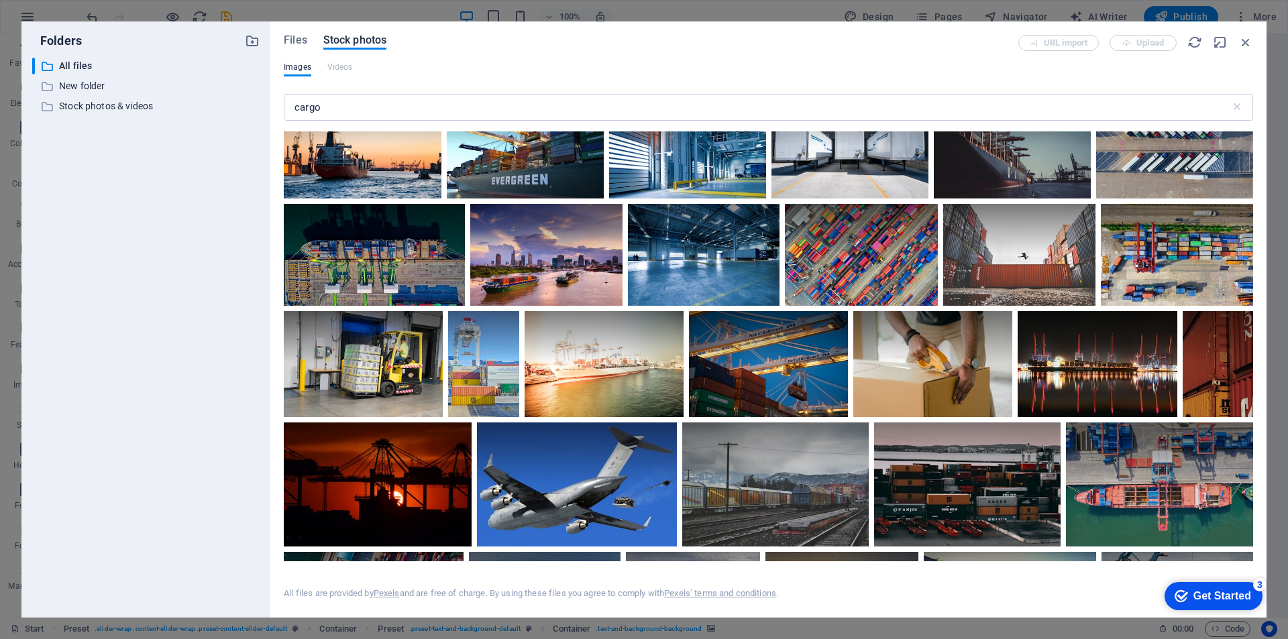
scroll to position [134, 0]
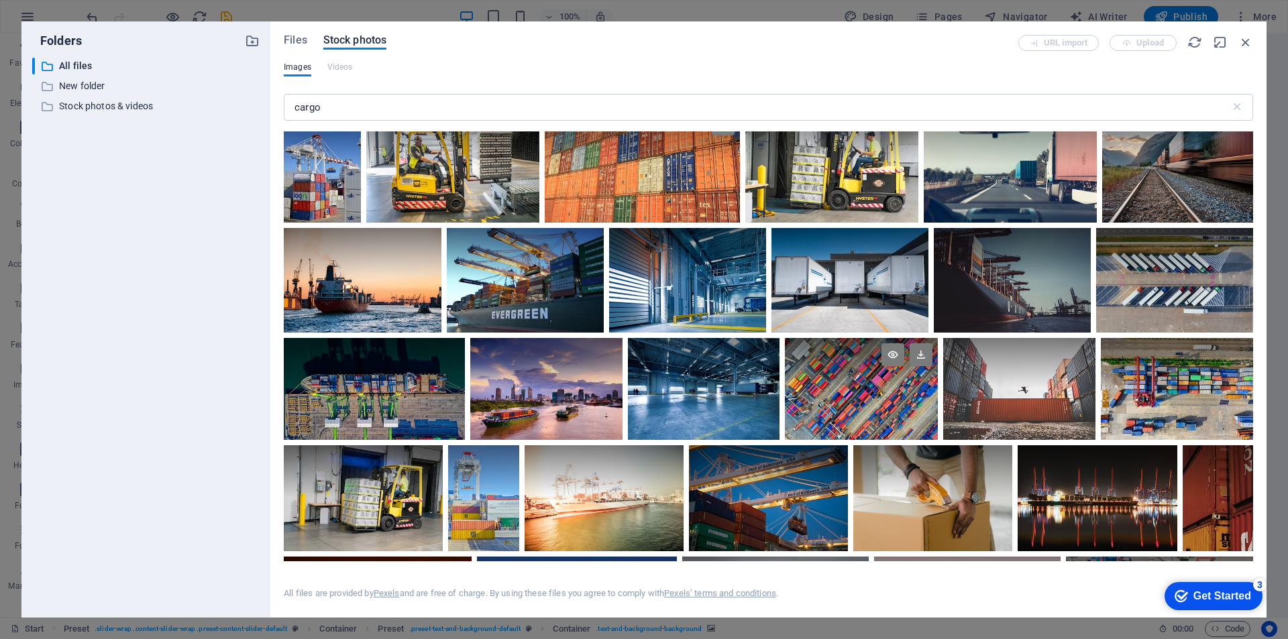
click at [877, 380] on div at bounding box center [861, 363] width 153 height 51
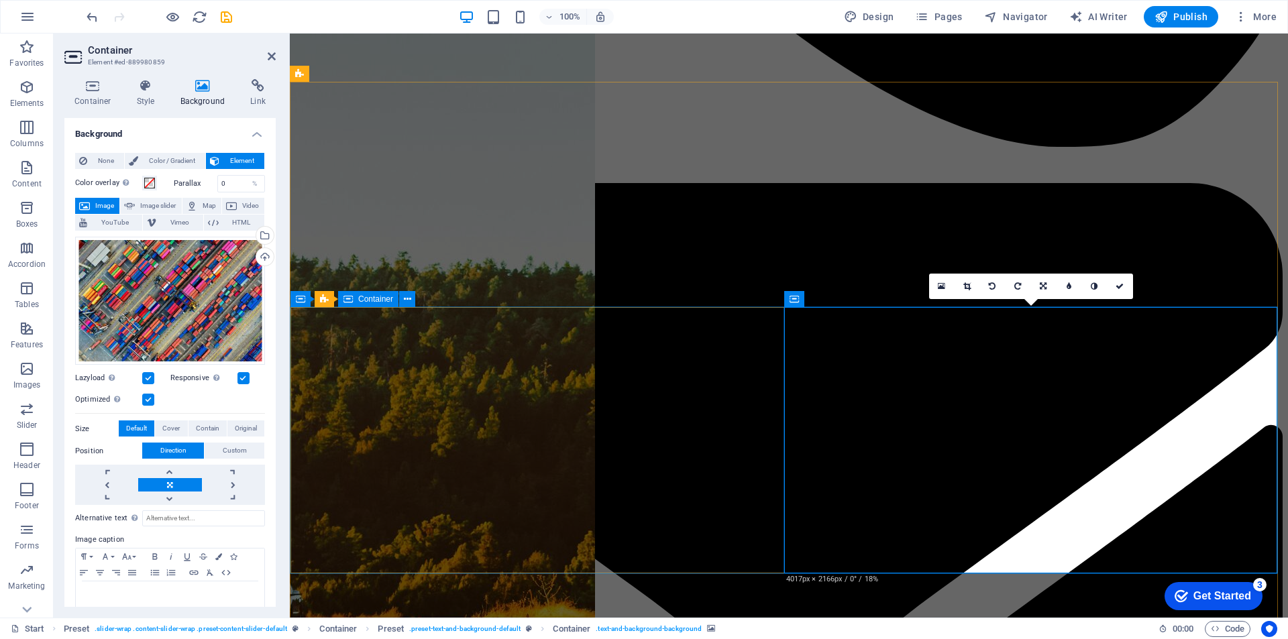
scroll to position [1543, 0]
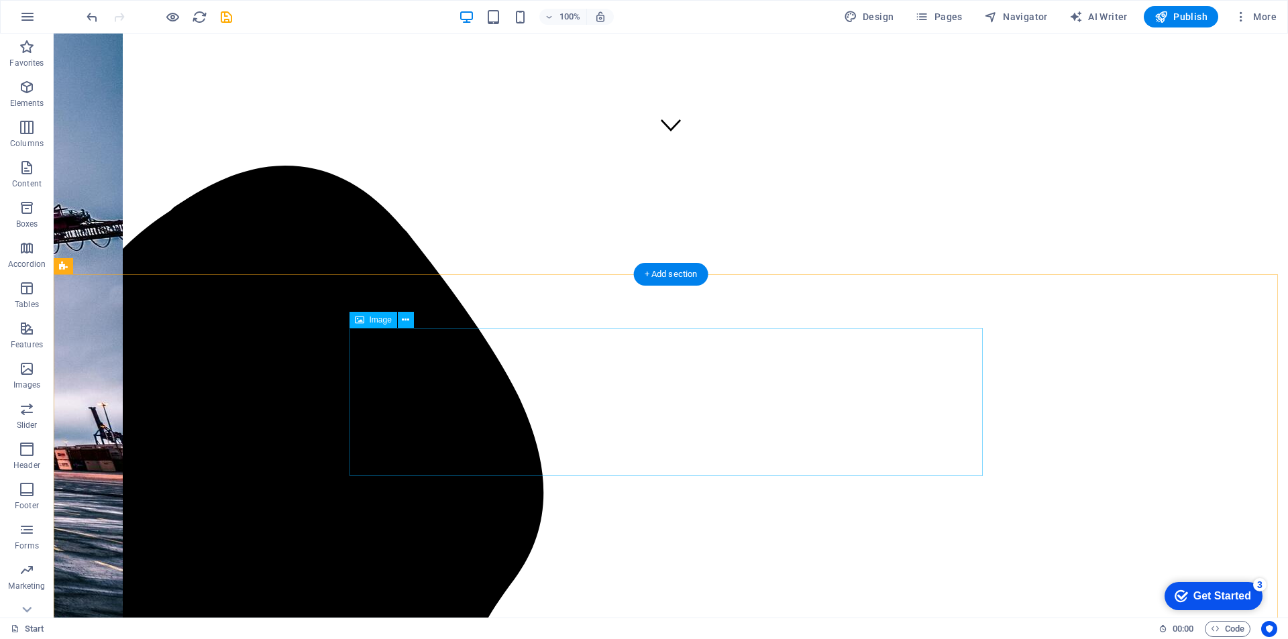
scroll to position [738, 0]
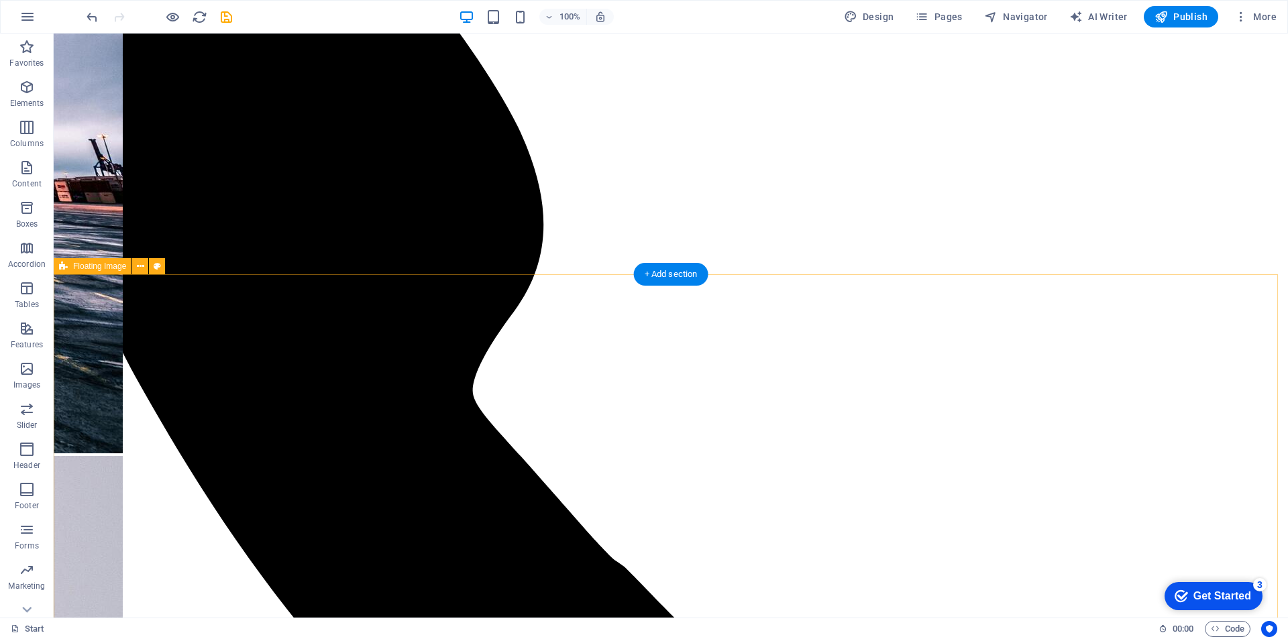
click at [142, 268] on icon at bounding box center [140, 267] width 7 height 14
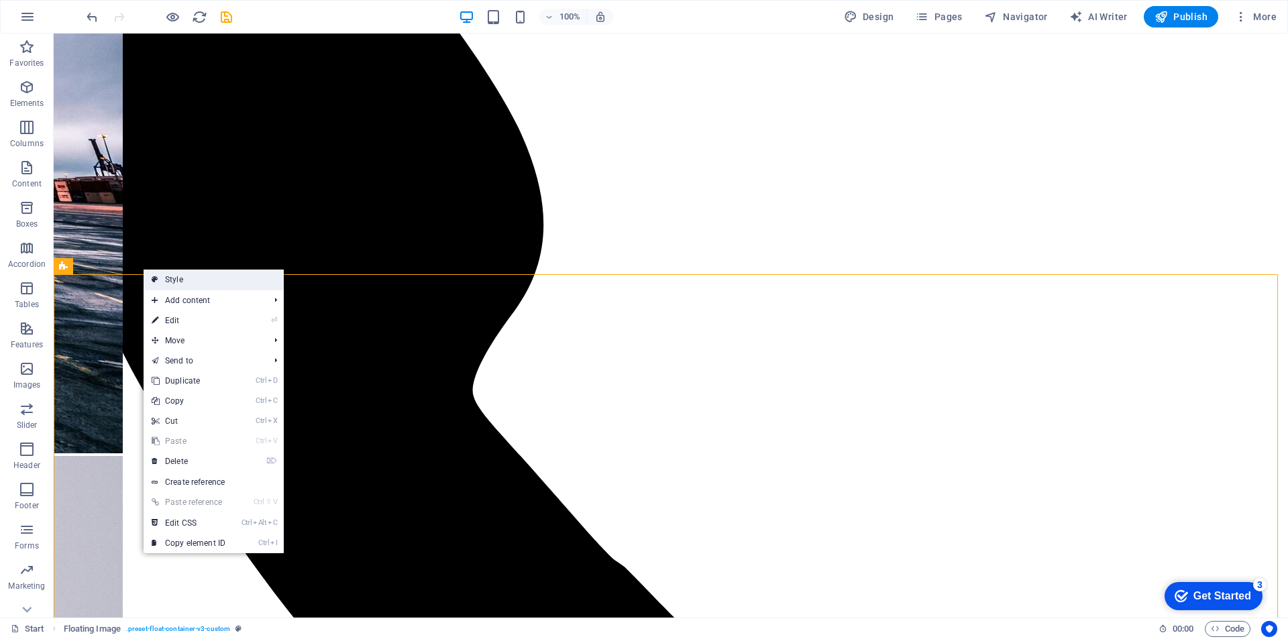
click at [167, 282] on link "Style" at bounding box center [214, 280] width 140 height 20
select select "%"
select select "rem"
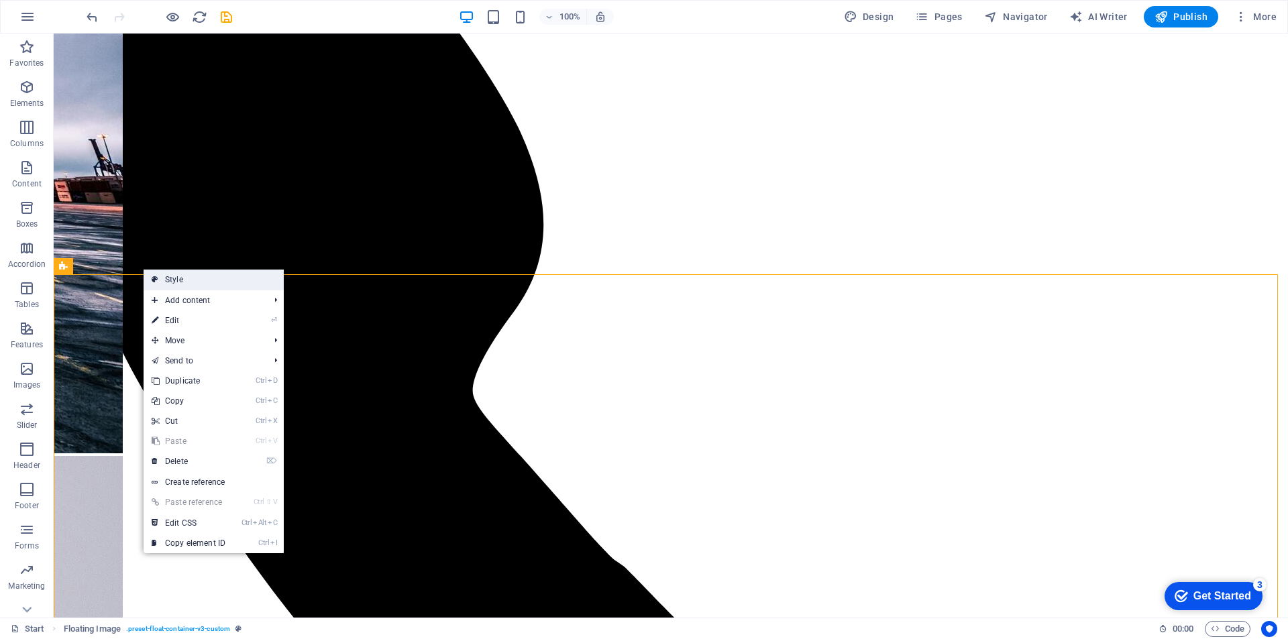
select select "rem"
select select "%"
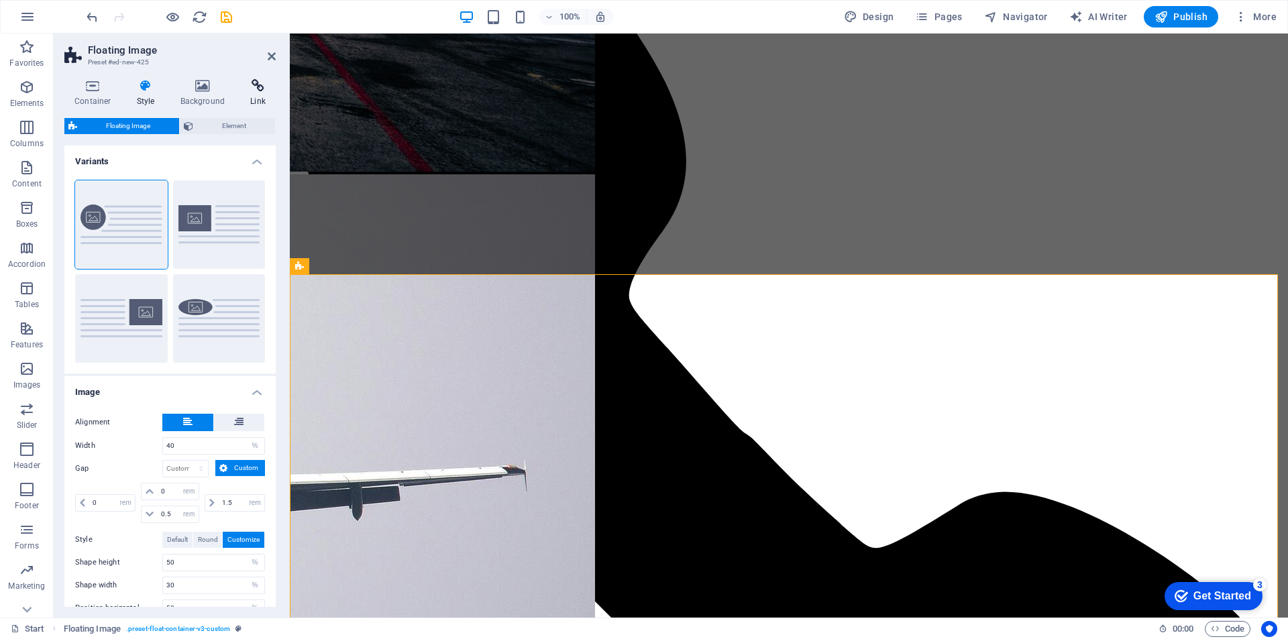
click at [257, 91] on icon at bounding box center [258, 85] width 36 height 13
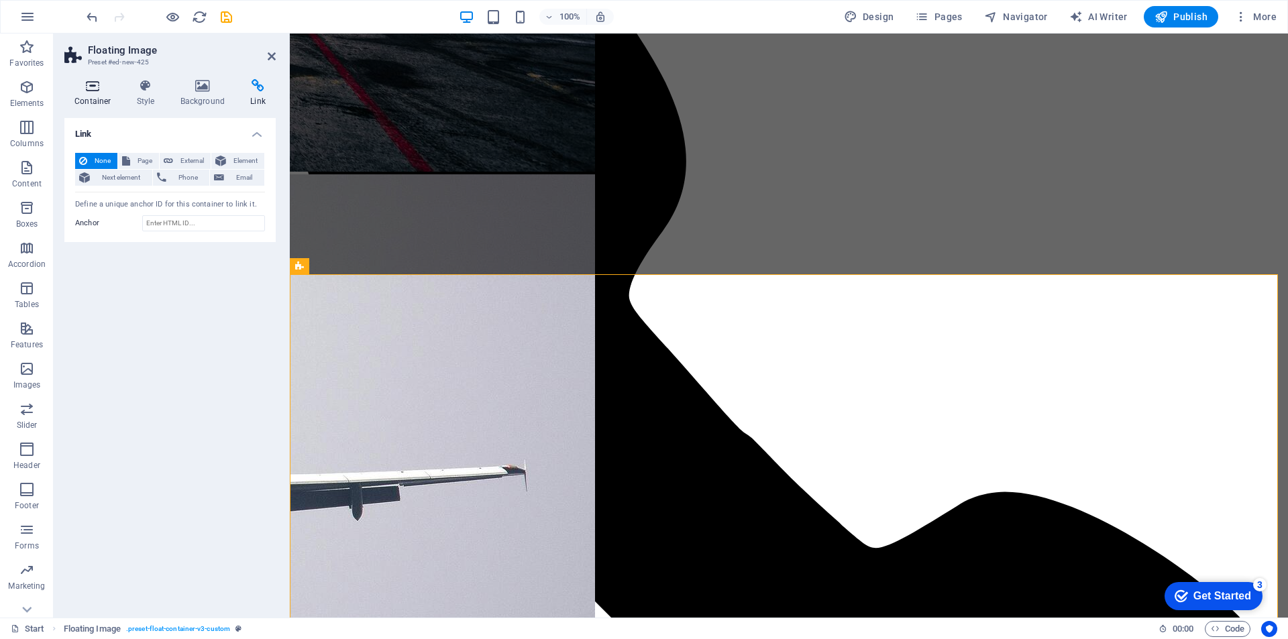
click at [99, 101] on h4 "Container" at bounding box center [95, 93] width 62 height 28
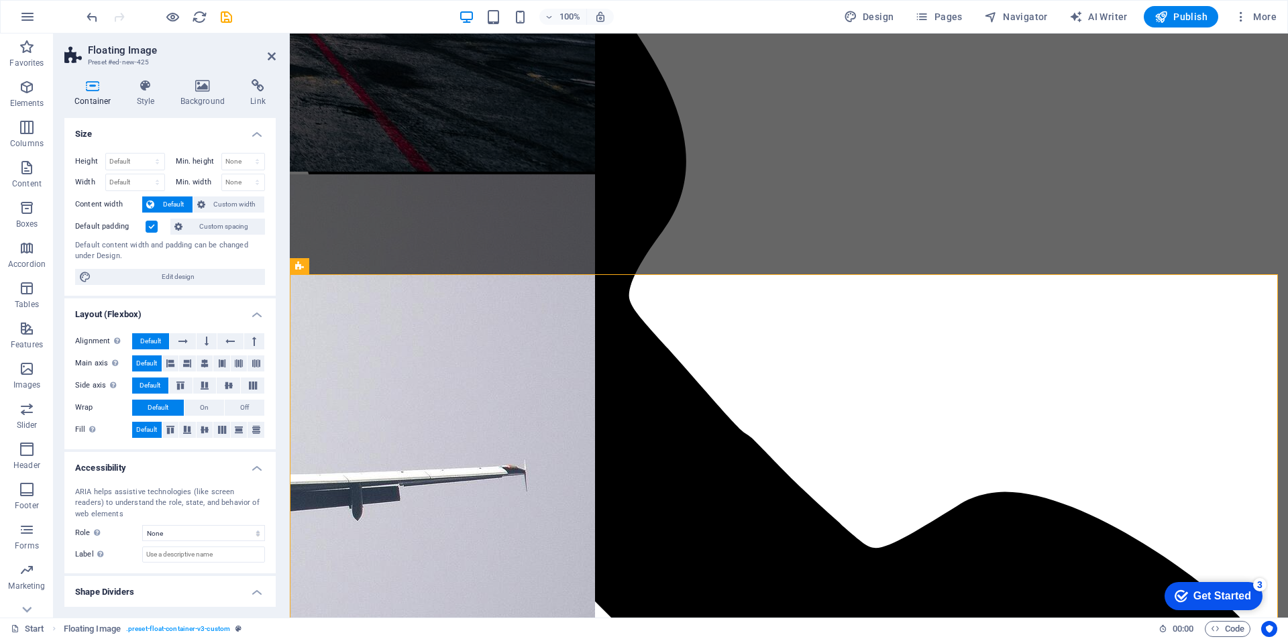
scroll to position [31, 0]
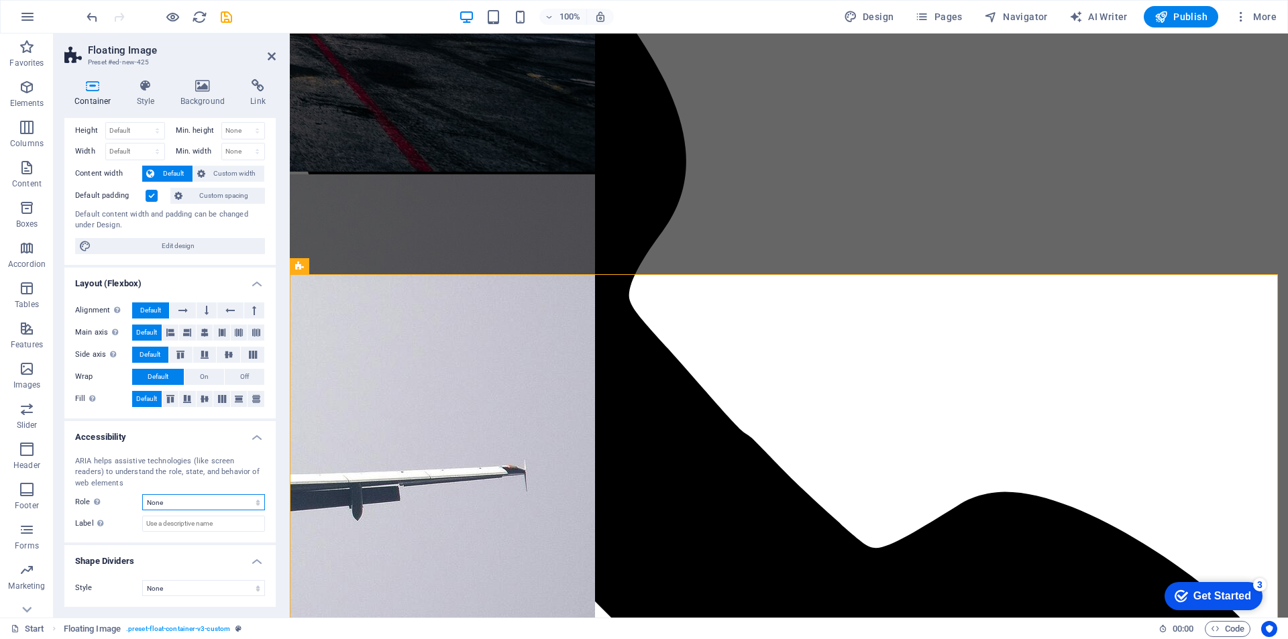
click at [186, 502] on select "None Alert Article Banner Comment Complementary Dialog Footer Header Marquee Pr…" at bounding box center [203, 502] width 123 height 16
click at [187, 502] on select "None Alert Article Banner Comment Complementary Dialog Footer Header Marquee Pr…" at bounding box center [203, 502] width 123 height 16
click at [189, 597] on div "Style None Triangle Square Diagonal Polygon 1 Polygon 2 Zigzag Multiple Zigzags…" at bounding box center [169, 589] width 211 height 38
click at [194, 591] on select "None Triangle Square Diagonal Polygon 1 Polygon 2 Zigzag Multiple Zigzags Waves…" at bounding box center [203, 588] width 123 height 16
click at [195, 590] on select "None Triangle Square Diagonal Polygon 1 Polygon 2 Zigzag Multiple Zigzags Waves…" at bounding box center [203, 588] width 123 height 16
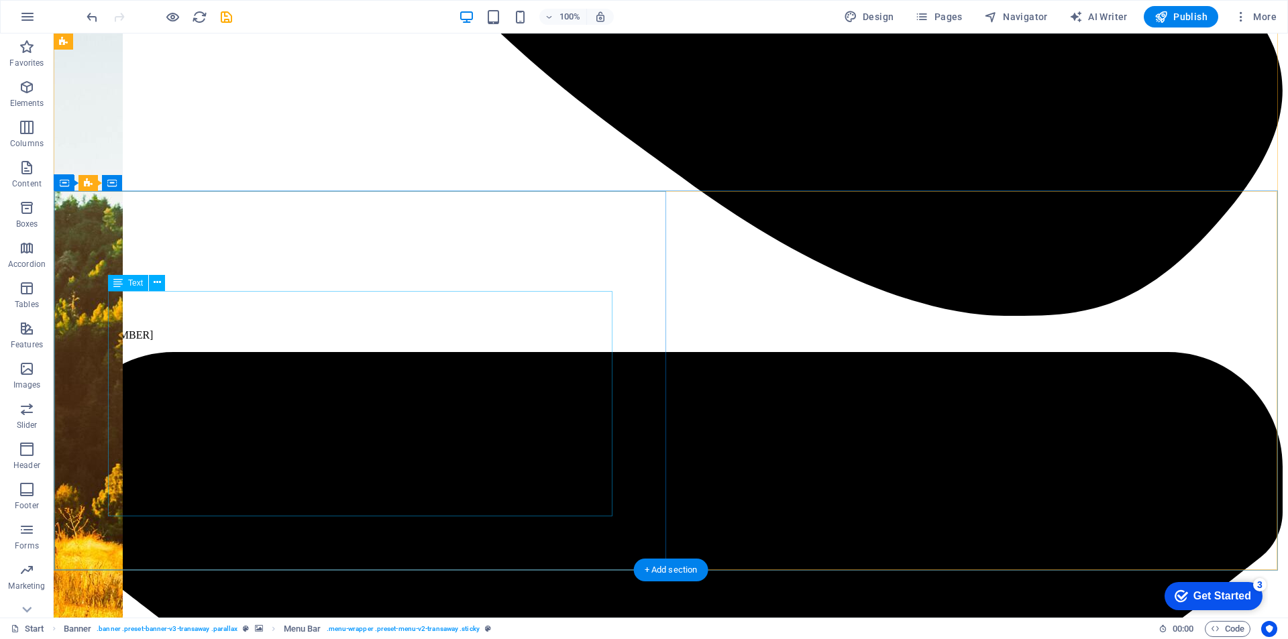
scroll to position [1811, 0]
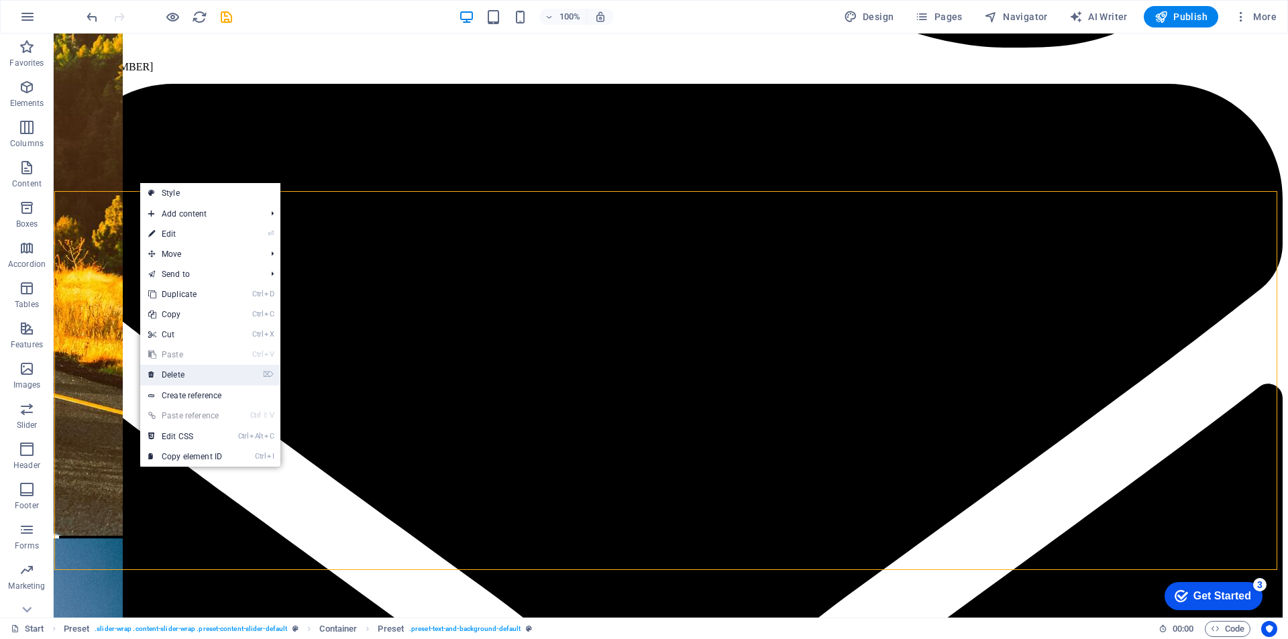
click at [178, 378] on link "⌦ Delete" at bounding box center [185, 375] width 90 height 20
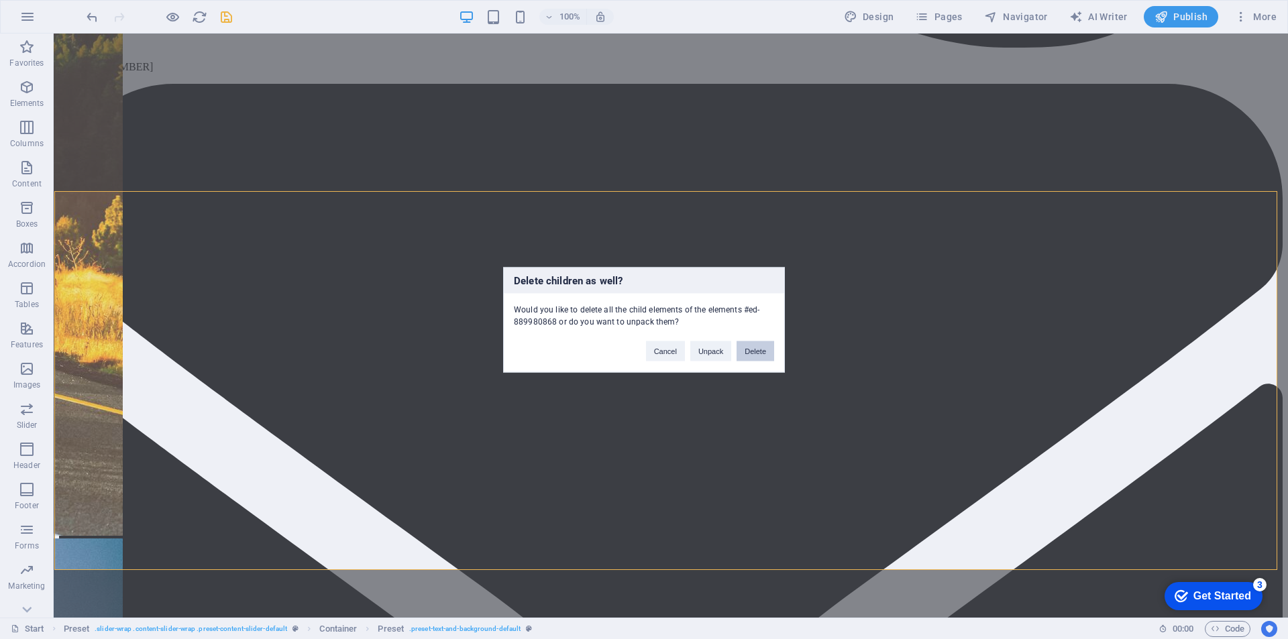
click at [751, 351] on button "Delete" at bounding box center [756, 351] width 38 height 20
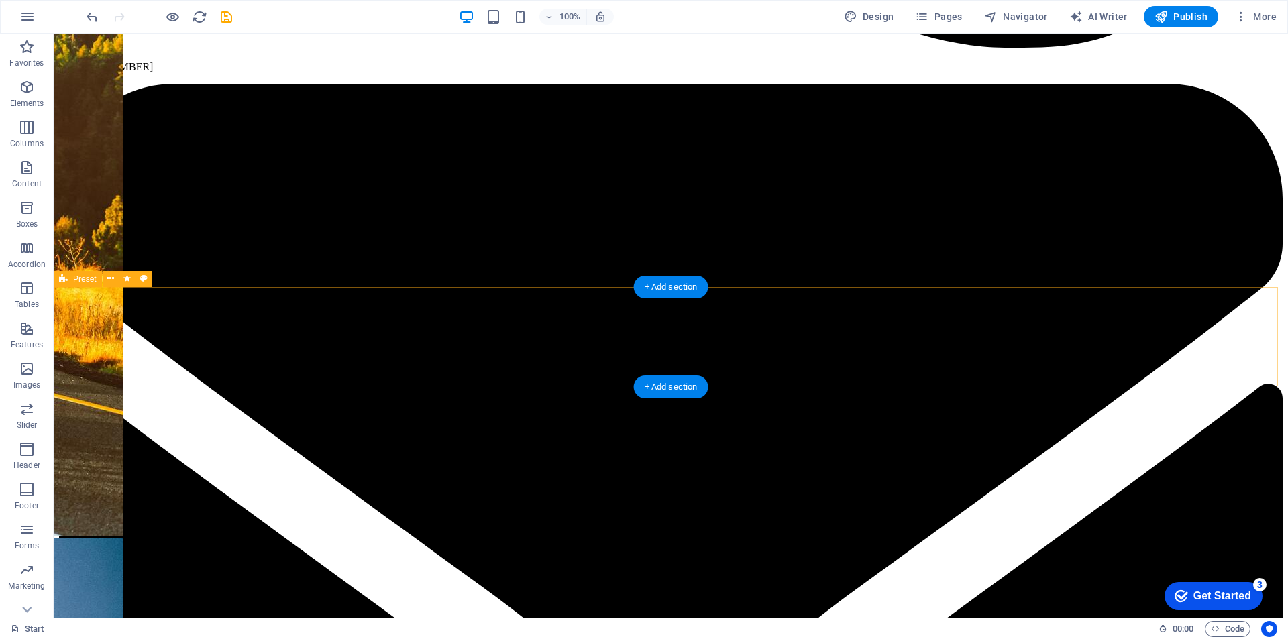
scroll to position [1610, 0]
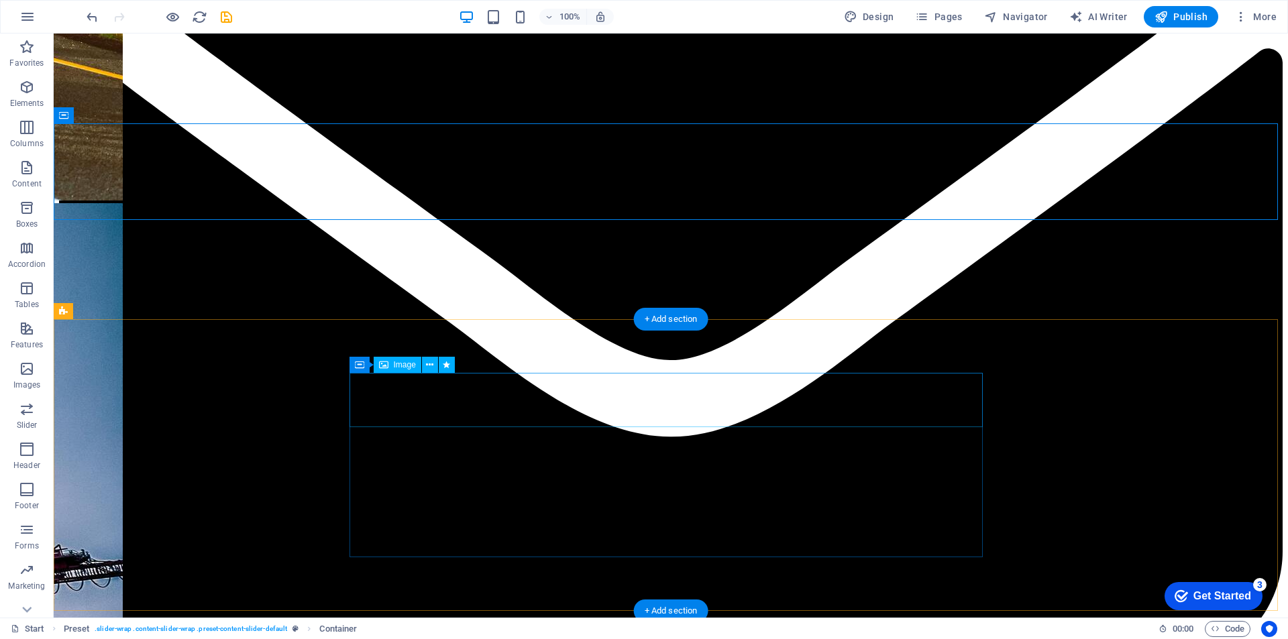
scroll to position [1878, 0]
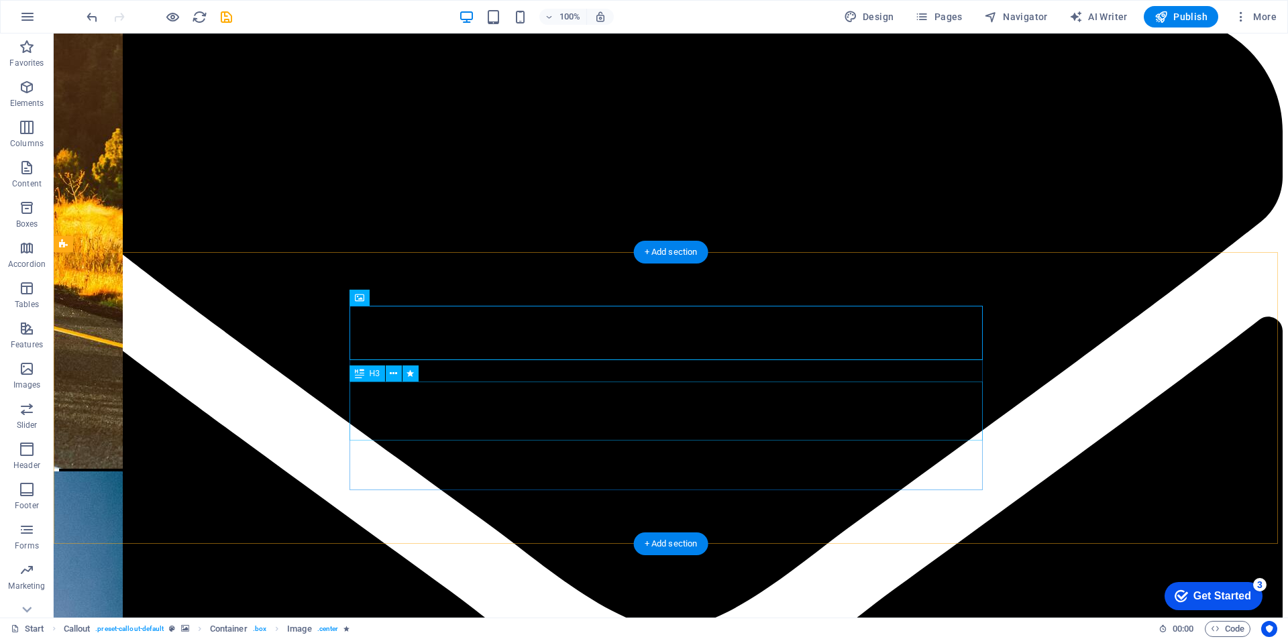
scroll to position [1945, 0]
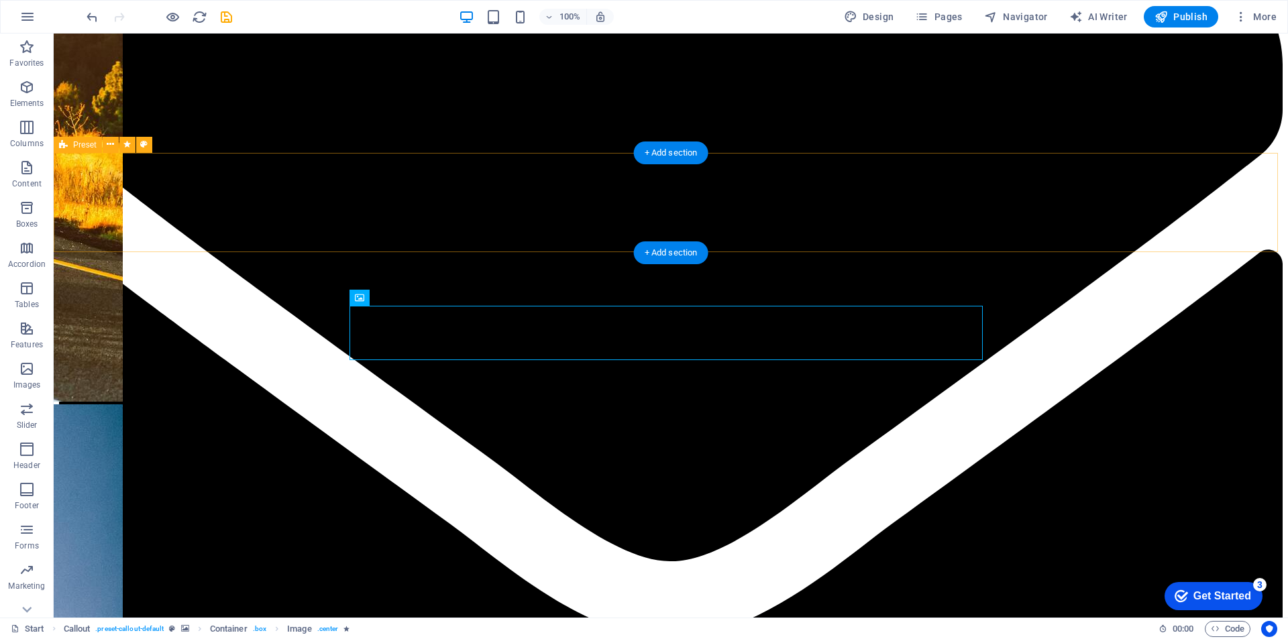
select select "16/9"
select select "rem"
select select "px"
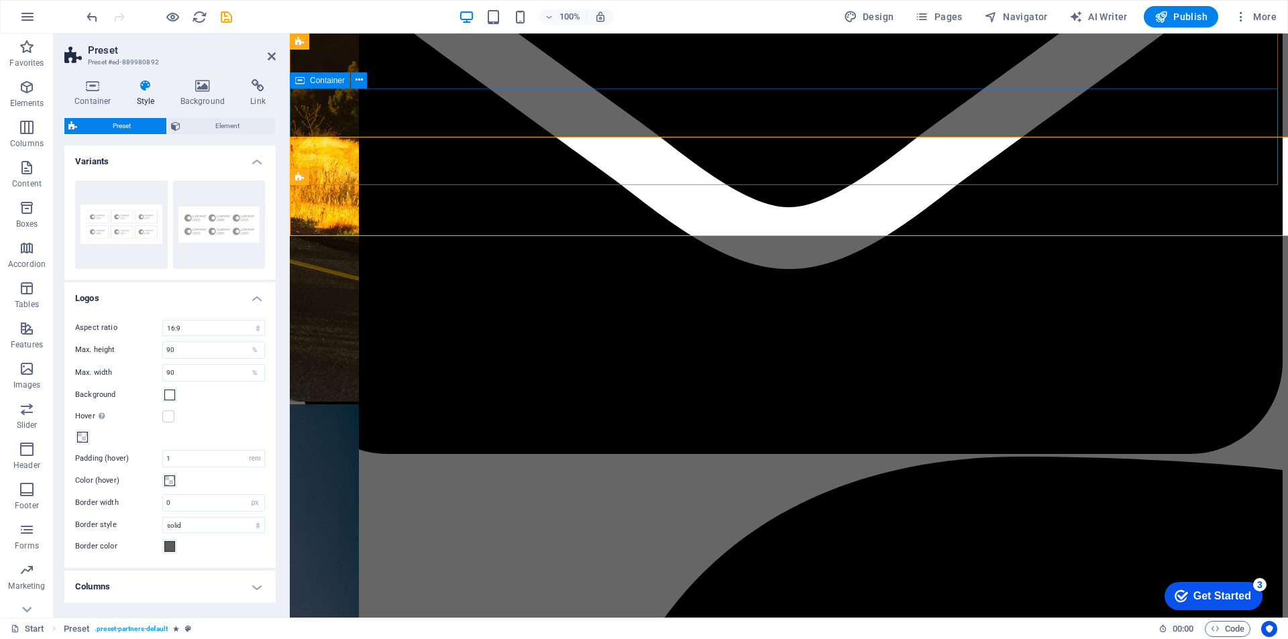
scroll to position [1962, 0]
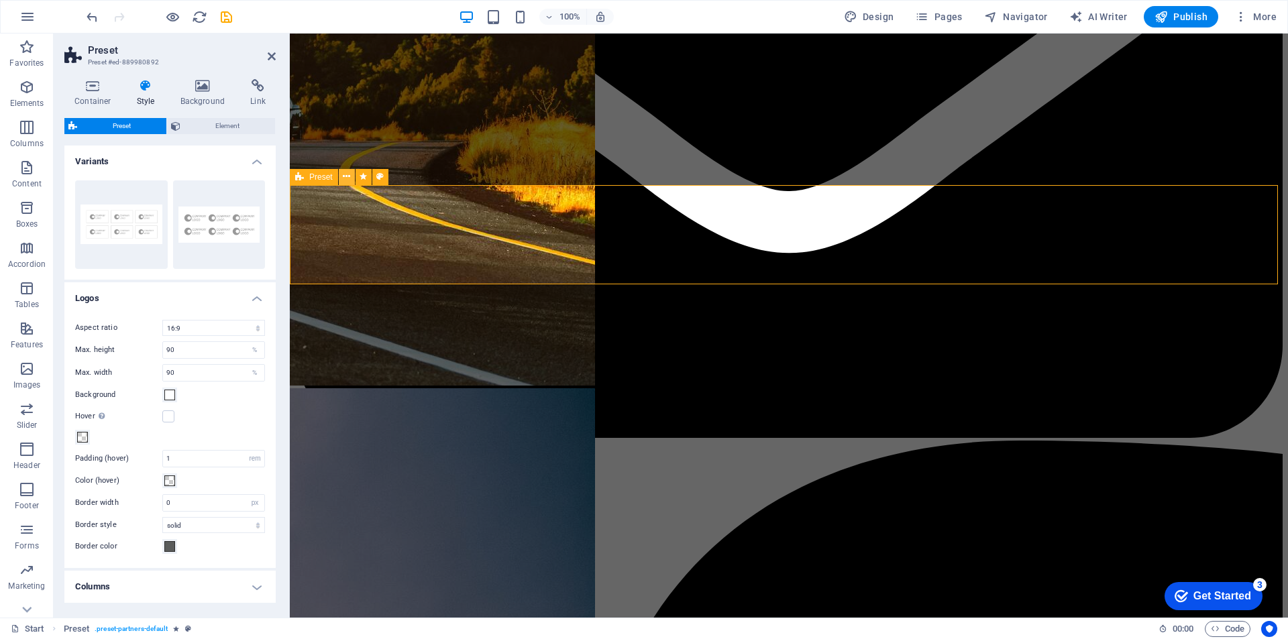
click at [351, 180] on button at bounding box center [347, 177] width 16 height 16
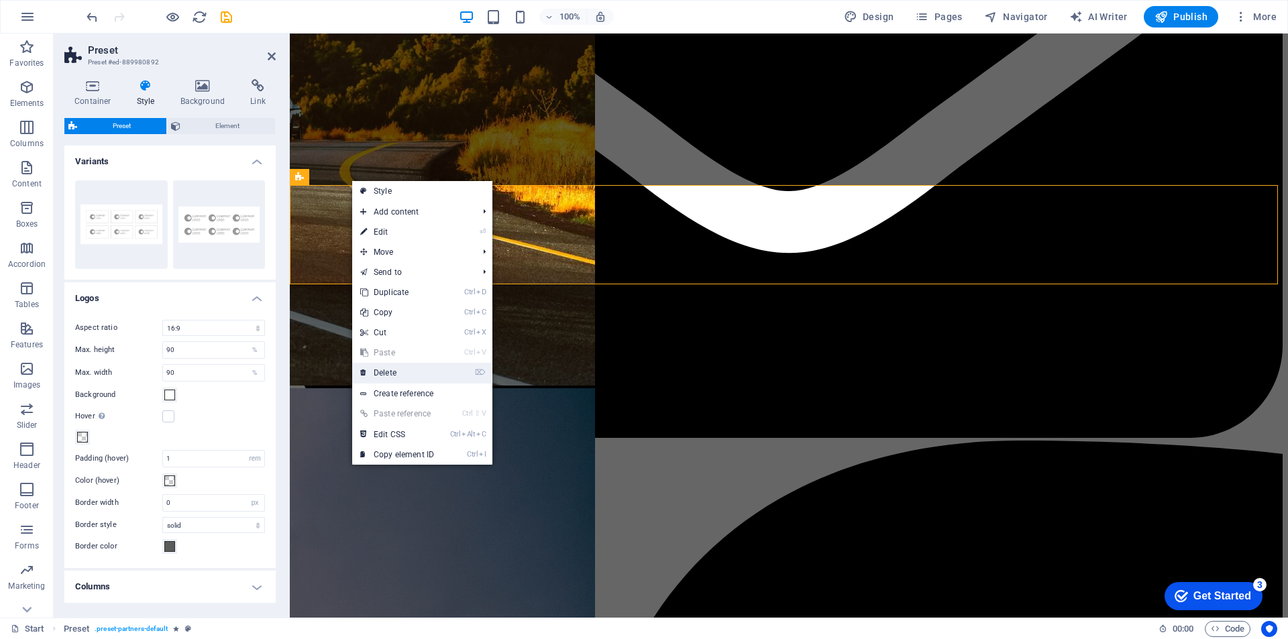
click at [388, 376] on link "⌦ Delete" at bounding box center [397, 373] width 90 height 20
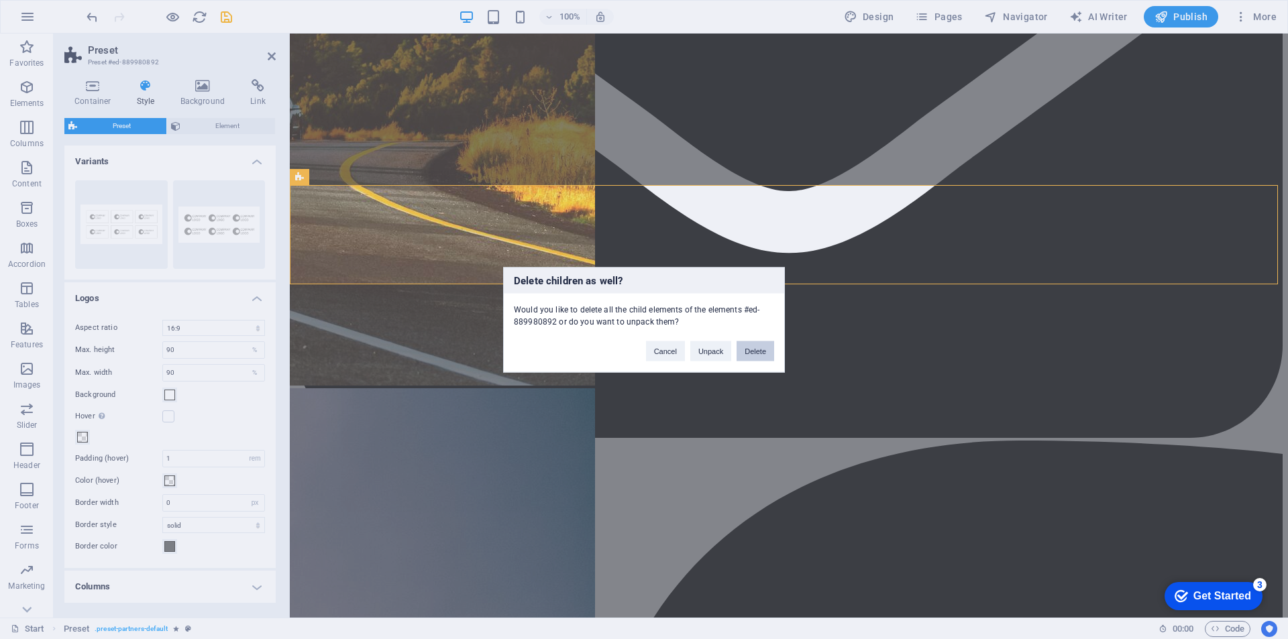
drag, startPoint x: 753, startPoint y: 352, endPoint x: 627, endPoint y: 358, distance: 125.6
click at [753, 352] on button "Delete" at bounding box center [756, 351] width 38 height 20
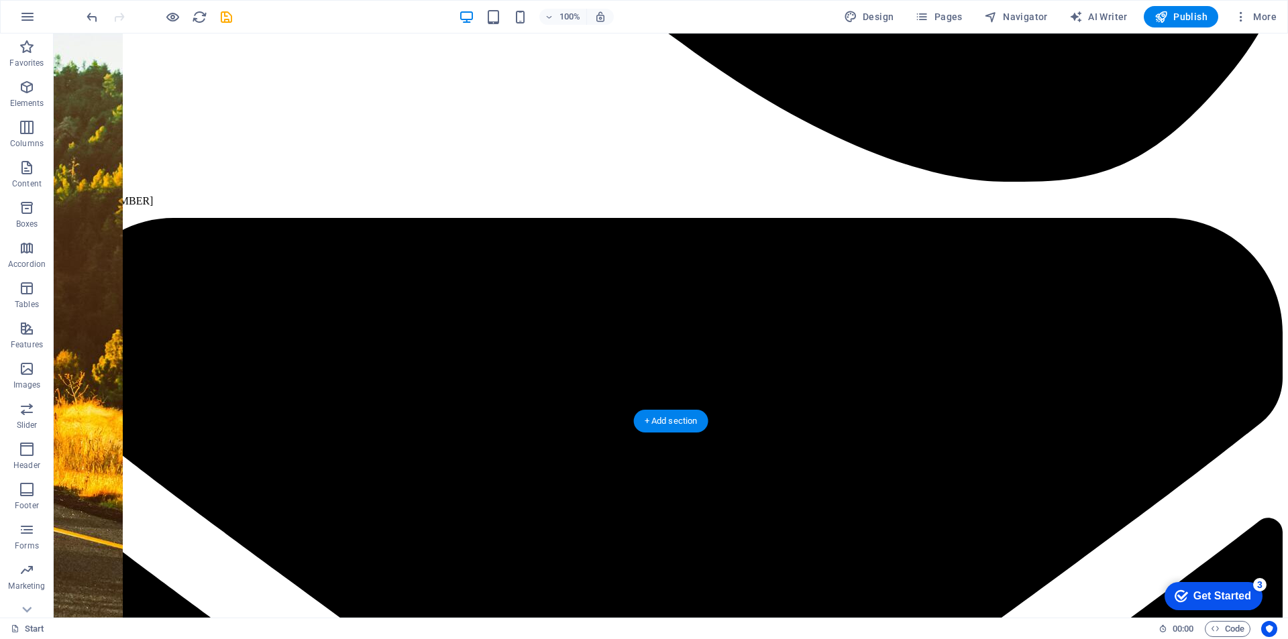
scroll to position [1744, 0]
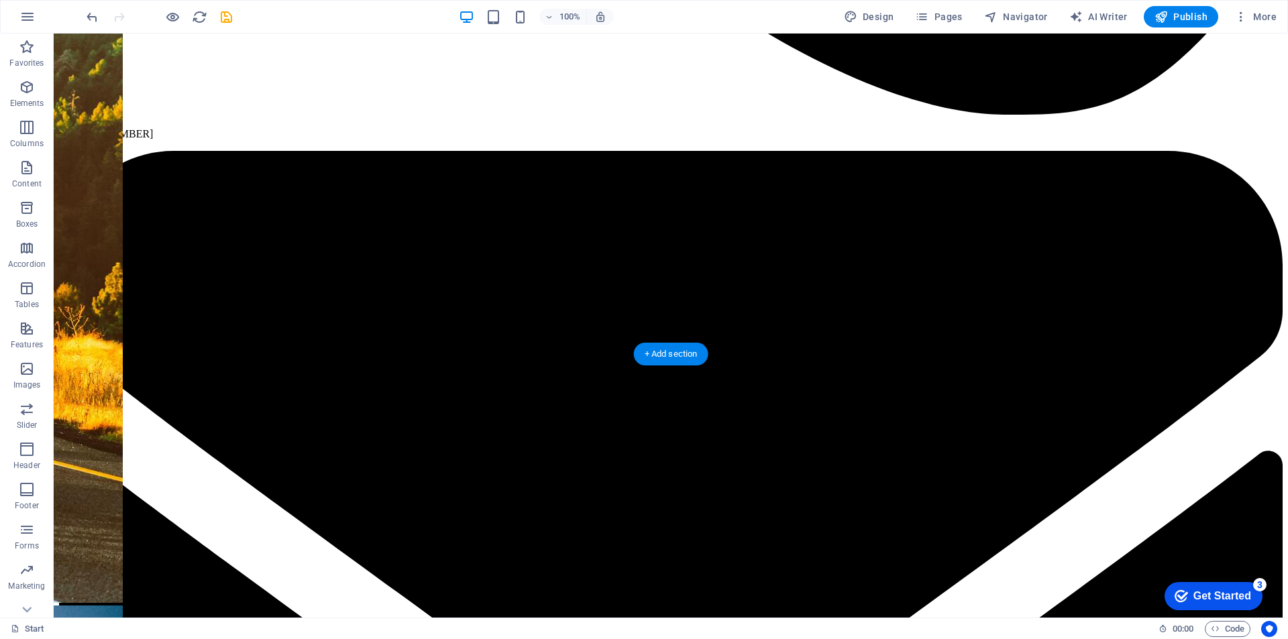
click at [240, 436] on div "Drag here to replace the existing content. Press “Ctrl” if you want to create a…" at bounding box center [671, 326] width 1234 height 584
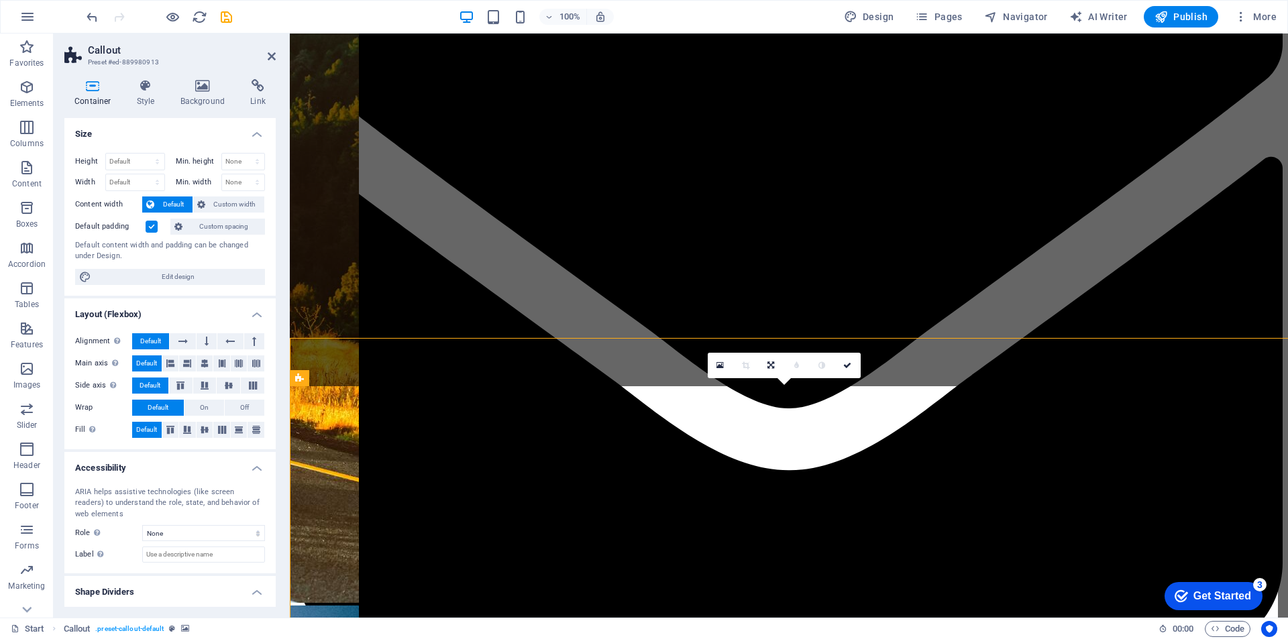
scroll to position [1760, 0]
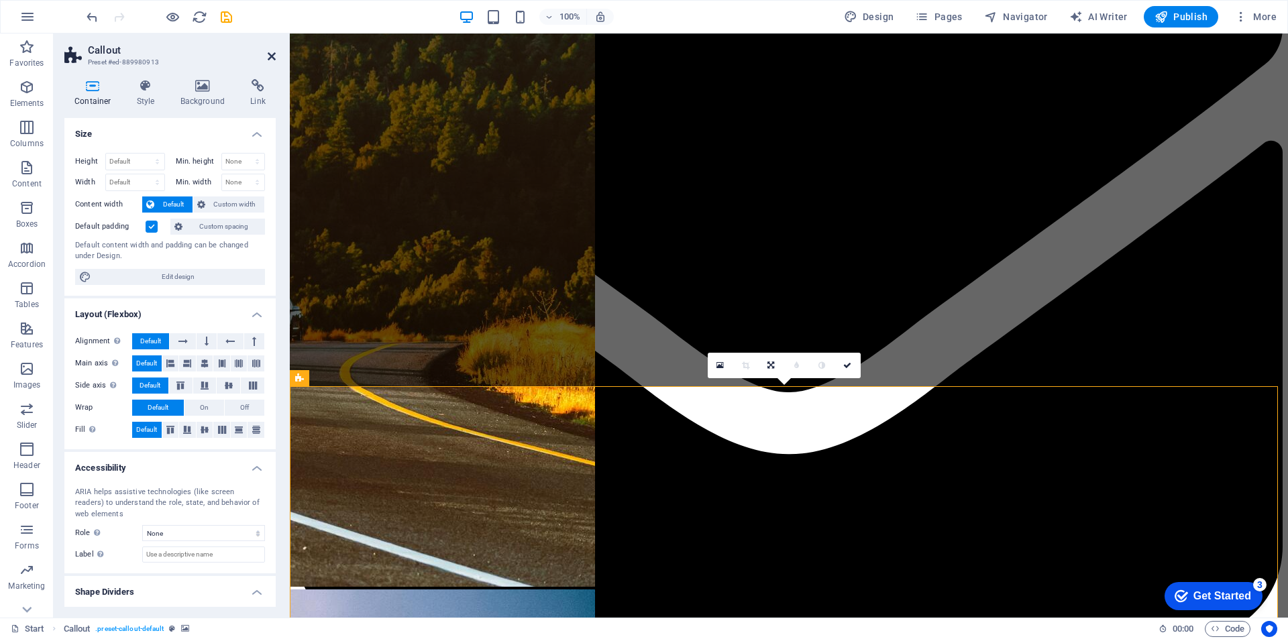
drag, startPoint x: 273, startPoint y: 55, endPoint x: 263, endPoint y: 75, distance: 22.5
click at [273, 55] on icon at bounding box center [272, 56] width 8 height 11
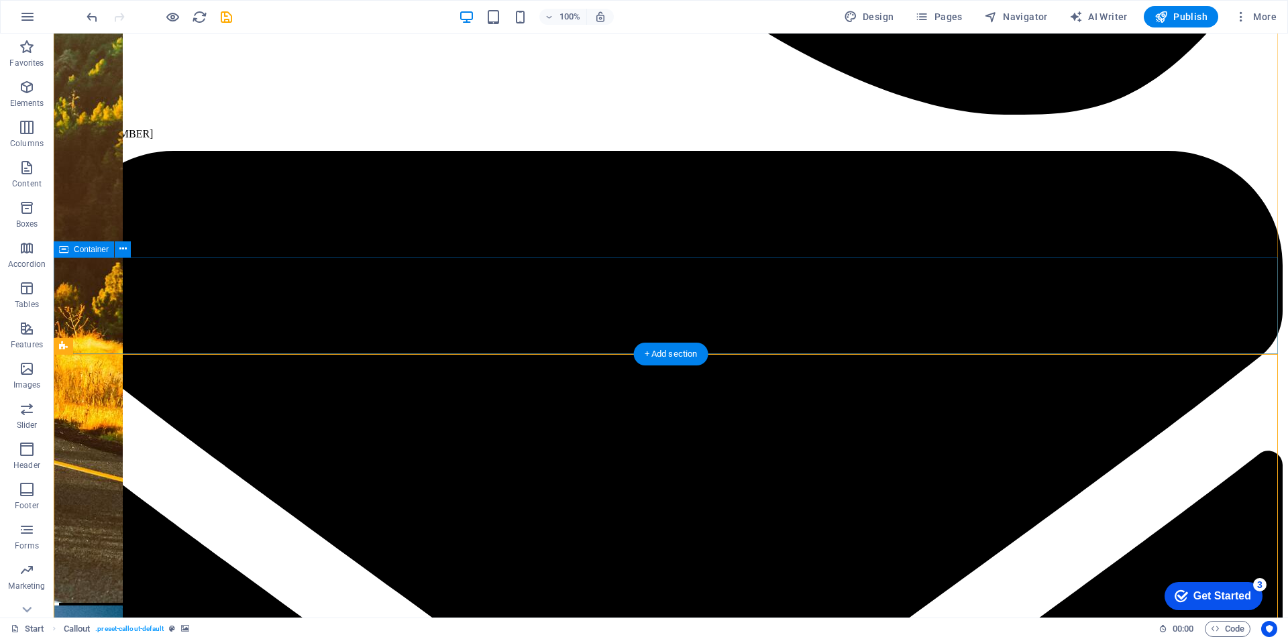
scroll to position [1610, 0]
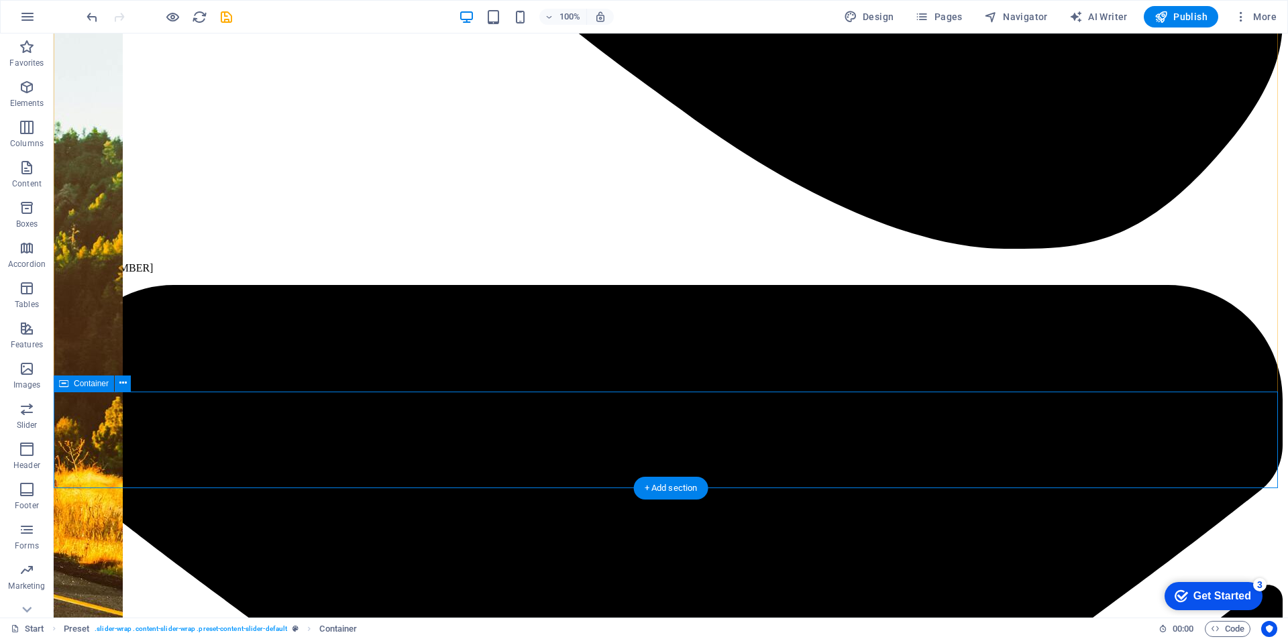
drag, startPoint x: 680, startPoint y: 407, endPoint x: 170, endPoint y: 407, distance: 509.2
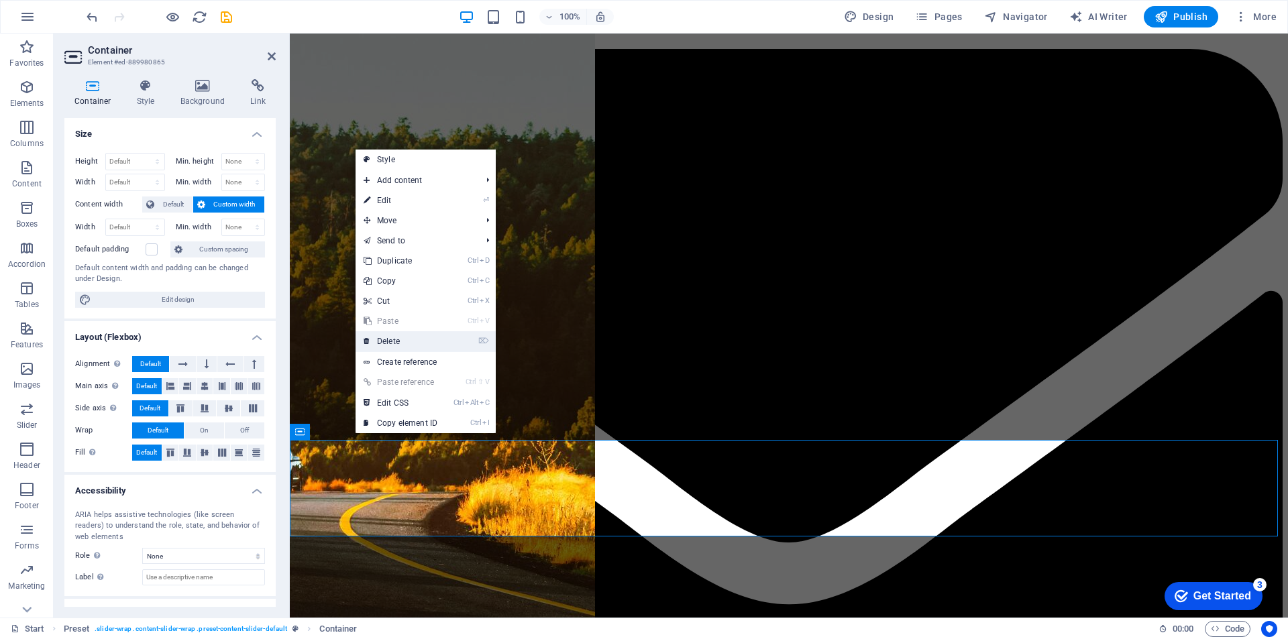
click at [427, 344] on link "⌦ Delete" at bounding box center [401, 341] width 90 height 20
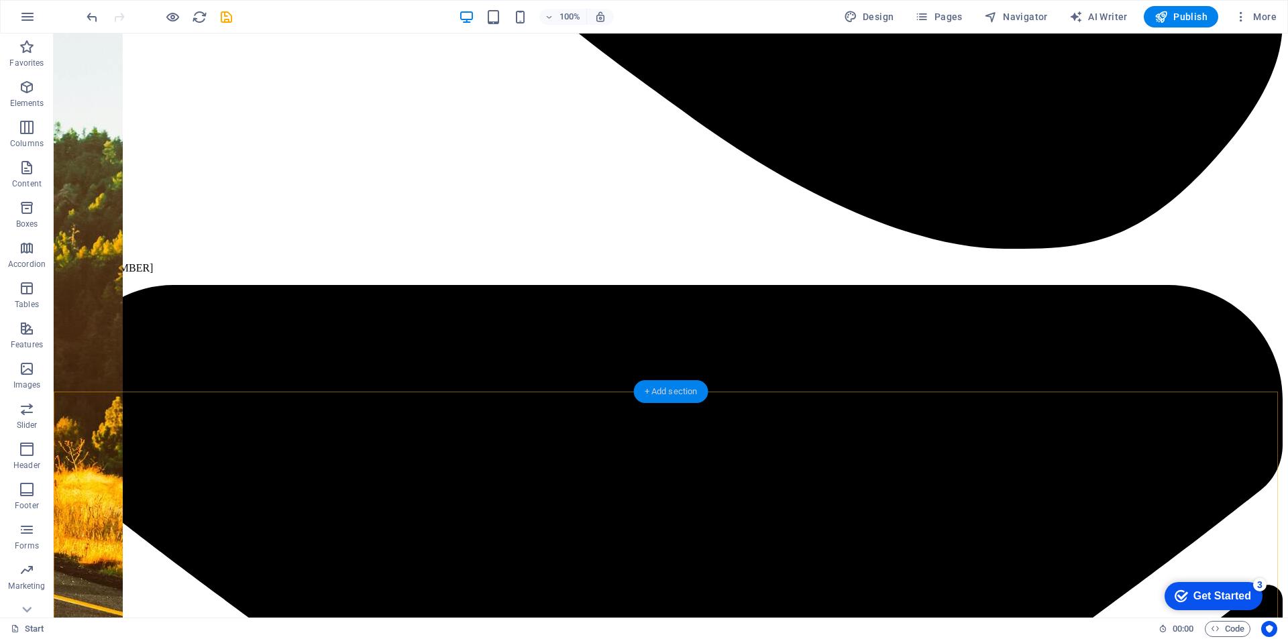
click at [674, 393] on div "+ Add section" at bounding box center [671, 391] width 74 height 23
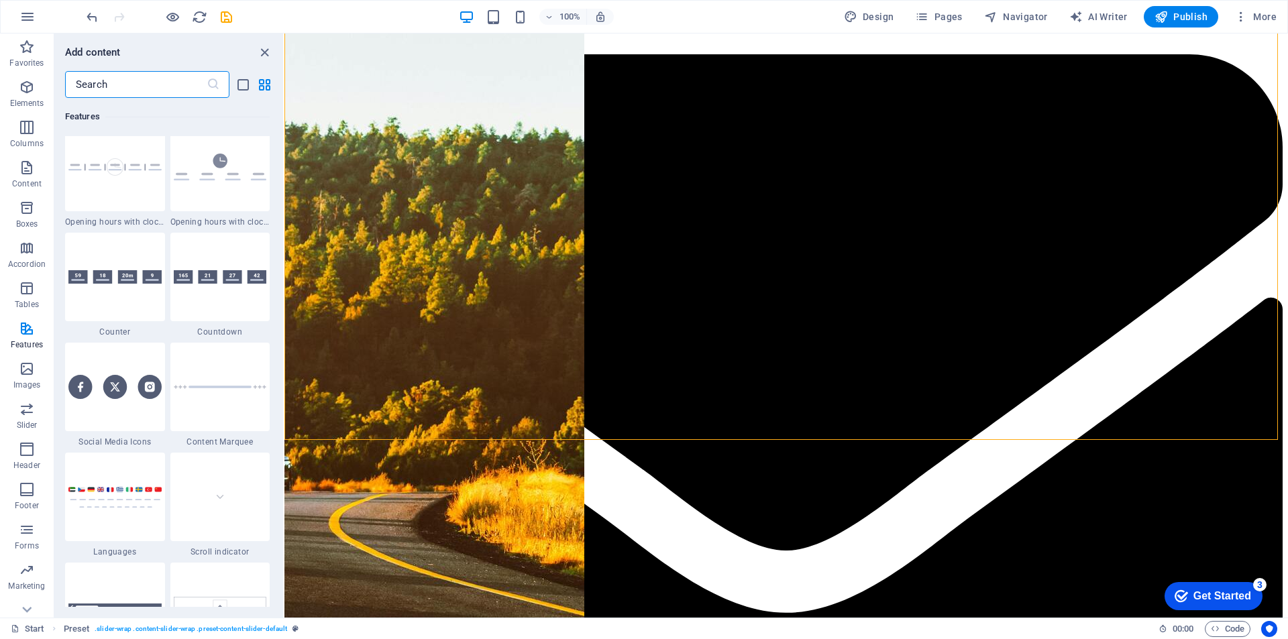
scroll to position [5970, 0]
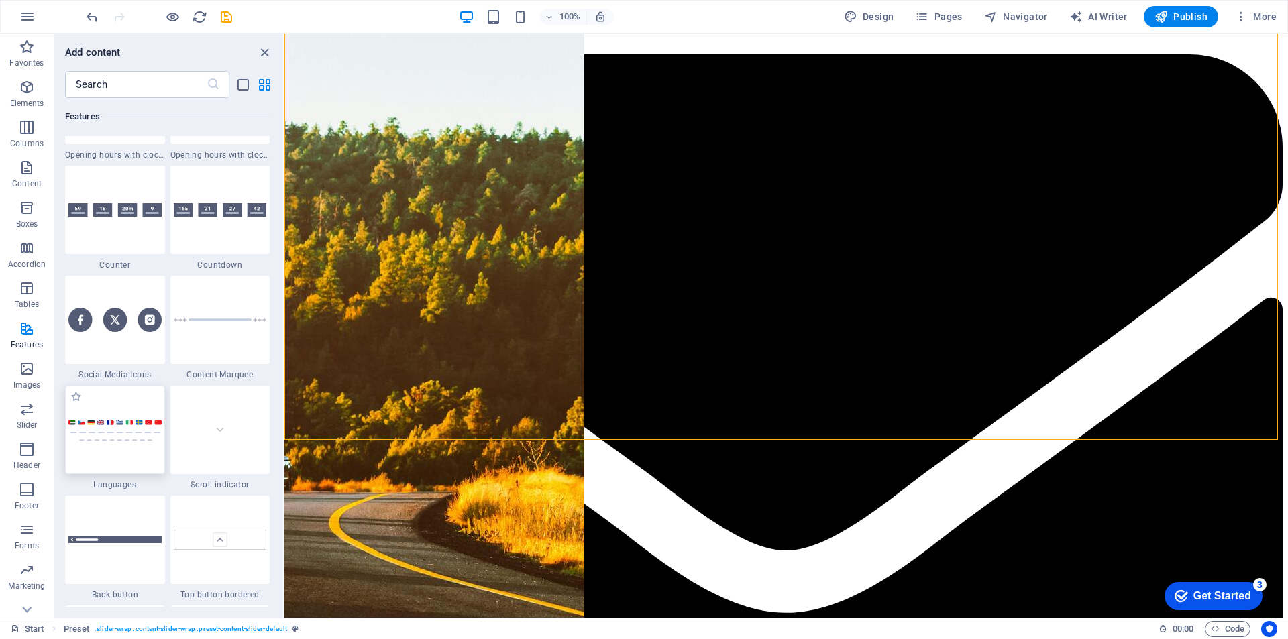
click at [118, 423] on img at bounding box center [114, 430] width 93 height 22
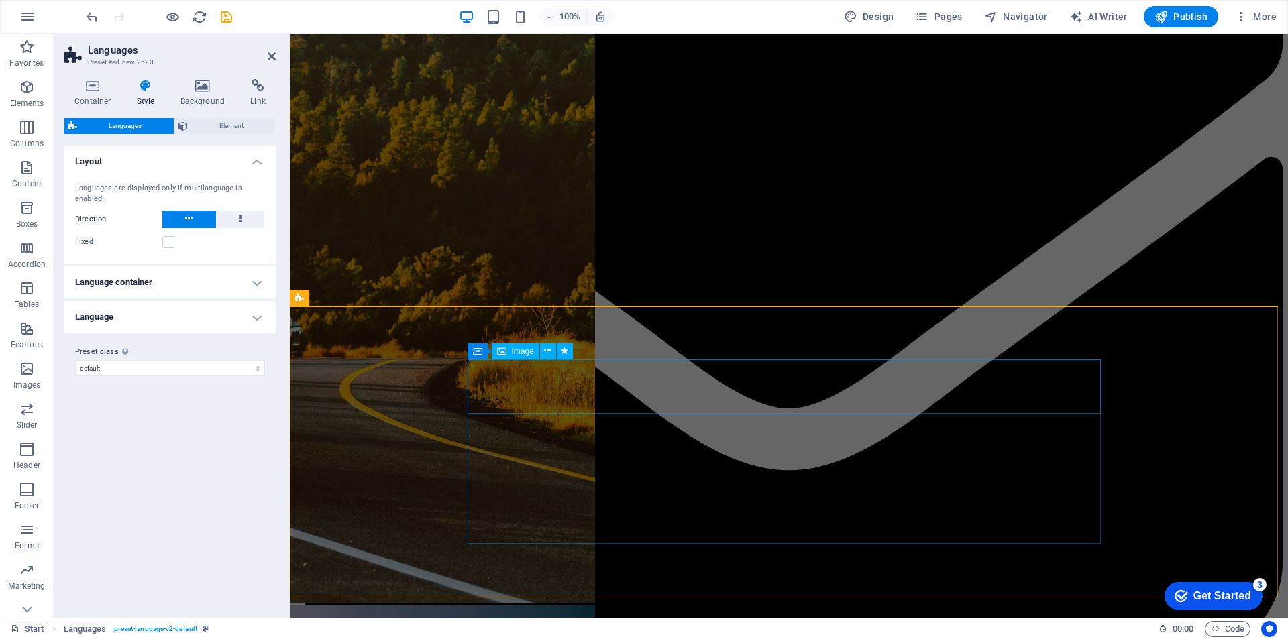
scroll to position [1610, 0]
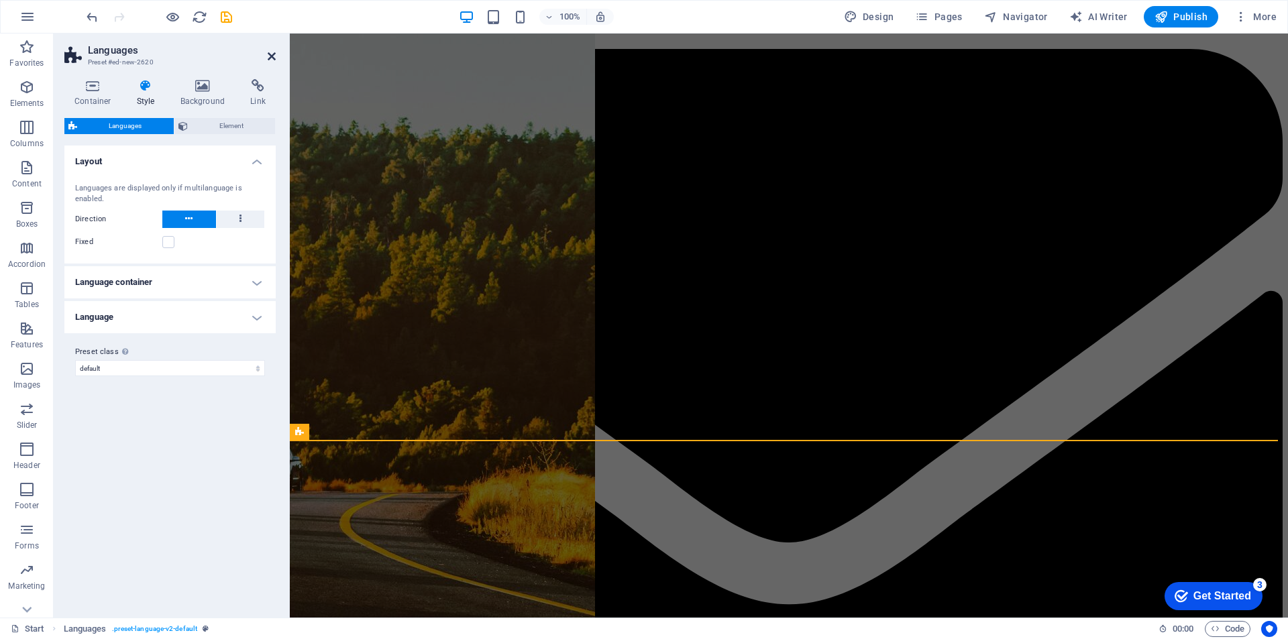
click at [271, 58] on icon at bounding box center [272, 56] width 8 height 11
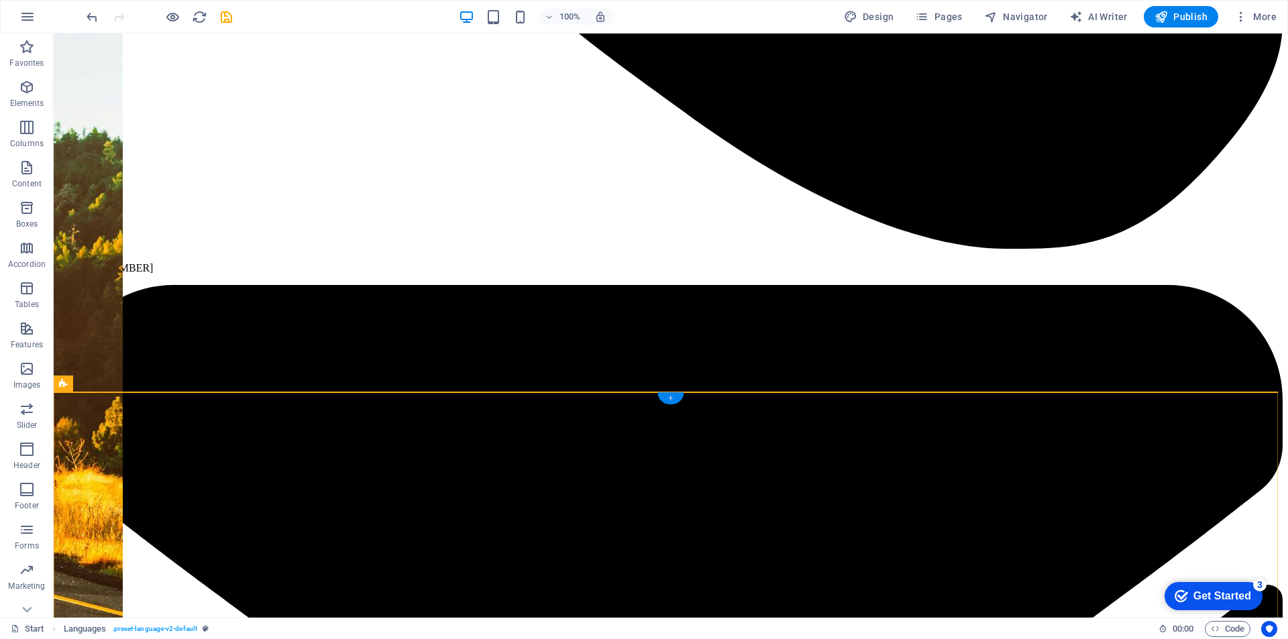
click at [669, 396] on div "+" at bounding box center [670, 398] width 26 height 12
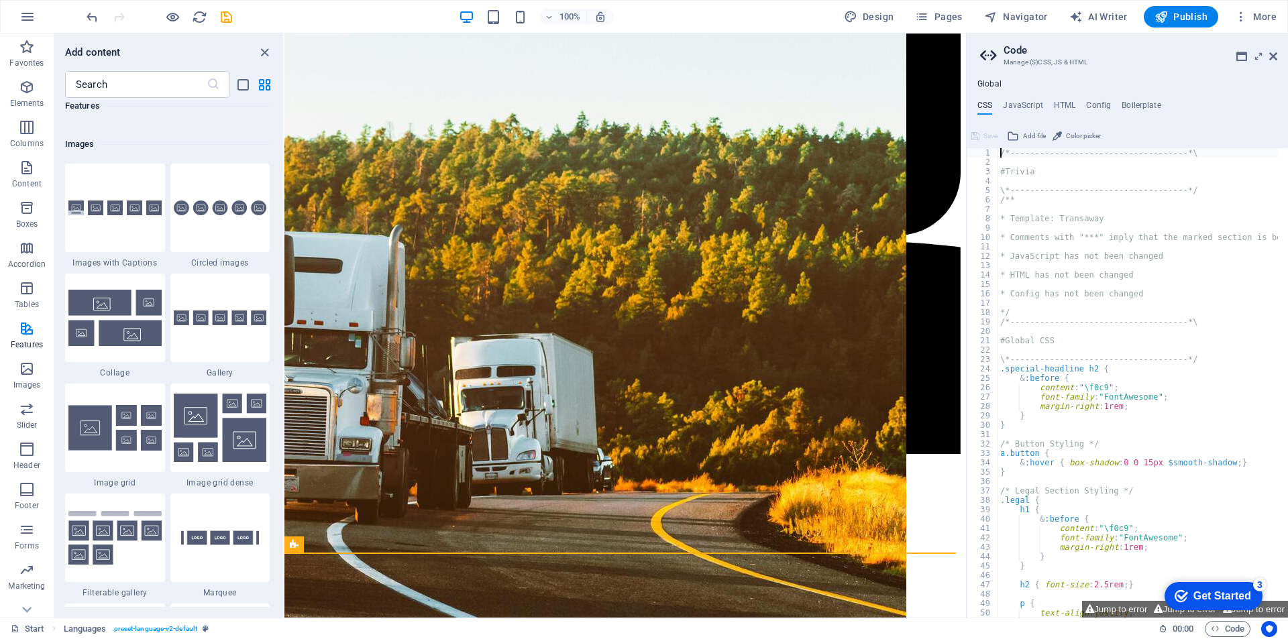
scroll to position [6842, 0]
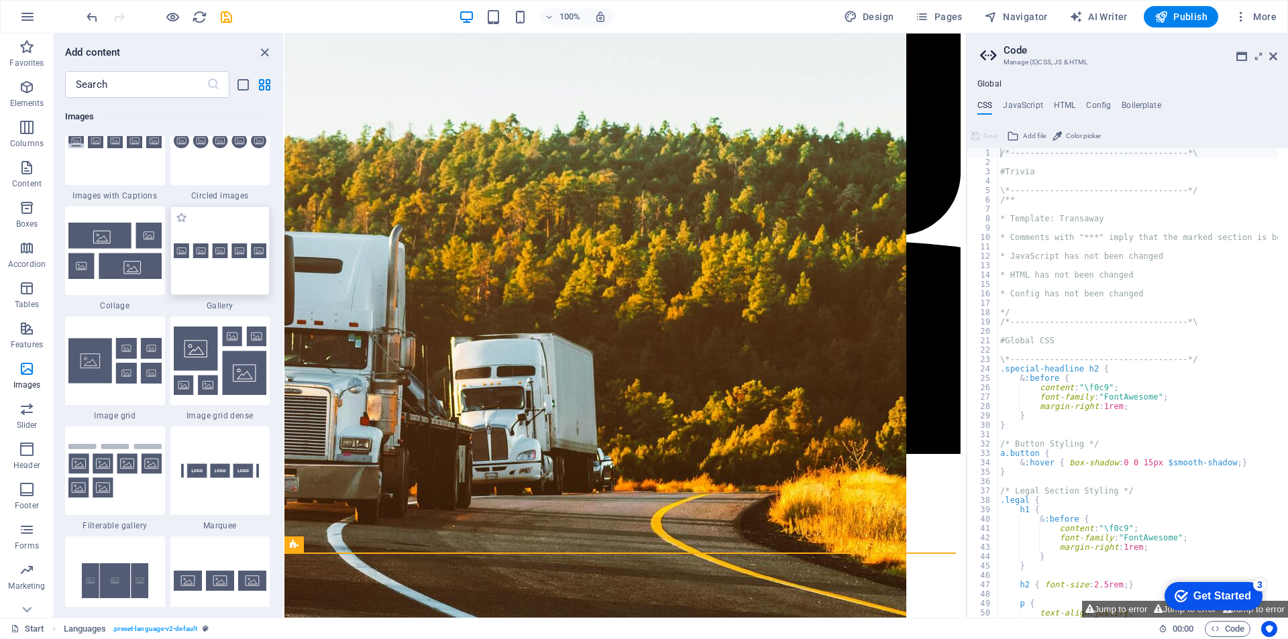
click at [261, 244] on img at bounding box center [220, 251] width 93 height 15
click at [284, 243] on div "H2 Banner Banner Container Menu Bar Container H2 Spacer Container H3 Preset Con…" at bounding box center [625, 326] width 682 height 584
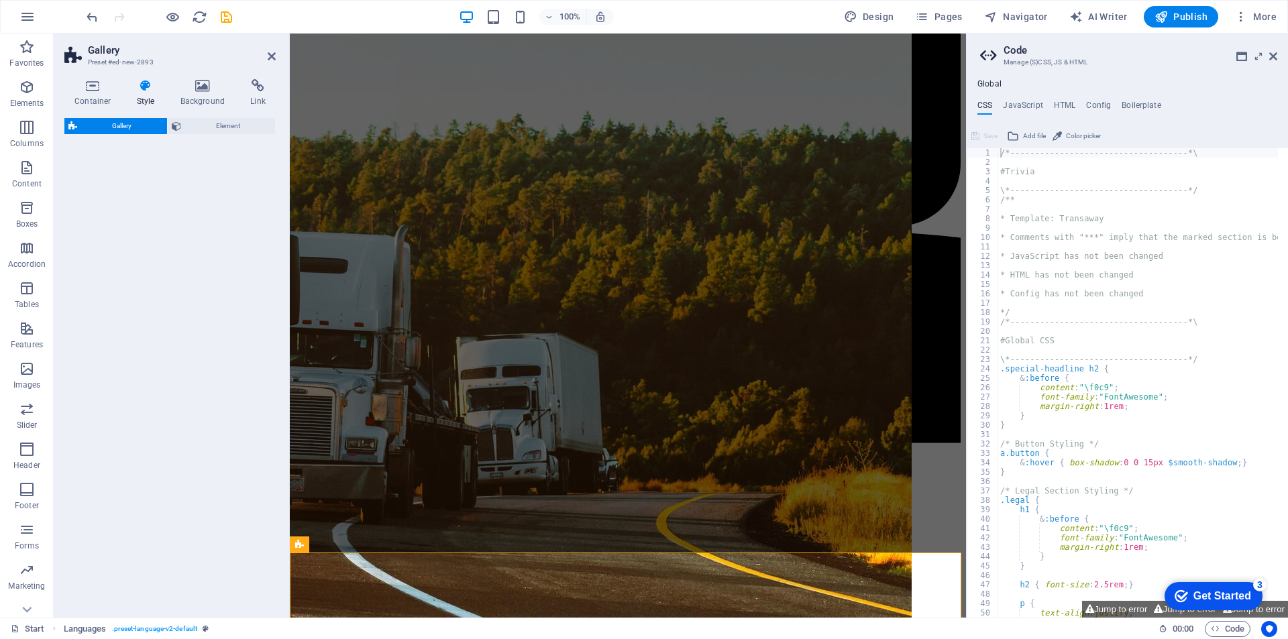
select select "rem"
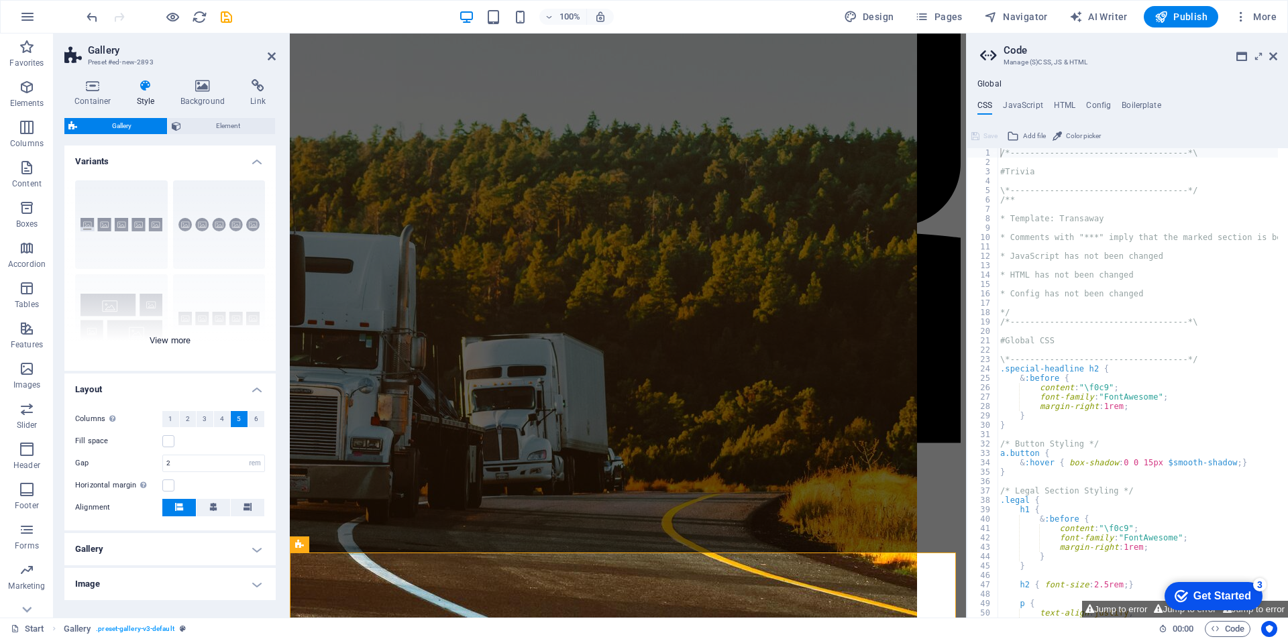
click at [196, 227] on div "Captions Circle Collage Default Grid Grid shifted" at bounding box center [169, 270] width 211 height 201
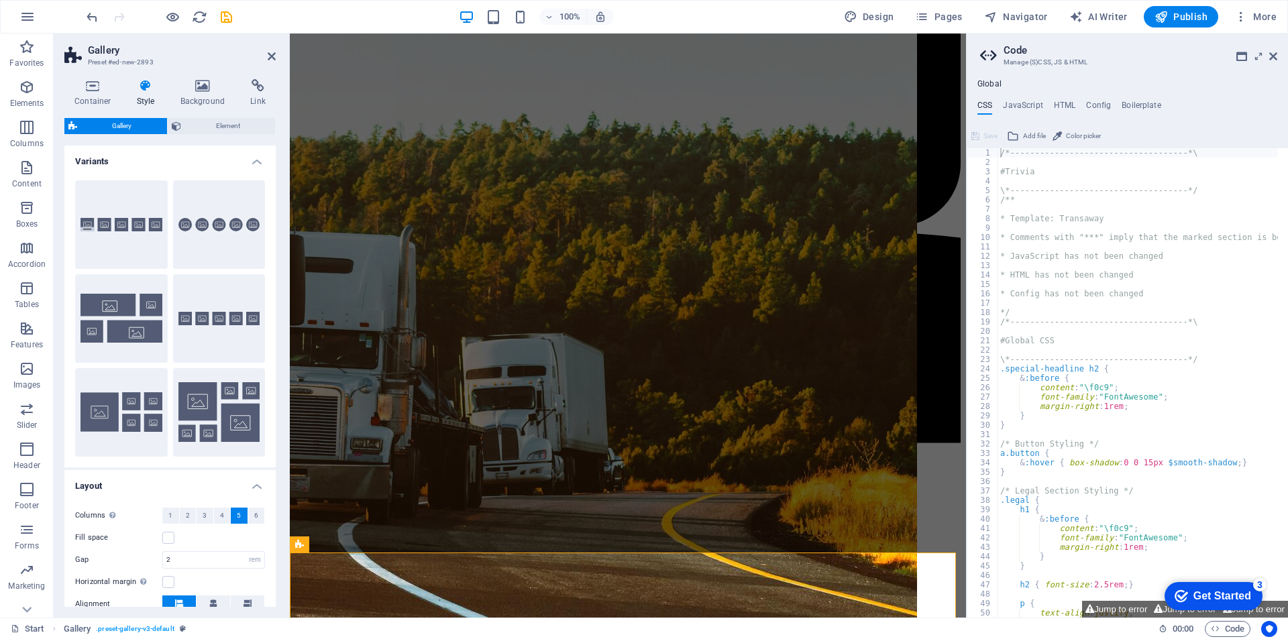
click at [196, 227] on button "Circle" at bounding box center [219, 224] width 93 height 89
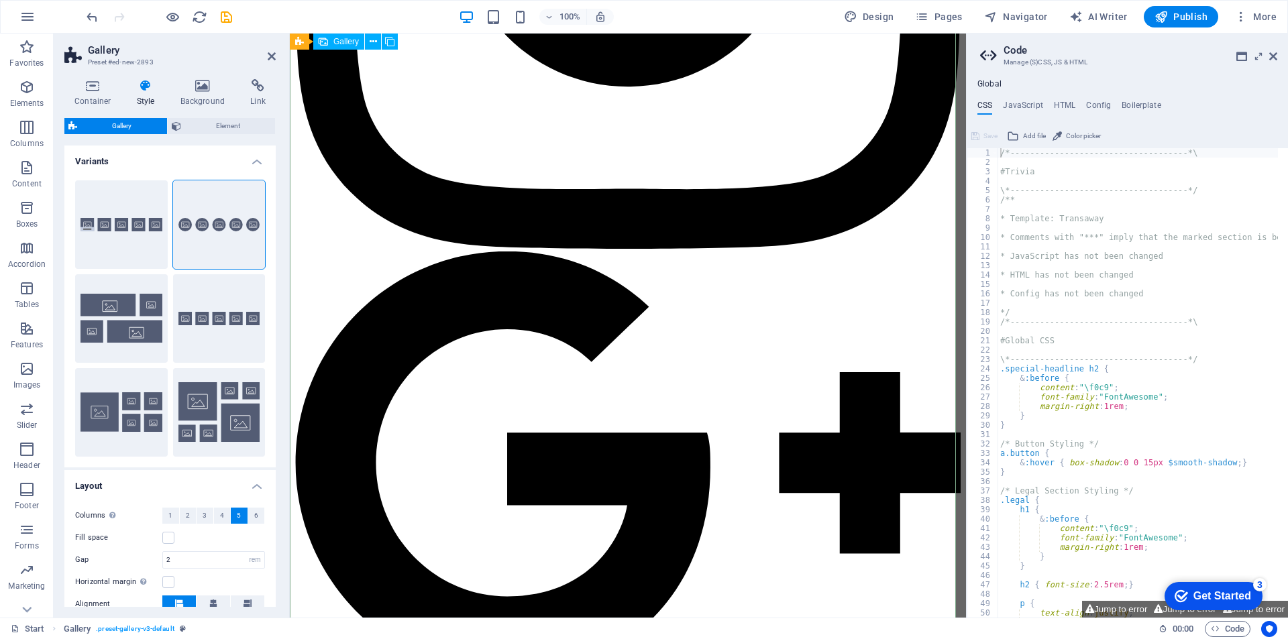
scroll to position [3555, 0]
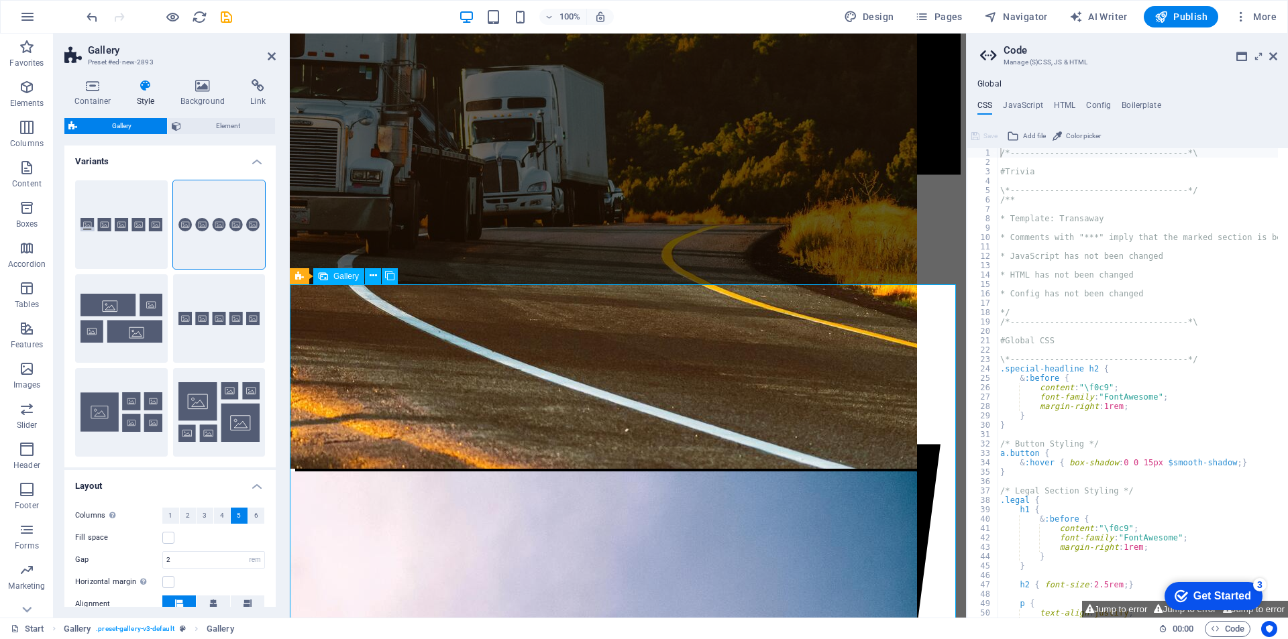
scroll to position [2012, 0]
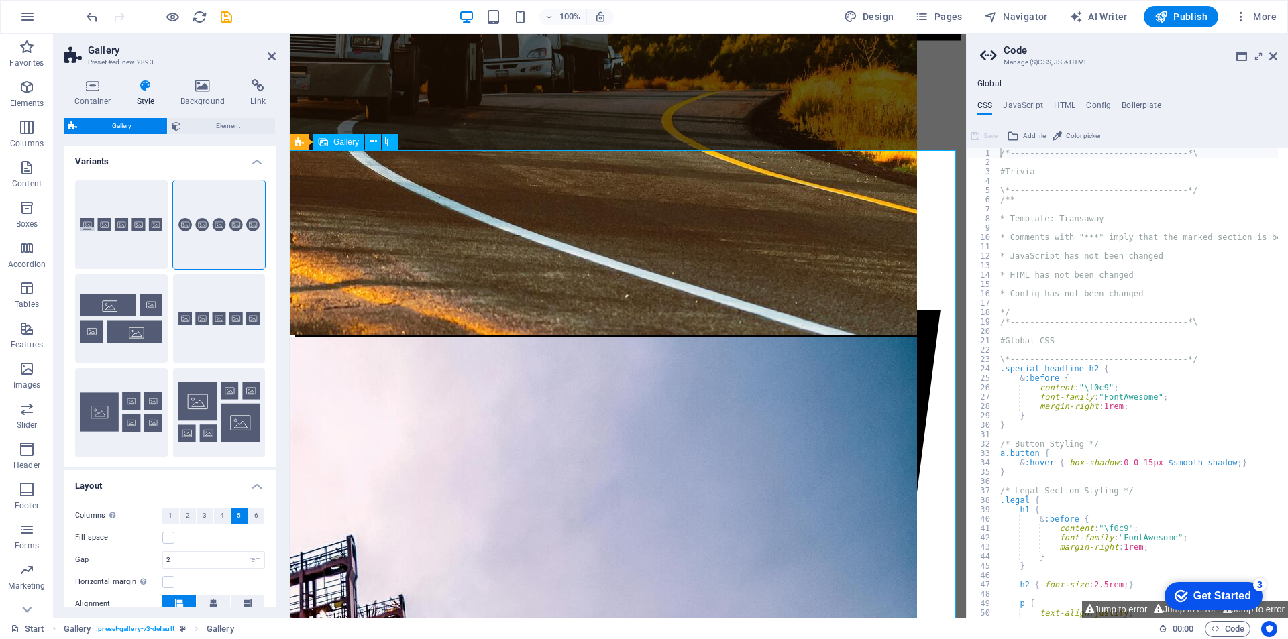
select select "4"
select select "px"
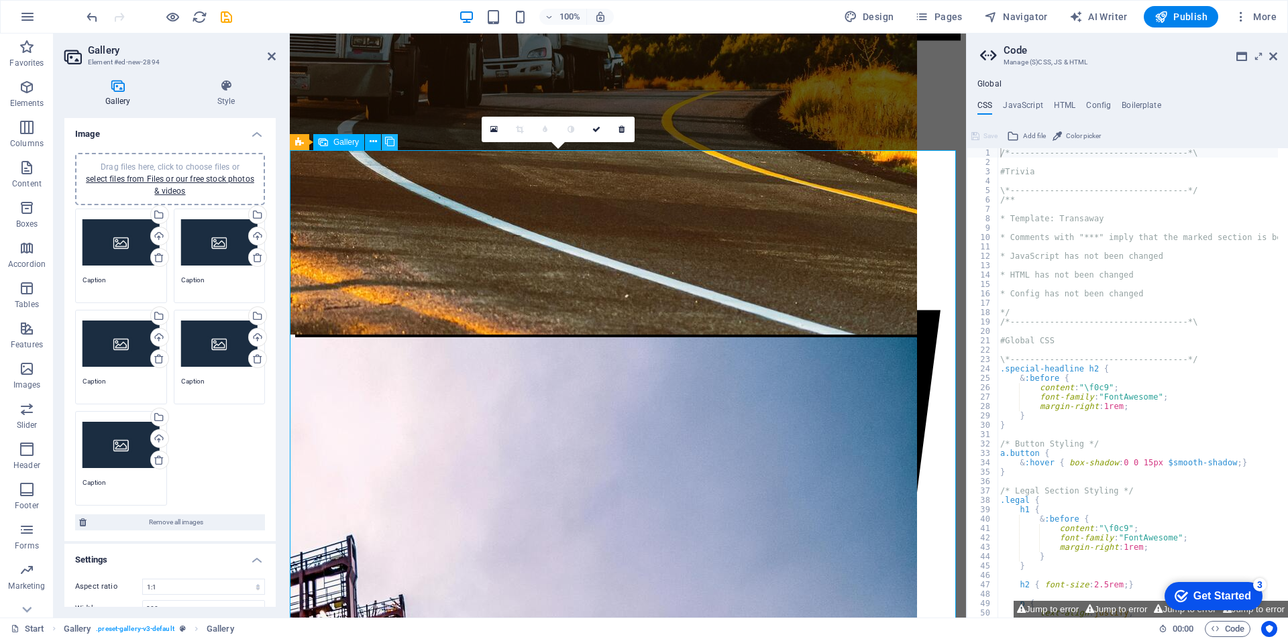
click at [386, 140] on icon at bounding box center [389, 142] width 9 height 14
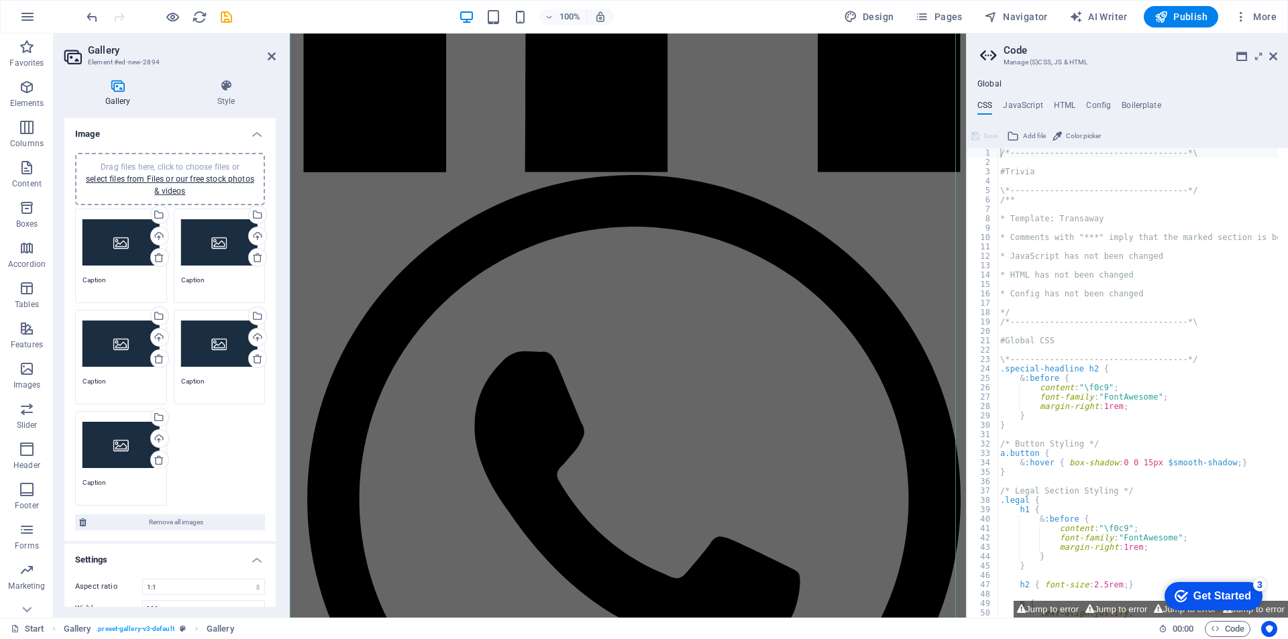
scroll to position [5862, 0]
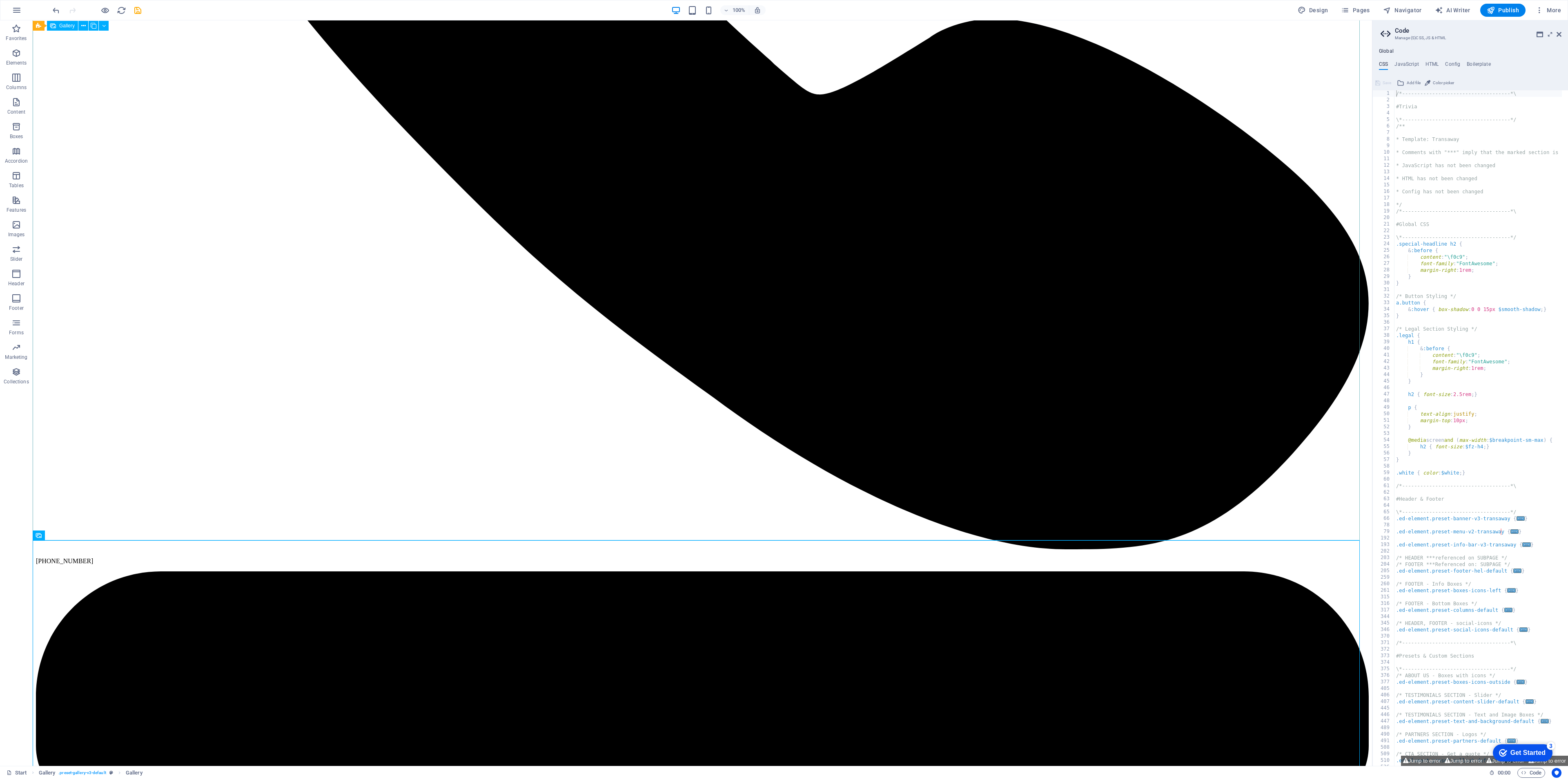
scroll to position [1479, 0]
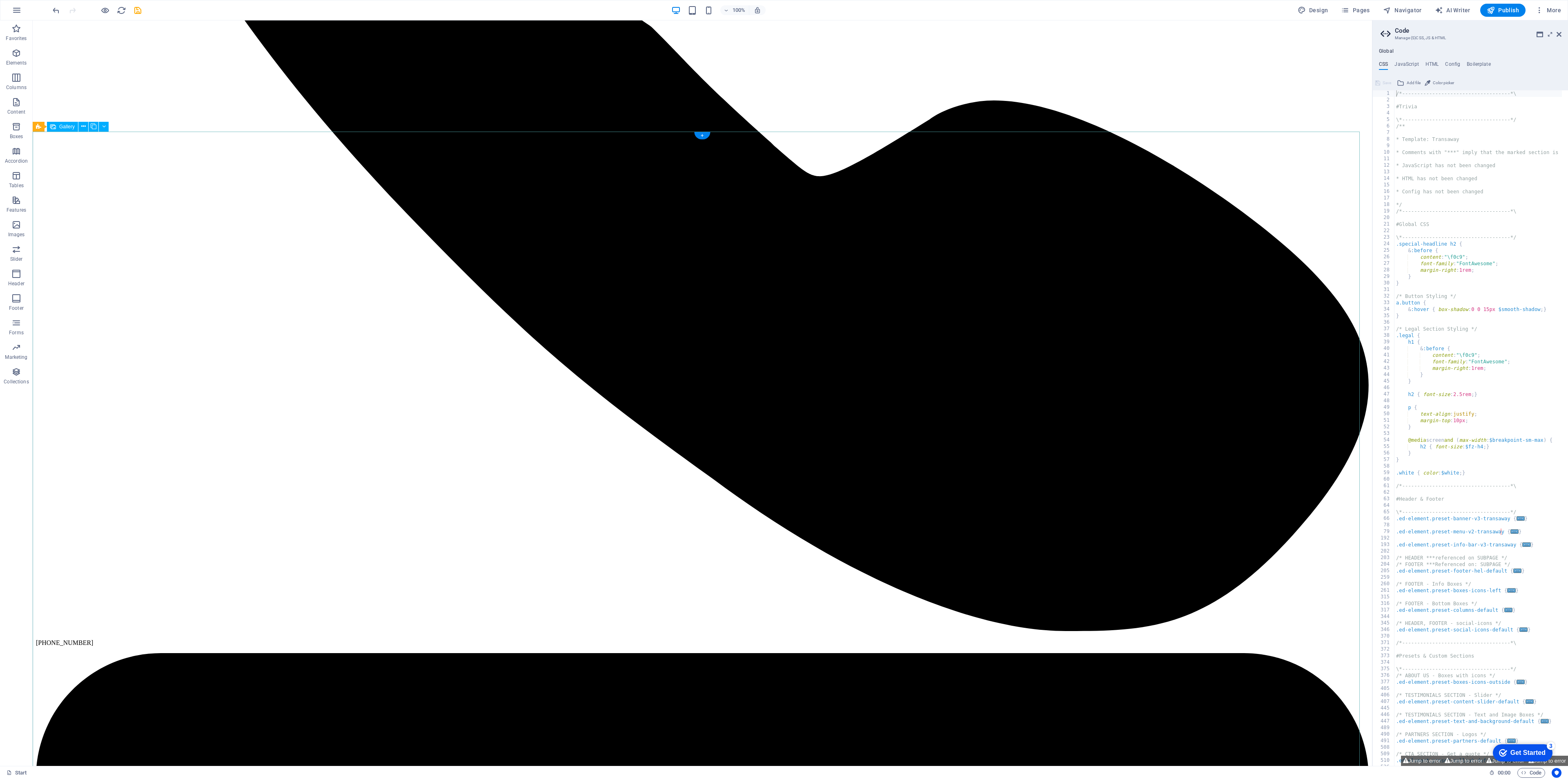
select select "4"
select select "px"
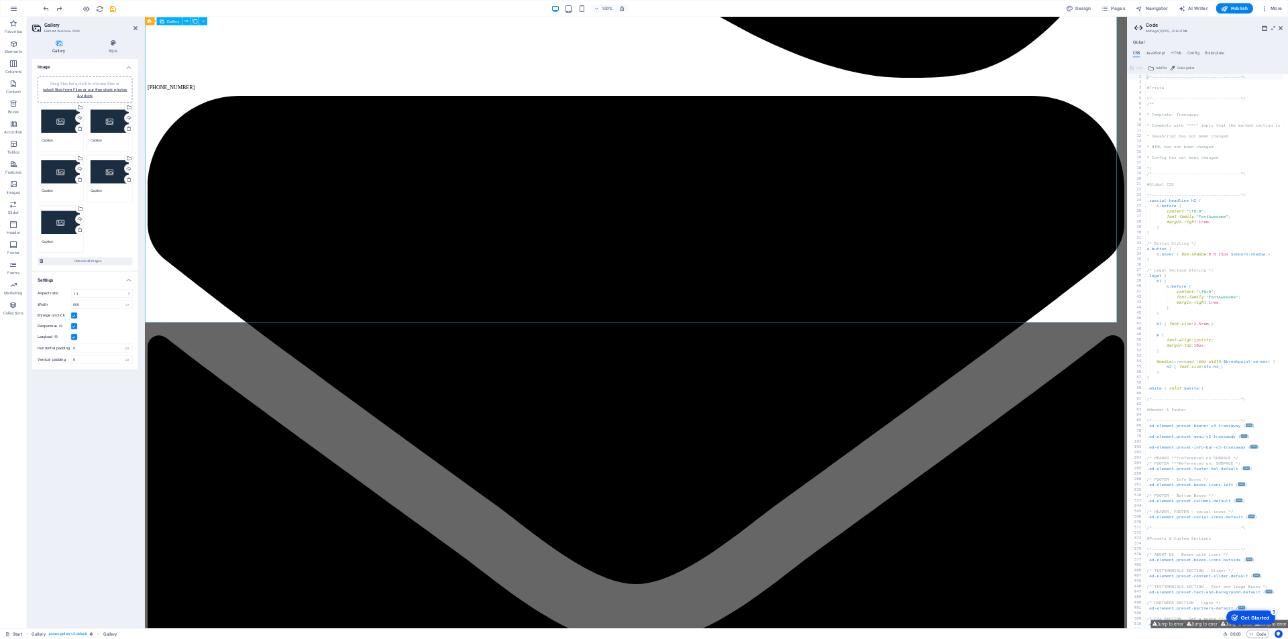
scroll to position [2670, 0]
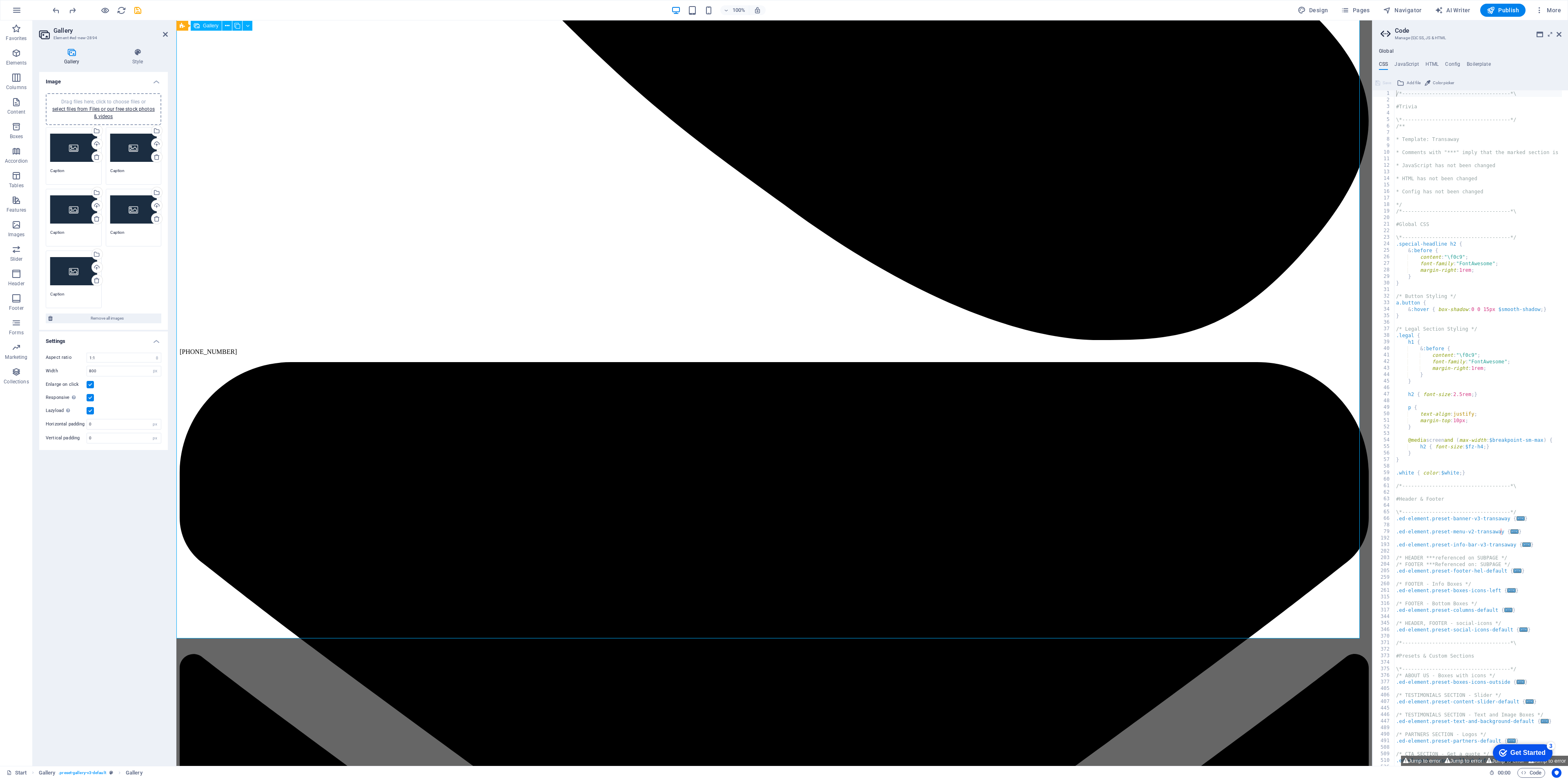
drag, startPoint x: 851, startPoint y: 409, endPoint x: 761, endPoint y: 418, distance: 90.4
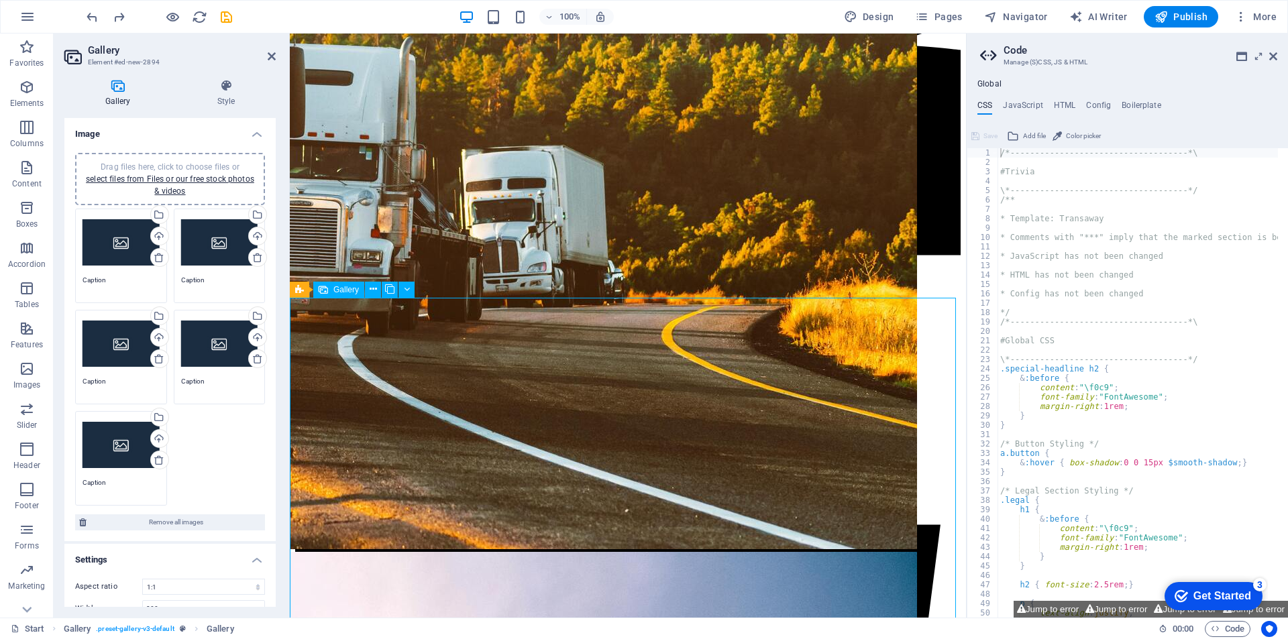
scroll to position [1865, 0]
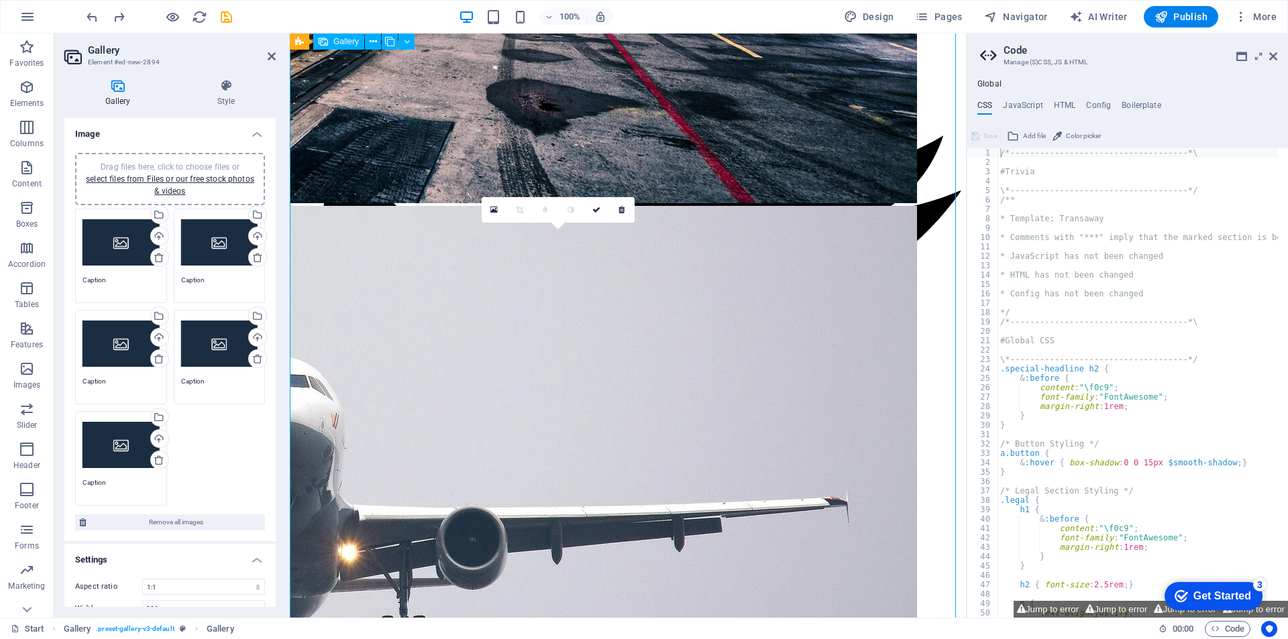
scroll to position [3274, 0]
